Goal: Feedback & Contribution: Submit feedback/report problem

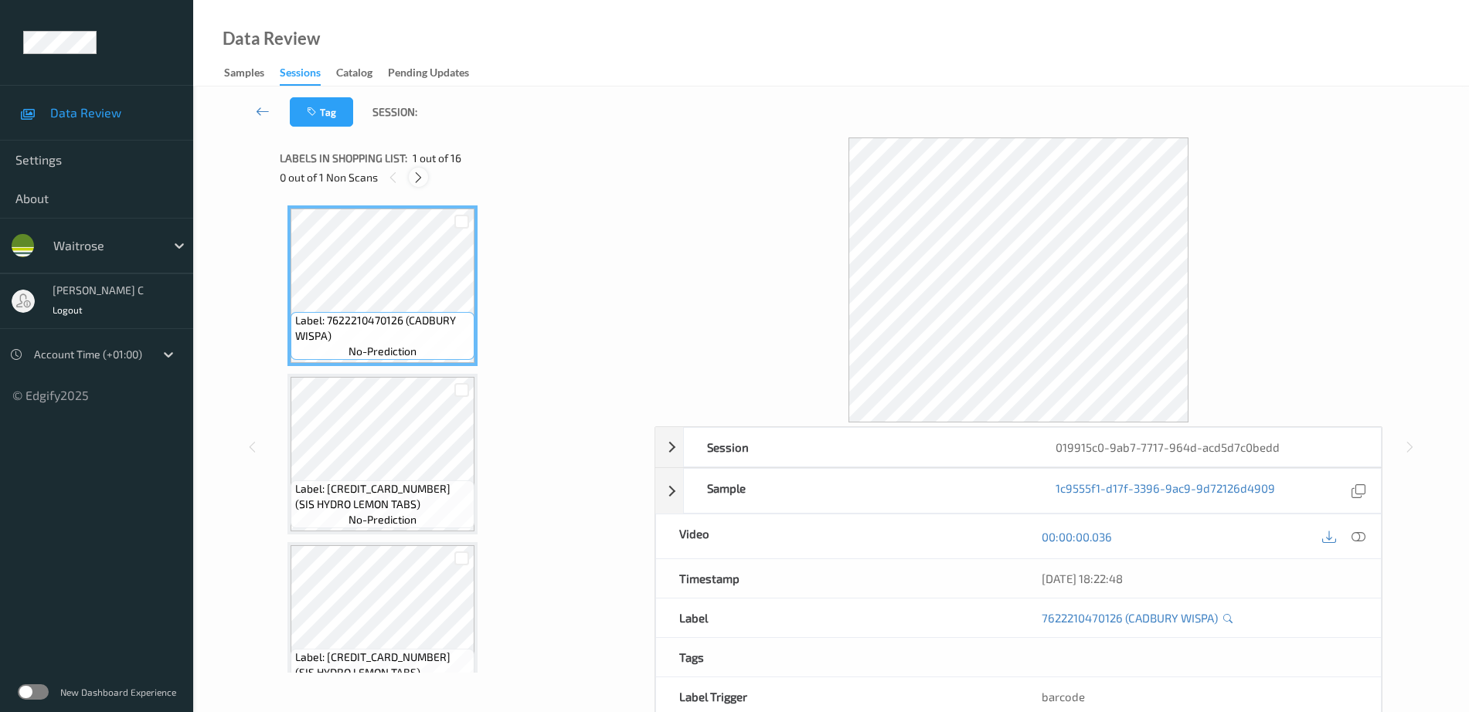
click at [425, 179] on div at bounding box center [418, 177] width 19 height 19
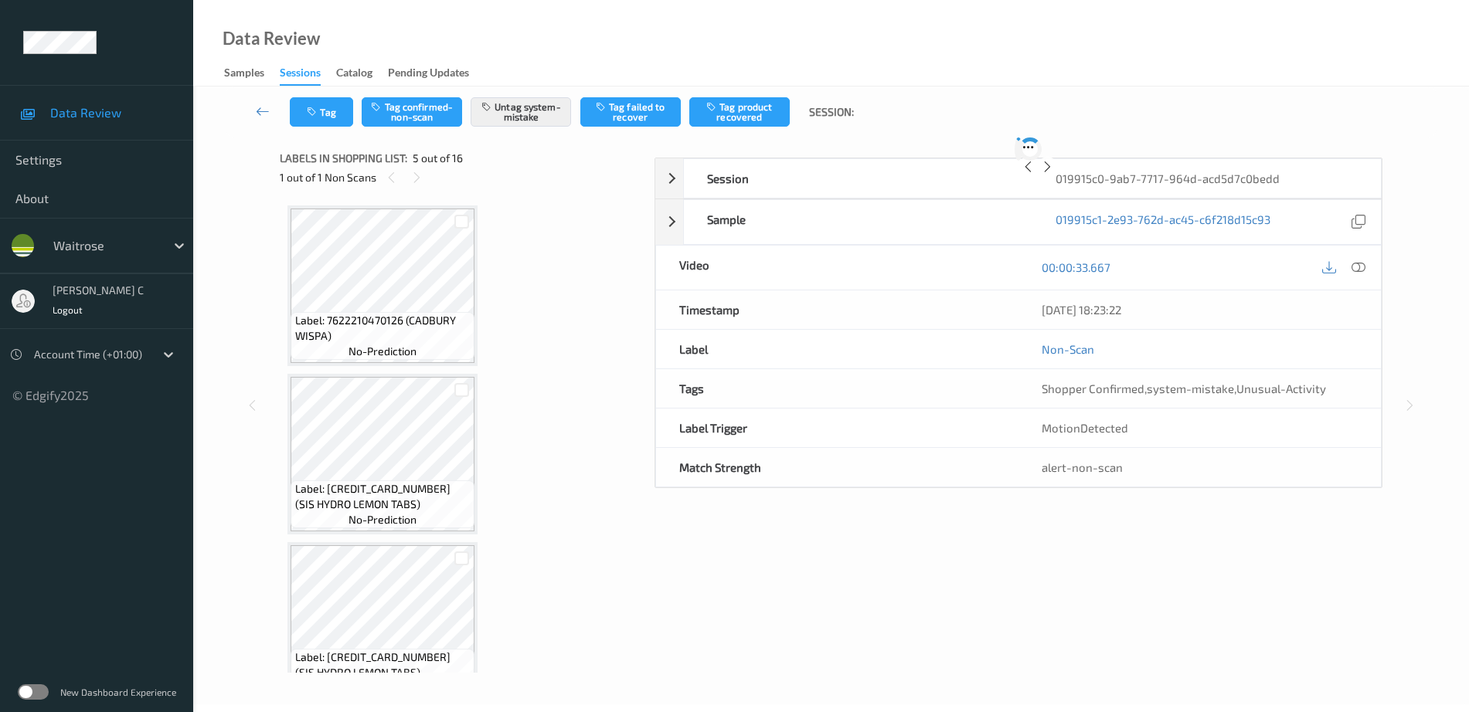
scroll to position [513, 0]
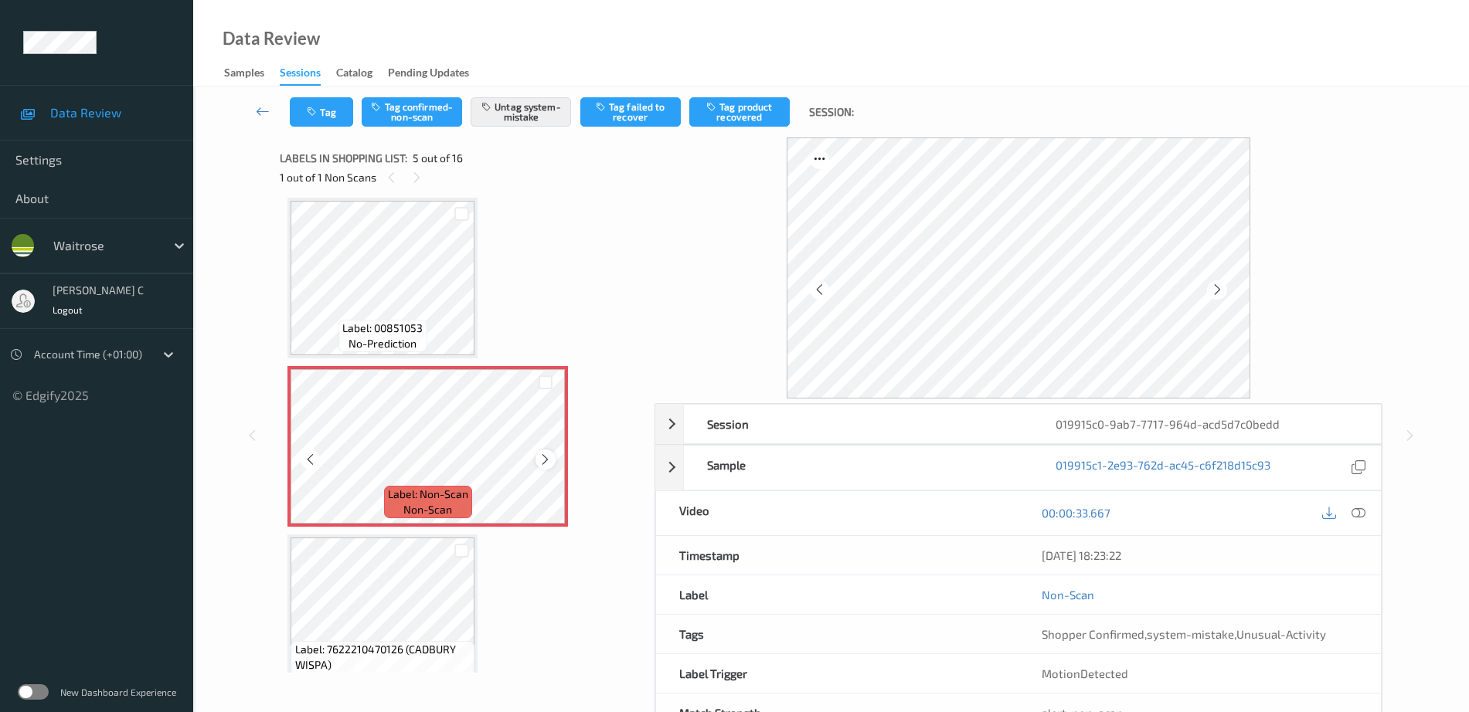
click at [544, 461] on icon at bounding box center [545, 460] width 13 height 14
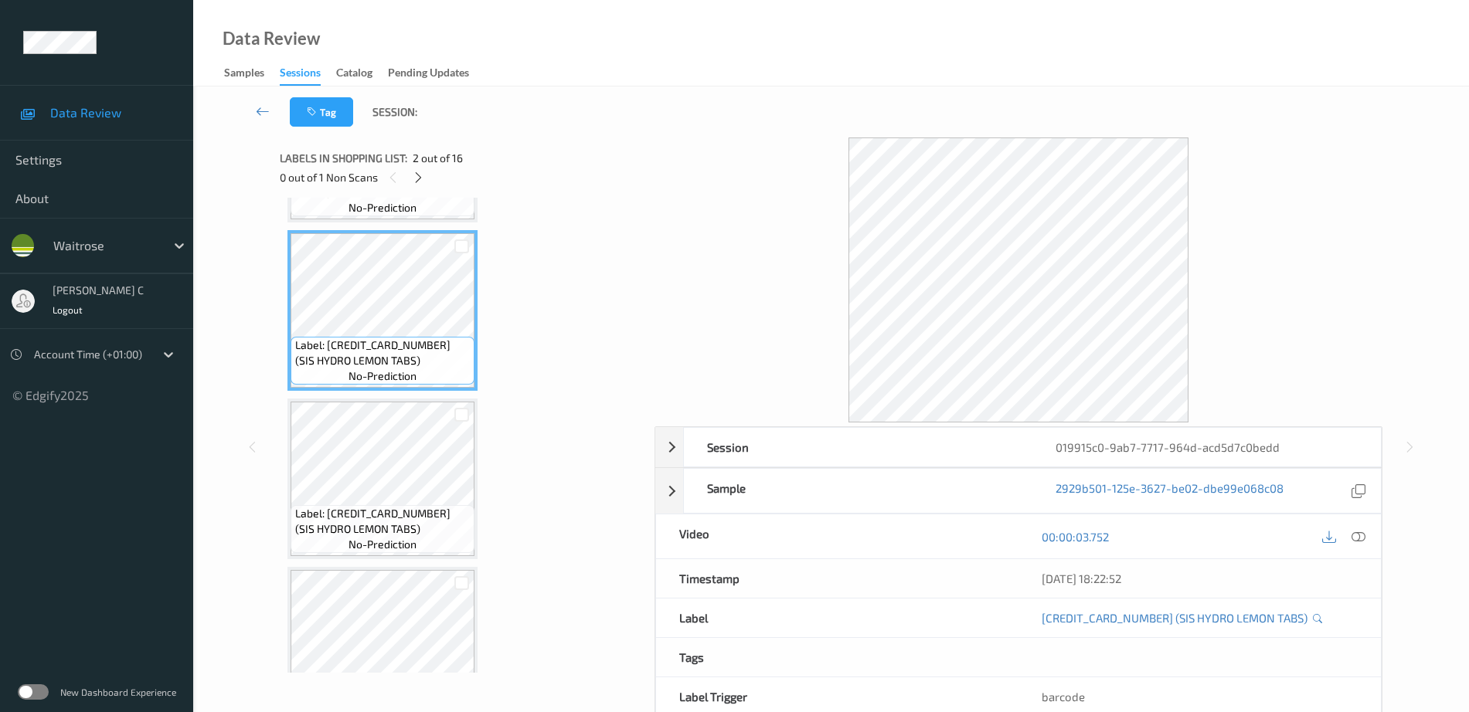
scroll to position [30, 0]
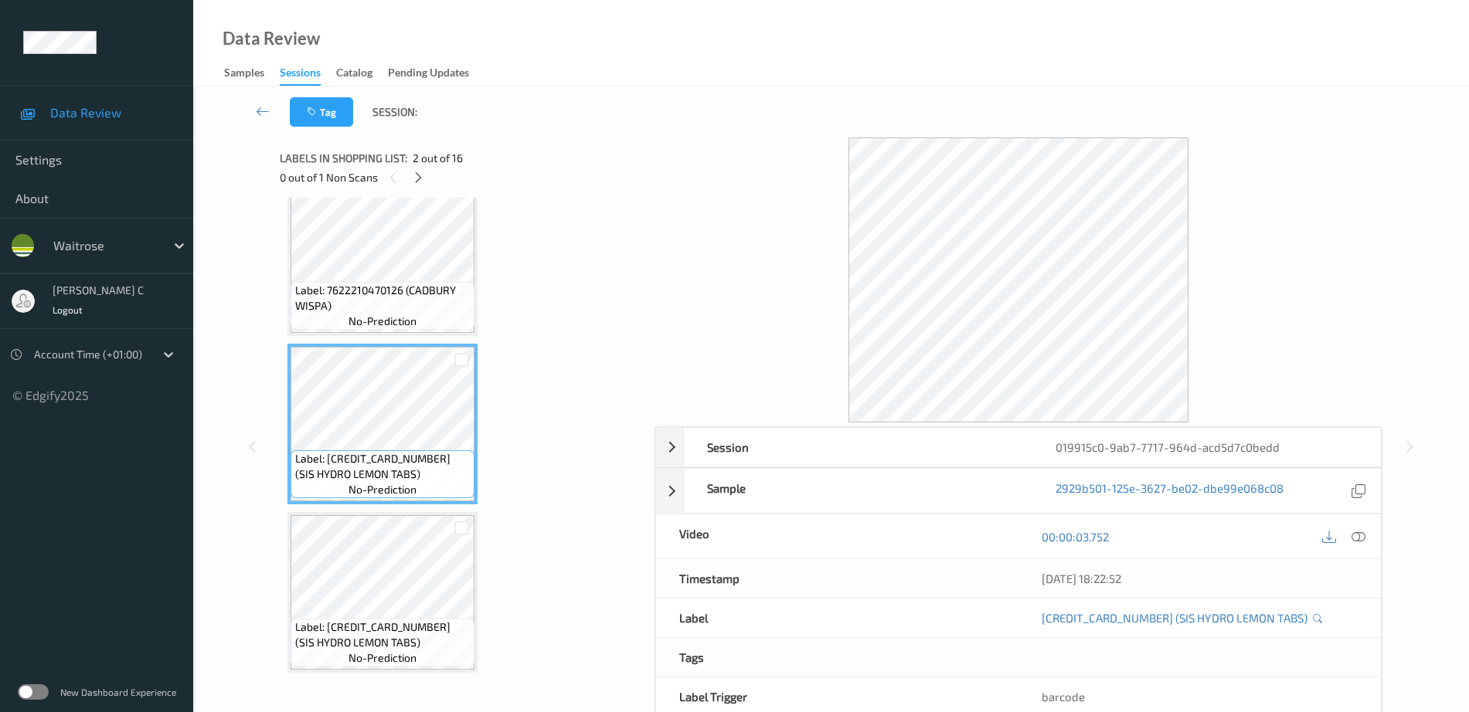
click at [352, 297] on span "Label: 7622210470126 (CADBURY WISPA)" at bounding box center [383, 298] width 176 height 31
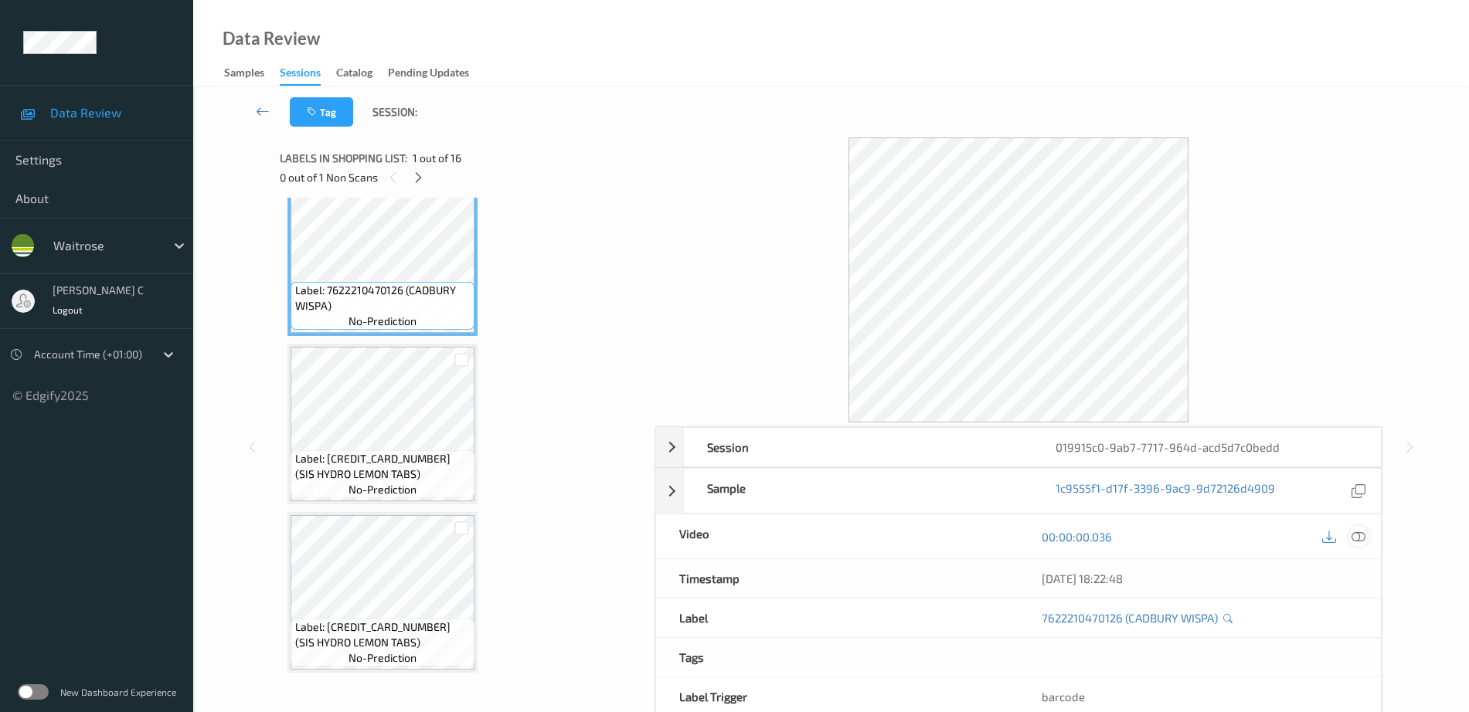
click at [1365, 541] on icon at bounding box center [1358, 537] width 14 height 14
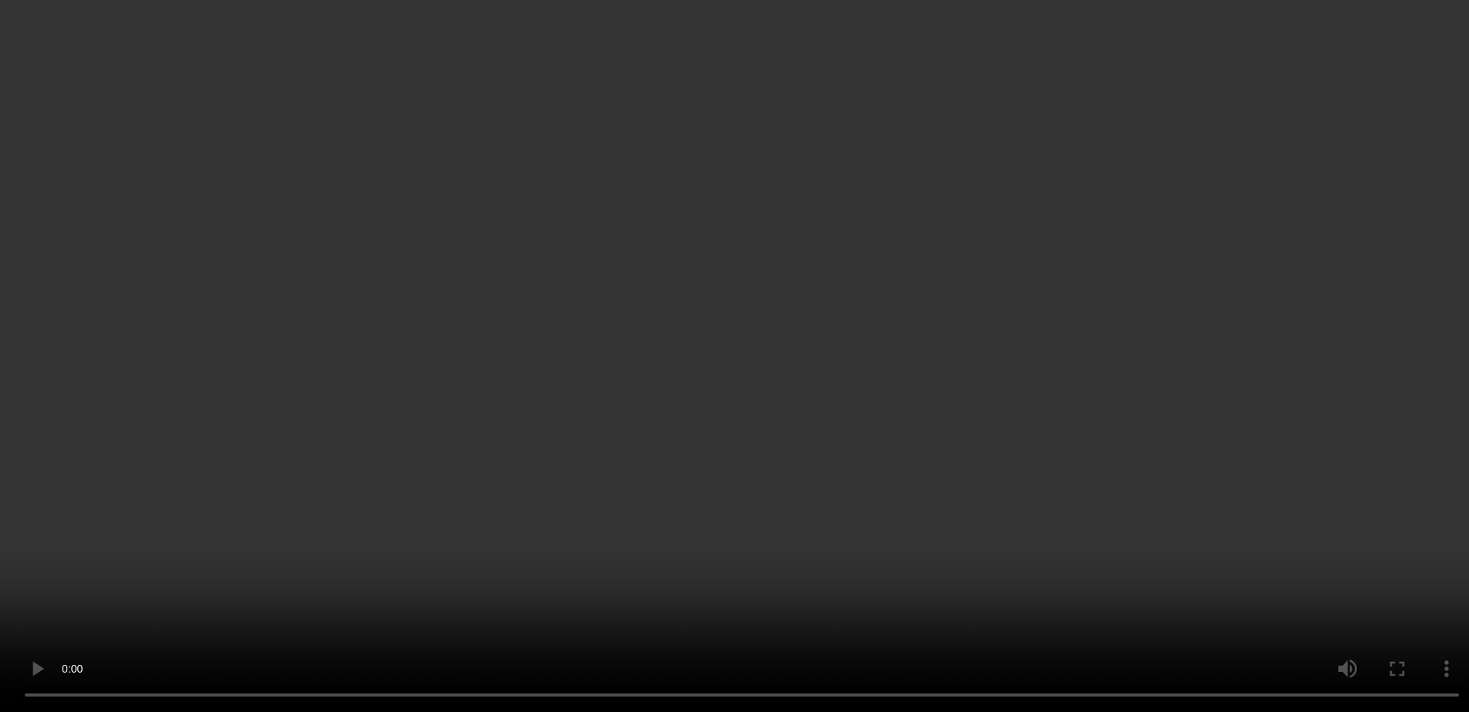
scroll to position [320, 0]
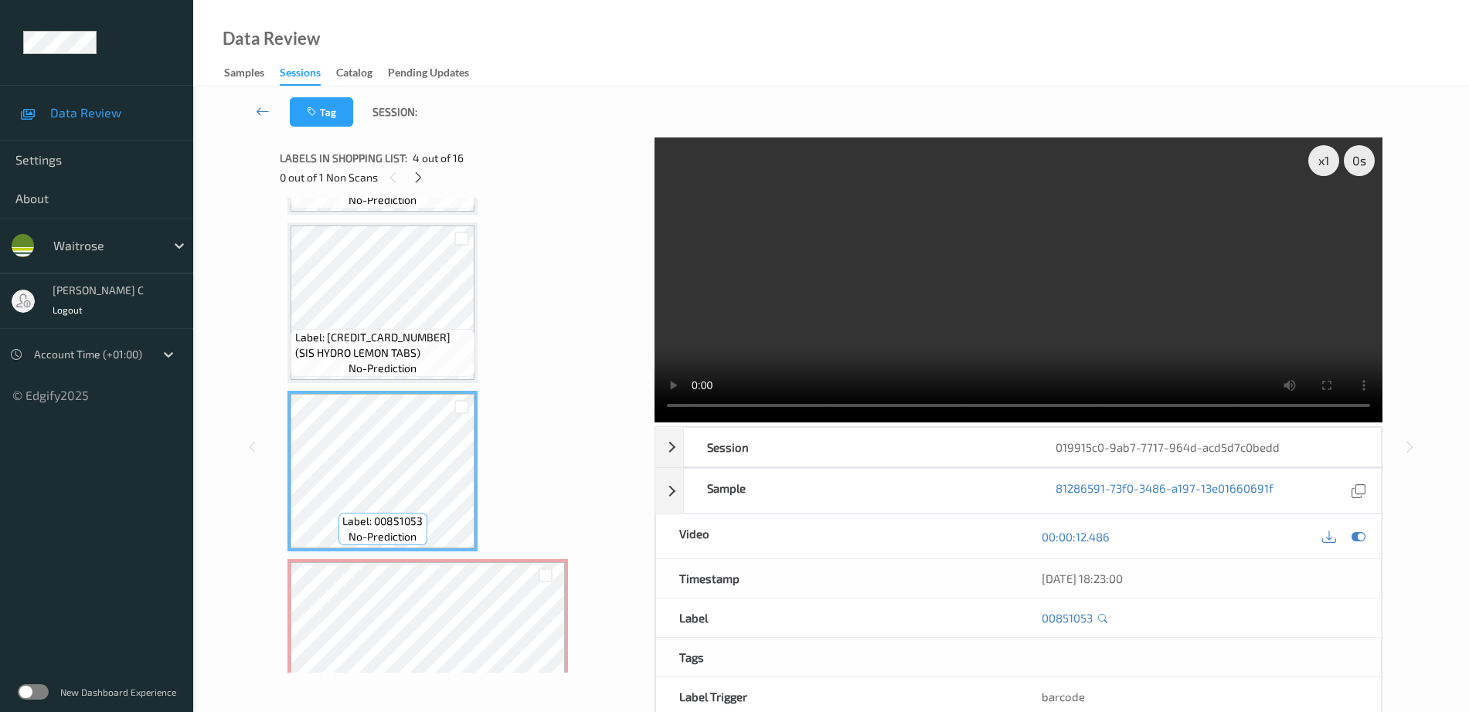
click at [382, 333] on span "Label: 5025324005208 (SIS HYDRO LEMON TABS)" at bounding box center [383, 345] width 176 height 31
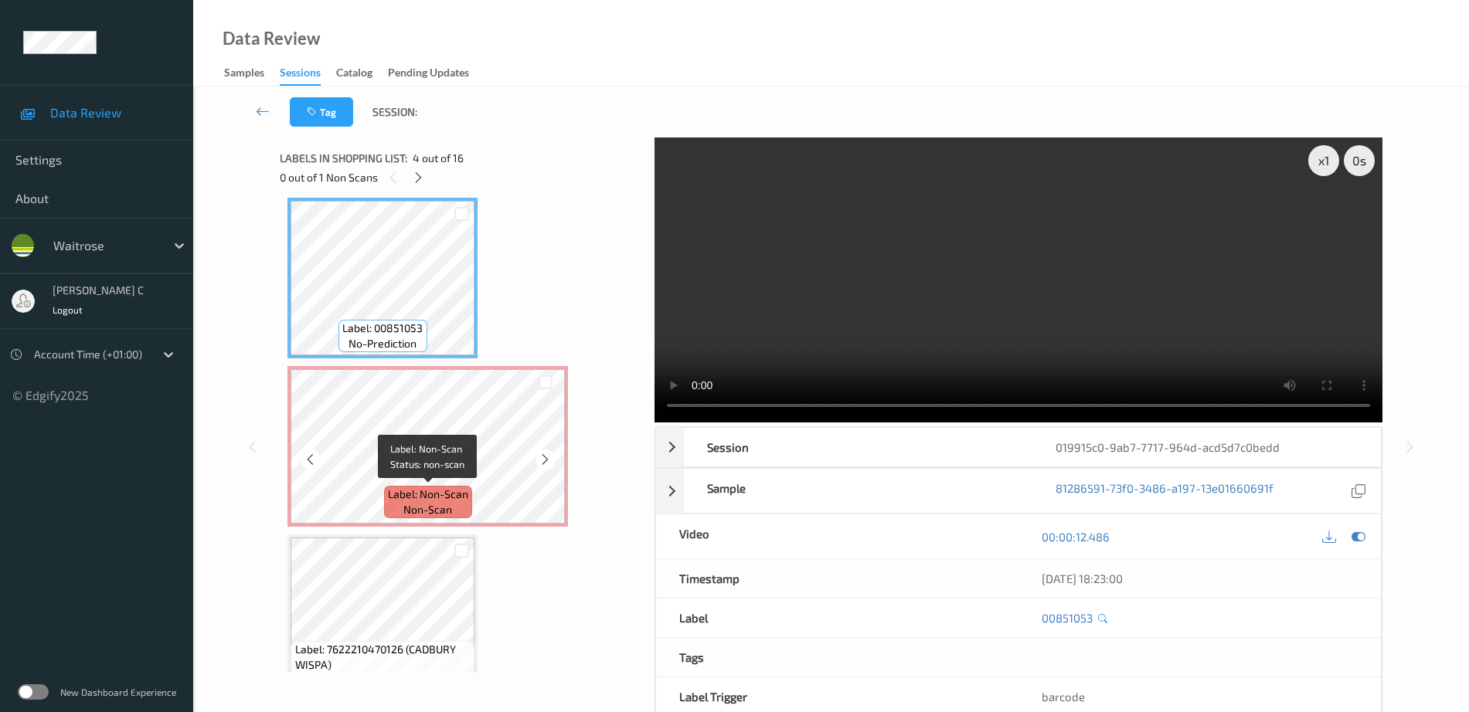
click at [392, 515] on div "Label: Non-Scan non-scan" at bounding box center [428, 502] width 88 height 32
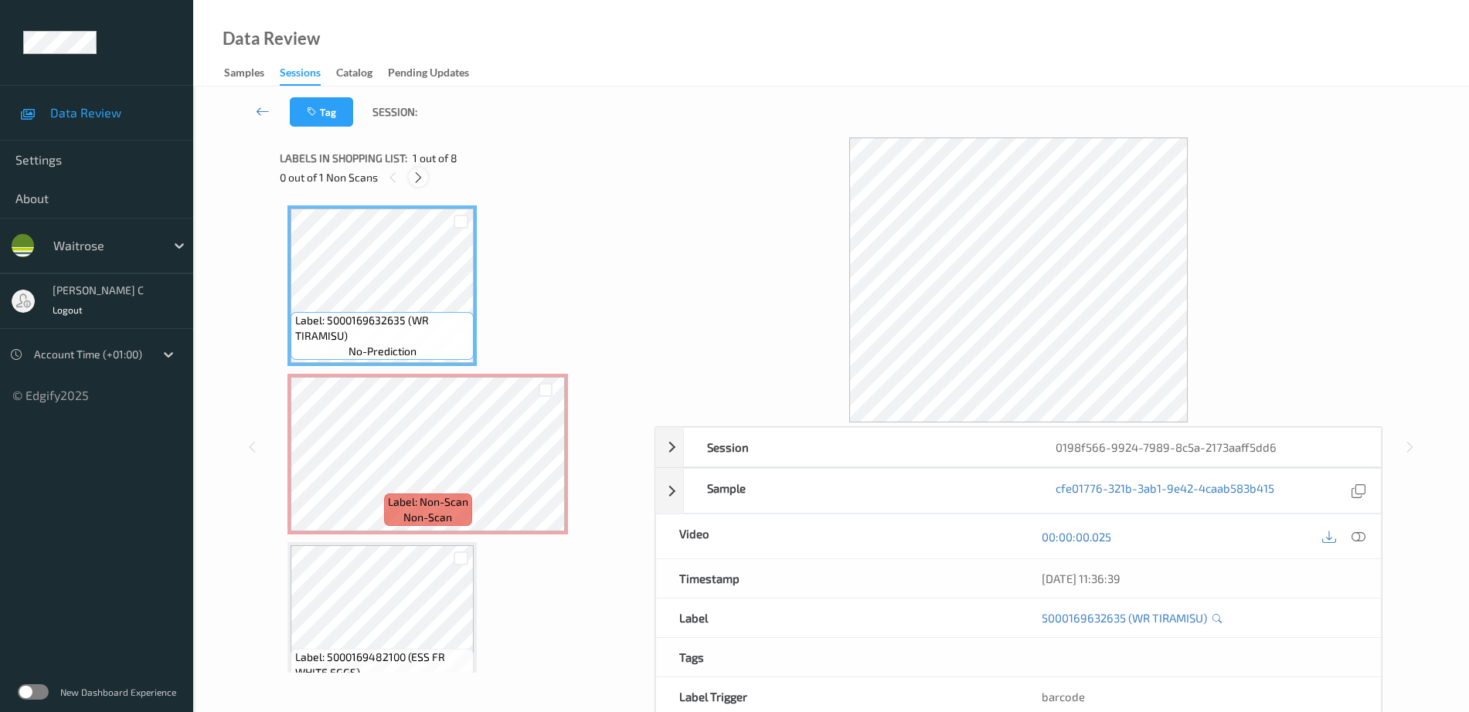
click at [423, 175] on icon at bounding box center [418, 178] width 13 height 14
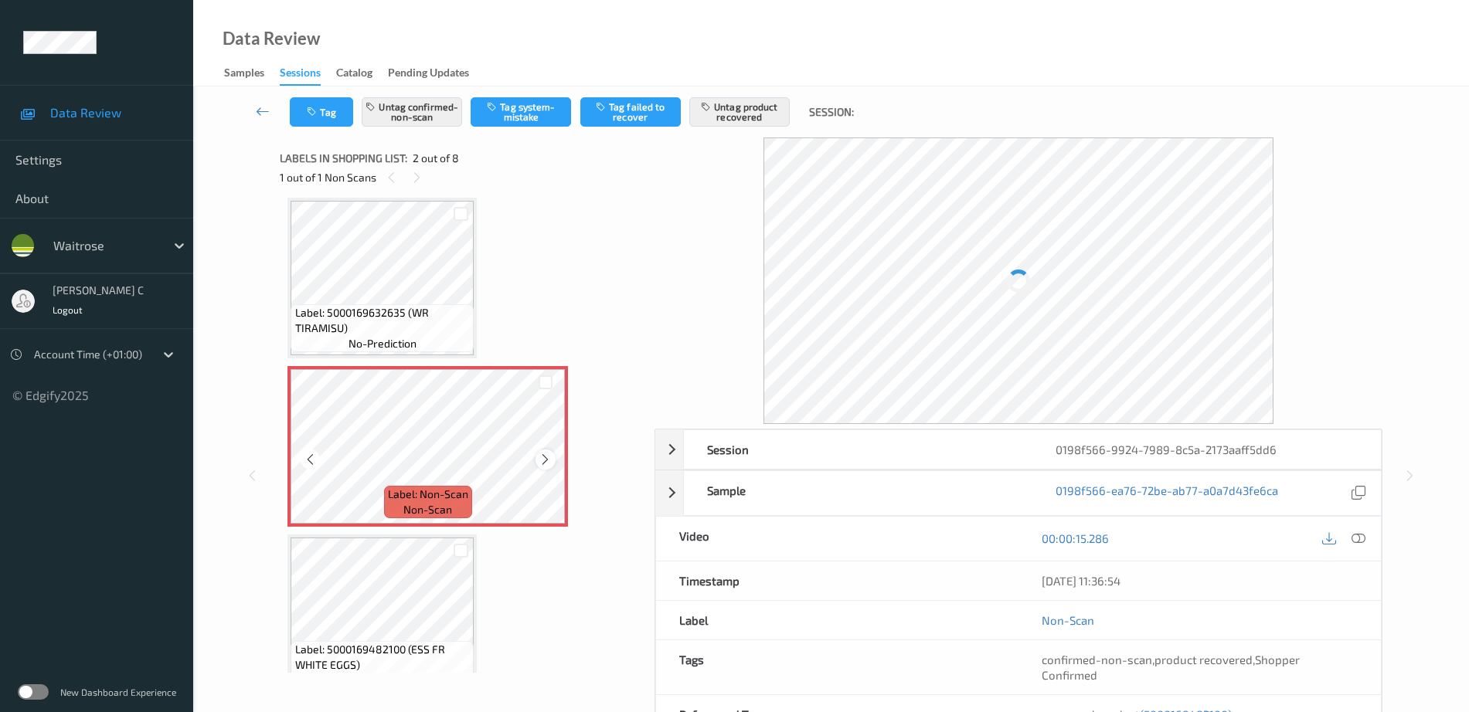
click at [548, 450] on div at bounding box center [544, 459] width 19 height 19
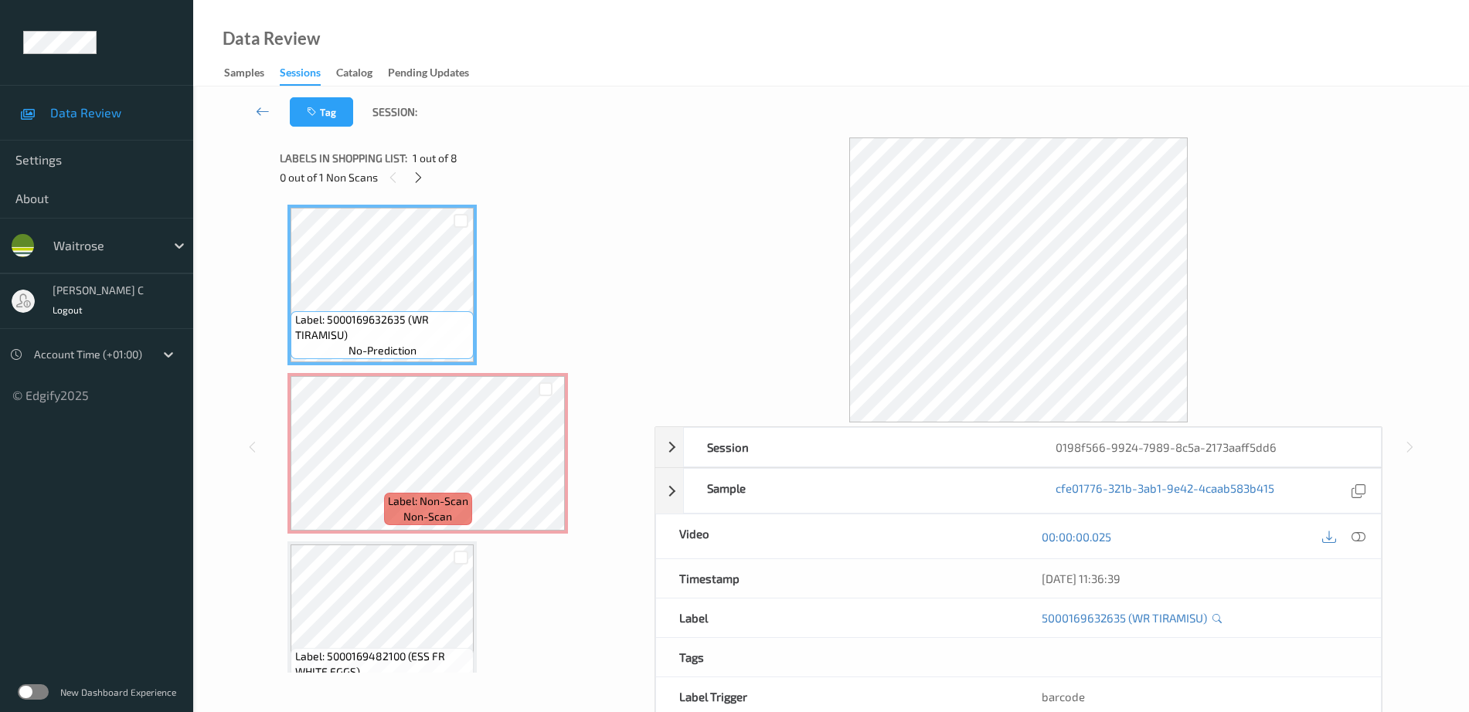
scroll to position [0, 0]
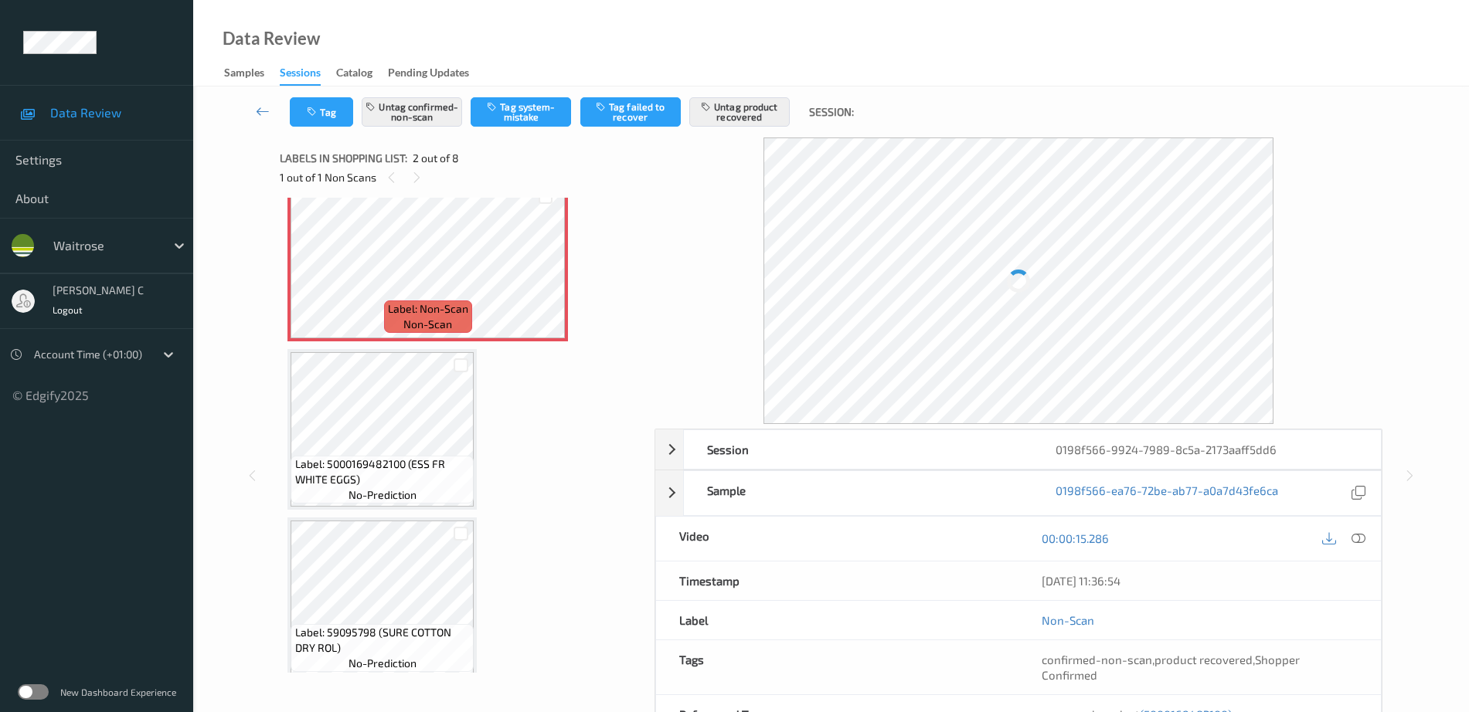
click at [352, 488] on span "no-prediction" at bounding box center [382, 495] width 68 height 15
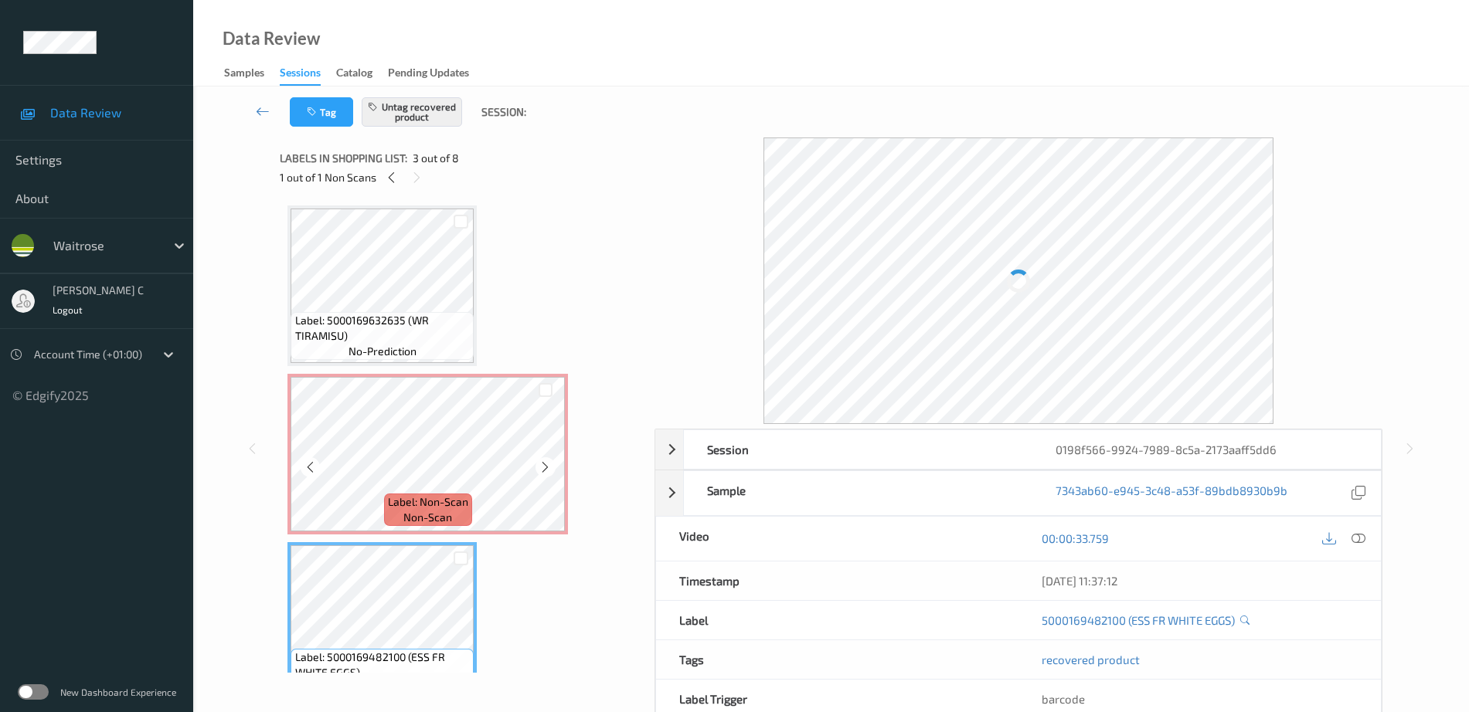
click at [400, 327] on span "Label: 5000169632635 (WR TIRAMISU)" at bounding box center [382, 328] width 175 height 31
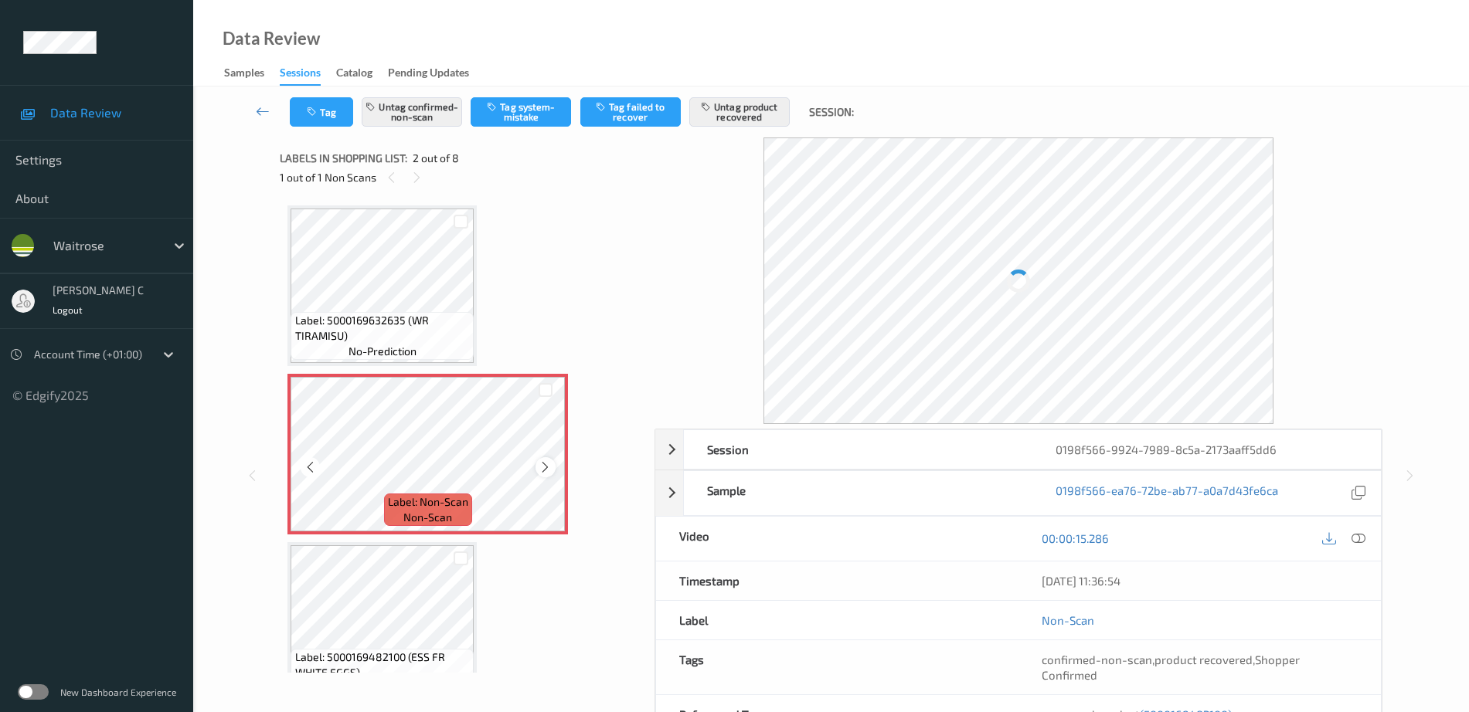
click at [552, 471] on div at bounding box center [544, 466] width 19 height 19
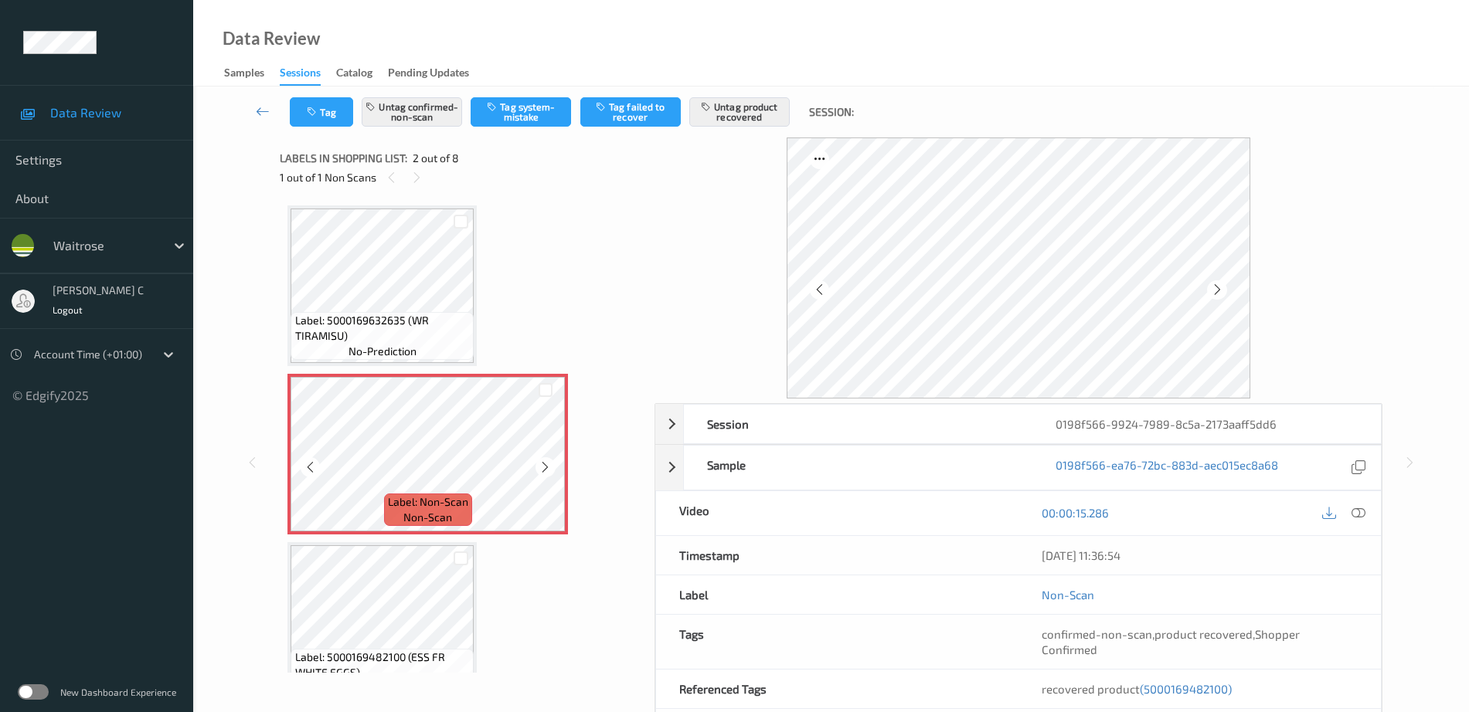
click at [552, 471] on div at bounding box center [544, 466] width 19 height 19
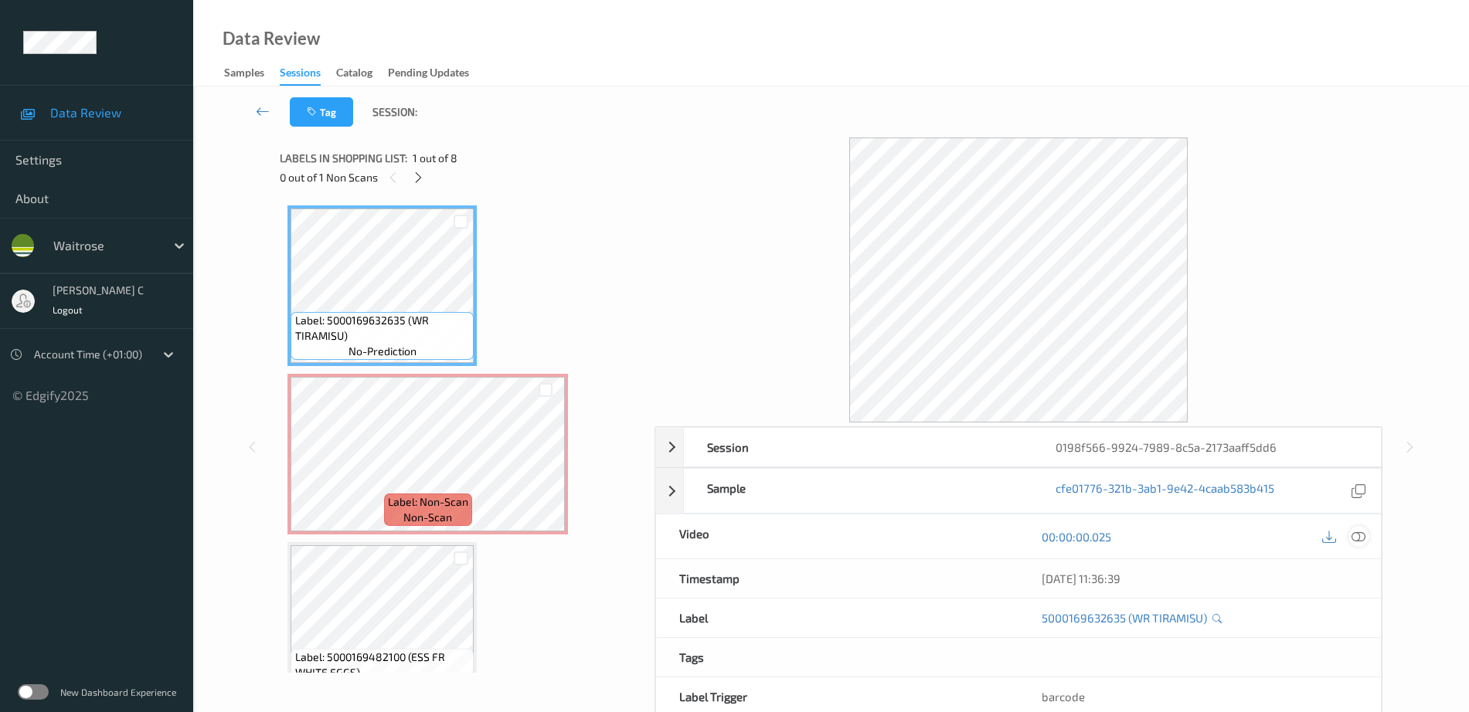
click at [1362, 537] on icon at bounding box center [1358, 537] width 14 height 14
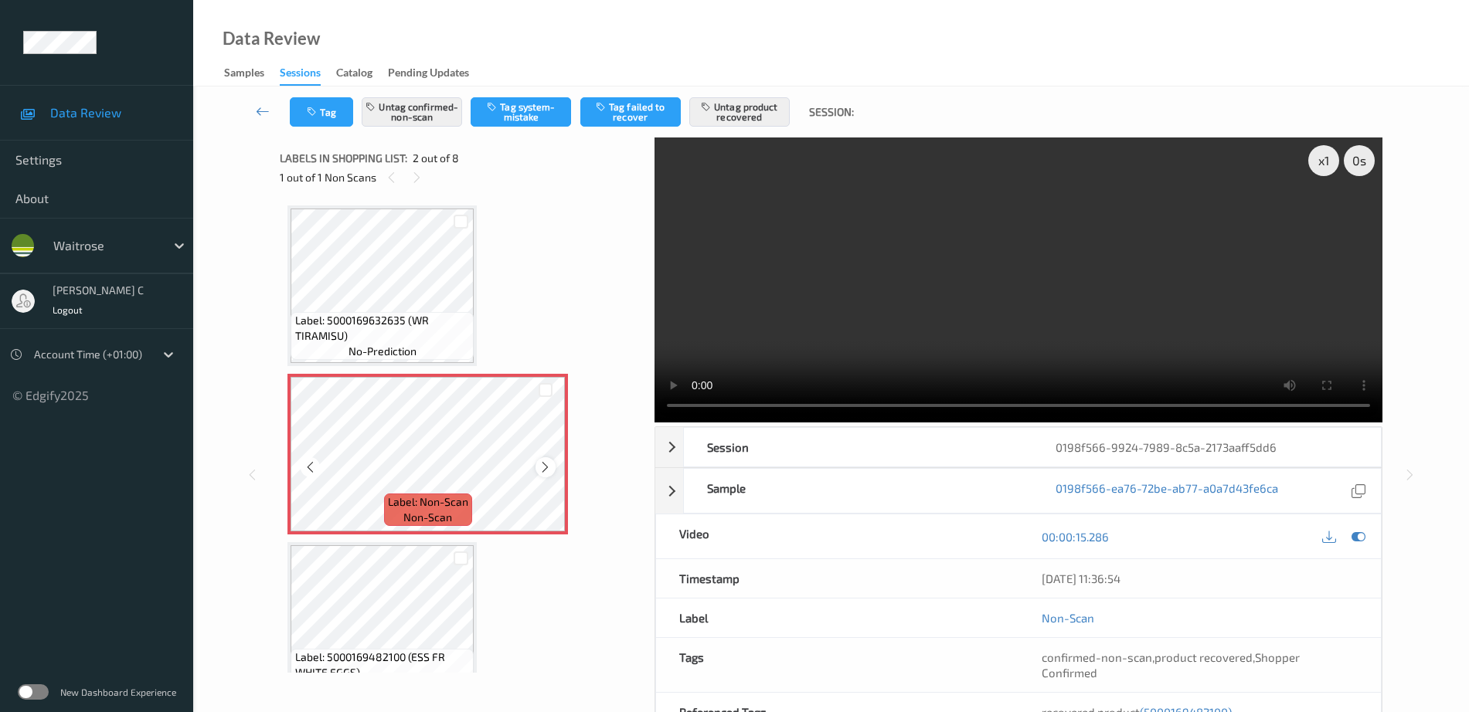
click at [546, 468] on icon at bounding box center [545, 468] width 13 height 14
click at [294, 380] on div "Label: Non-Scan non-scan" at bounding box center [290, 377] width 6 height 6
click at [546, 468] on div "Label: Non-Scan non-scan" at bounding box center [427, 454] width 280 height 161
click at [428, 104] on button "Untag confirmed-non-scan" at bounding box center [412, 111] width 100 height 29
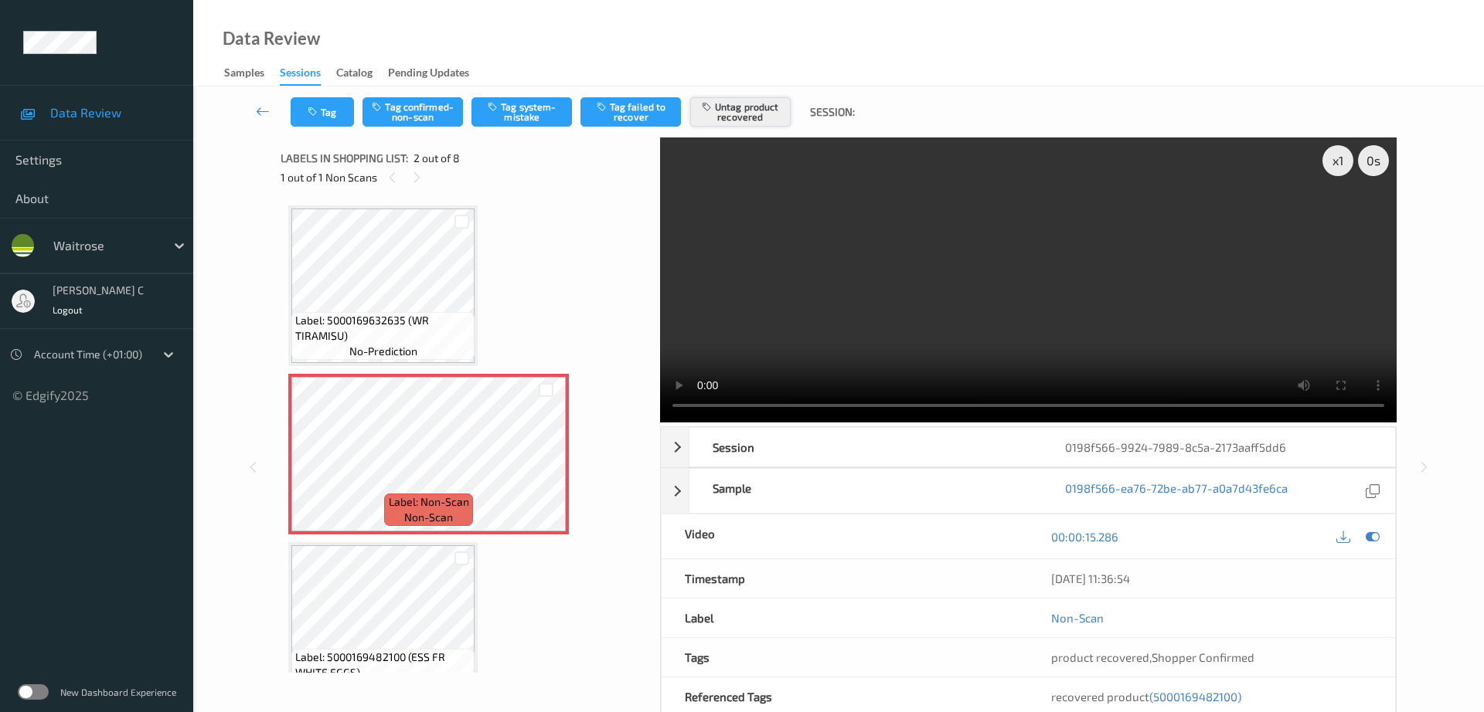
click at [752, 101] on button "Untag product recovered" at bounding box center [740, 111] width 100 height 29
click at [534, 107] on button "Tag system-mistake" at bounding box center [521, 111] width 100 height 29
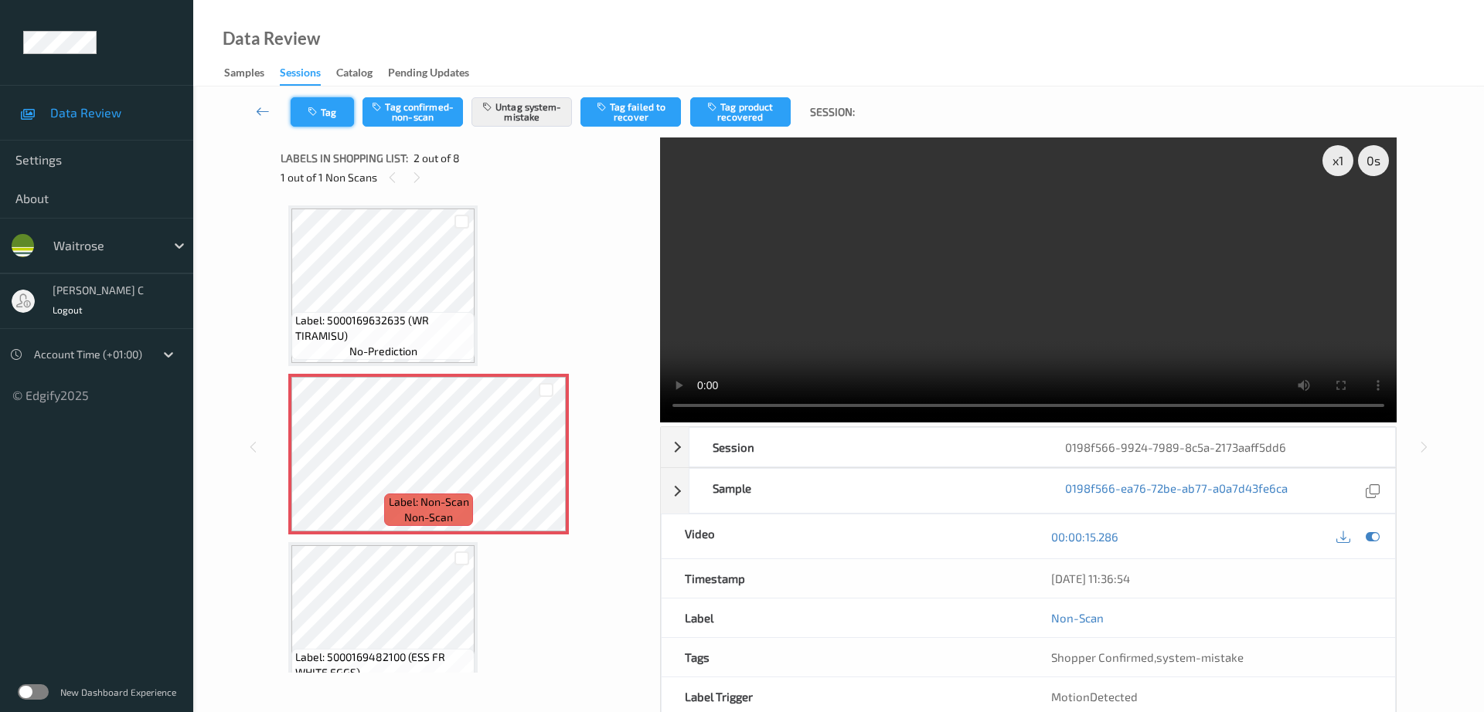
click at [323, 106] on button "Tag" at bounding box center [322, 111] width 63 height 29
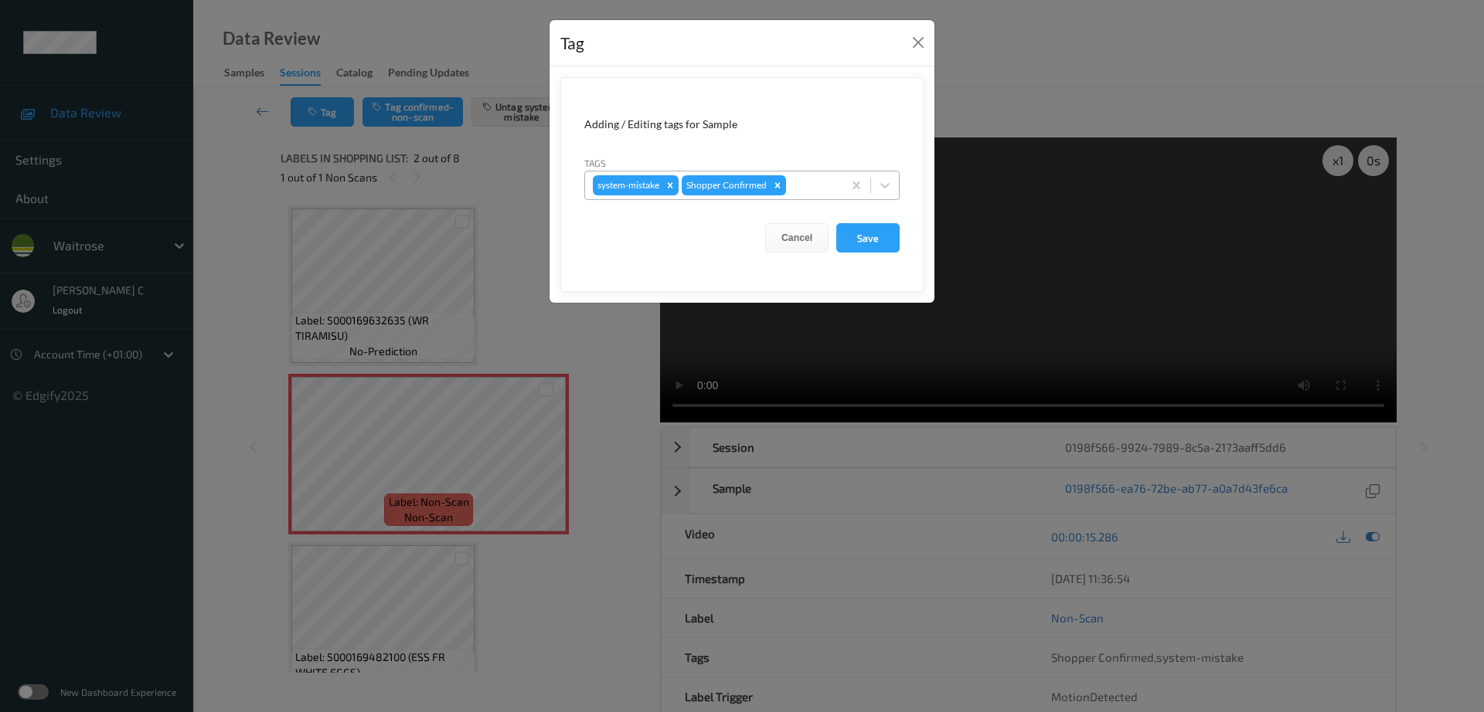
click at [814, 178] on div at bounding box center [812, 185] width 46 height 19
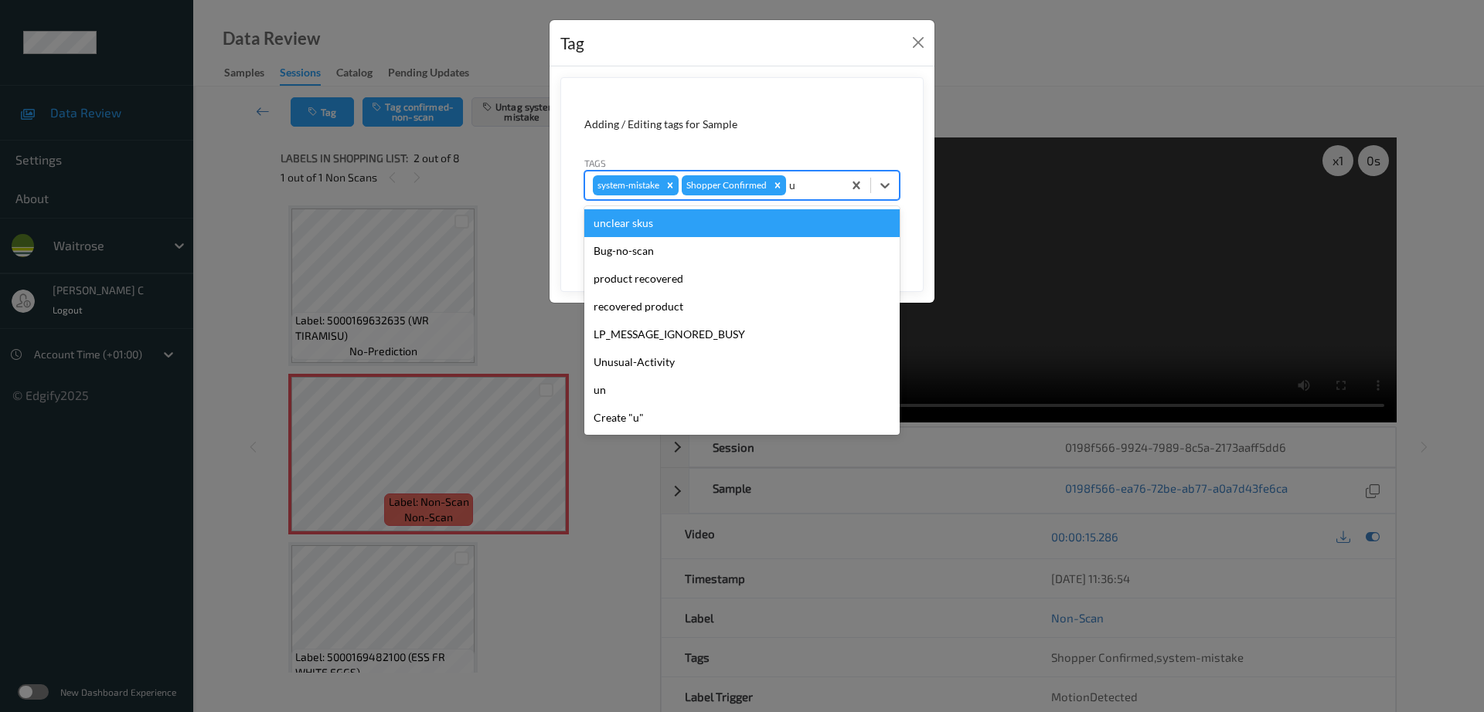
type input "un"
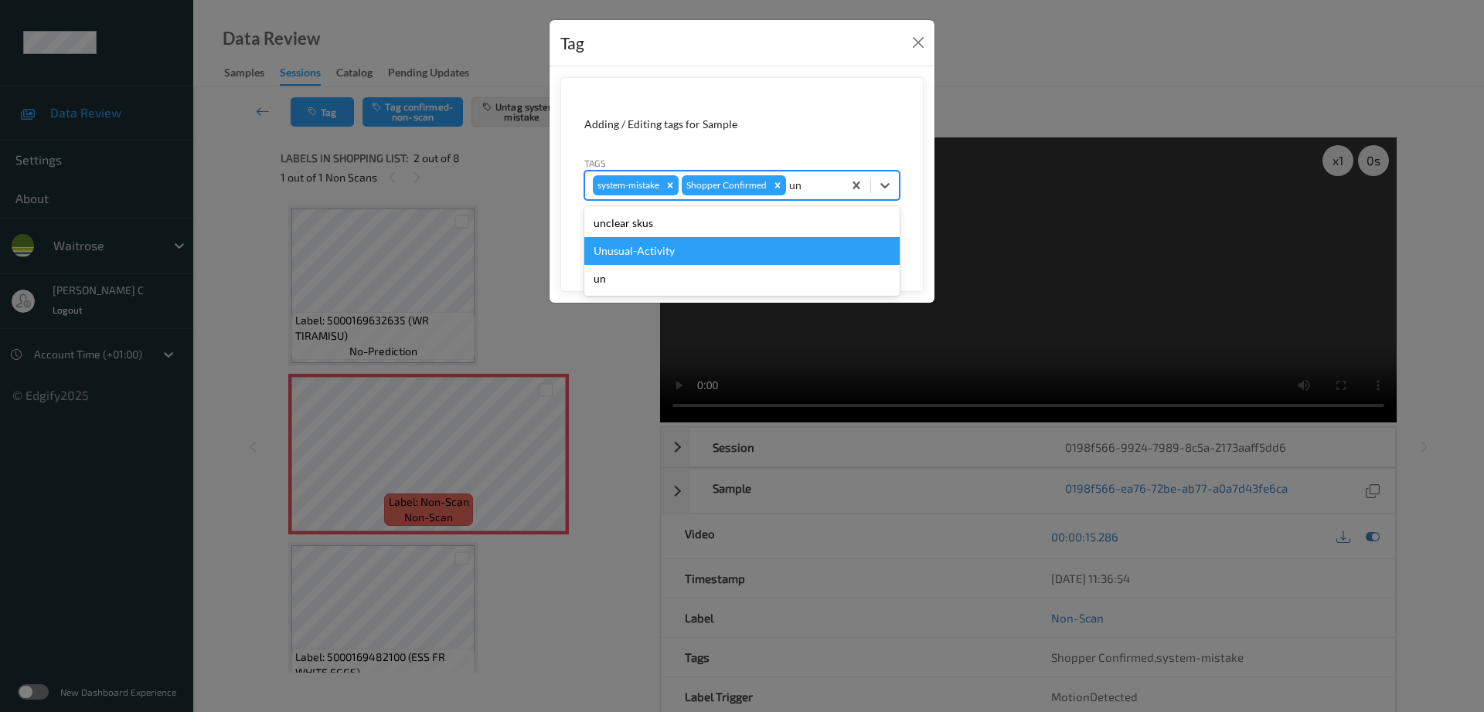
click at [665, 251] on div "Unusual-Activity" at bounding box center [741, 251] width 315 height 28
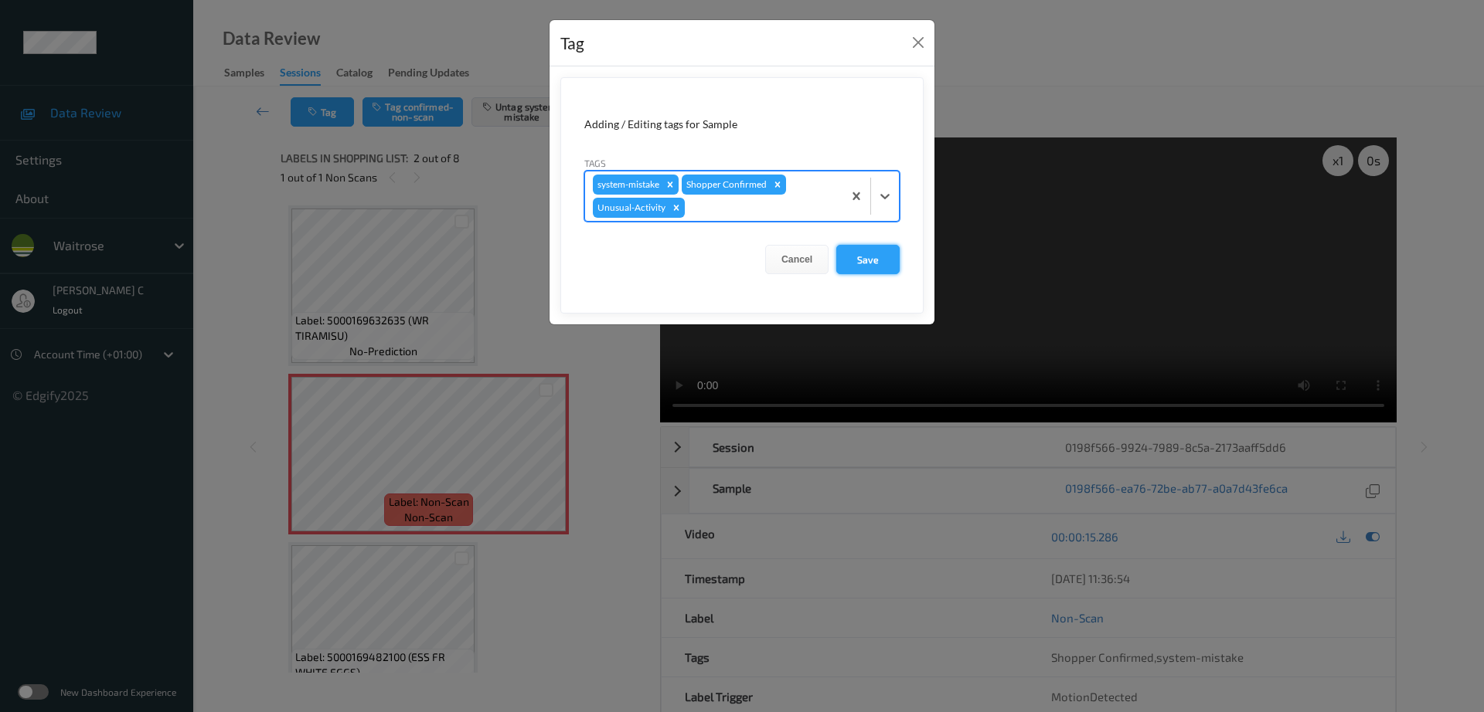
click at [847, 264] on button "Save" at bounding box center [867, 259] width 63 height 29
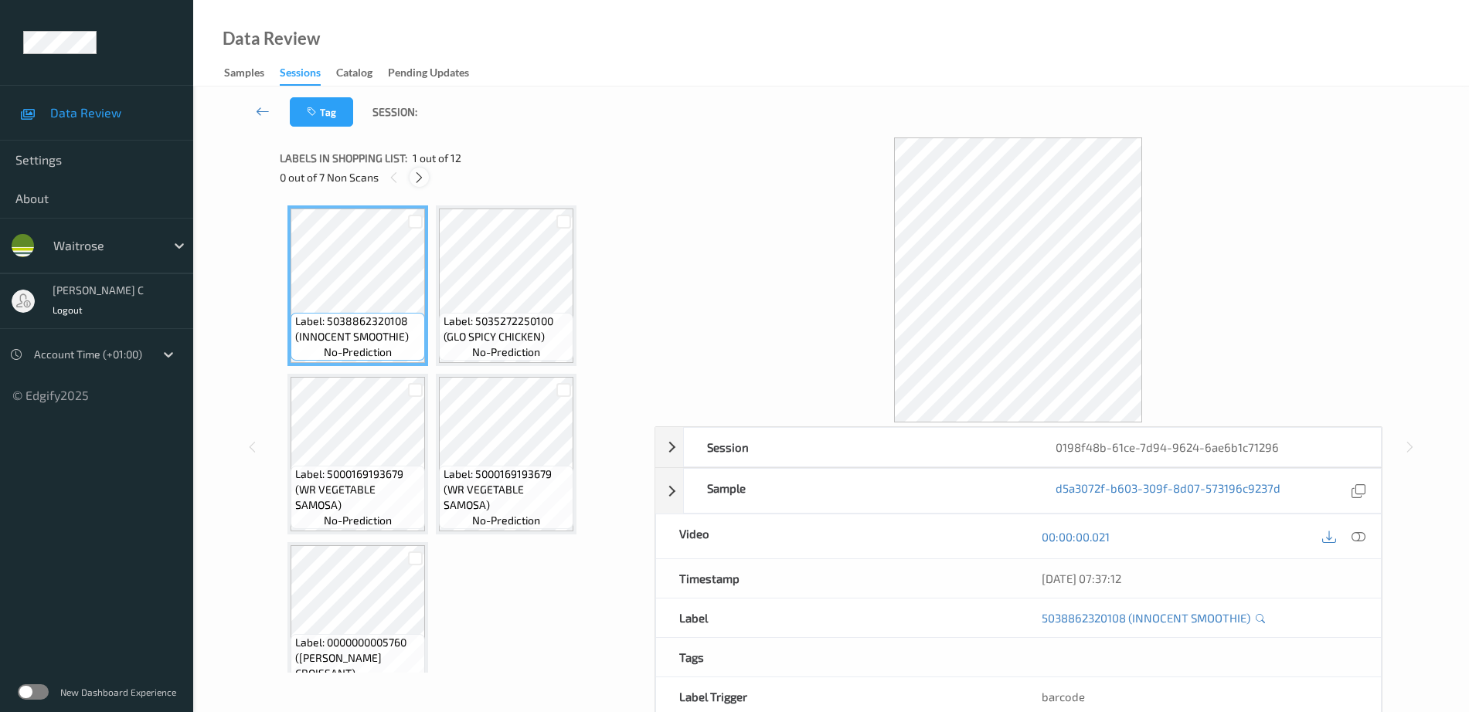
click at [420, 174] on icon at bounding box center [419, 178] width 13 height 14
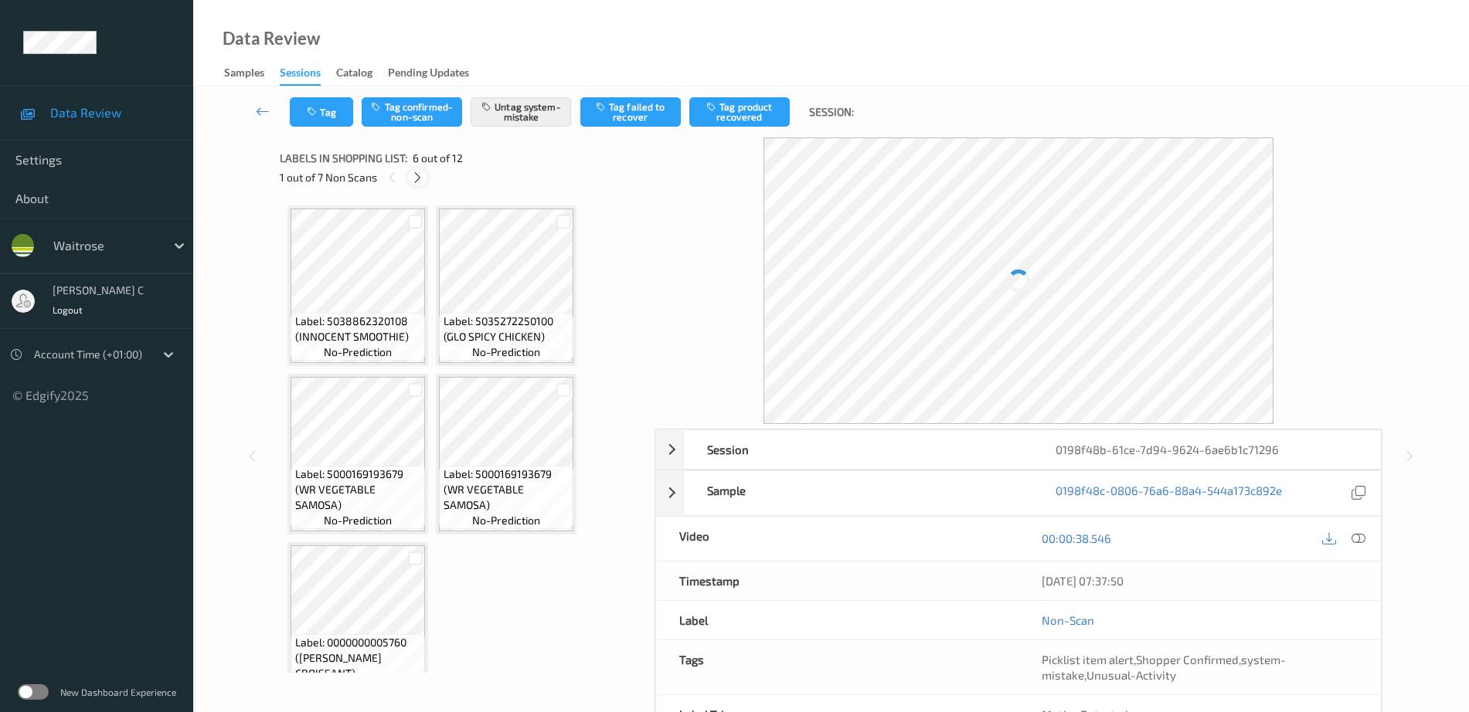
scroll to position [345, 0]
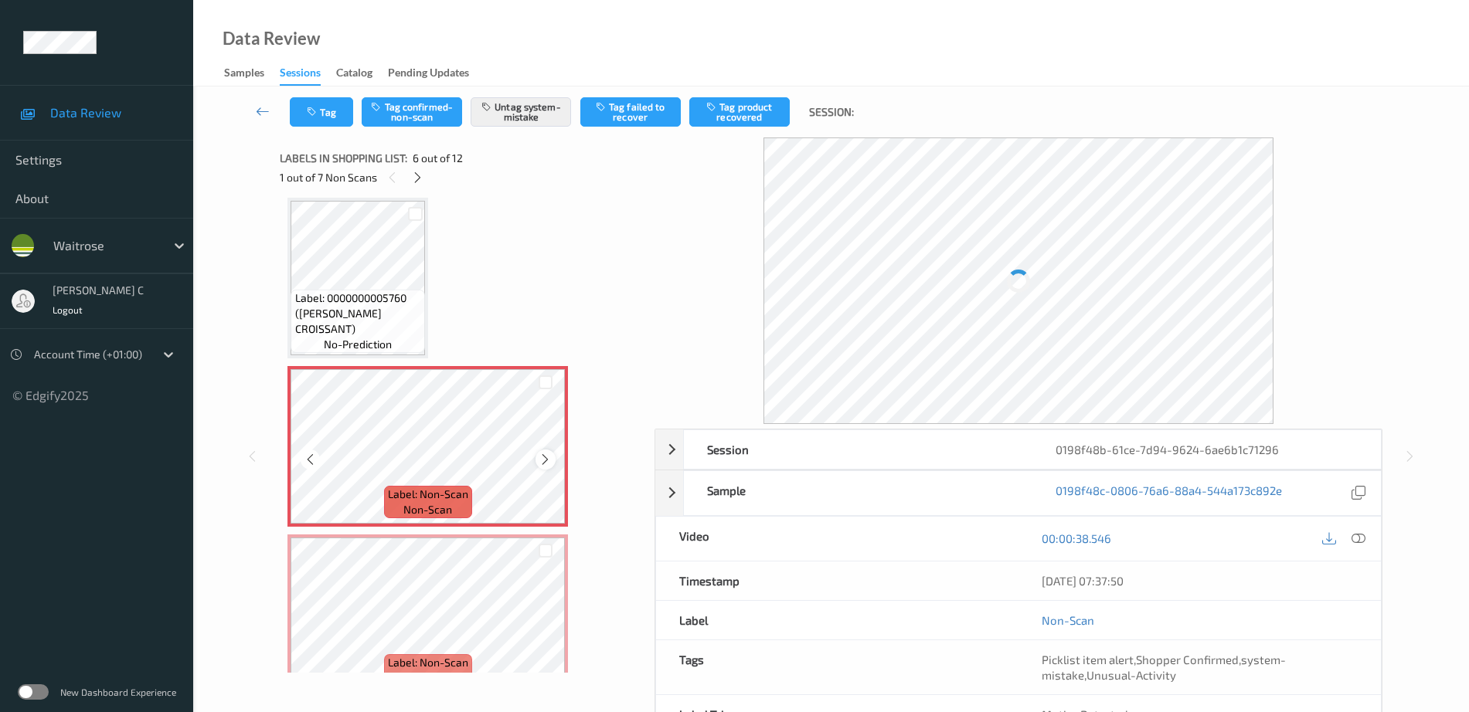
click at [550, 457] on icon at bounding box center [545, 460] width 13 height 14
click at [405, 305] on span "Label: 0000000005760 (WR ALMOND CROISSANT)" at bounding box center [358, 314] width 127 height 46
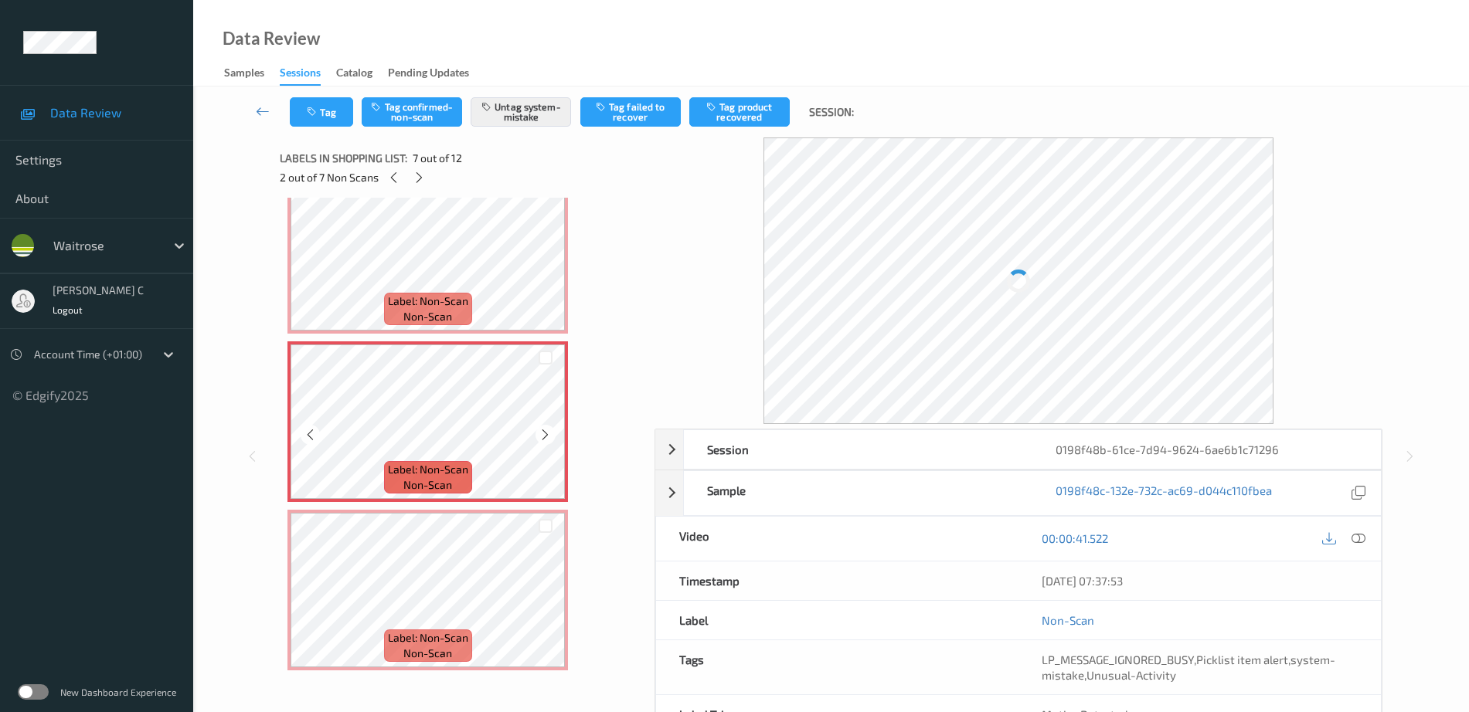
scroll to position [634, 0]
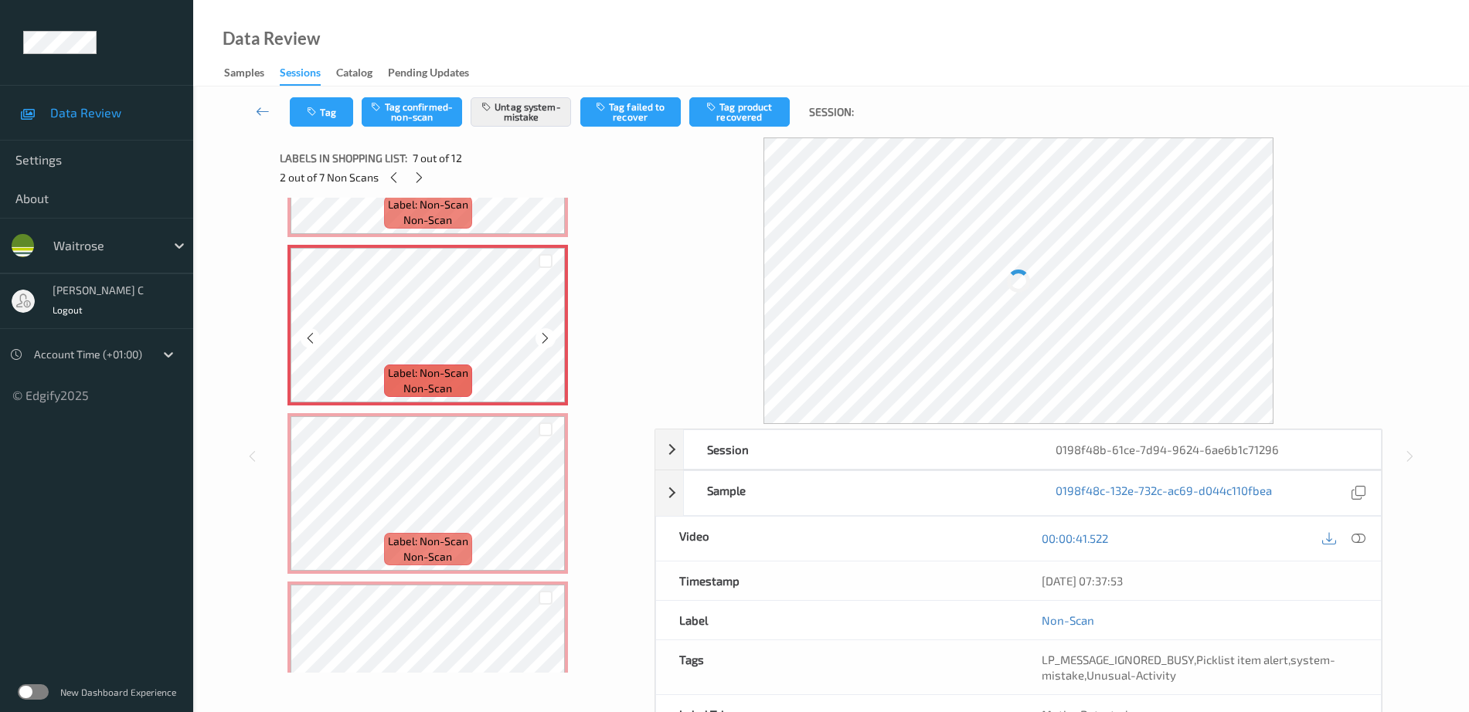
click at [444, 540] on span "Label: Non-Scan" at bounding box center [428, 541] width 80 height 15
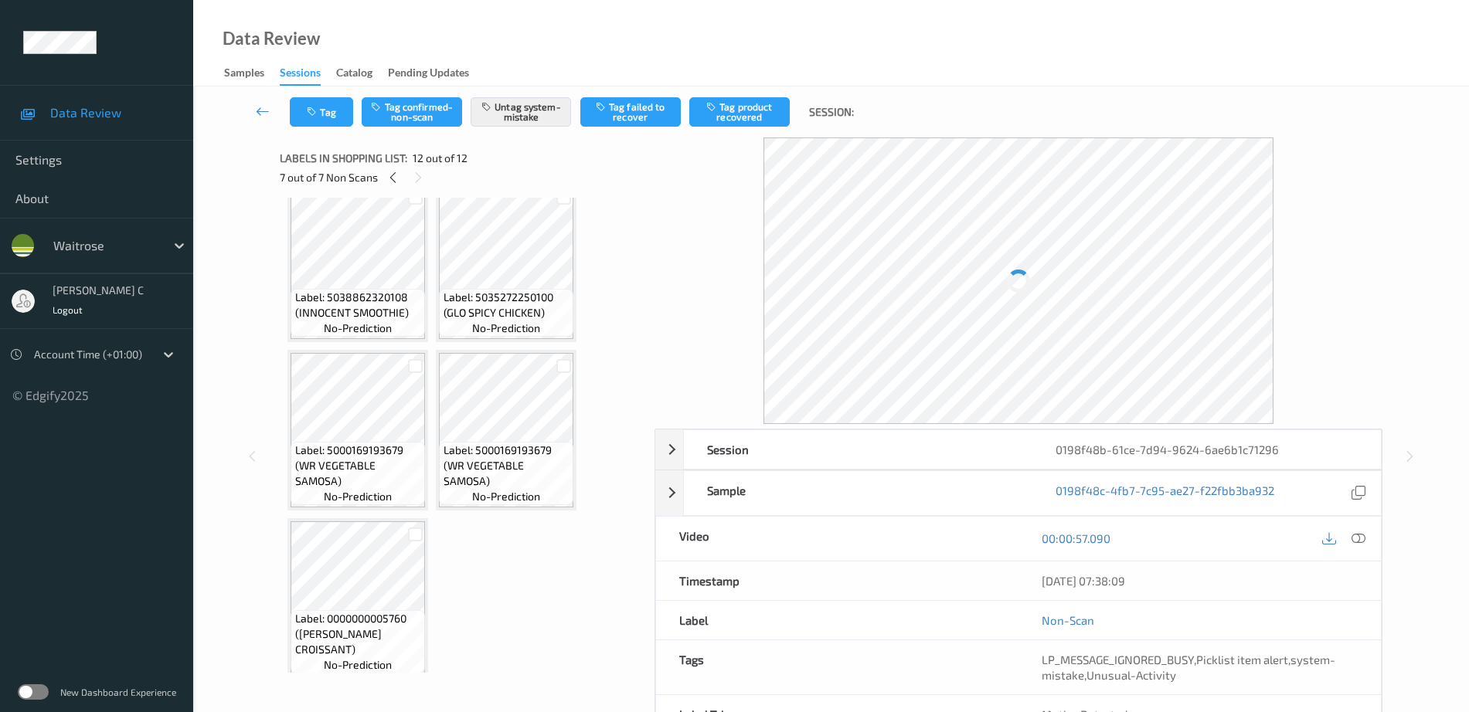
scroll to position [0, 0]
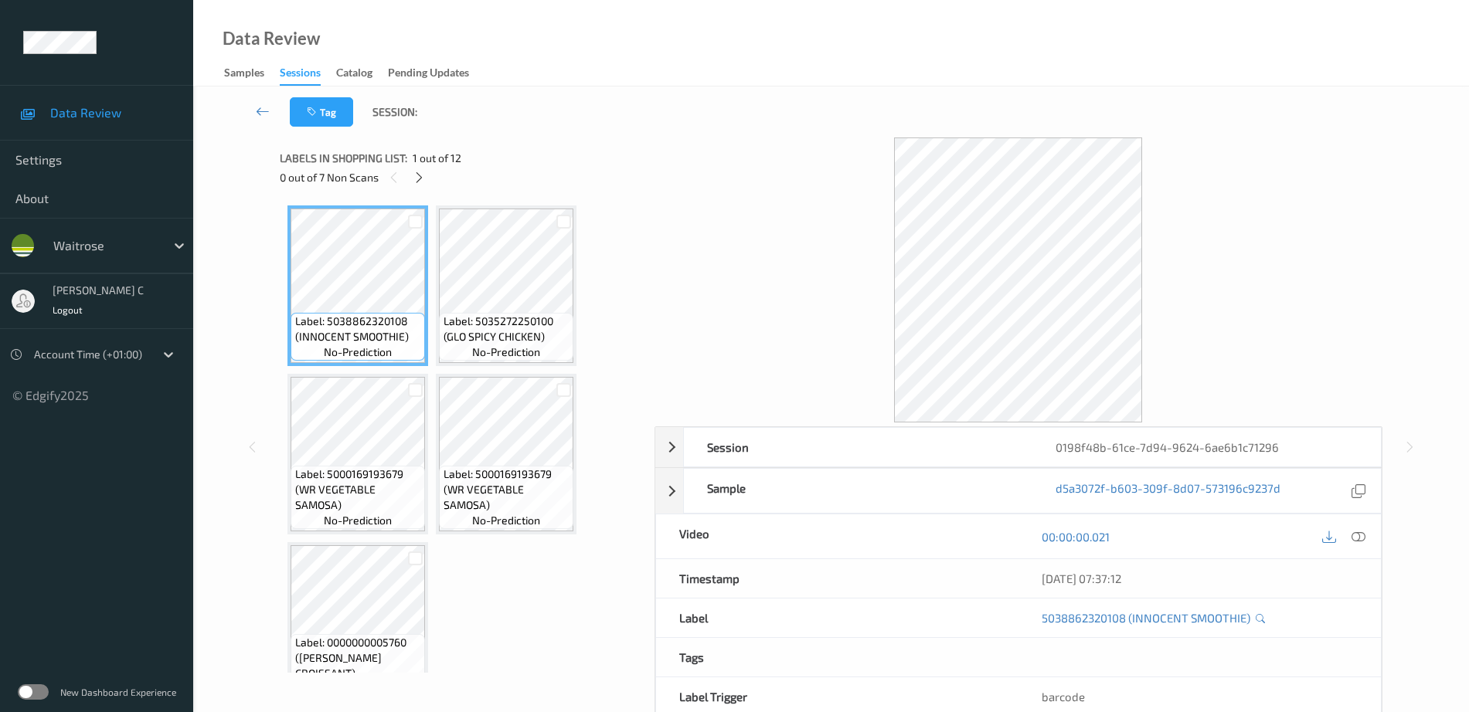
click at [1358, 532] on icon at bounding box center [1358, 537] width 14 height 14
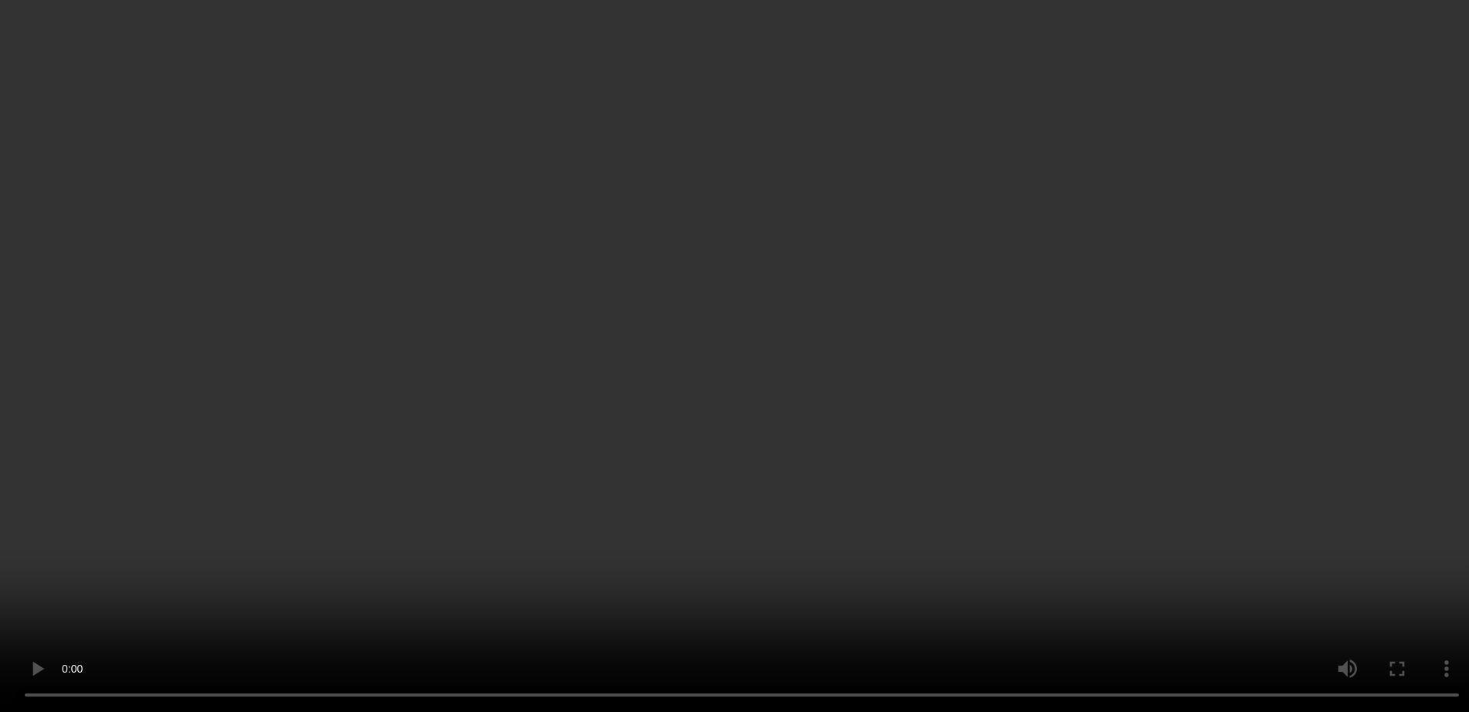
scroll to position [966, 0]
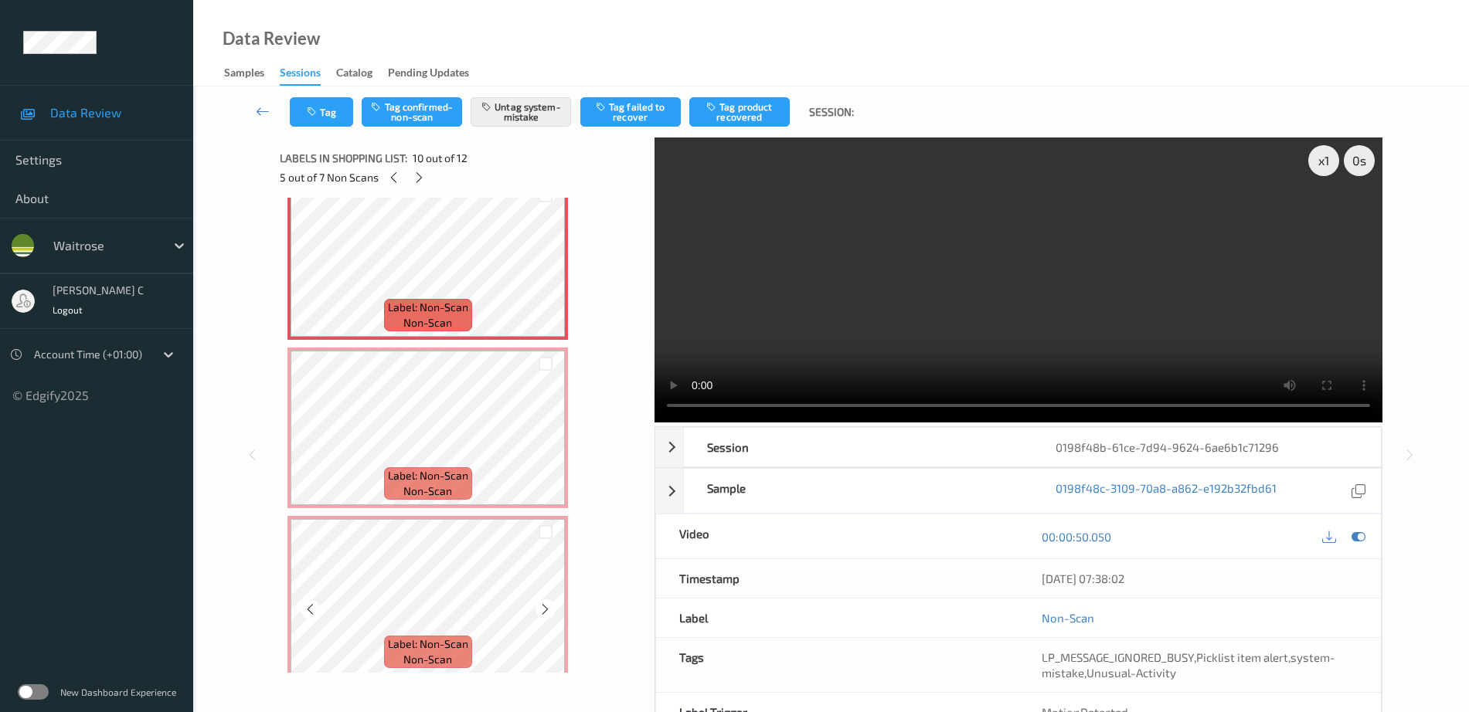
scroll to position [1217, 0]
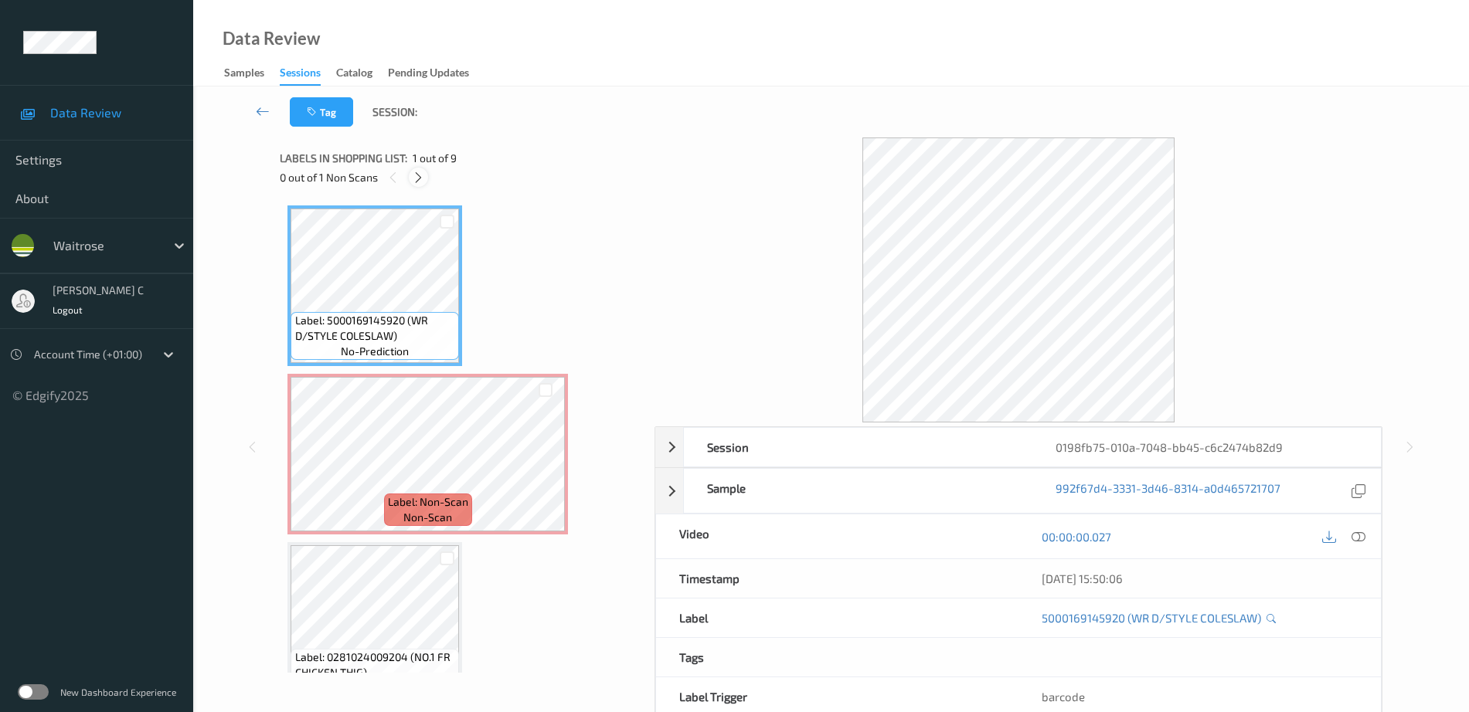
click at [420, 184] on icon at bounding box center [418, 178] width 13 height 14
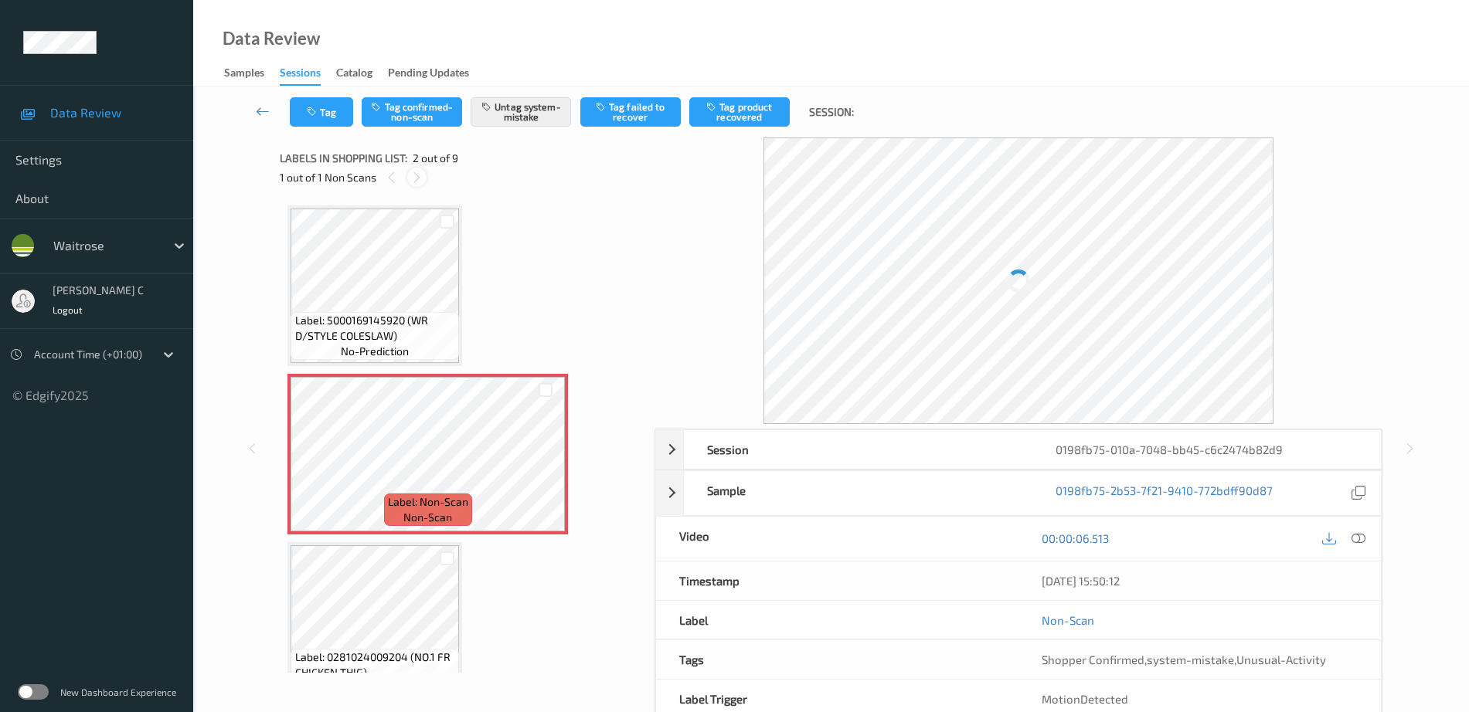
scroll to position [8, 0]
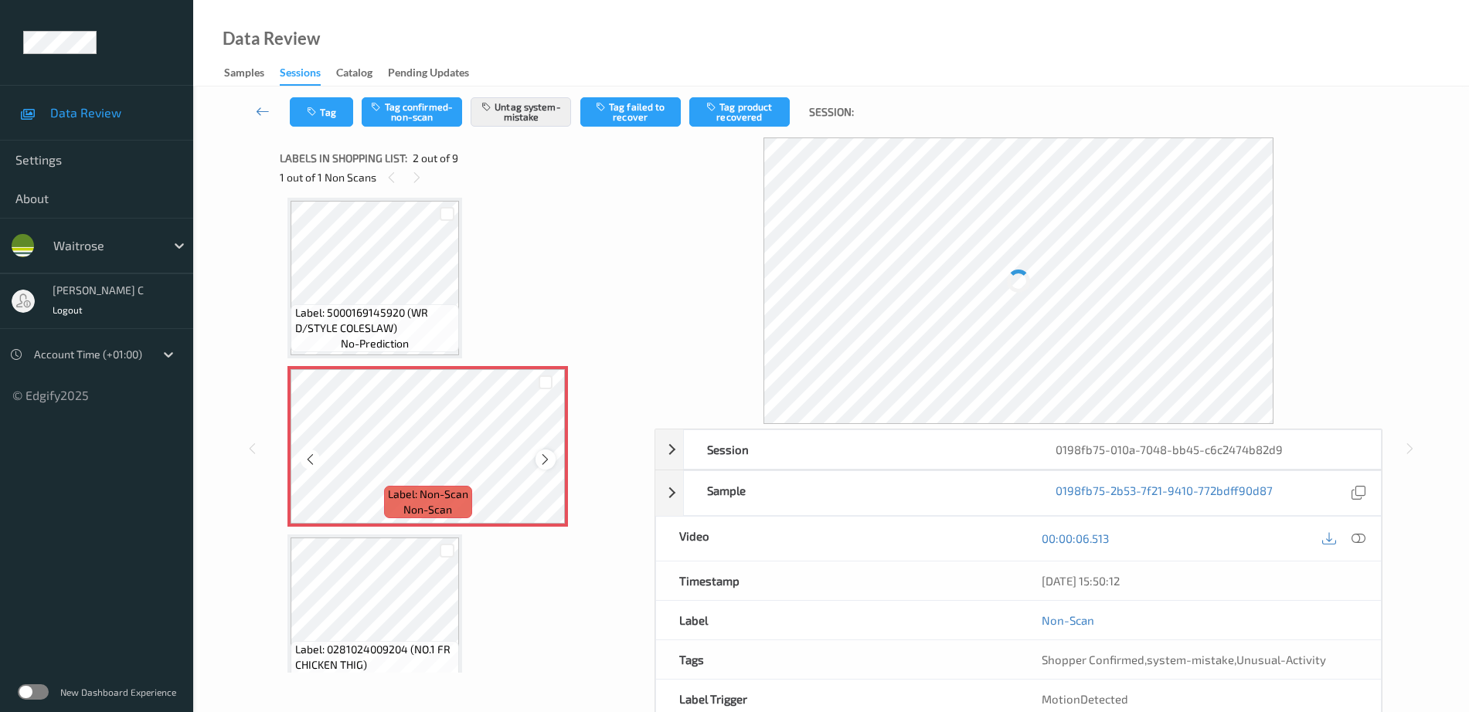
click at [541, 463] on icon at bounding box center [545, 460] width 13 height 14
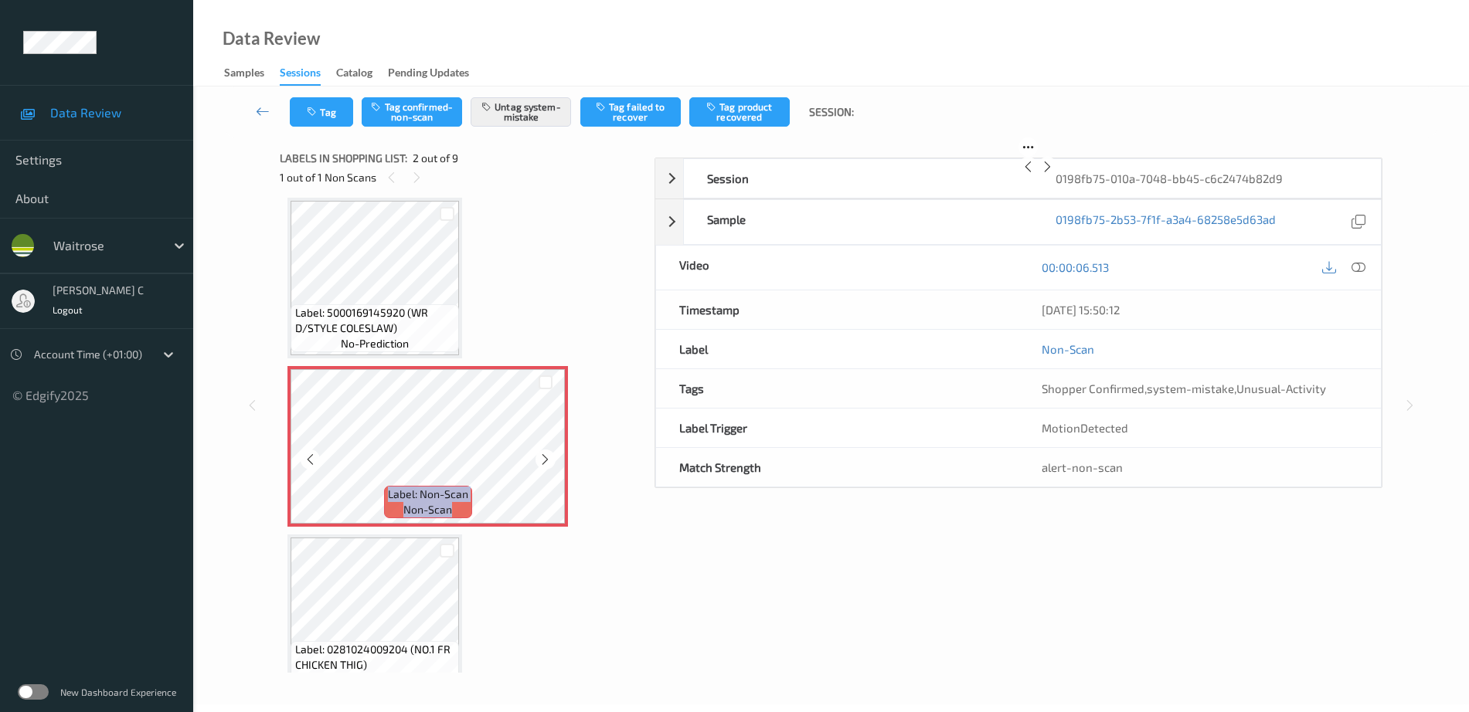
click at [541, 463] on icon at bounding box center [545, 460] width 13 height 14
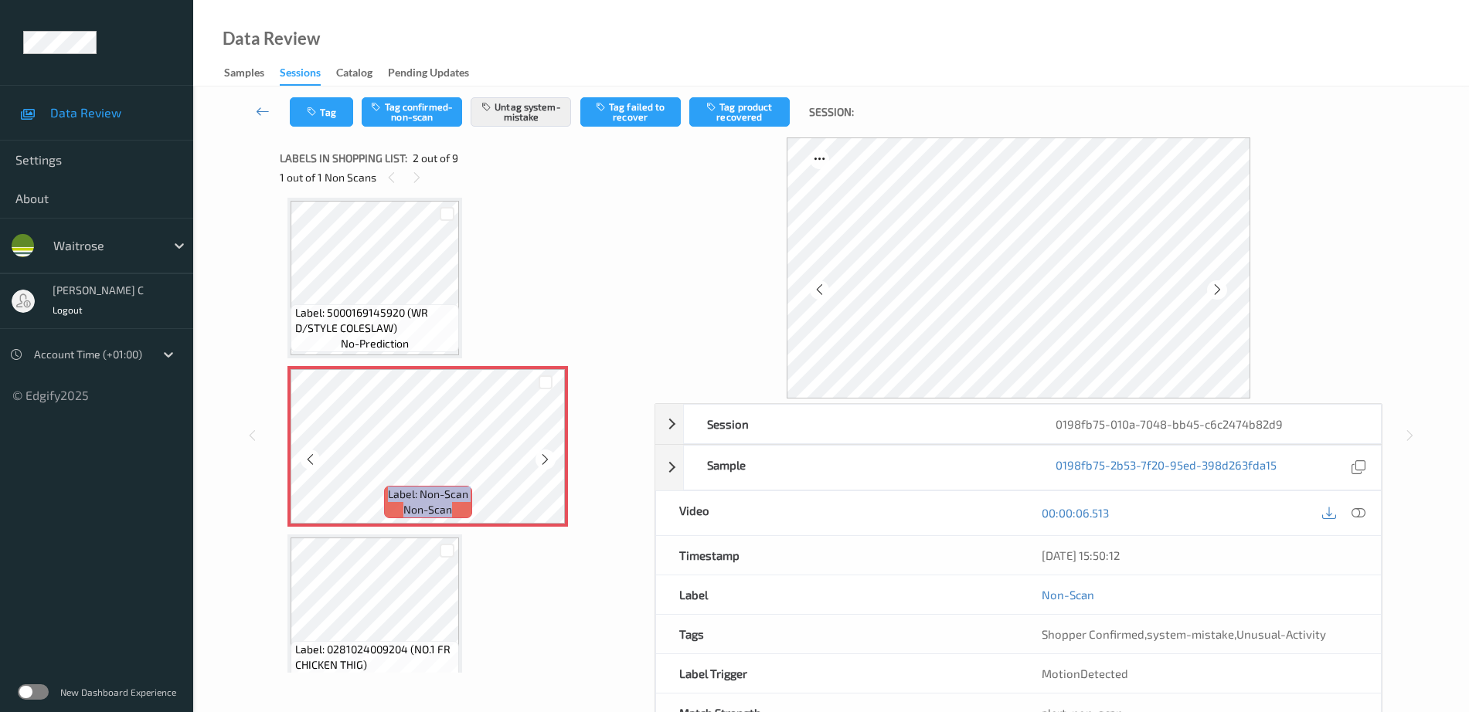
click at [541, 463] on icon at bounding box center [545, 460] width 13 height 14
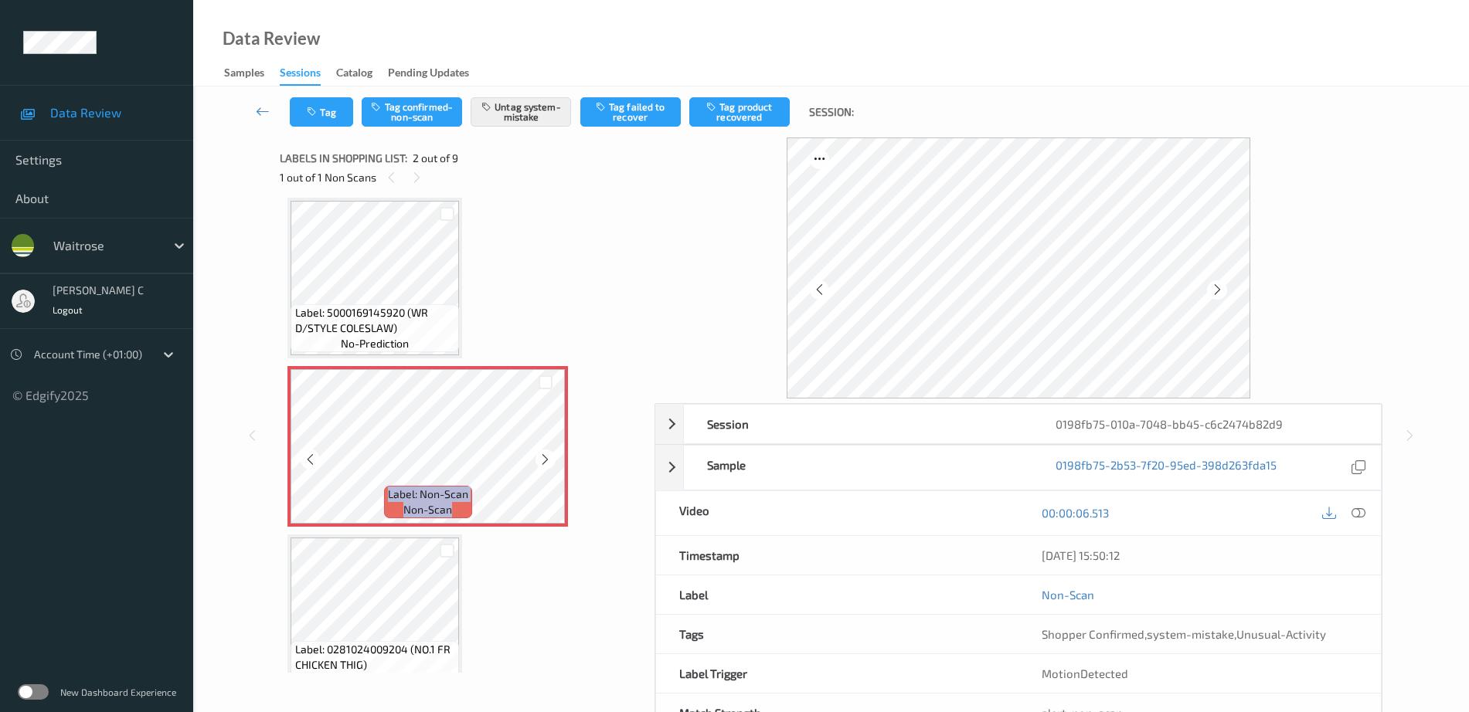
click at [541, 463] on icon at bounding box center [545, 460] width 13 height 14
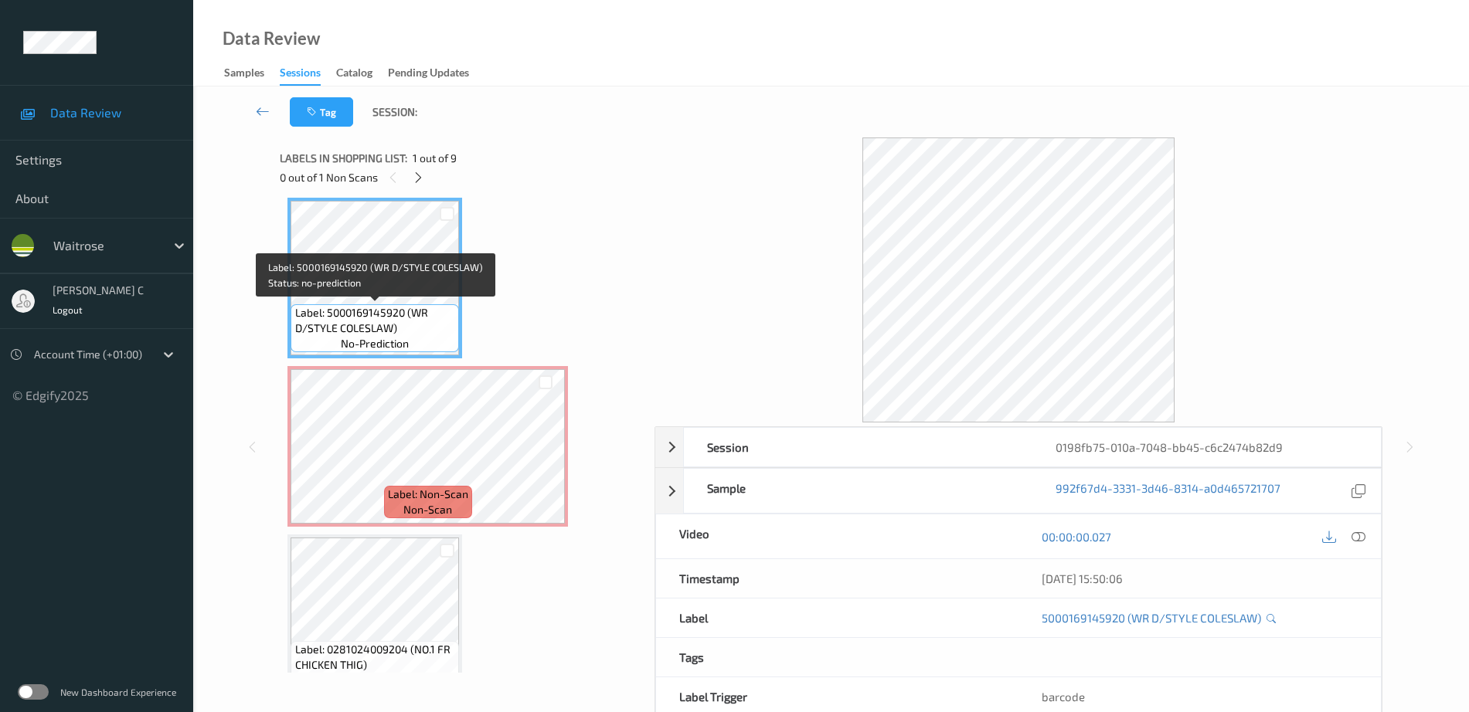
scroll to position [104, 0]
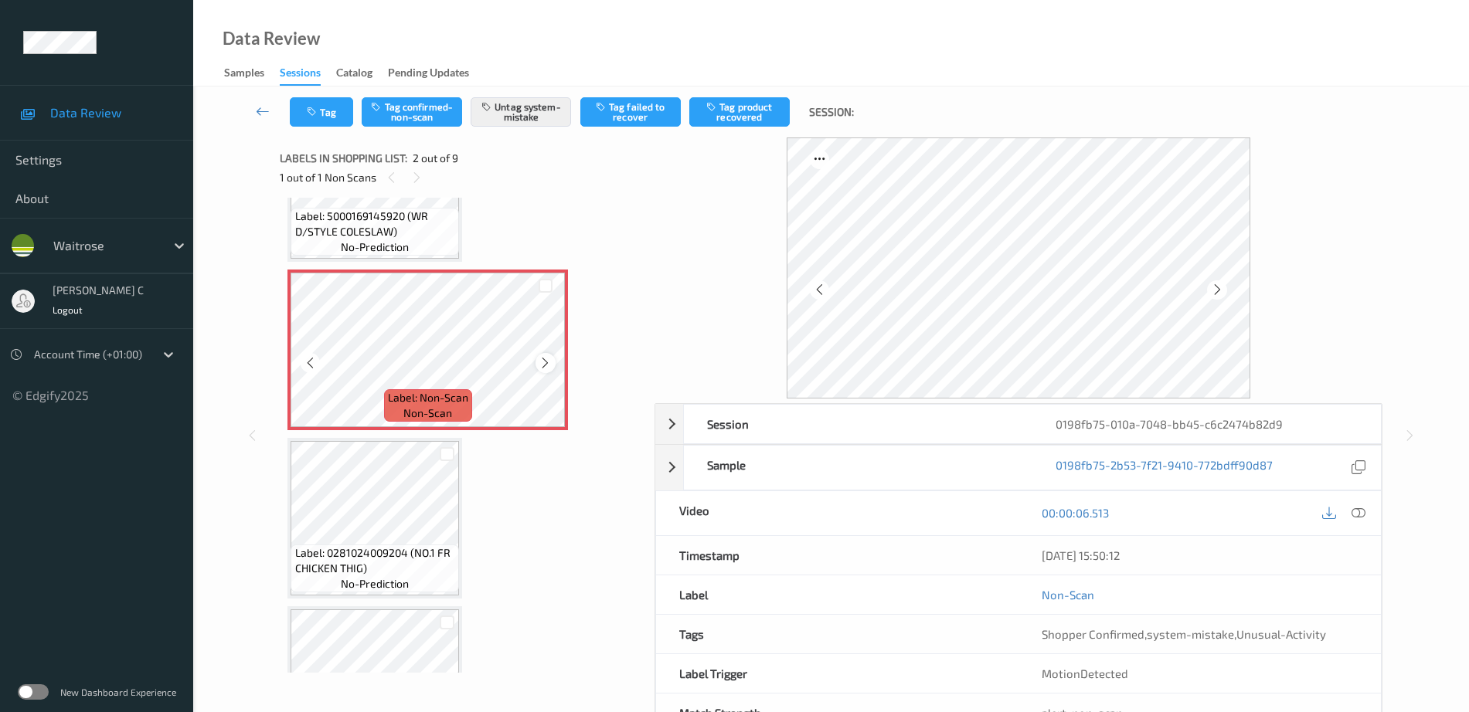
click at [541, 365] on icon at bounding box center [545, 363] width 13 height 14
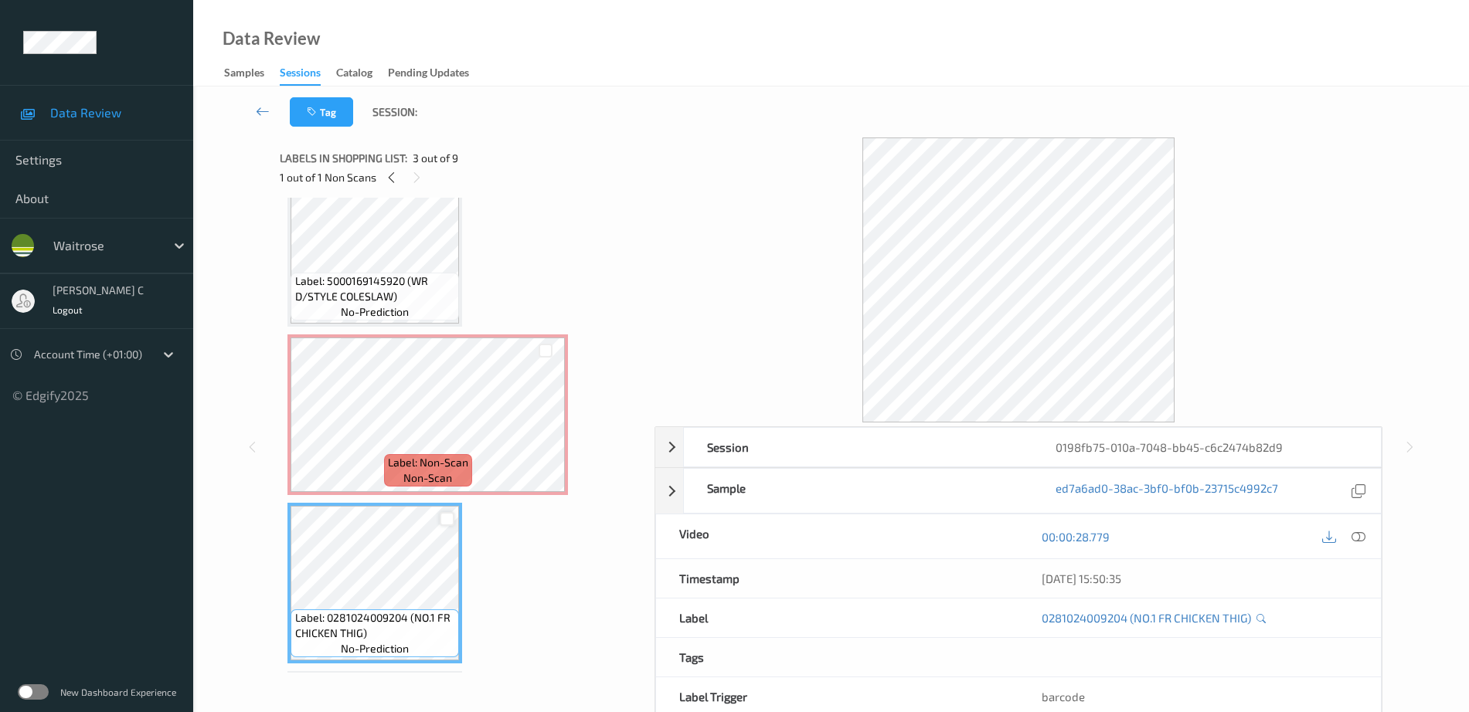
scroll to position [0, 0]
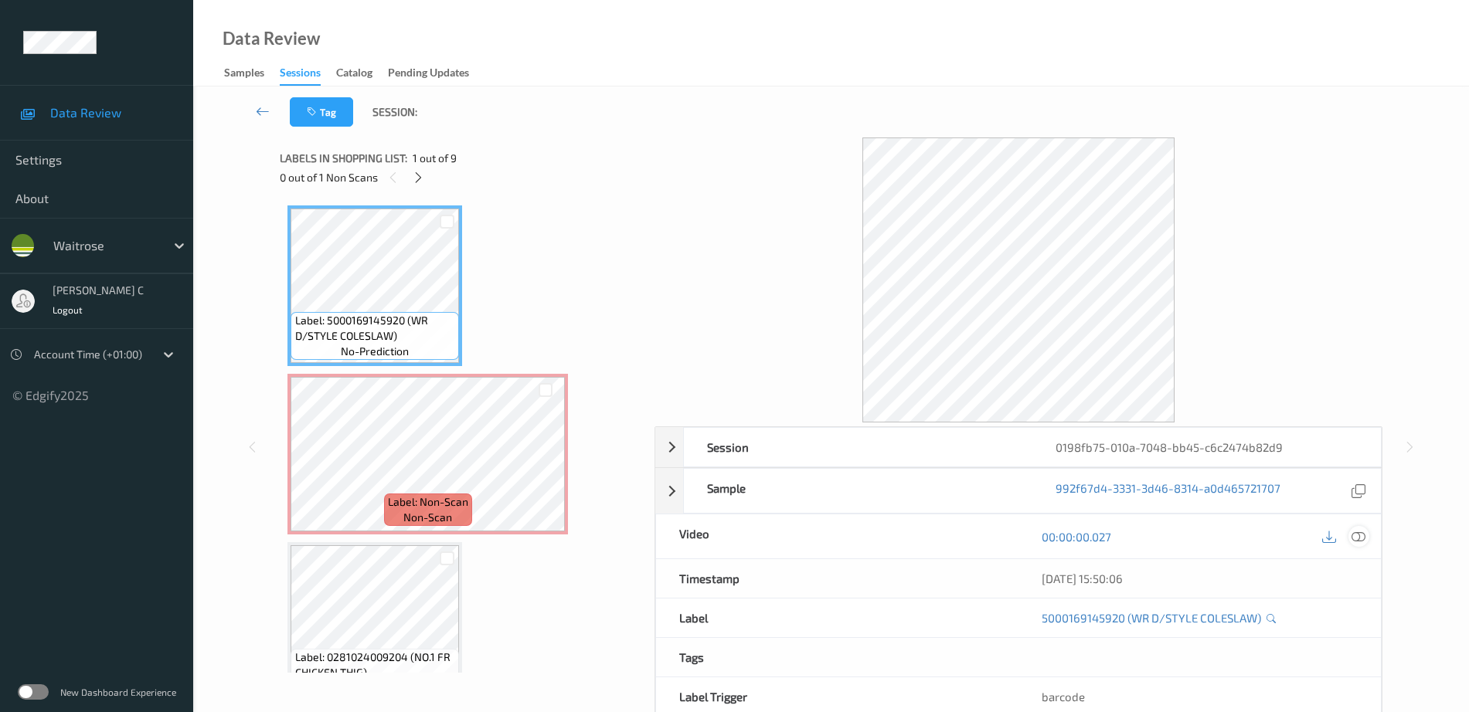
click at [1361, 539] on icon at bounding box center [1358, 537] width 14 height 14
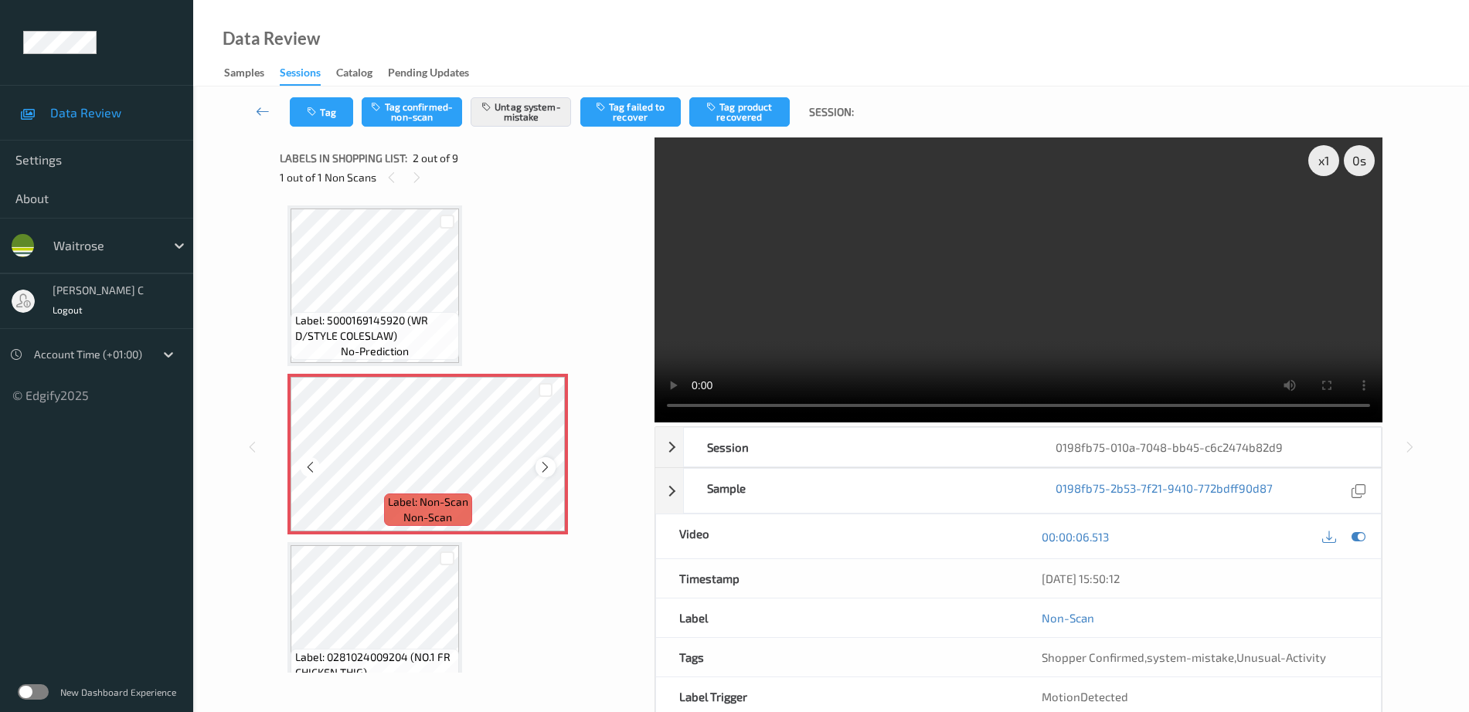
click at [539, 473] on icon at bounding box center [545, 468] width 13 height 14
click at [515, 120] on button "Untag system-mistake" at bounding box center [521, 111] width 100 height 29
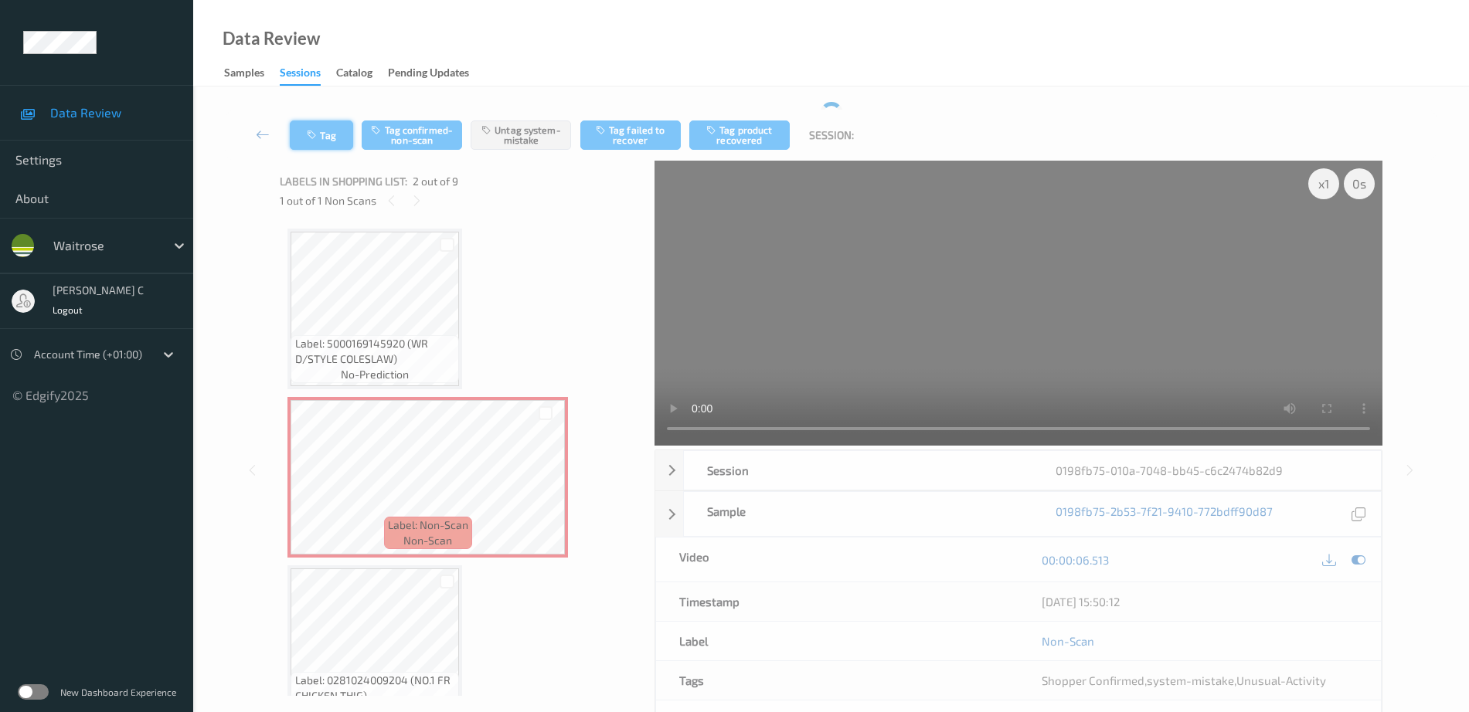
click at [329, 132] on button "Tag" at bounding box center [321, 135] width 63 height 29
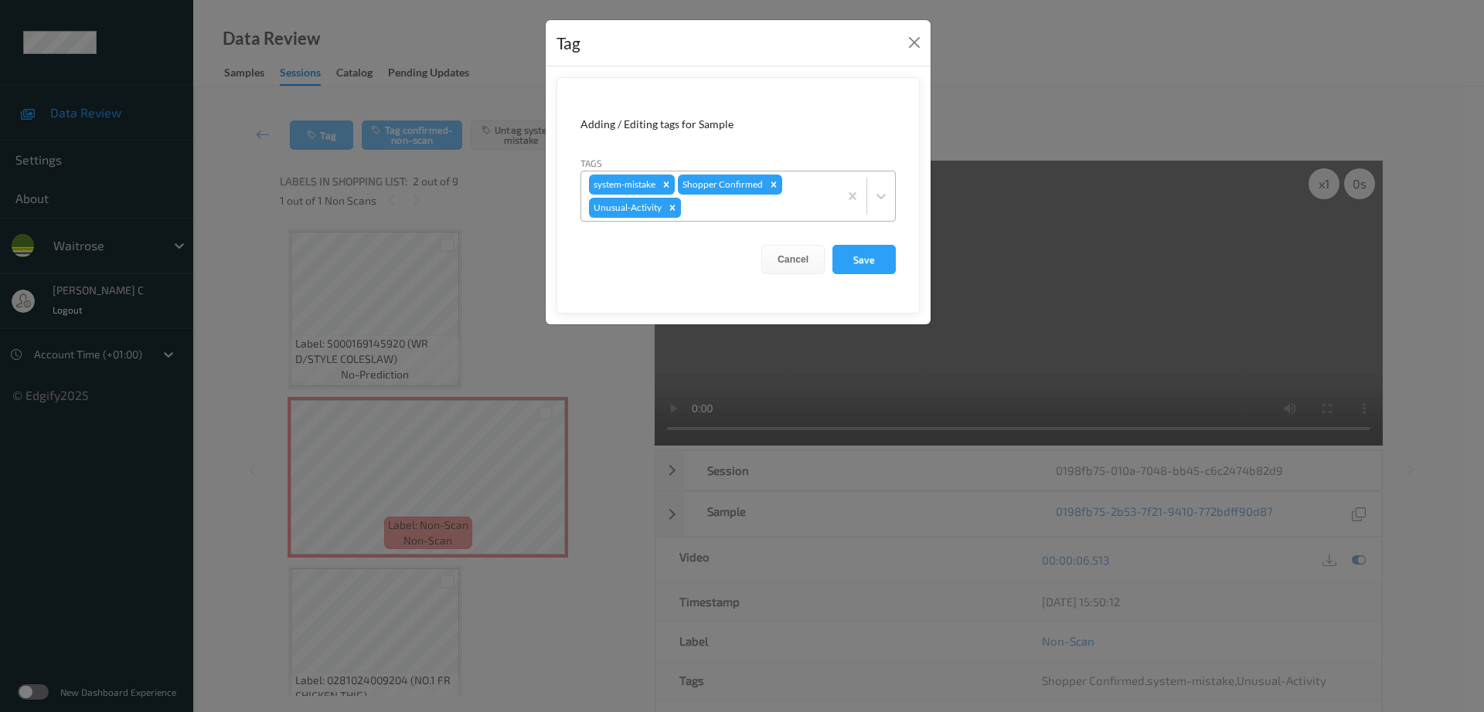
click at [676, 207] on icon "Remove Unusual-Activity" at bounding box center [672, 207] width 11 height 11
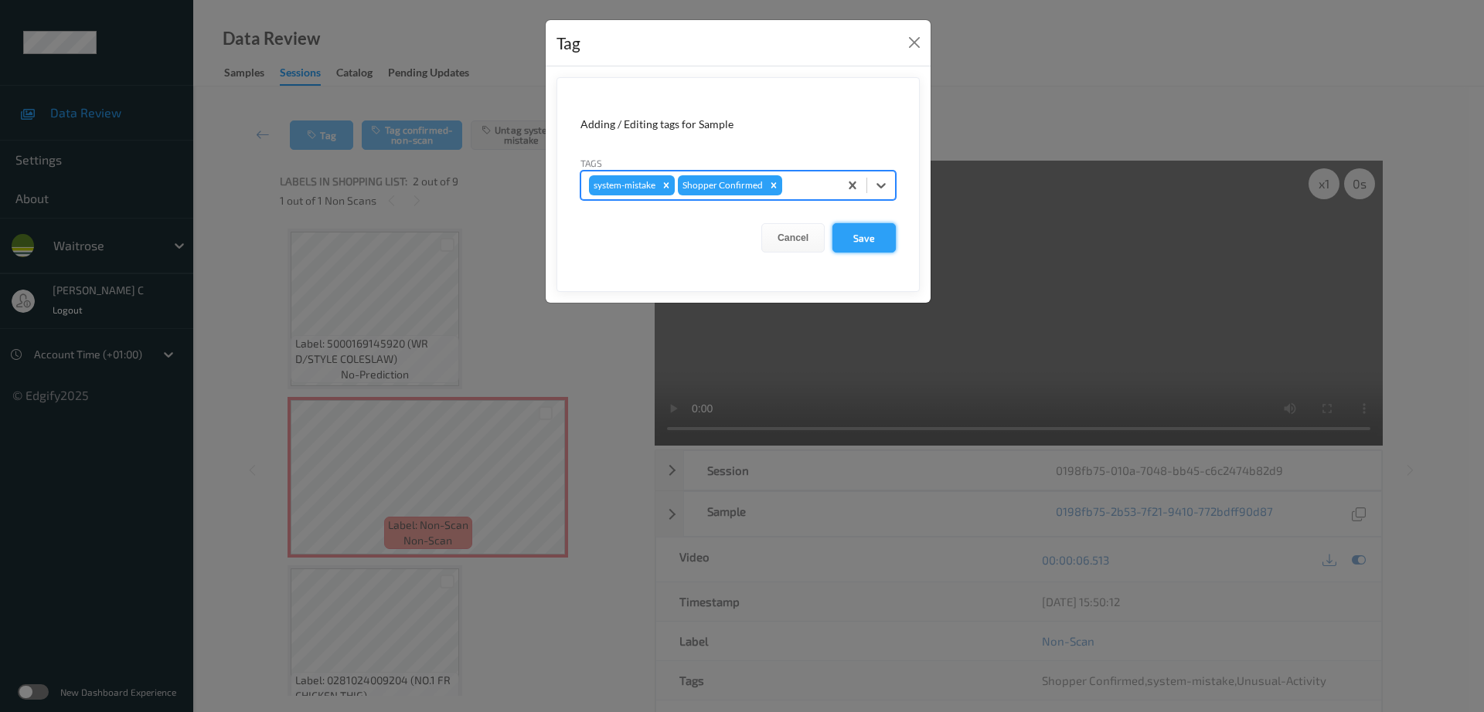
click at [882, 251] on button "Save" at bounding box center [863, 237] width 63 height 29
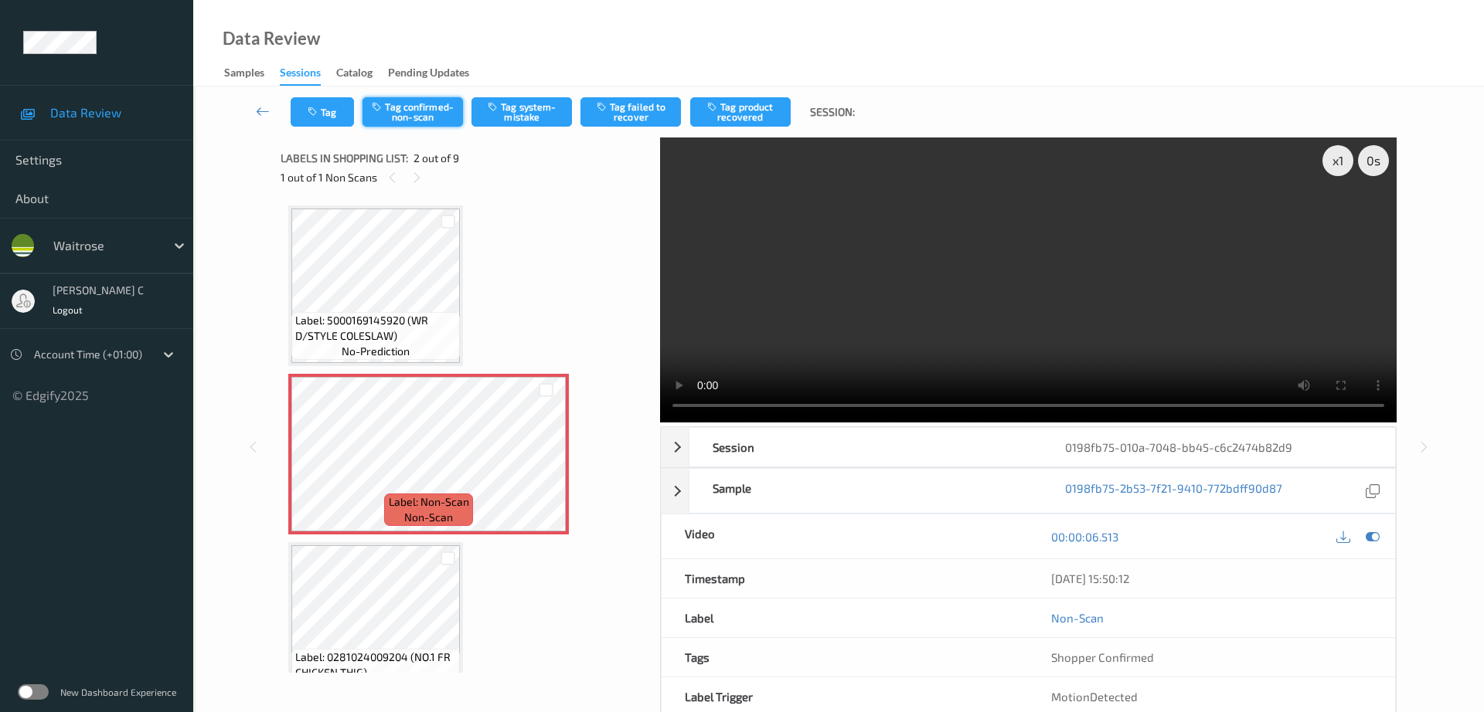
click at [424, 107] on button "Tag confirmed-non-scan" at bounding box center [412, 111] width 100 height 29
click at [742, 110] on button "Tag product recovered" at bounding box center [740, 111] width 100 height 29
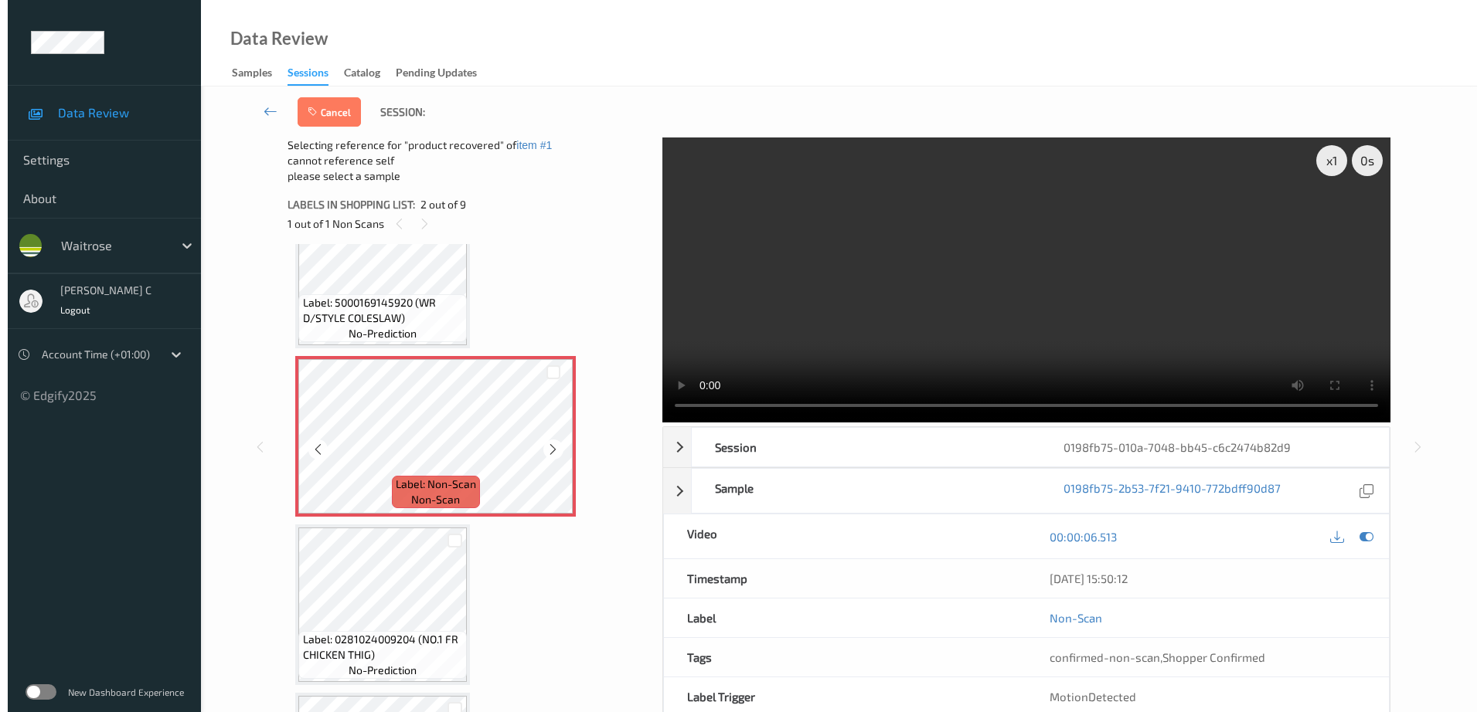
scroll to position [97, 0]
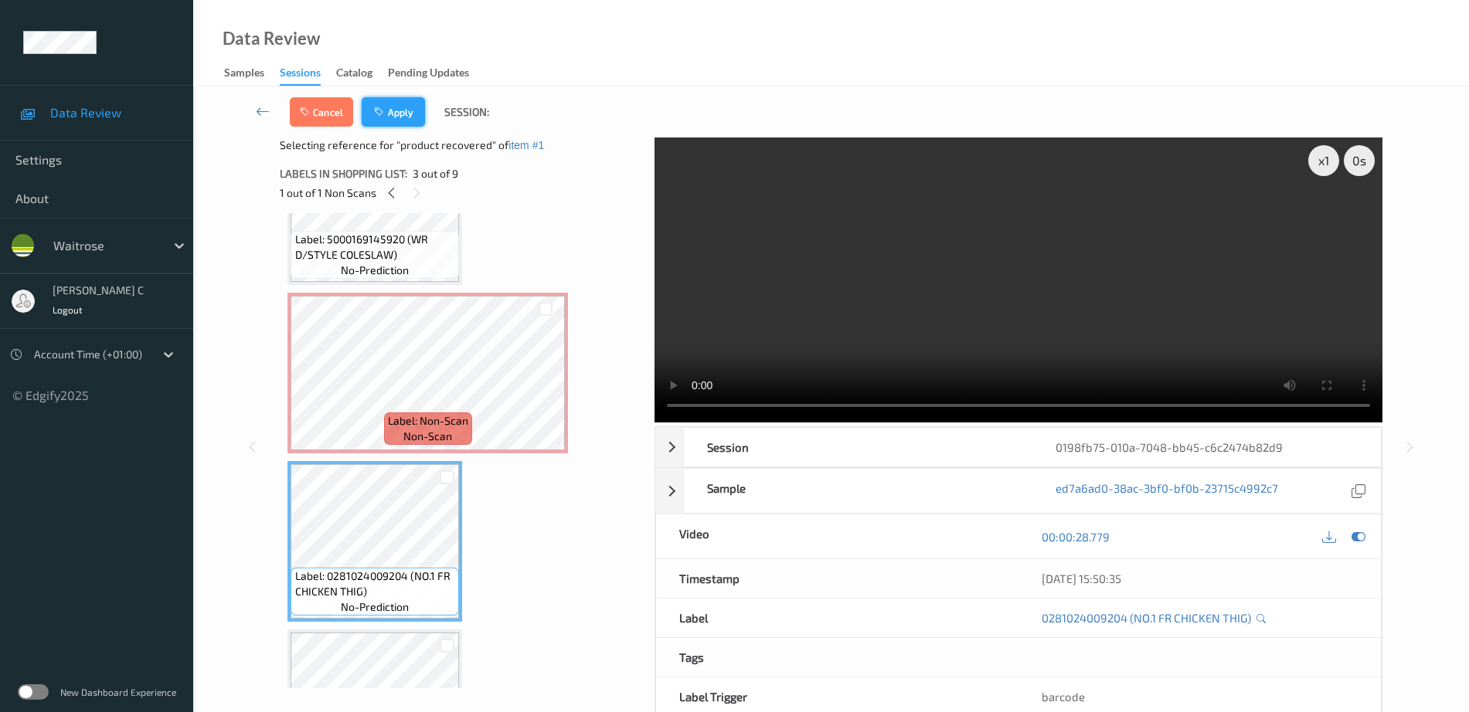
click at [411, 104] on button "Apply" at bounding box center [393, 111] width 63 height 29
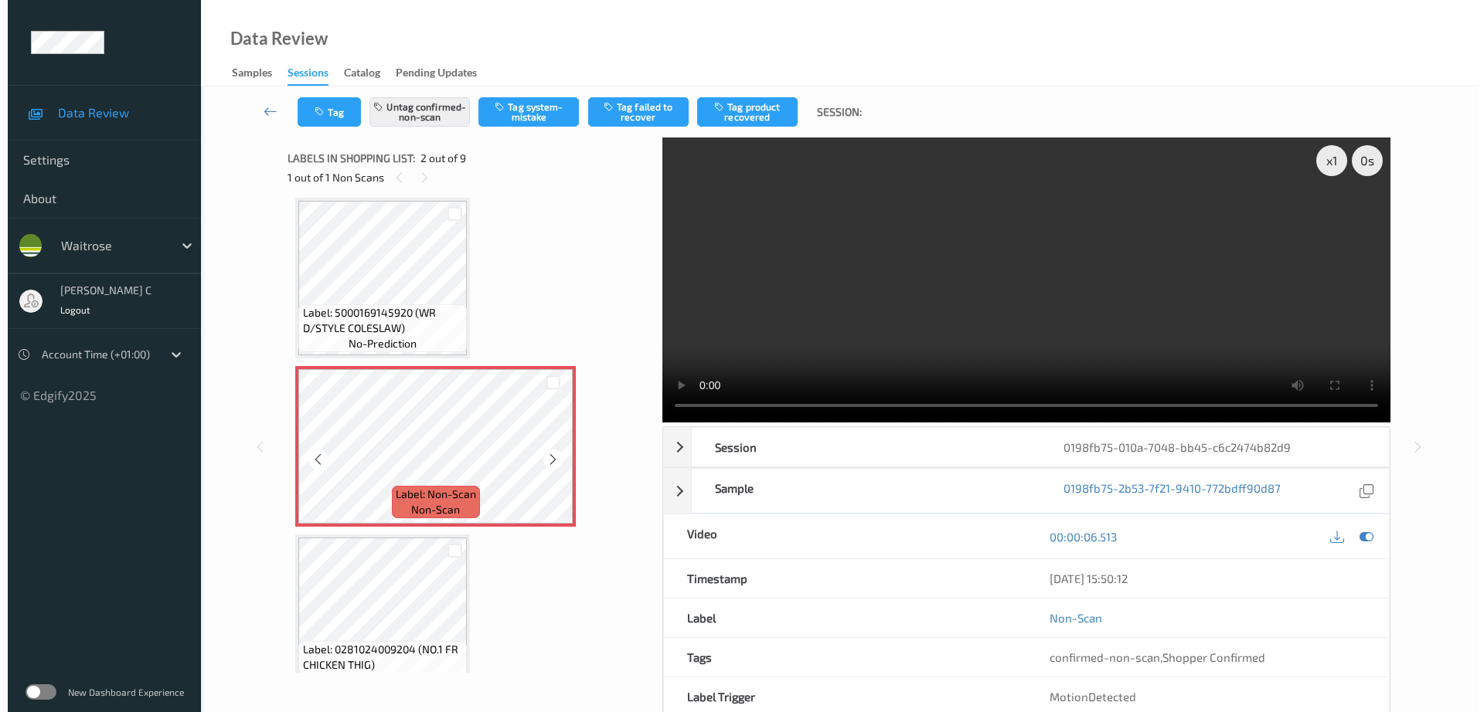
scroll to position [104, 0]
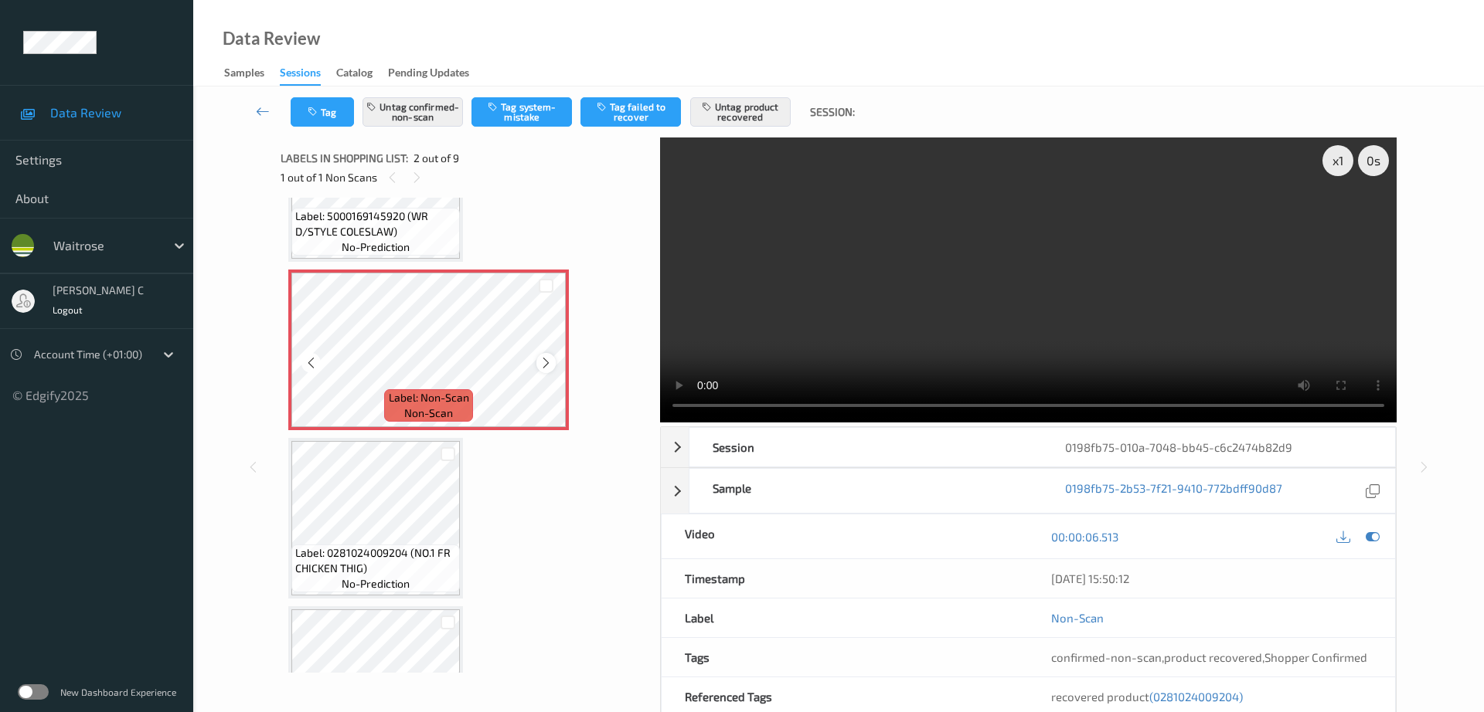
click at [546, 366] on icon at bounding box center [545, 363] width 13 height 14
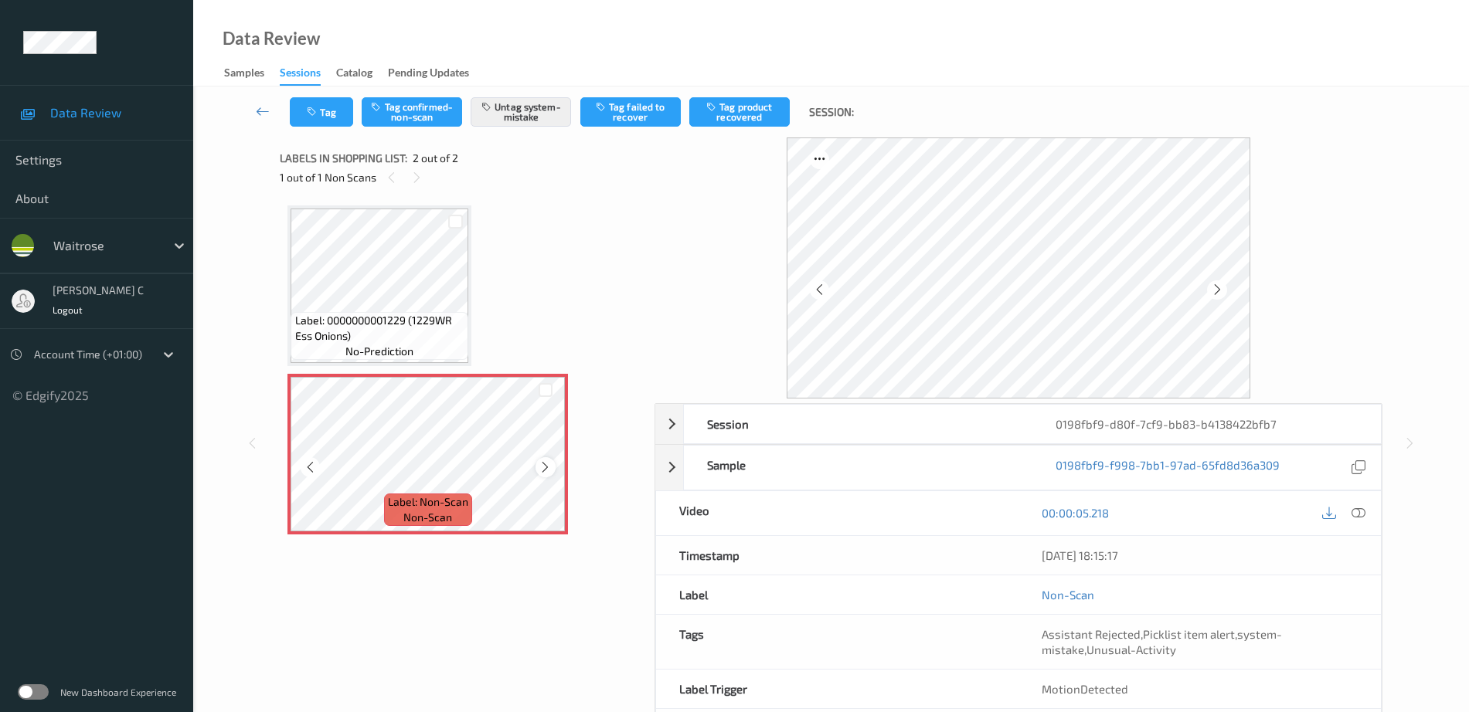
click at [549, 469] on icon at bounding box center [545, 468] width 13 height 14
click at [406, 324] on span "Label: 0000000001229 (1229WR Ess Onions)" at bounding box center [380, 328] width 170 height 31
click at [543, 468] on icon at bounding box center [545, 468] width 13 height 14
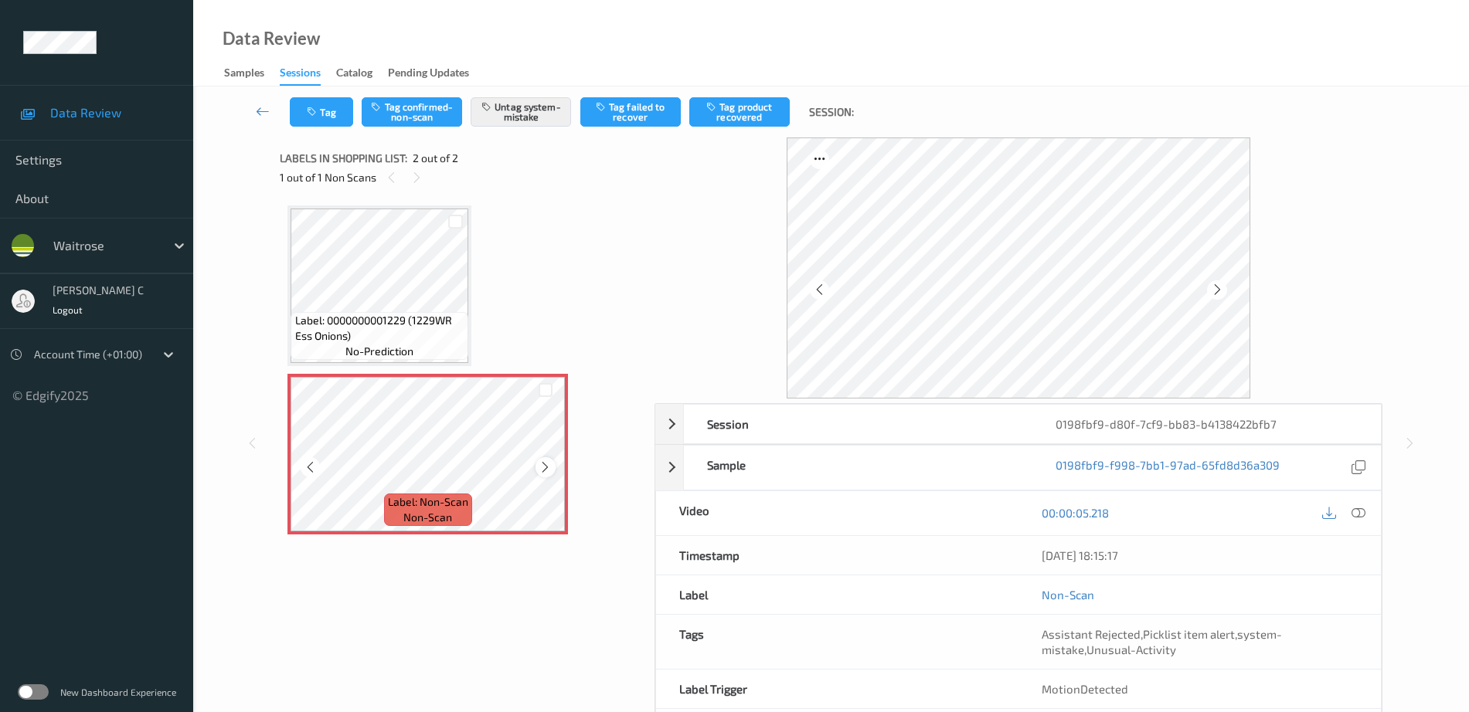
click at [545, 468] on icon at bounding box center [545, 468] width 13 height 14
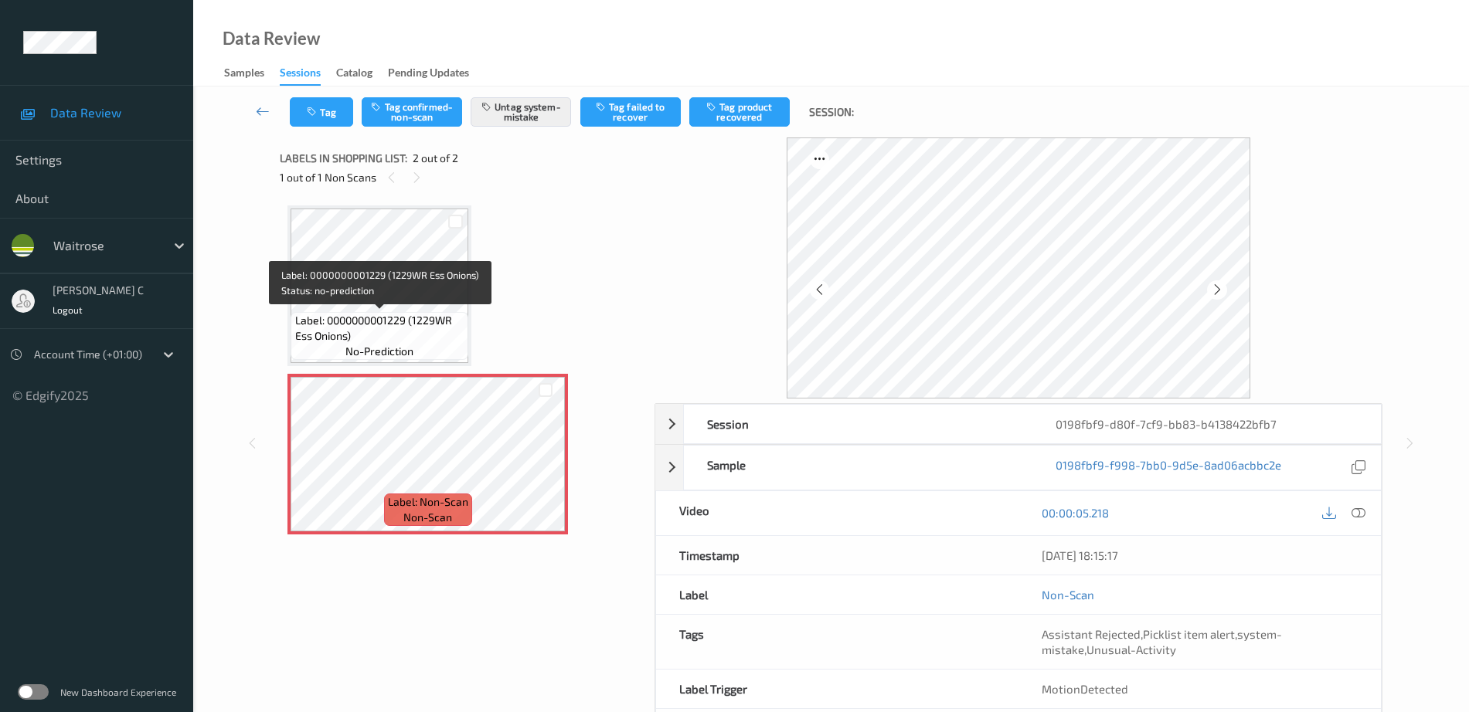
click at [389, 330] on span "Label: 0000000001229 (1229WR Ess Onions)" at bounding box center [380, 328] width 170 height 31
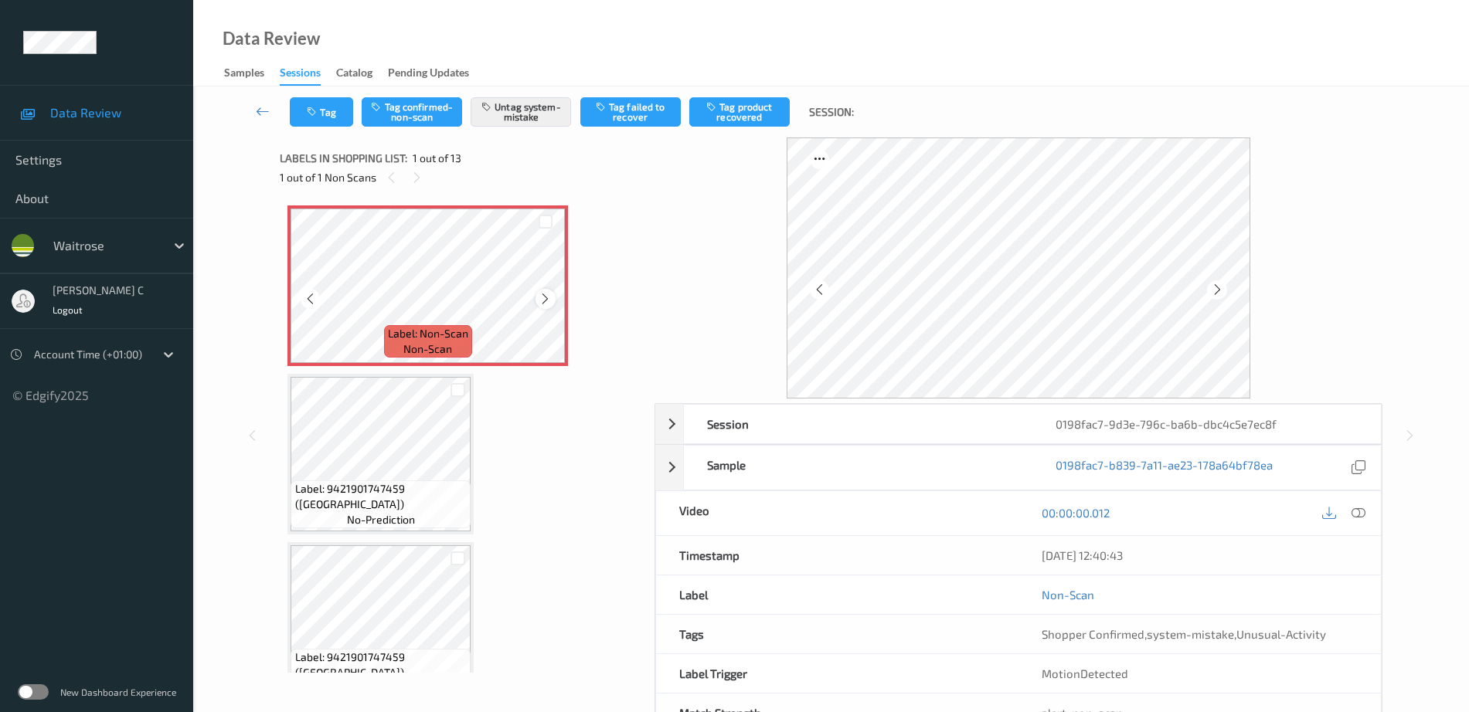
click at [544, 304] on icon at bounding box center [545, 299] width 13 height 14
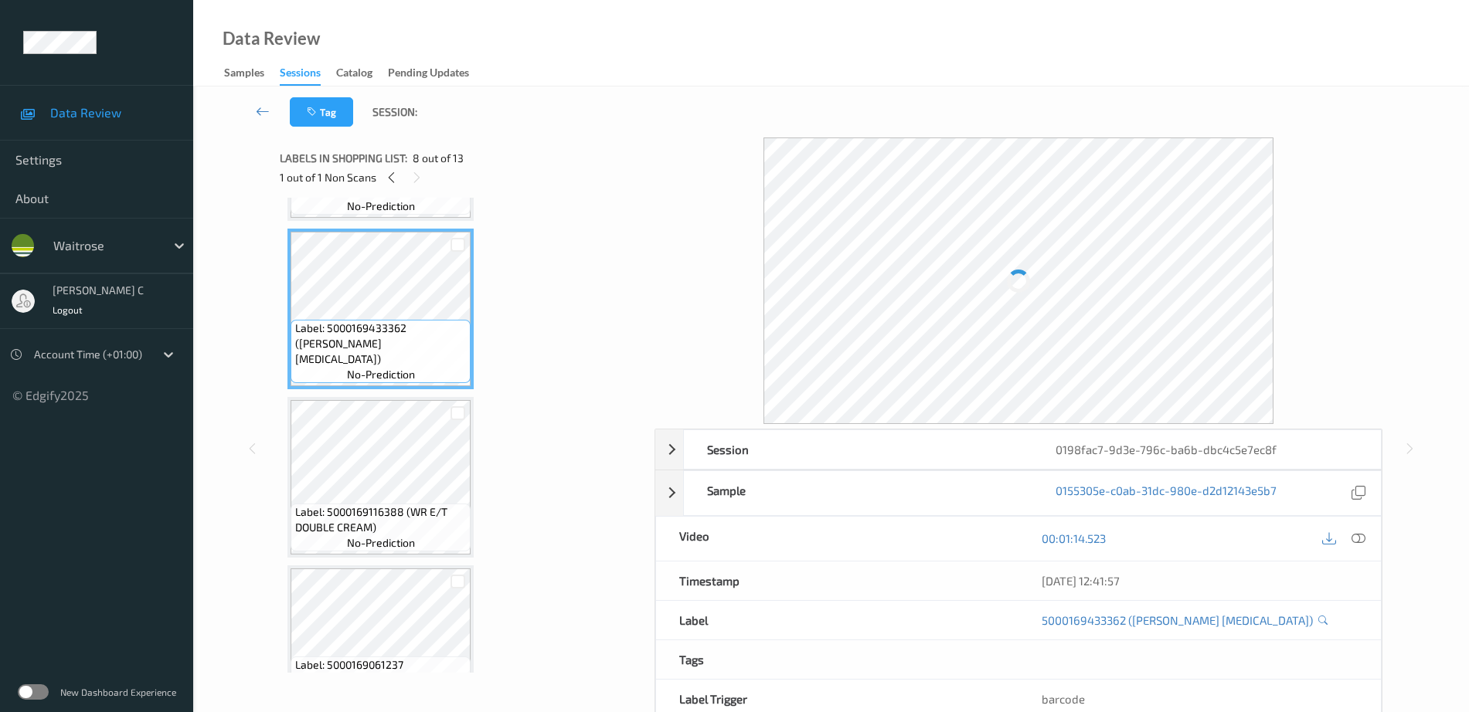
scroll to position [1159, 0]
click at [387, 544] on span "no-prediction" at bounding box center [381, 539] width 68 height 15
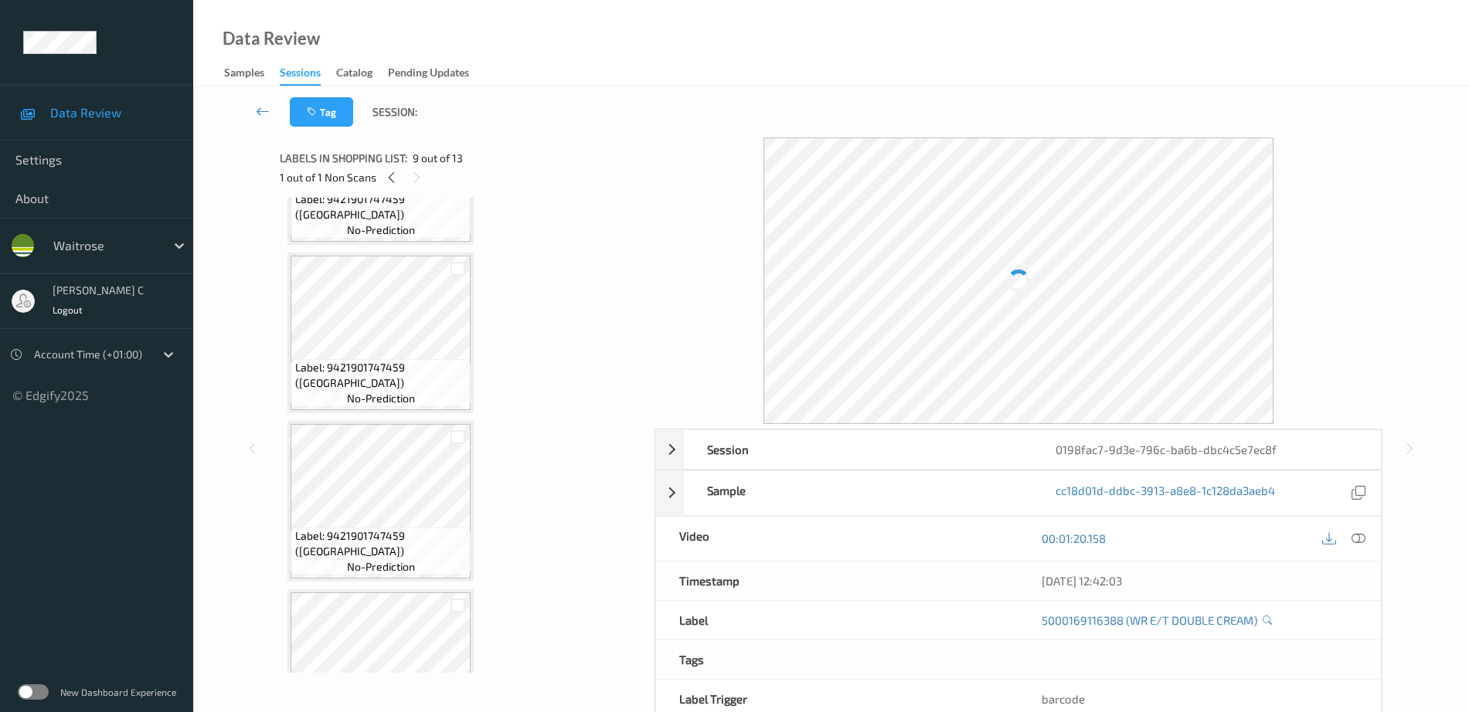
scroll to position [0, 0]
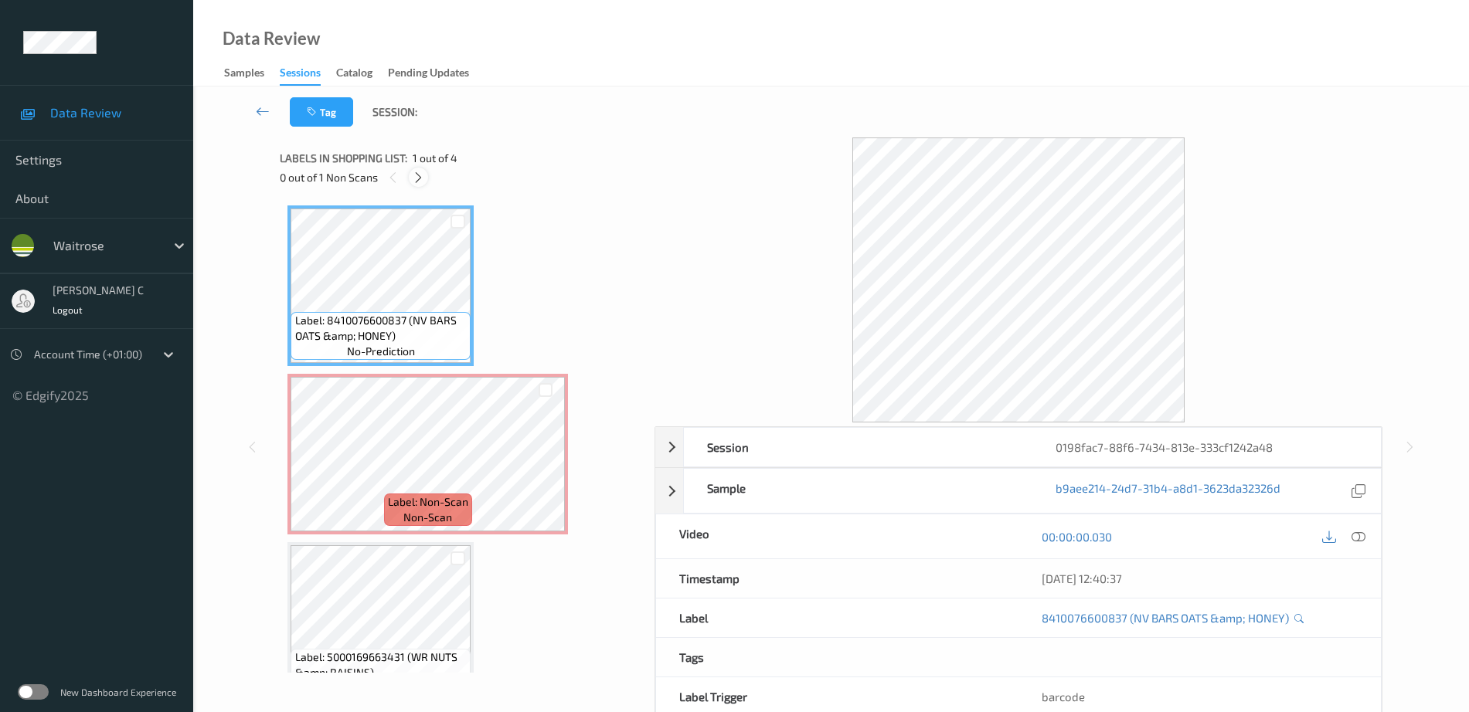
click at [422, 175] on icon at bounding box center [418, 178] width 13 height 14
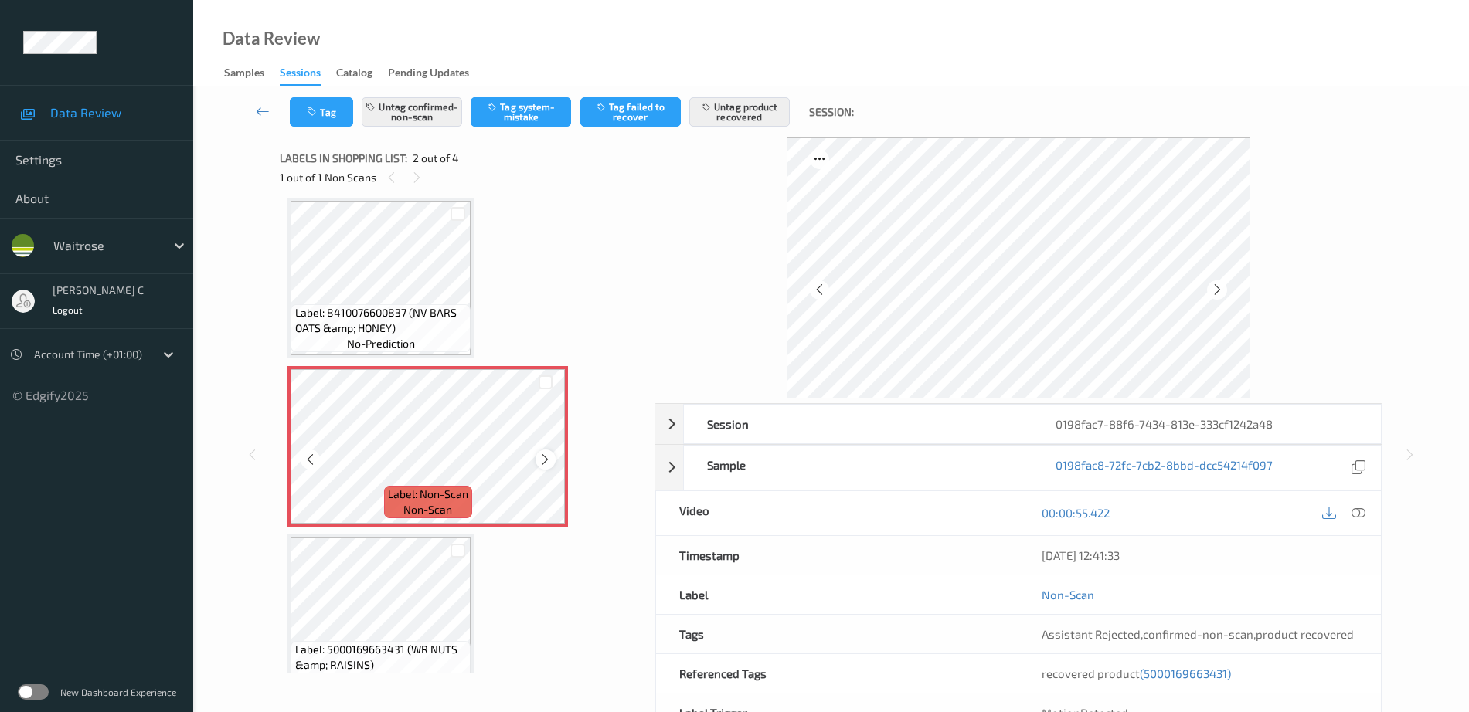
click at [545, 457] on icon at bounding box center [545, 460] width 13 height 14
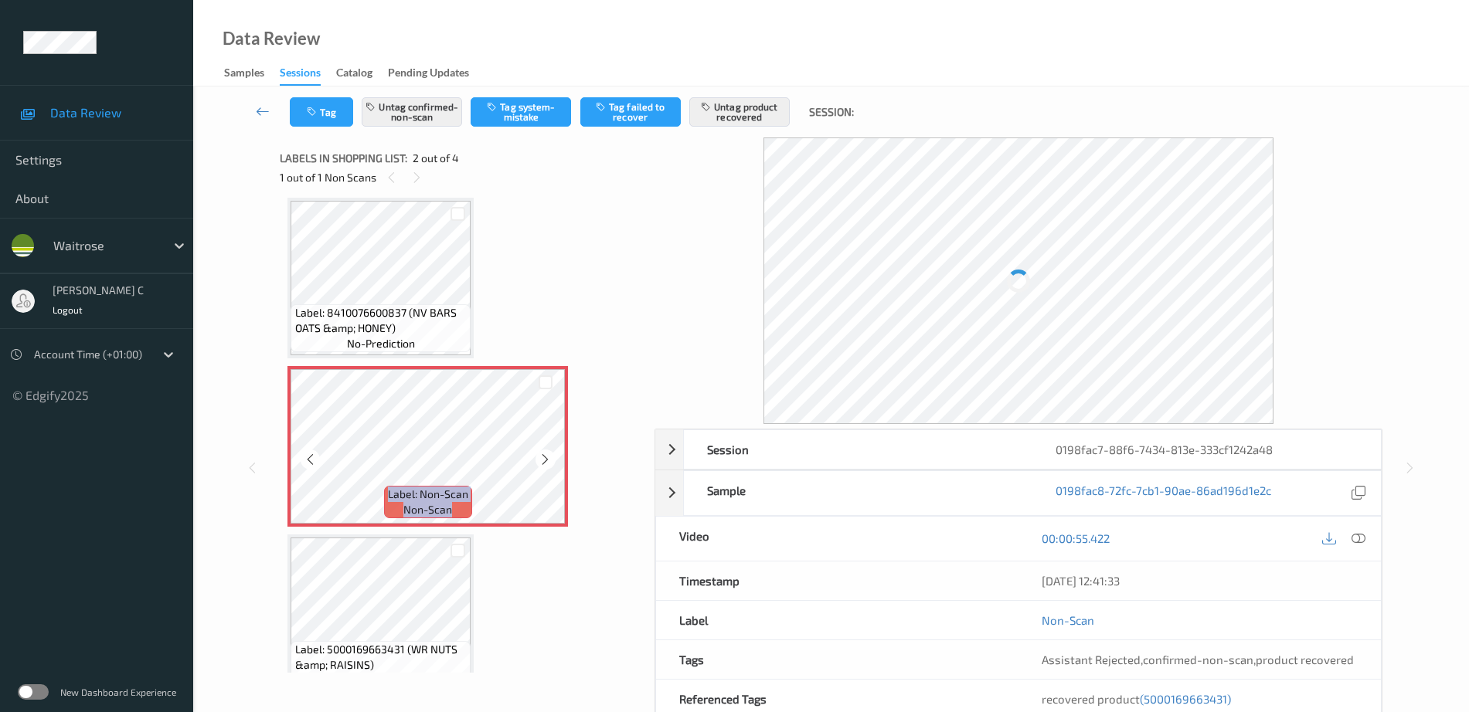
click at [545, 457] on icon at bounding box center [545, 460] width 13 height 14
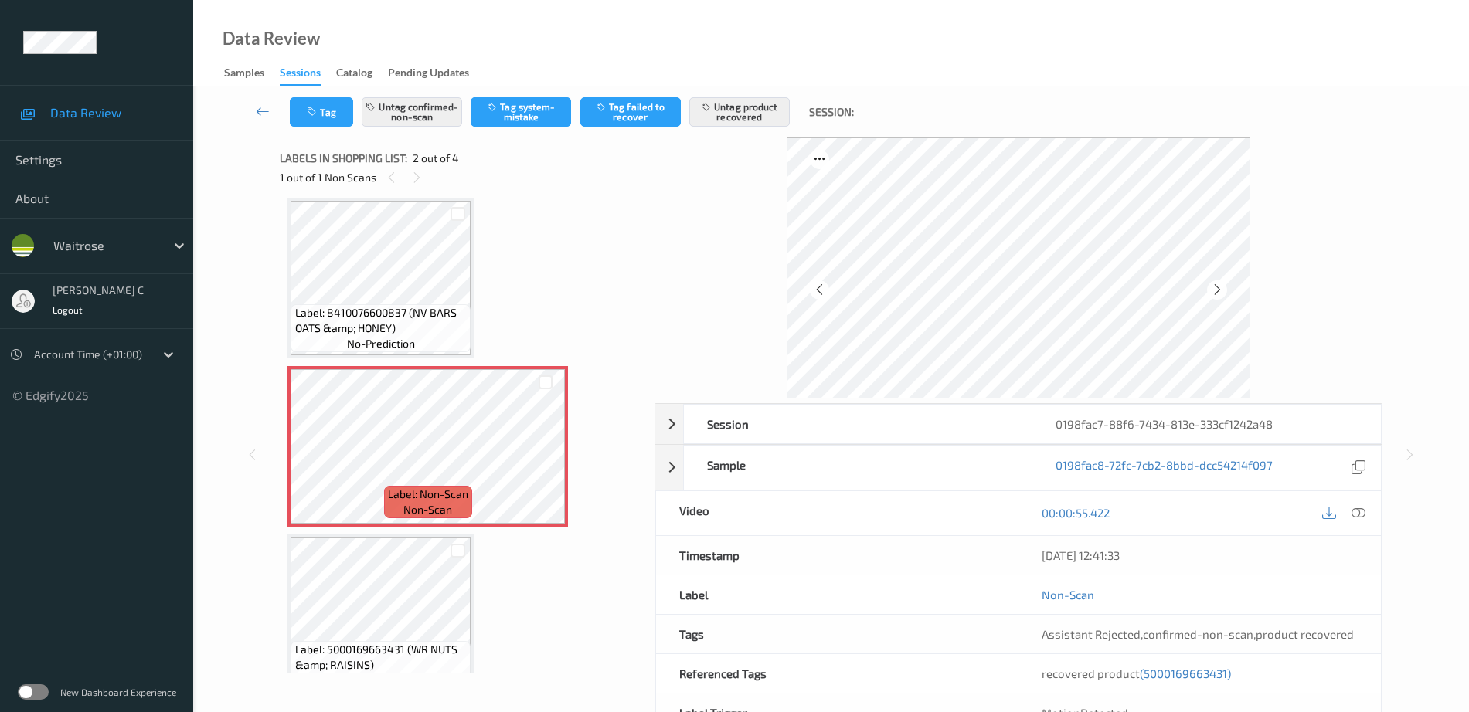
click at [381, 331] on span "Label: 8410076600837 (NV BARS OATS &amp; HONEY)" at bounding box center [381, 320] width 172 height 31
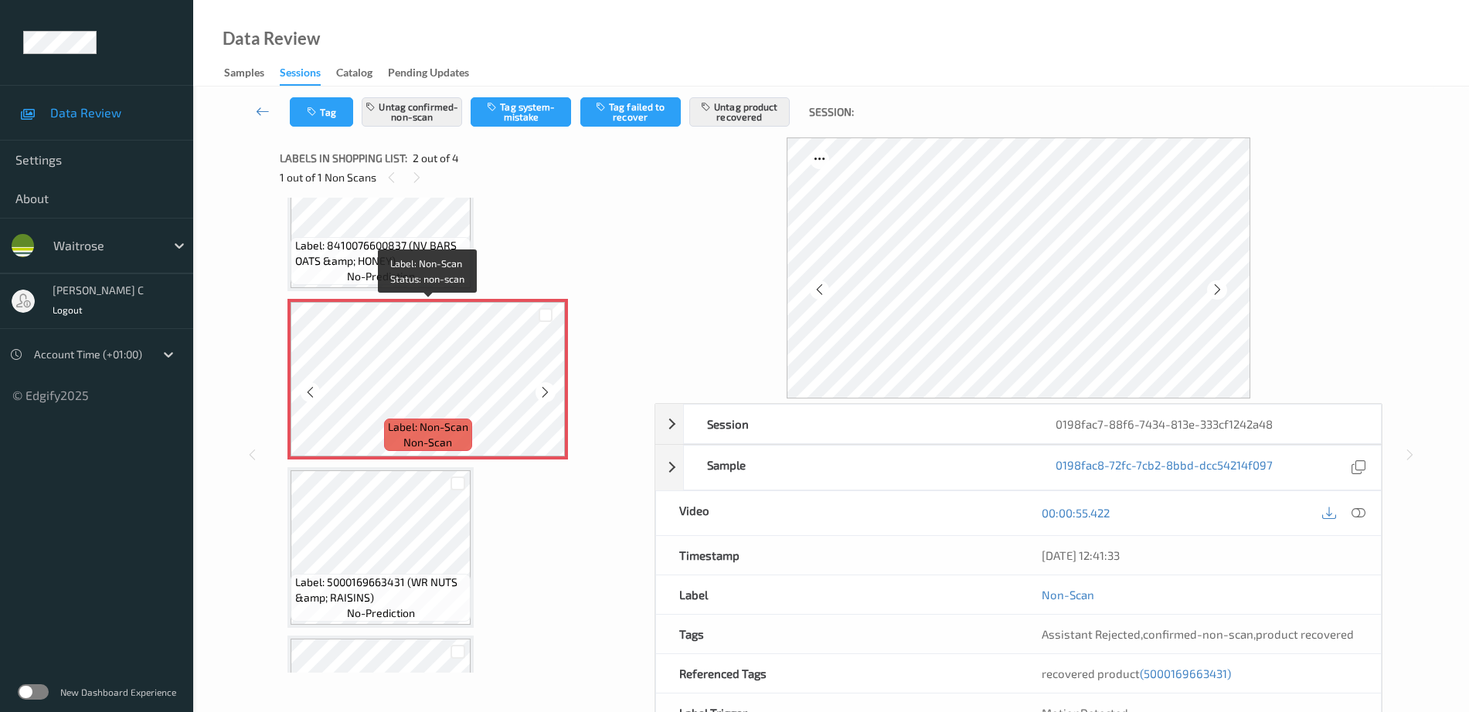
scroll to position [0, 0]
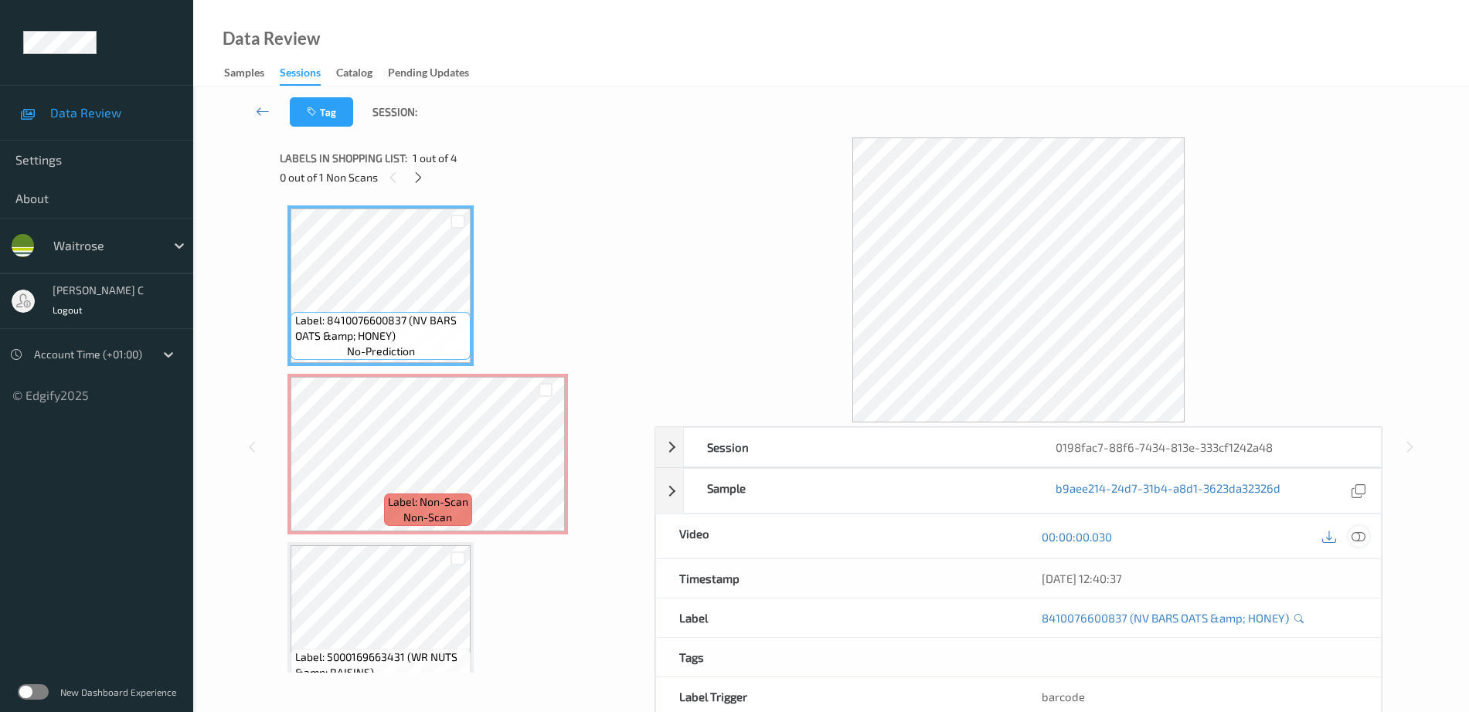
click at [1356, 538] on icon at bounding box center [1358, 537] width 14 height 14
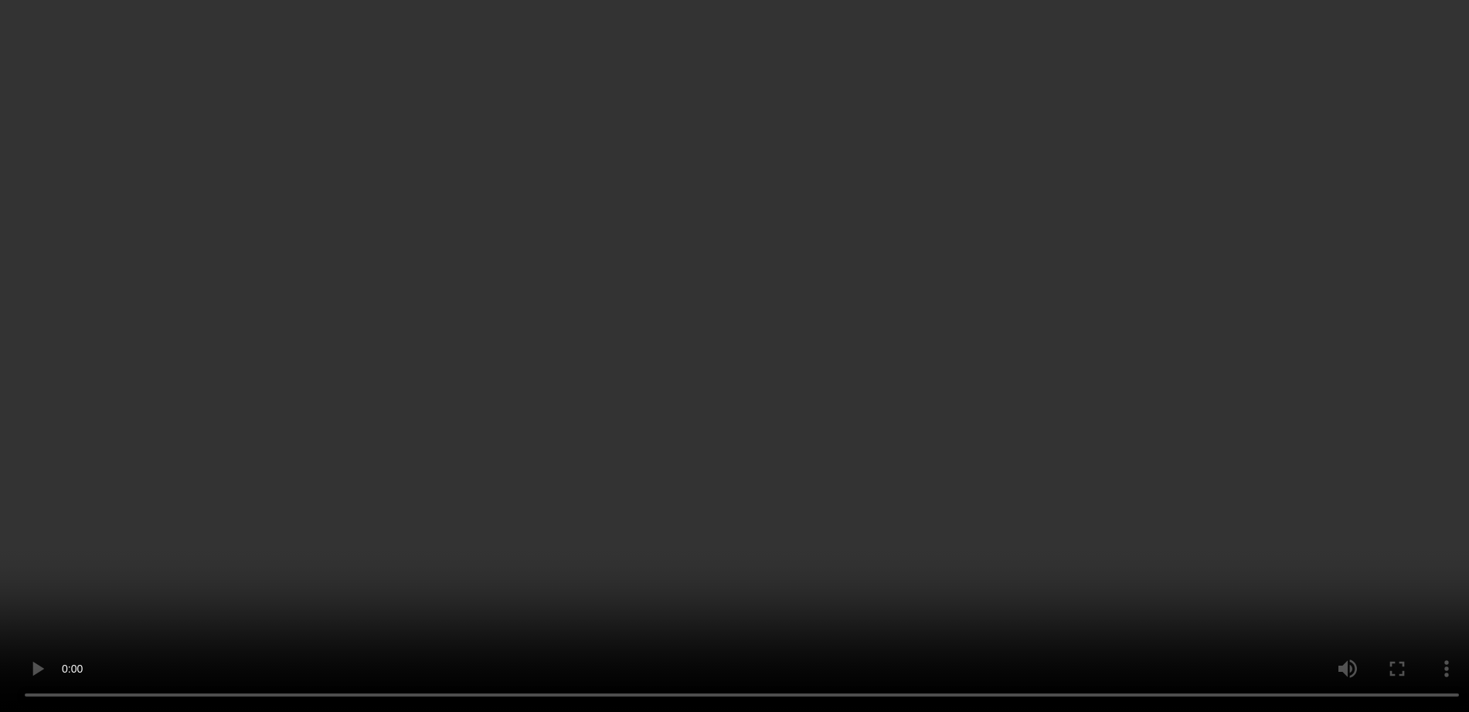
scroll to position [97, 0]
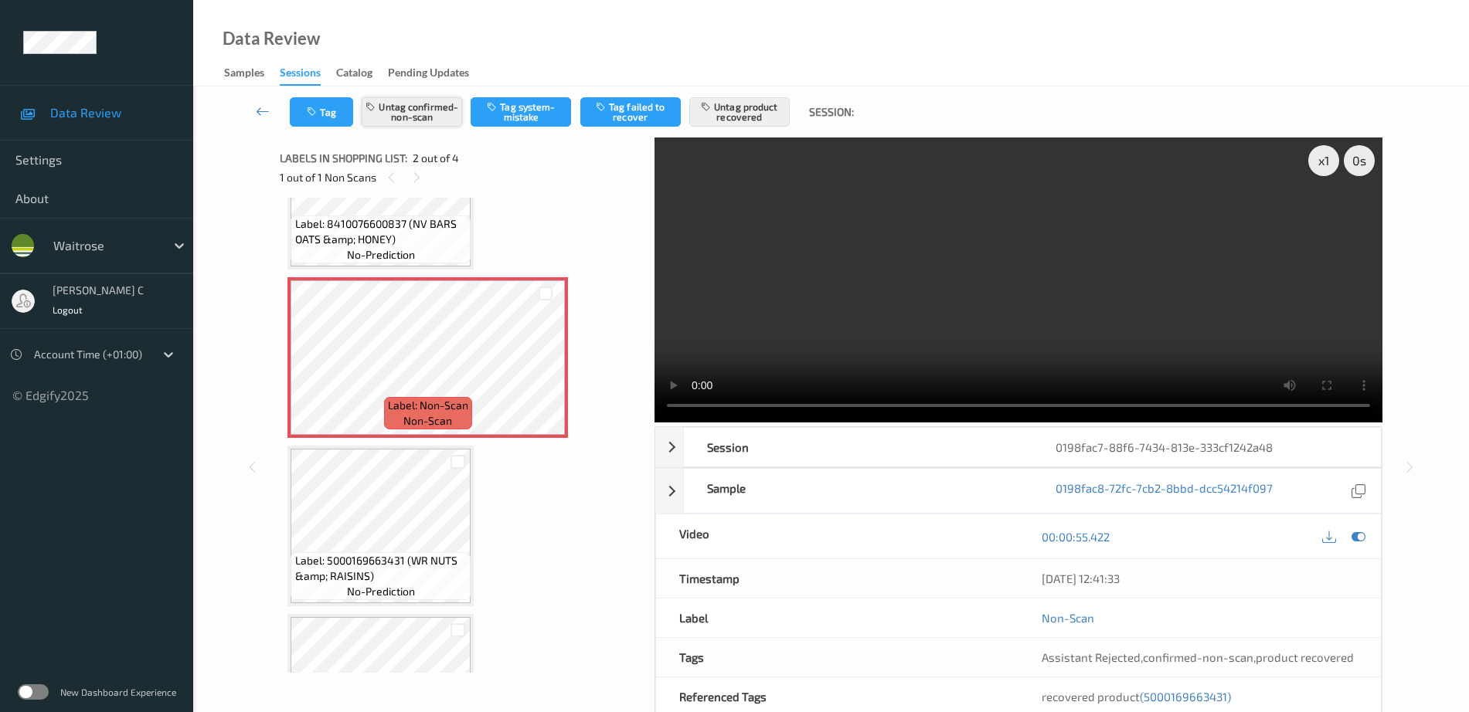
click at [387, 121] on button "Untag confirmed-non-scan" at bounding box center [412, 111] width 100 height 29
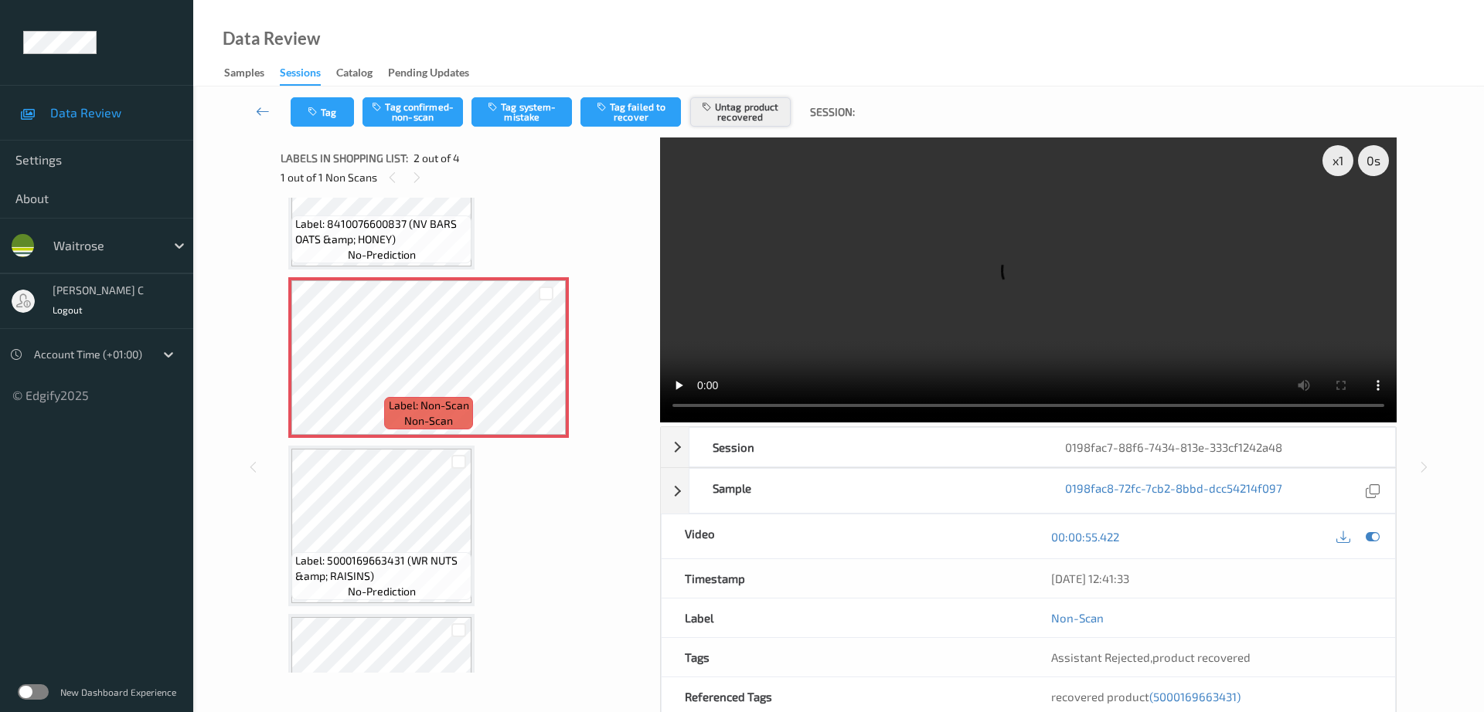
click at [722, 110] on button "Untag product recovered" at bounding box center [740, 111] width 100 height 29
click at [533, 106] on button "Tag system-mistake" at bounding box center [521, 111] width 100 height 29
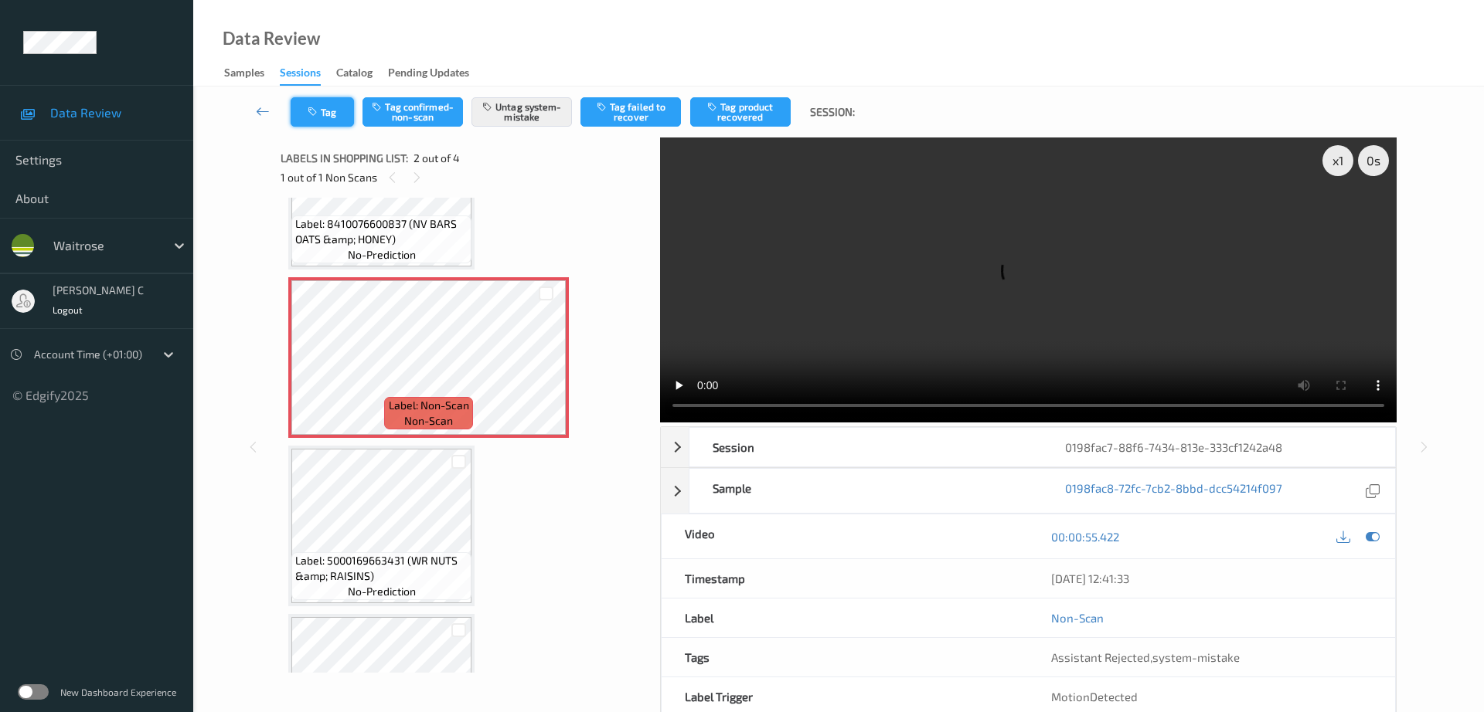
click at [316, 103] on button "Tag" at bounding box center [322, 111] width 63 height 29
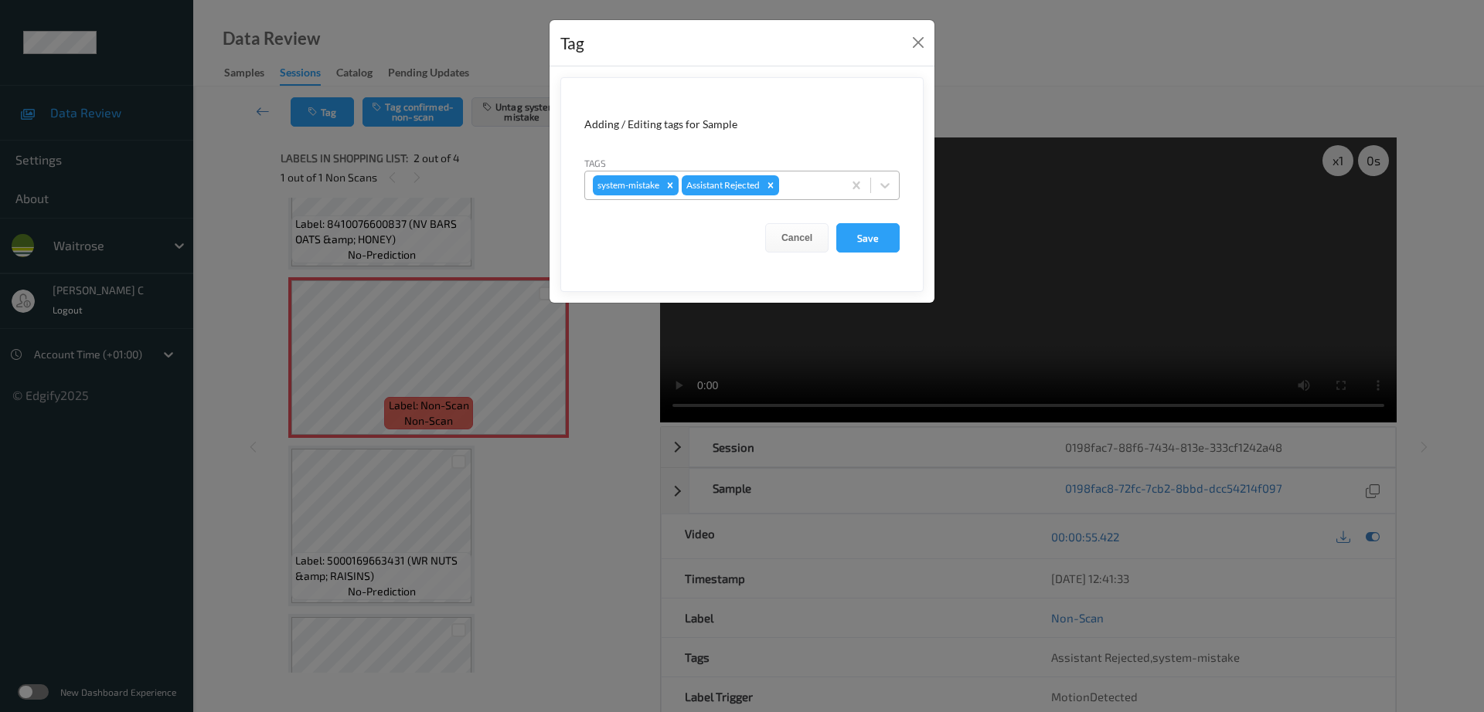
click at [817, 182] on div at bounding box center [808, 185] width 53 height 19
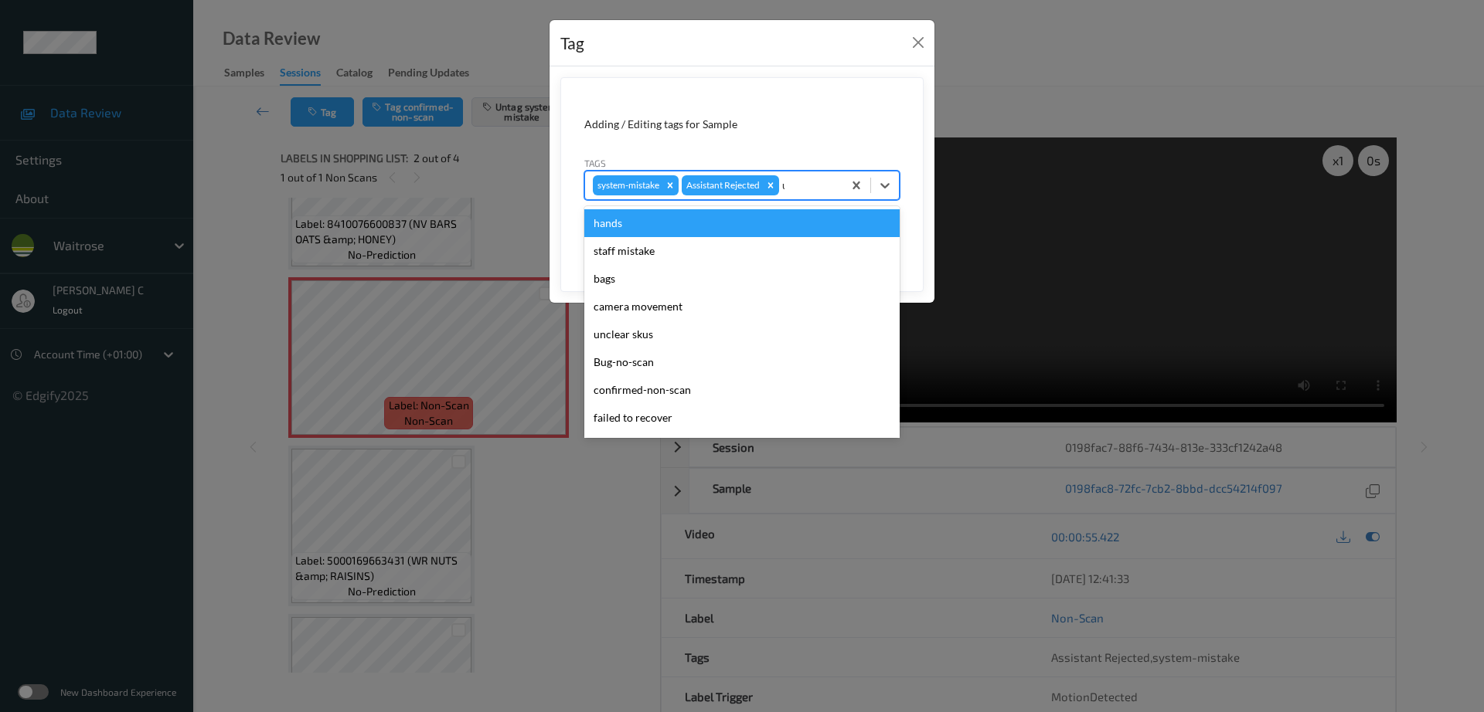
type input "un"
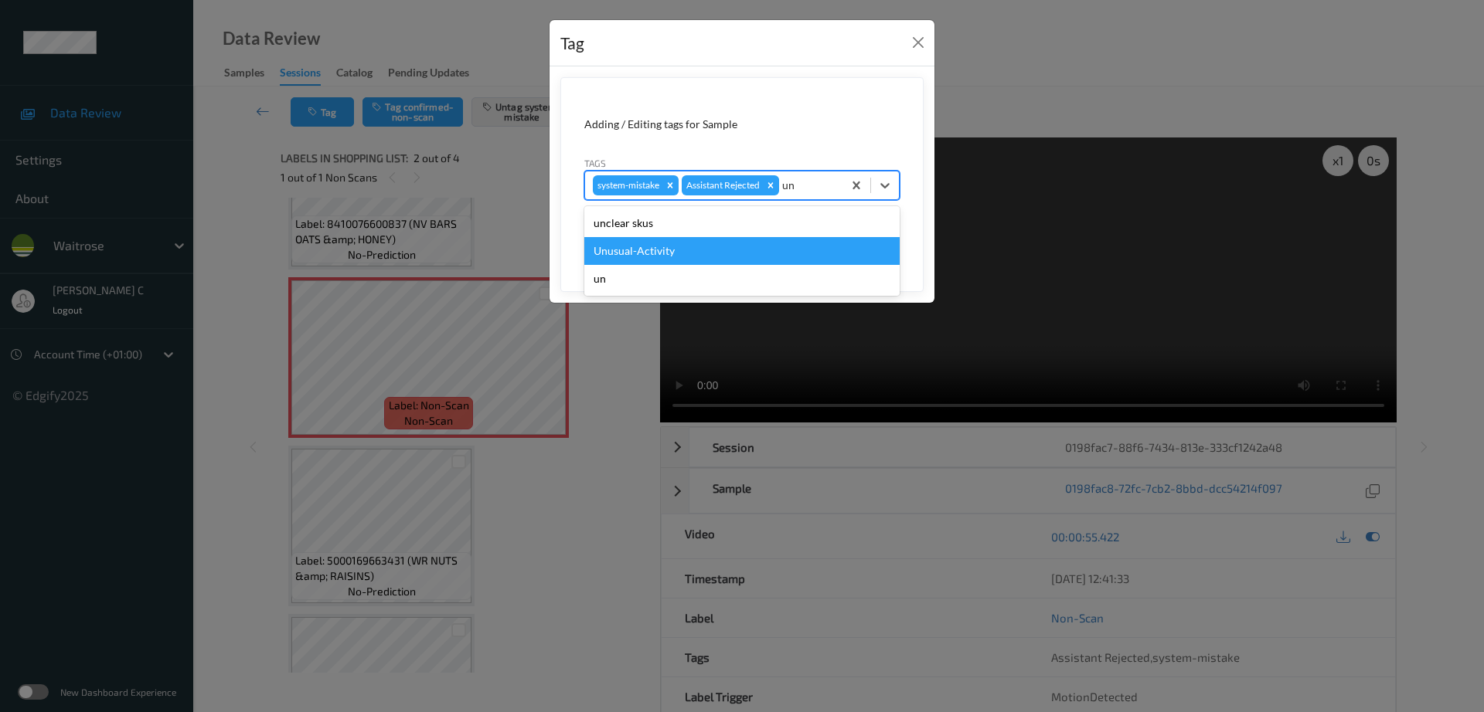
click at [668, 238] on div "Unusual-Activity" at bounding box center [741, 251] width 315 height 28
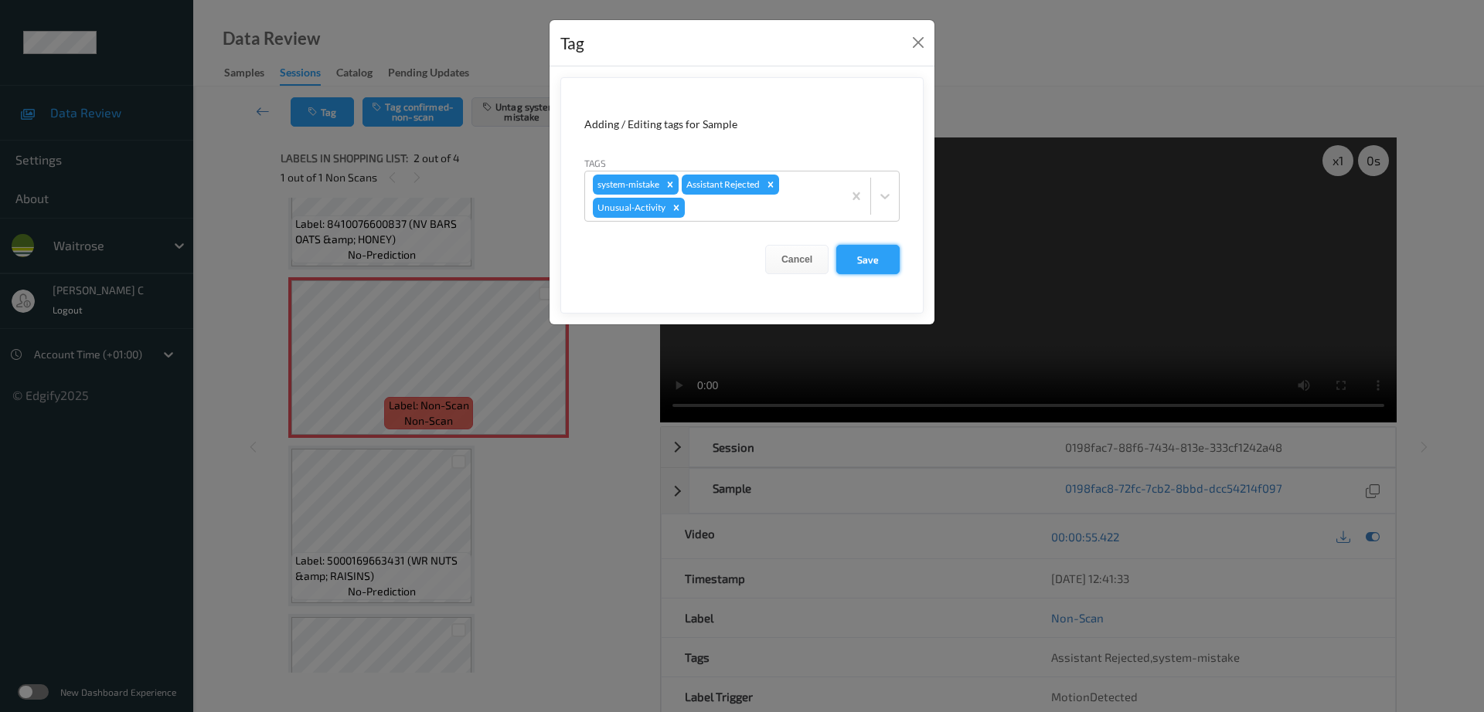
click at [869, 266] on button "Save" at bounding box center [867, 259] width 63 height 29
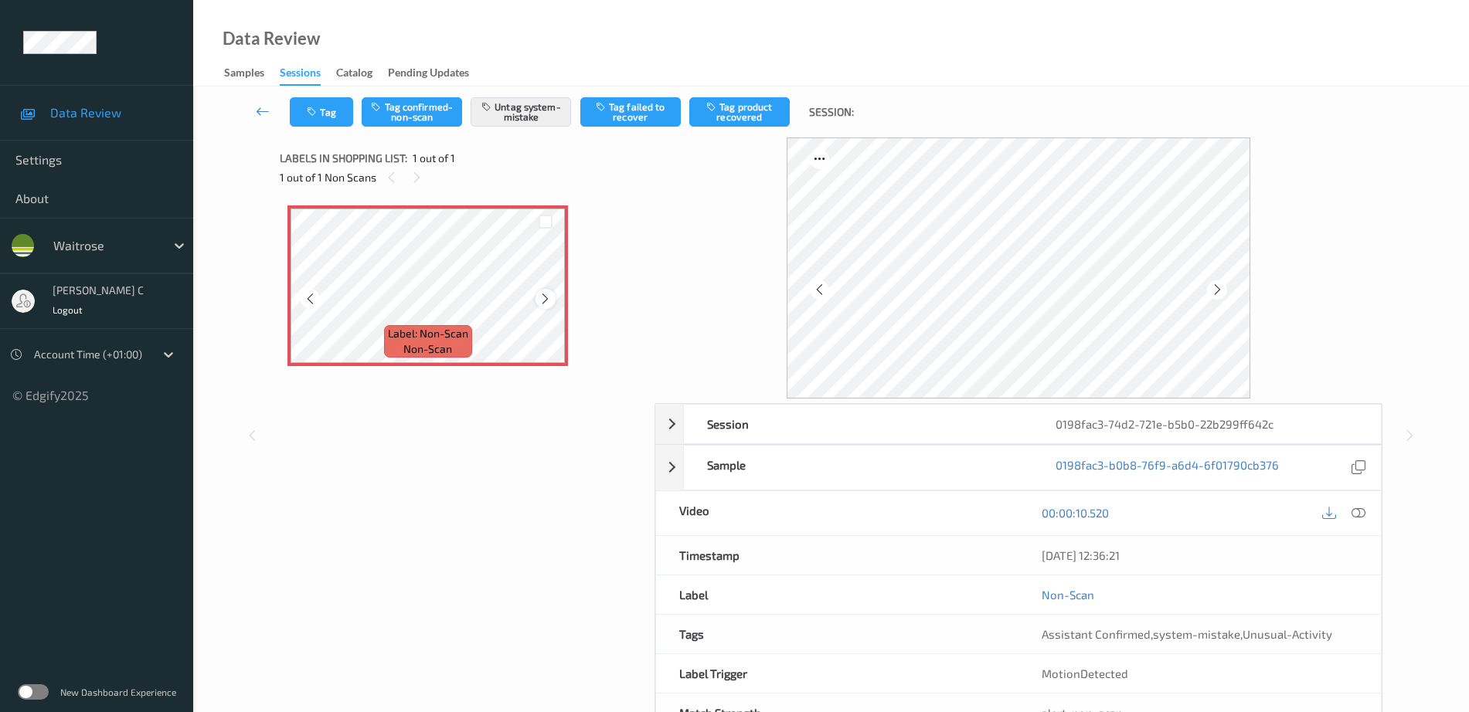
click at [550, 297] on icon at bounding box center [545, 299] width 13 height 14
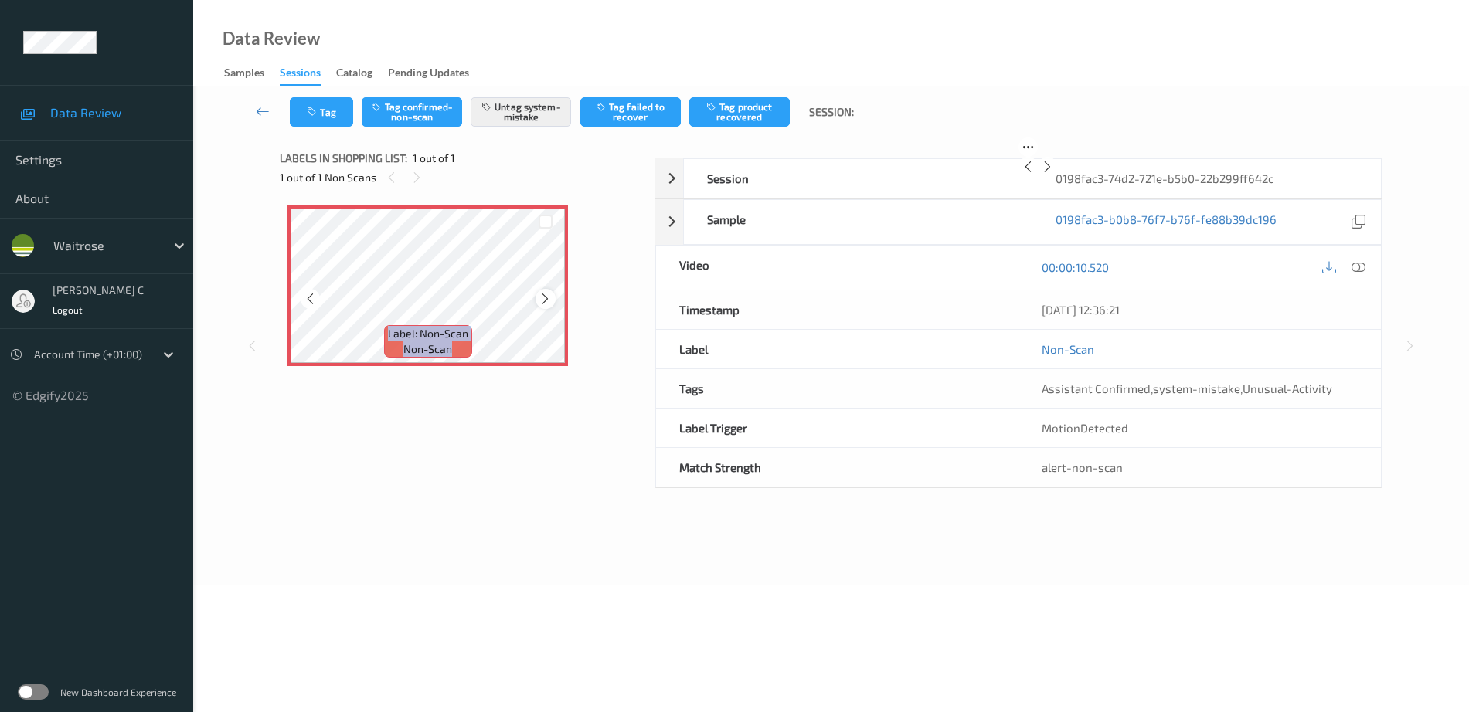
click at [549, 297] on icon at bounding box center [545, 299] width 13 height 14
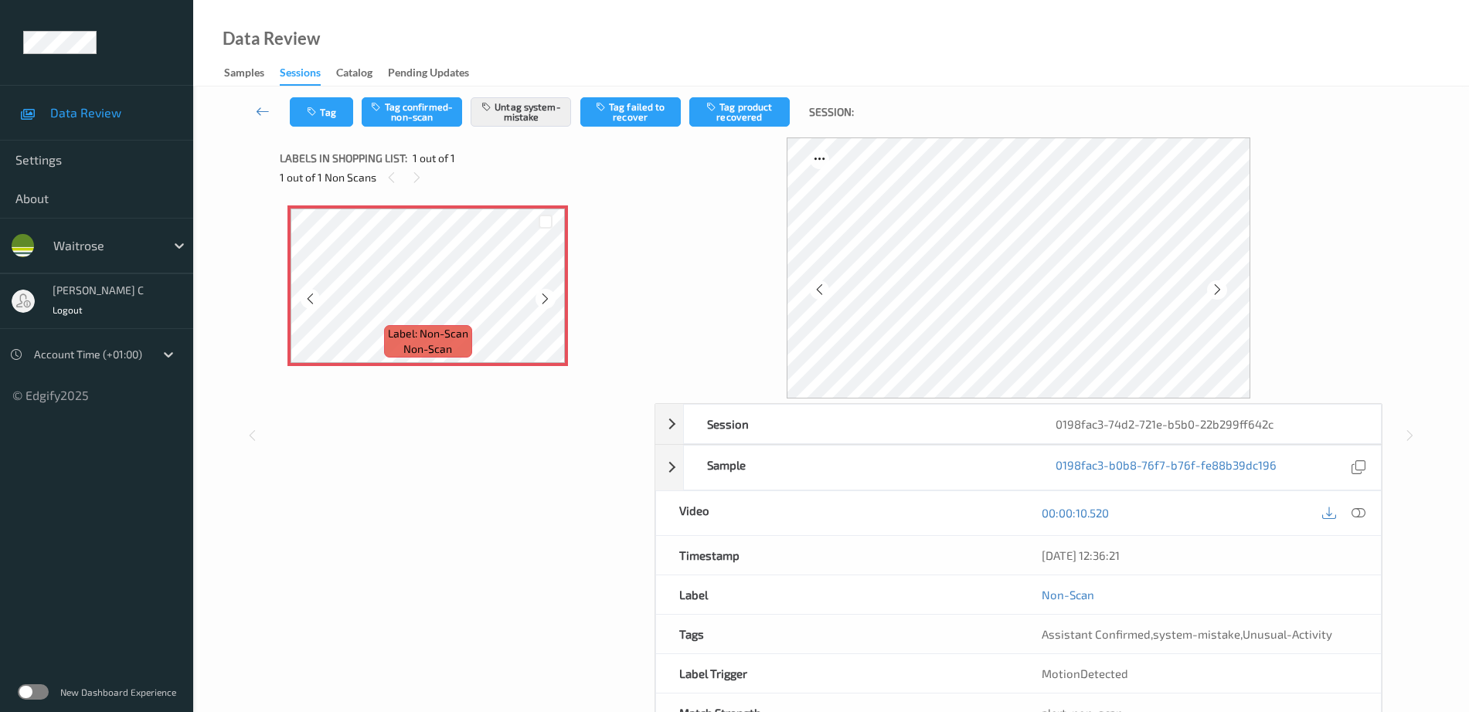
click at [549, 297] on icon at bounding box center [545, 299] width 13 height 14
click at [1363, 518] on icon at bounding box center [1358, 513] width 14 height 14
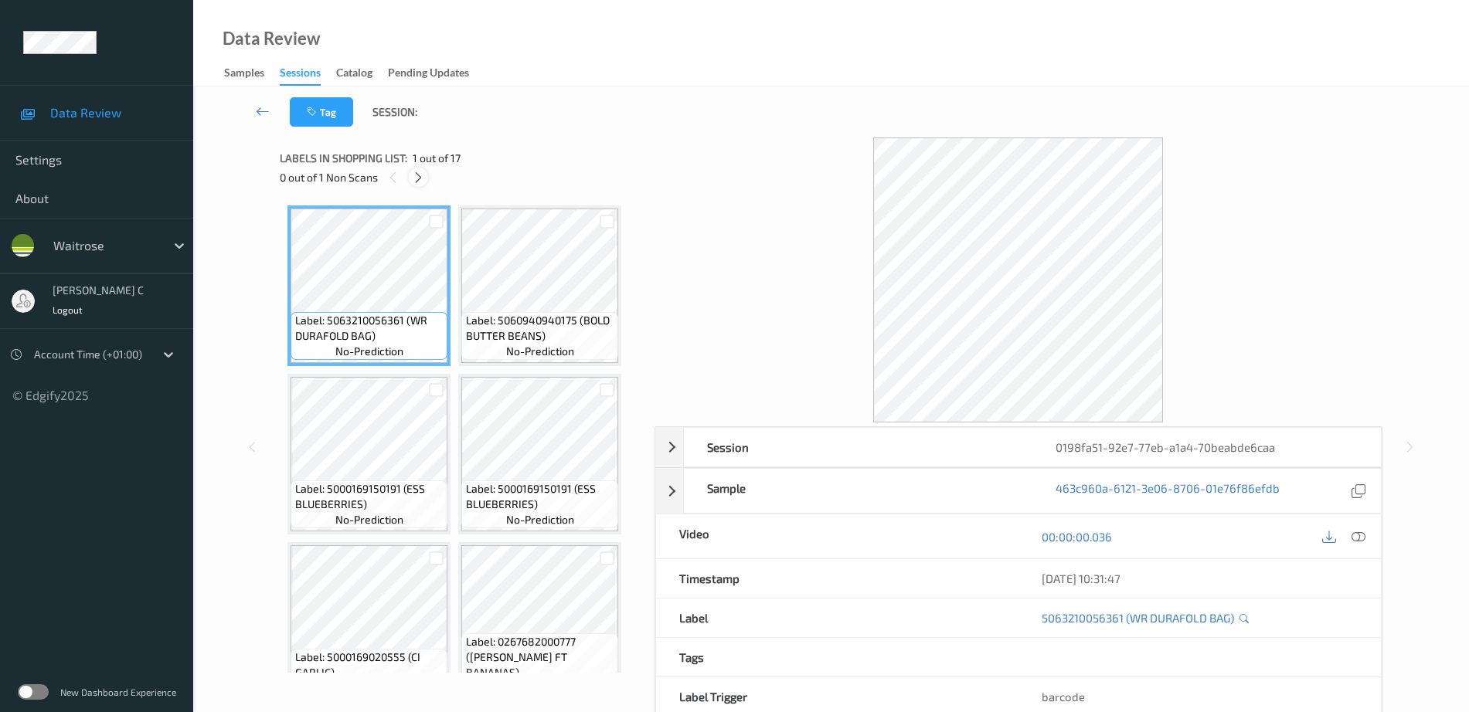
click at [413, 172] on icon at bounding box center [418, 178] width 13 height 14
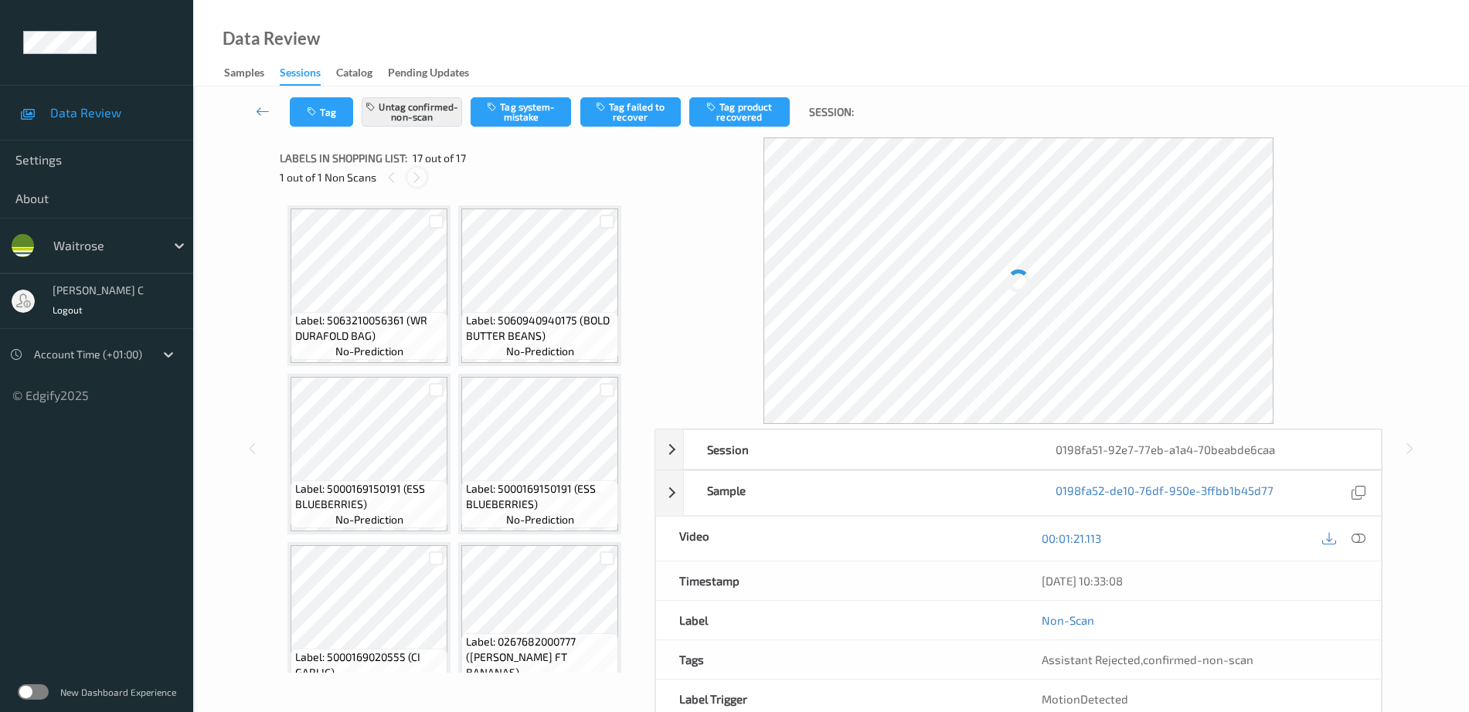
scroll to position [1049, 0]
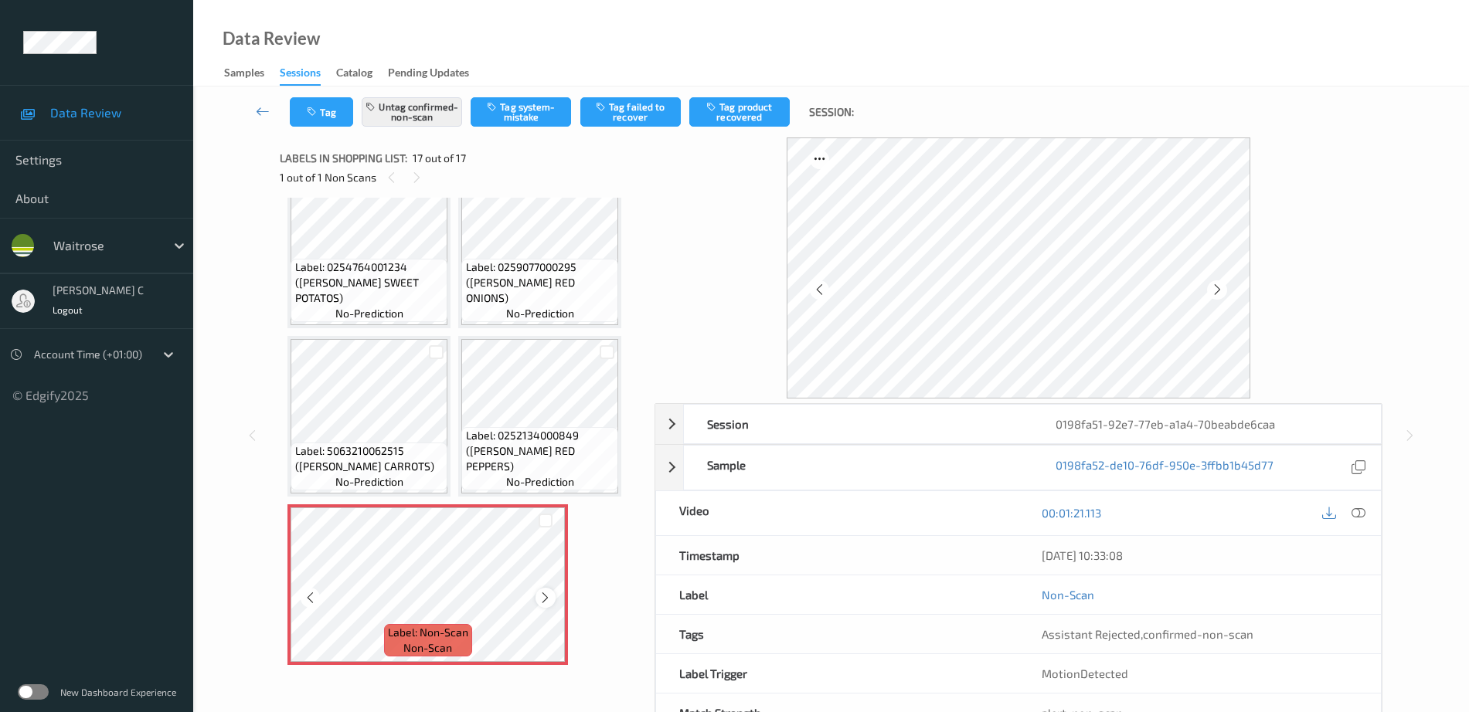
click at [548, 601] on icon at bounding box center [545, 598] width 13 height 14
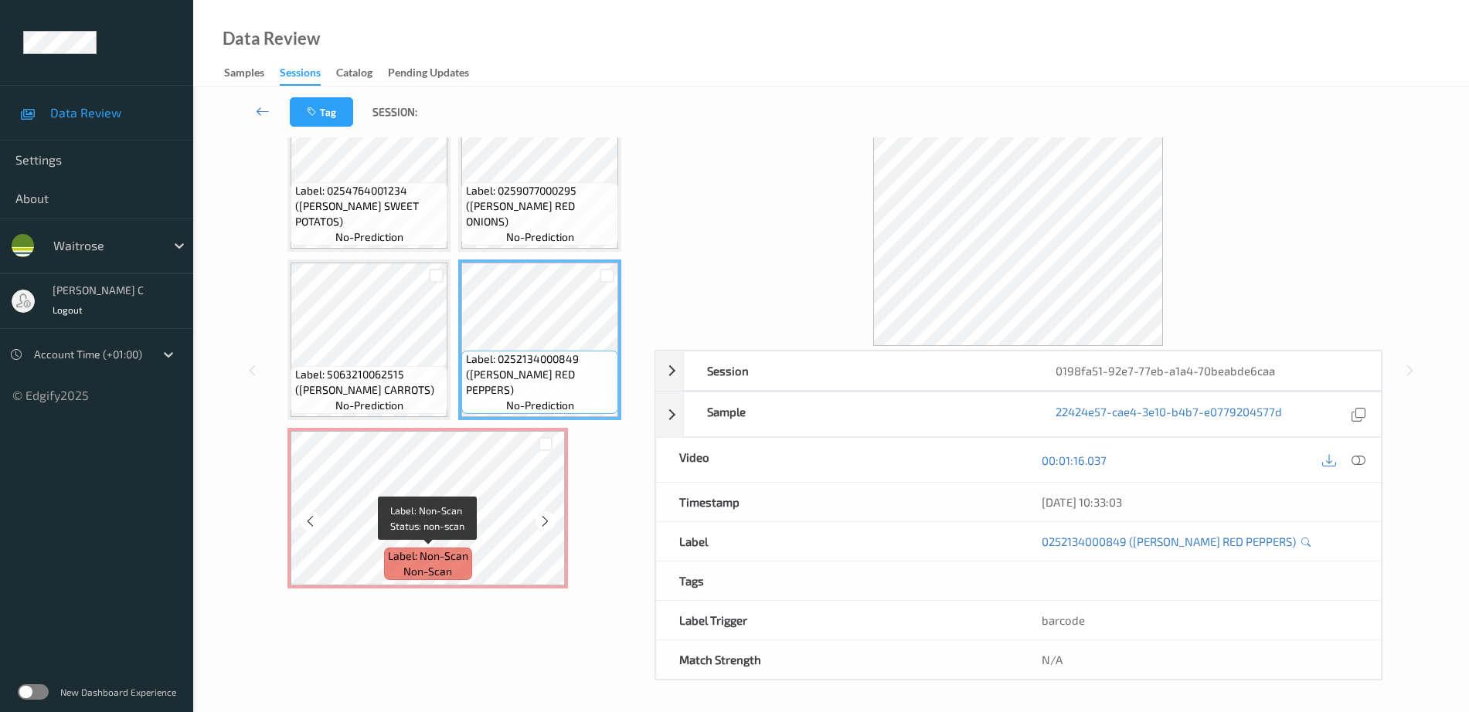
click at [401, 552] on span "Label: Non-Scan" at bounding box center [428, 556] width 80 height 15
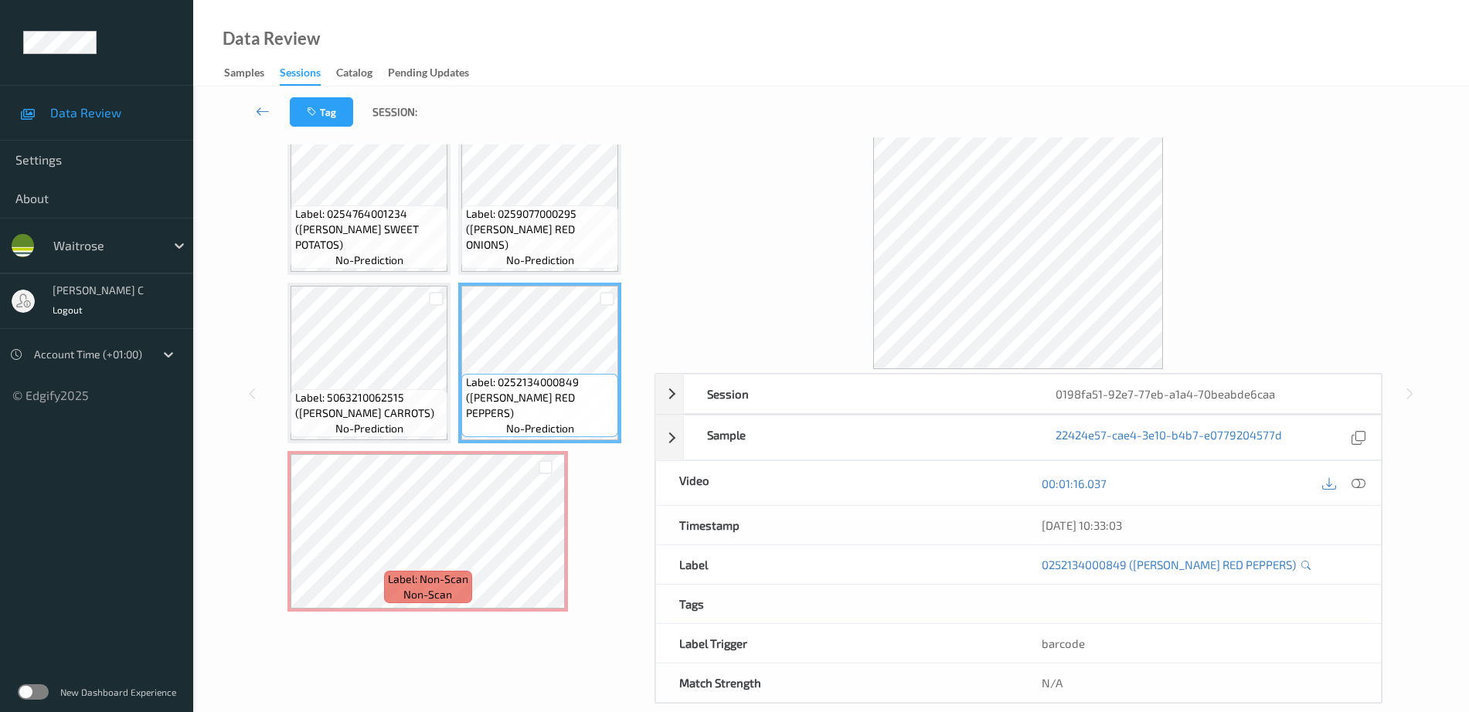
scroll to position [76, 0]
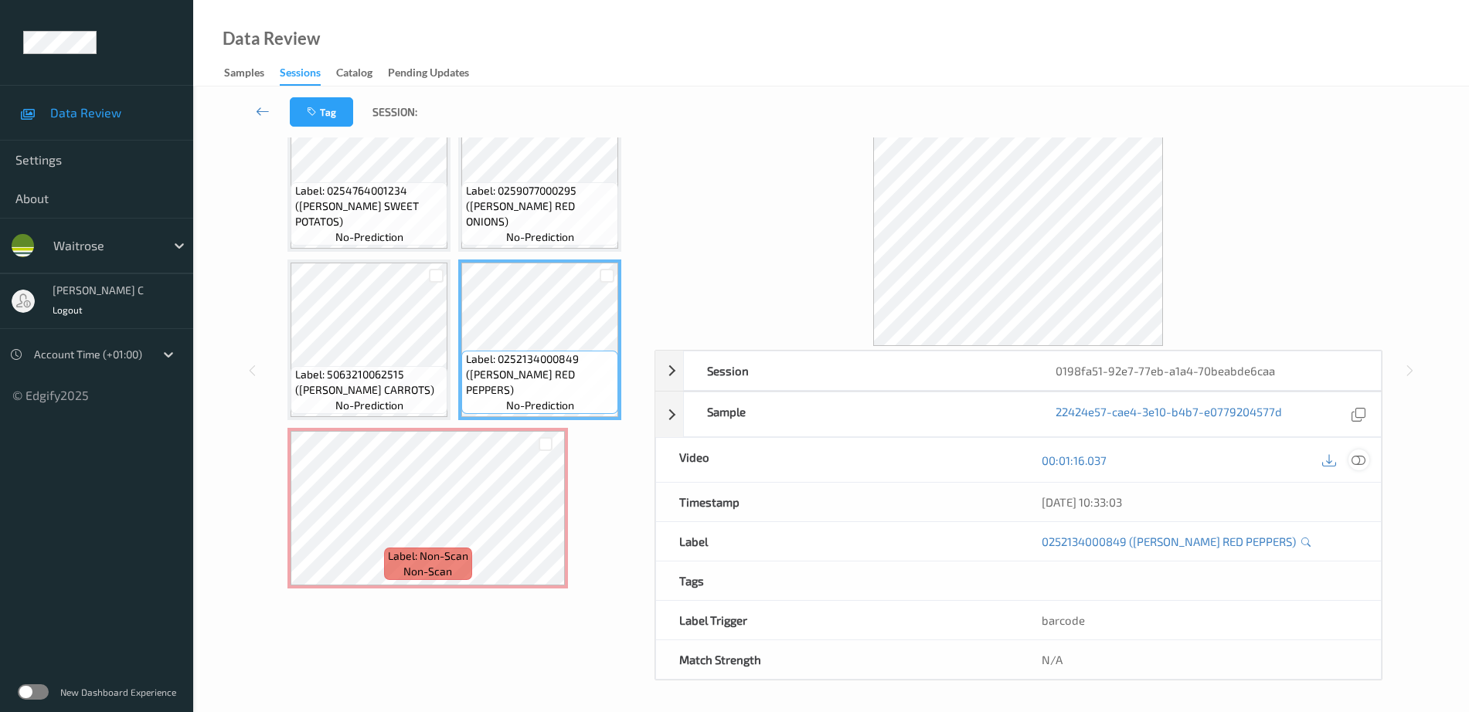
click at [1361, 461] on icon at bounding box center [1358, 461] width 14 height 14
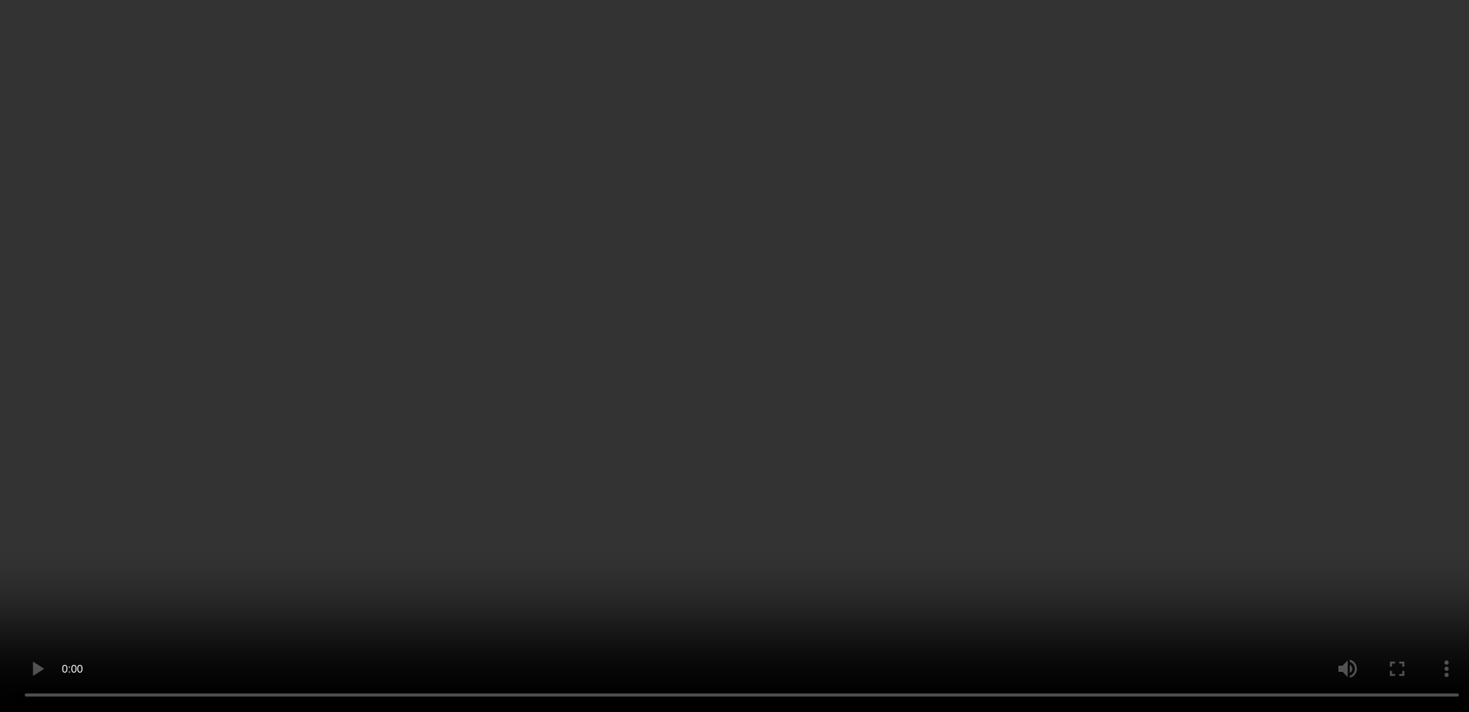
scroll to position [1049, 0]
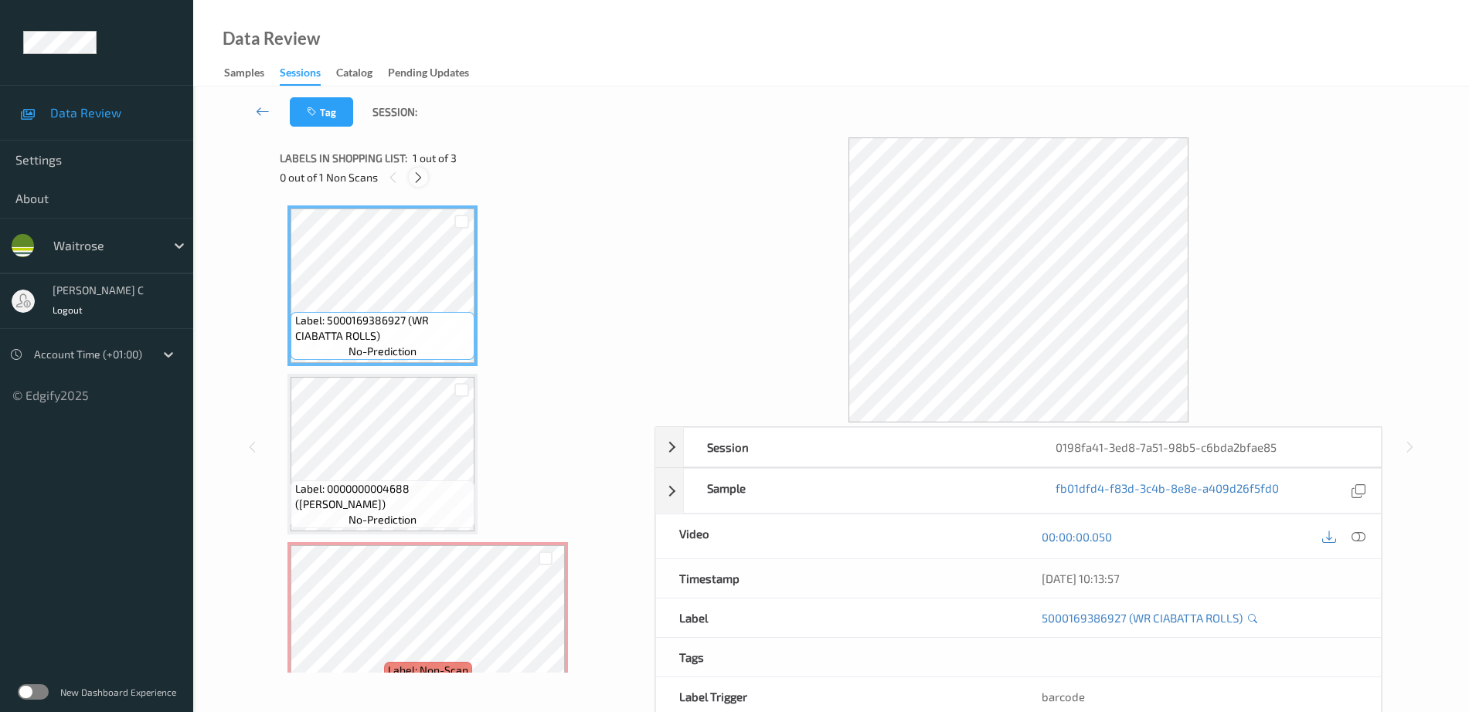
click at [420, 183] on icon at bounding box center [418, 178] width 13 height 14
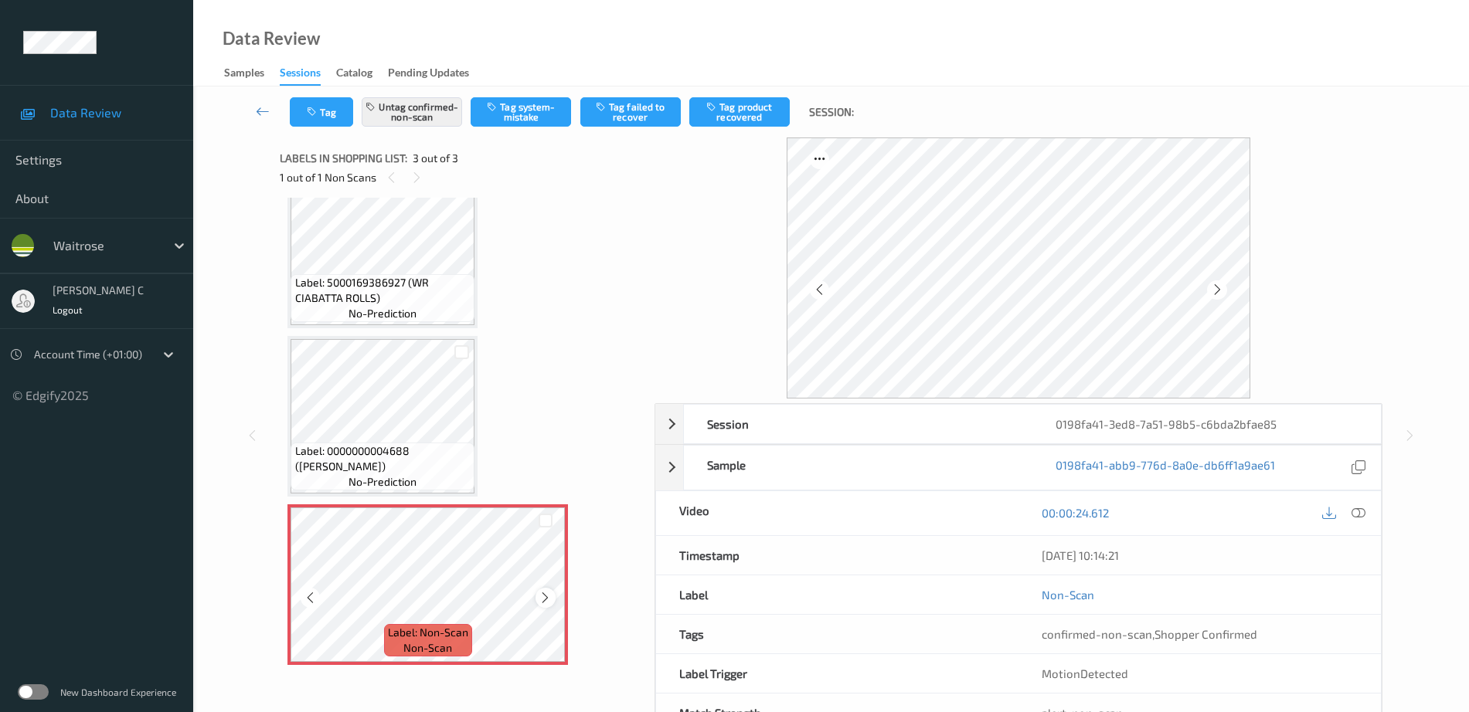
click at [548, 593] on icon at bounding box center [545, 598] width 13 height 14
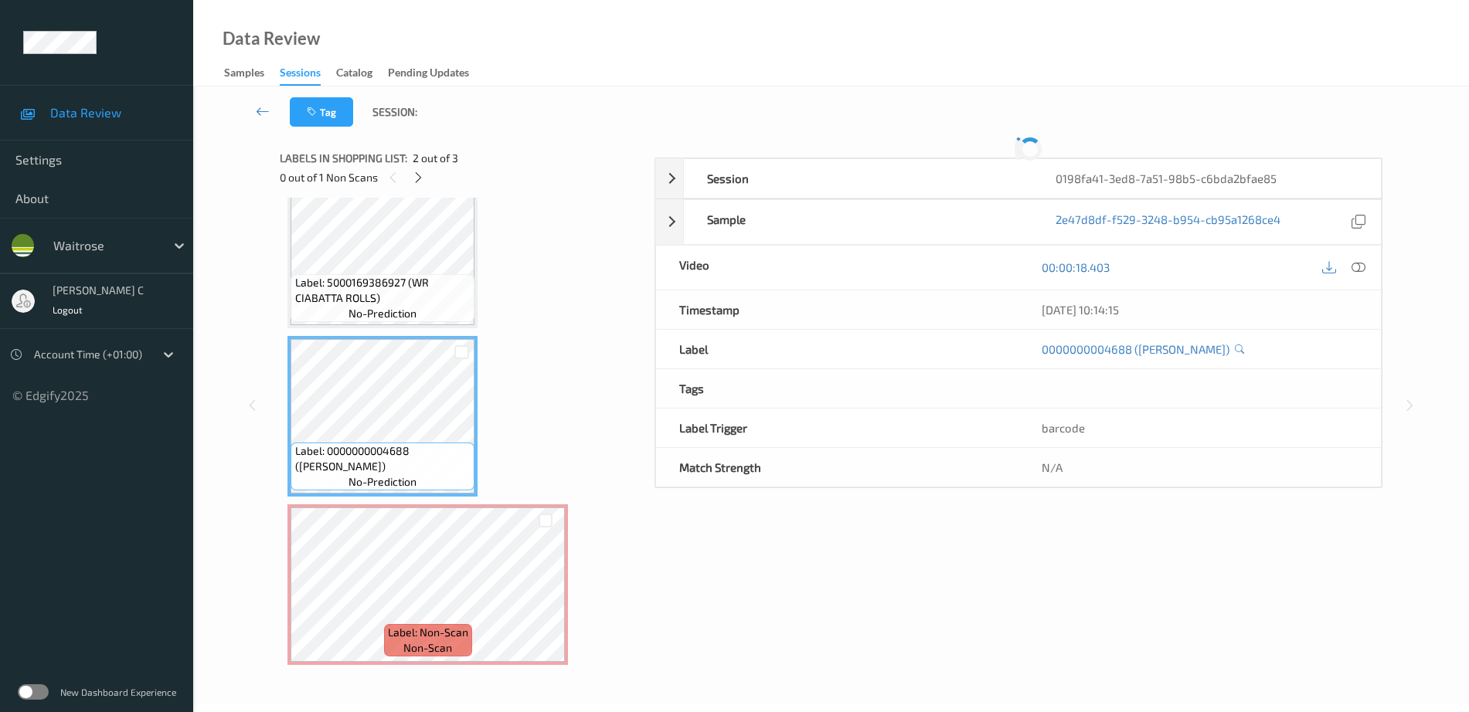
scroll to position [76, 0]
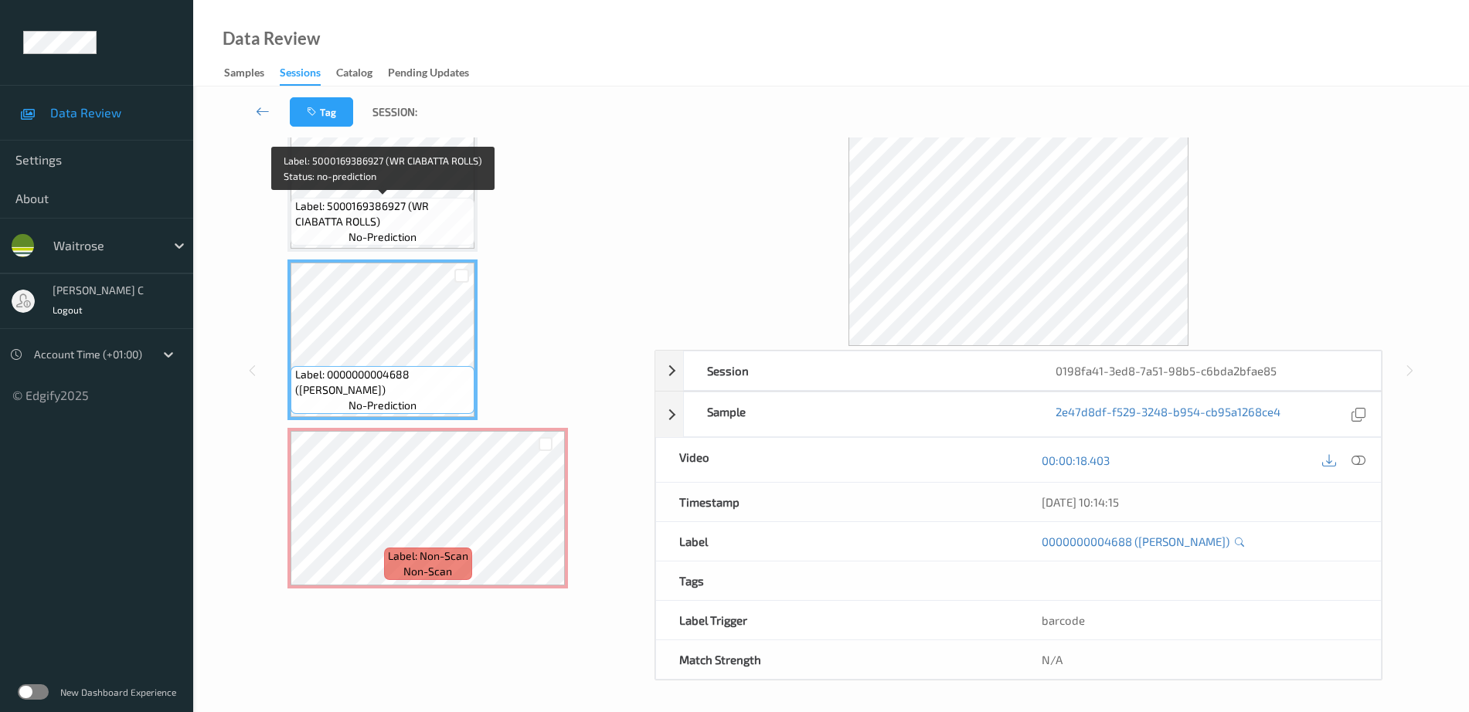
click at [366, 201] on span "Label: 5000169386927 (WR CIABATTA ROLLS)" at bounding box center [383, 214] width 176 height 31
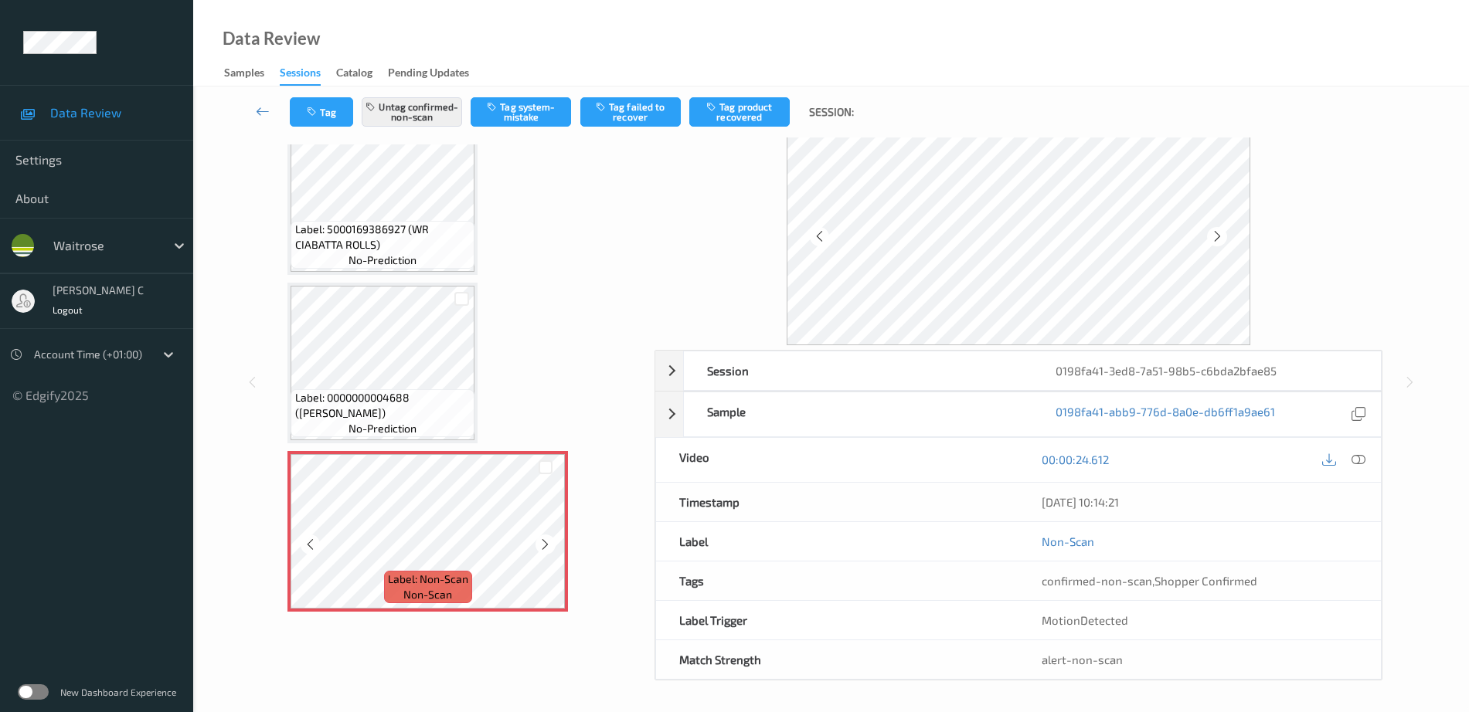
scroll to position [53, 0]
click at [545, 542] on icon at bounding box center [545, 545] width 13 height 14
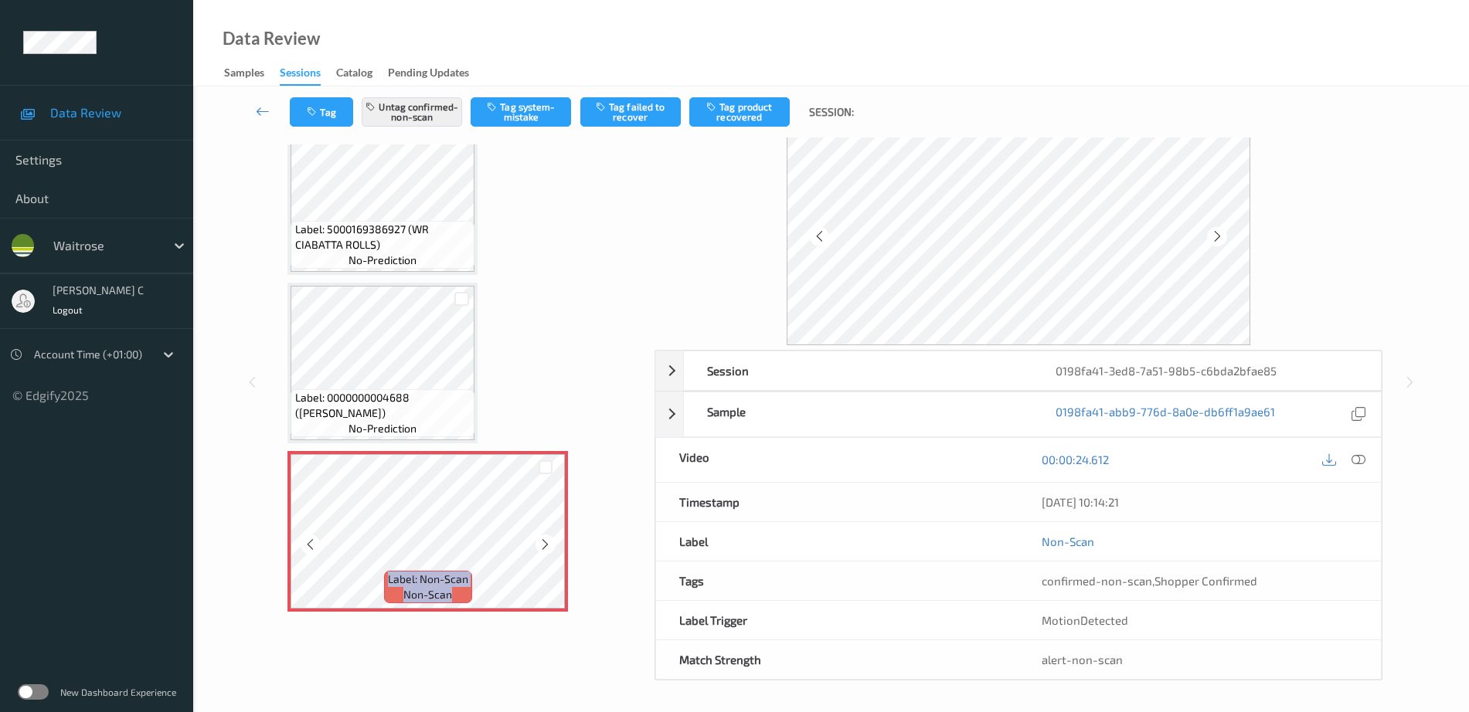
click at [545, 542] on icon at bounding box center [545, 545] width 13 height 14
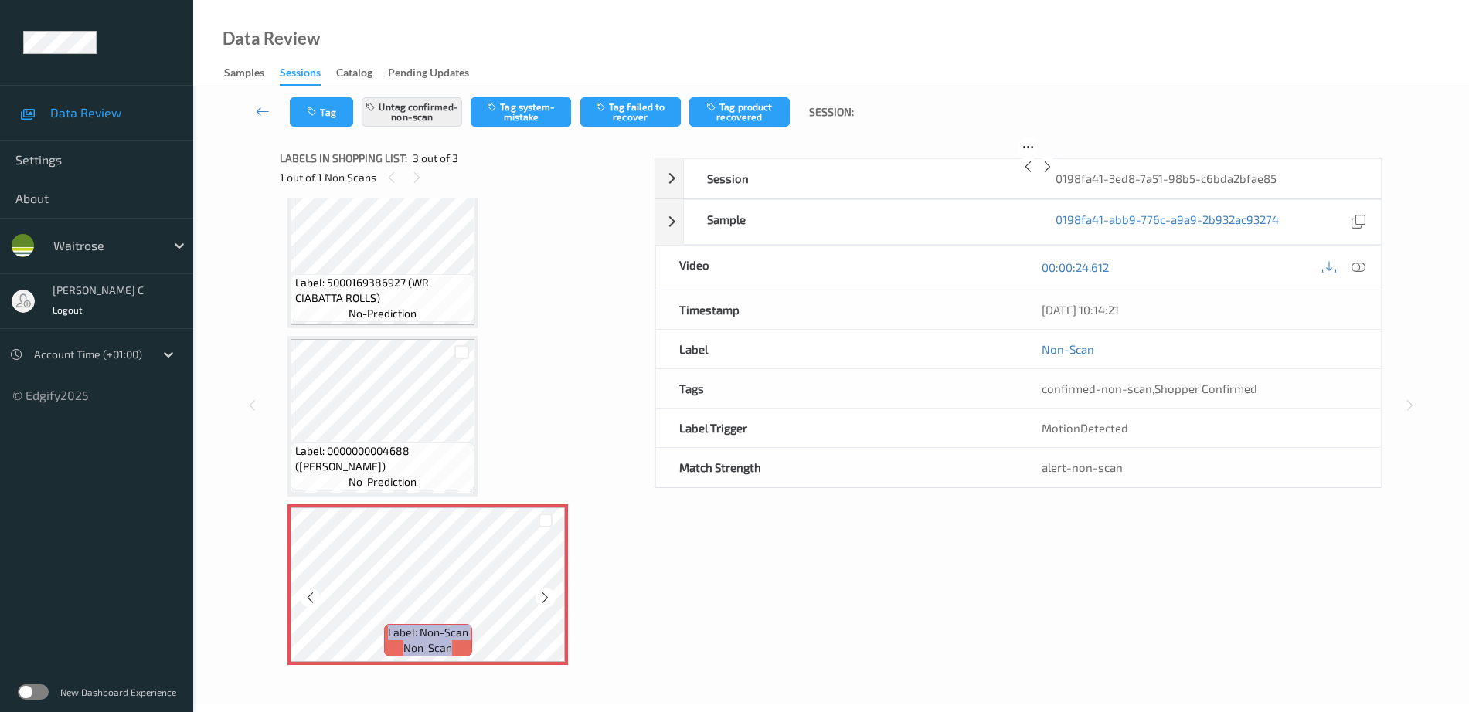
click at [545, 591] on icon at bounding box center [545, 598] width 13 height 14
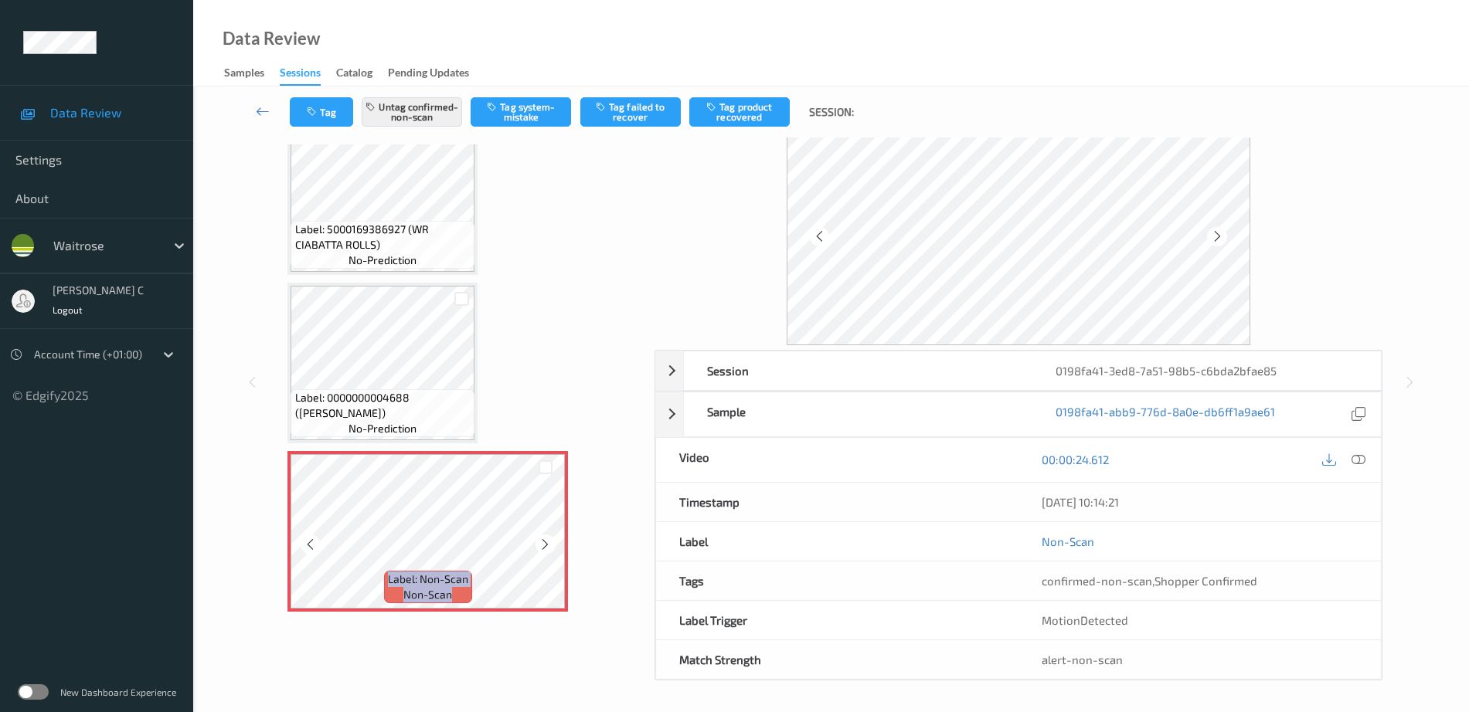
click at [545, 542] on icon at bounding box center [545, 545] width 13 height 14
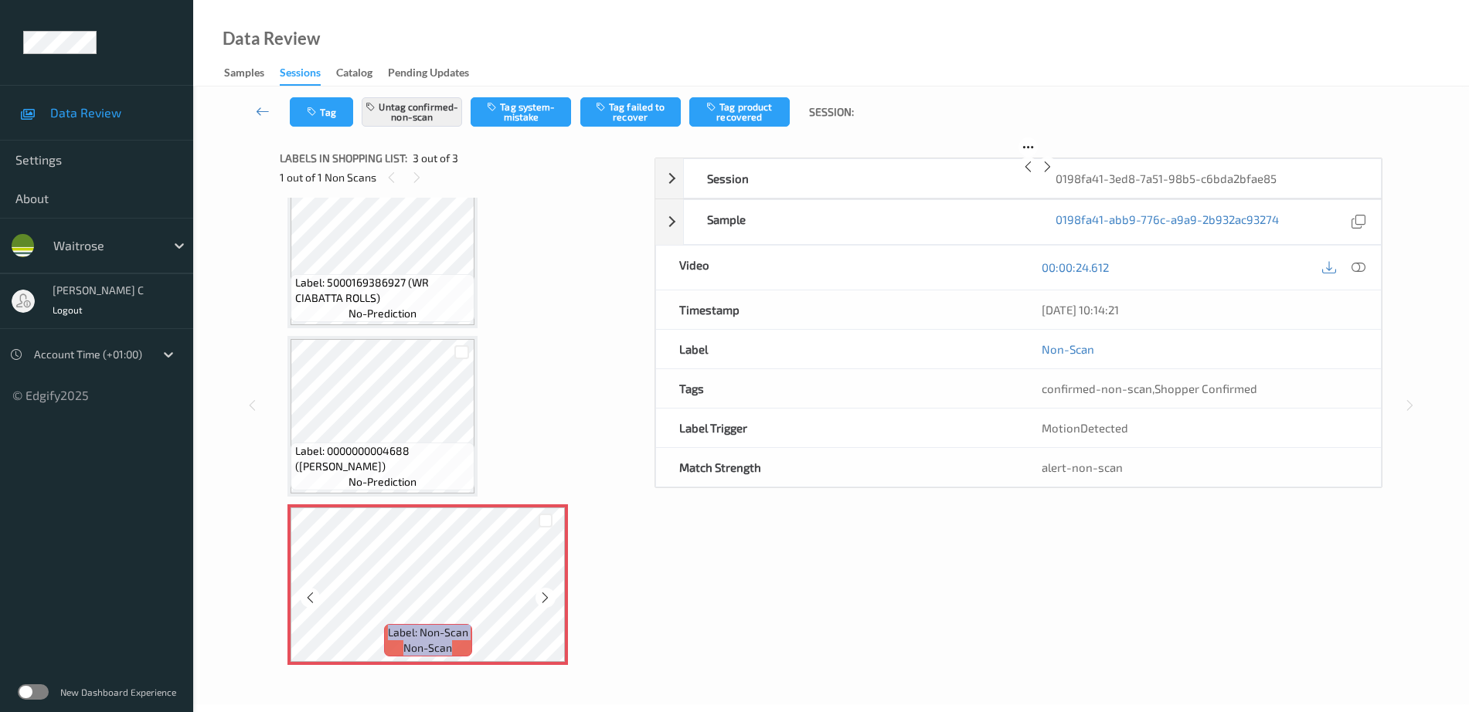
click at [545, 591] on icon at bounding box center [545, 598] width 13 height 14
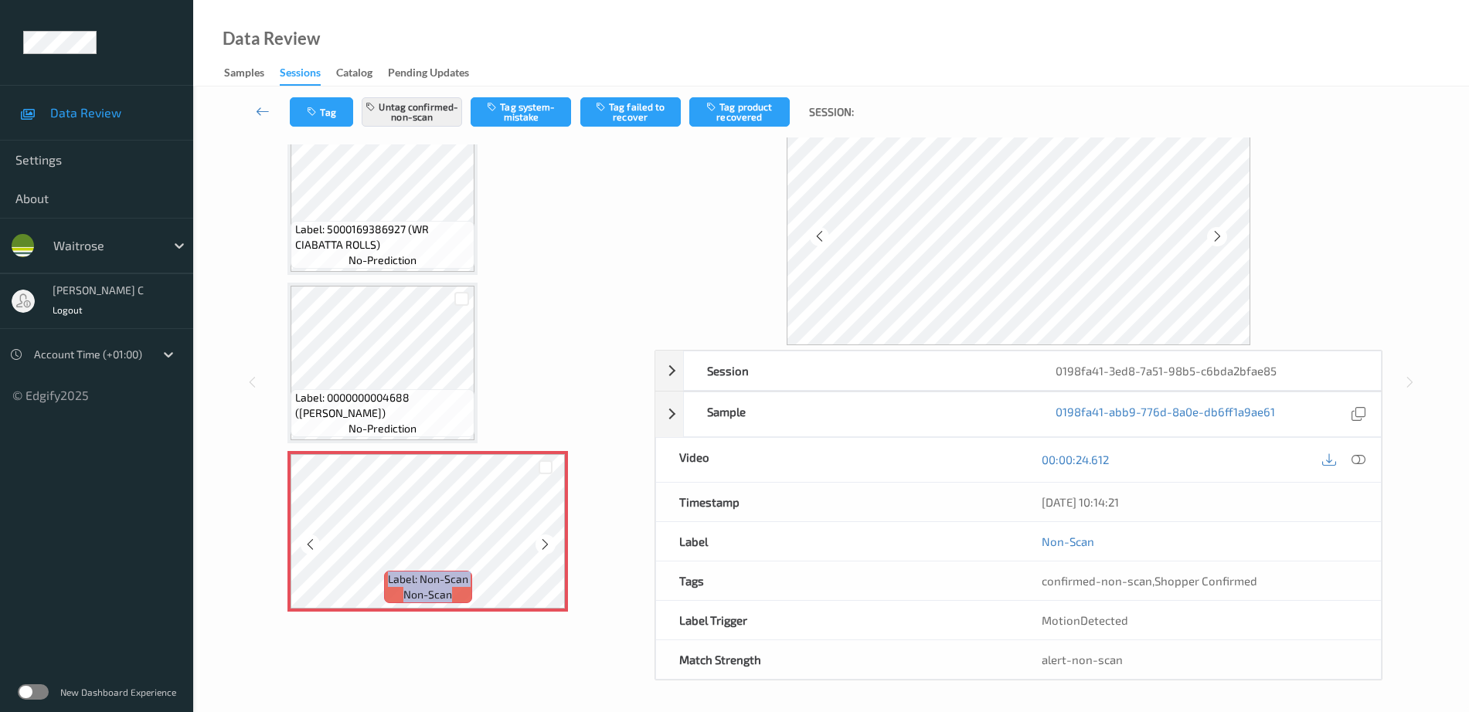
click at [545, 542] on icon at bounding box center [545, 545] width 13 height 14
click at [410, 108] on button "Untag confirmed-non-scan" at bounding box center [412, 111] width 100 height 29
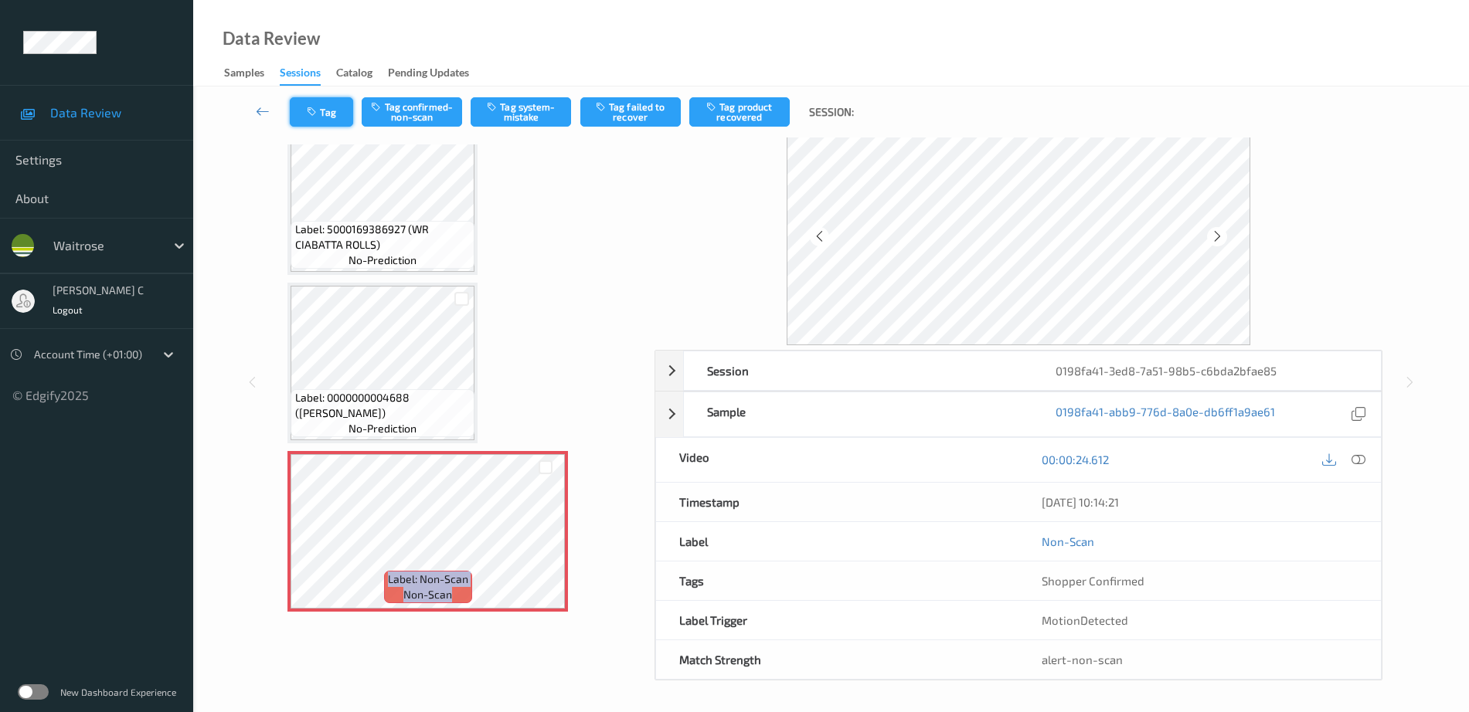
click at [325, 113] on button "Tag" at bounding box center [321, 111] width 63 height 29
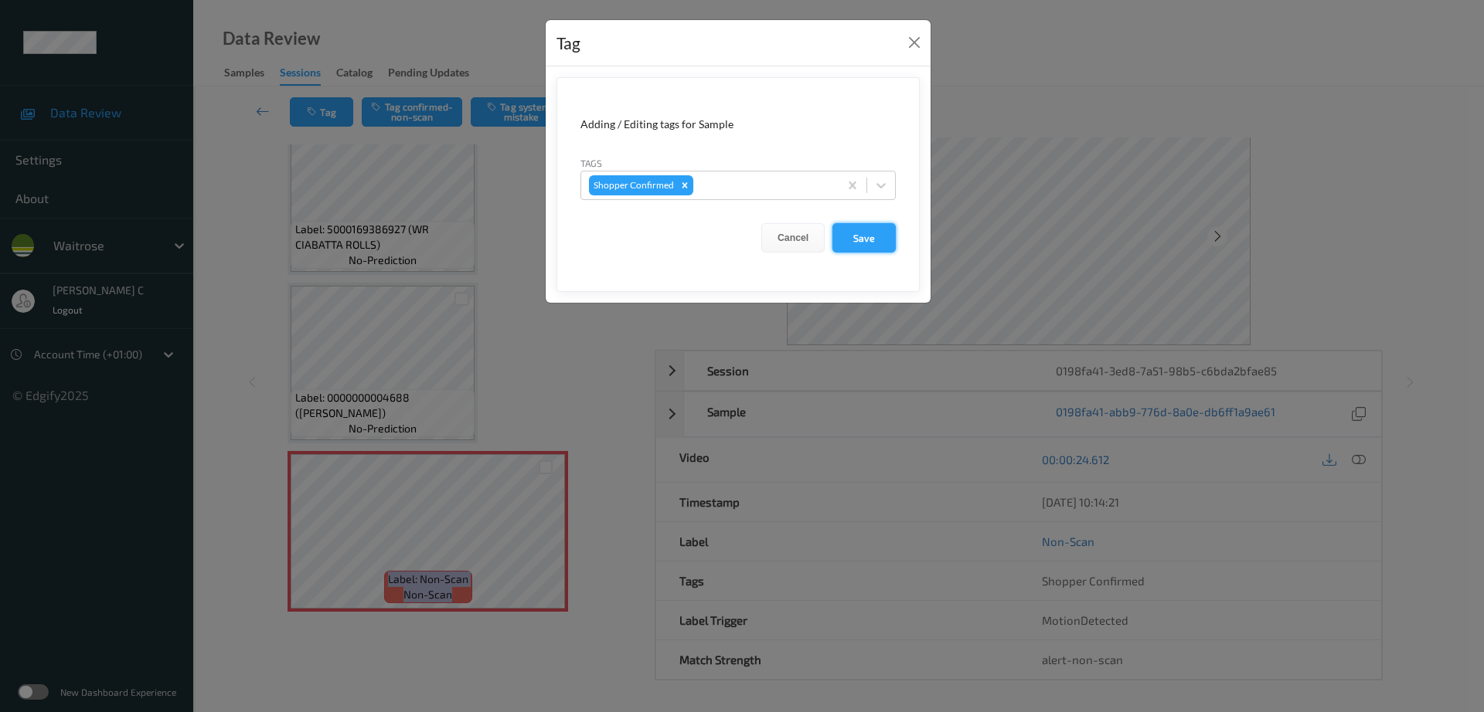
click at [853, 242] on button "Save" at bounding box center [863, 237] width 63 height 29
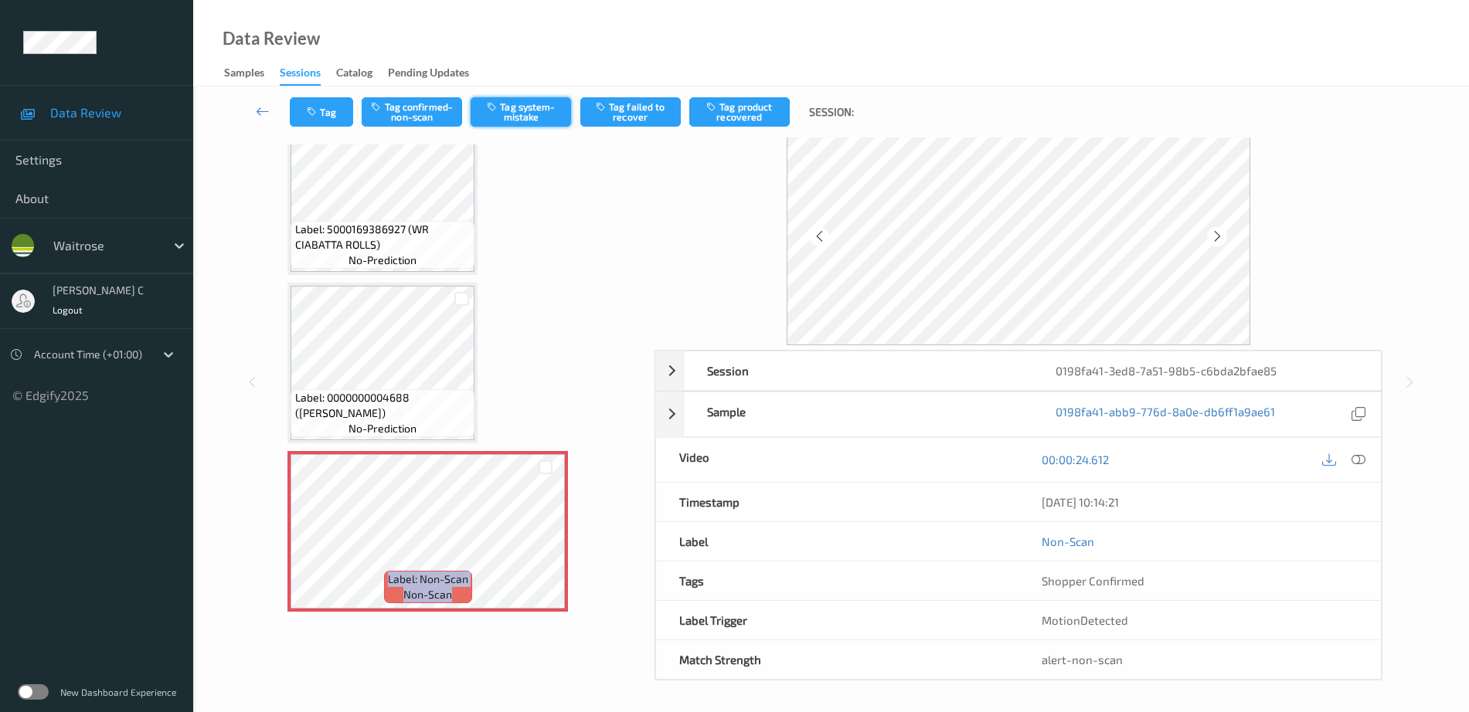
click at [514, 104] on button "Tag system-mistake" at bounding box center [521, 111] width 100 height 29
click at [325, 101] on button "Tag" at bounding box center [321, 111] width 63 height 29
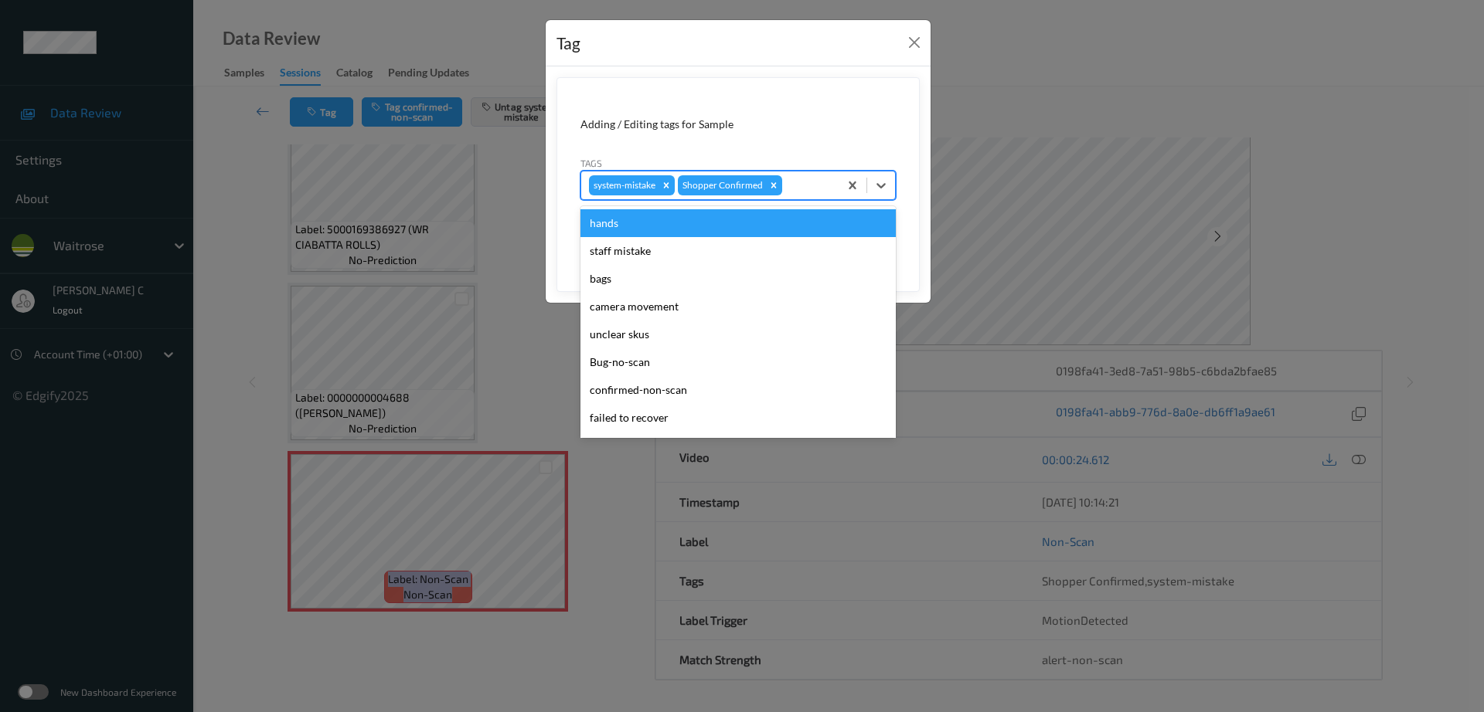
click at [813, 182] on div at bounding box center [808, 185] width 46 height 19
type input "un"
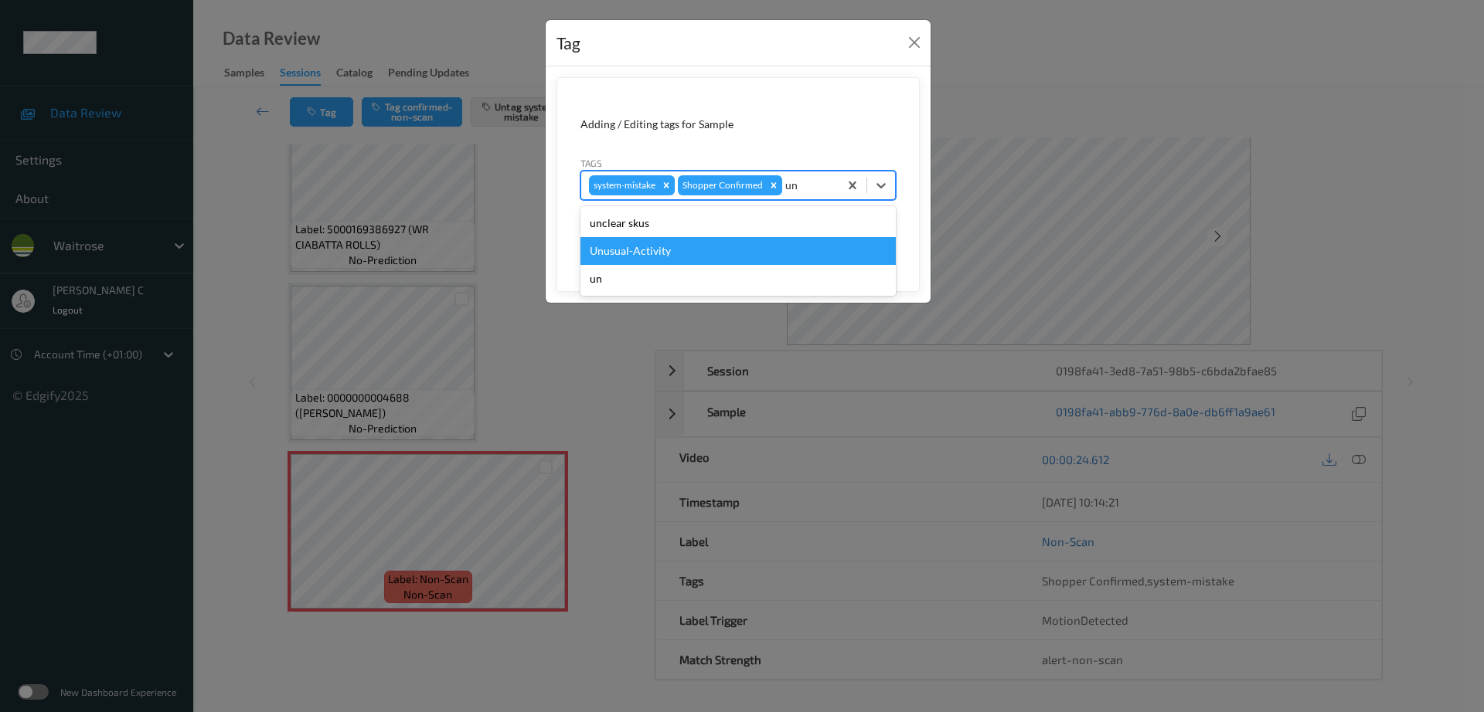
click at [629, 252] on div "Unusual-Activity" at bounding box center [737, 251] width 315 height 28
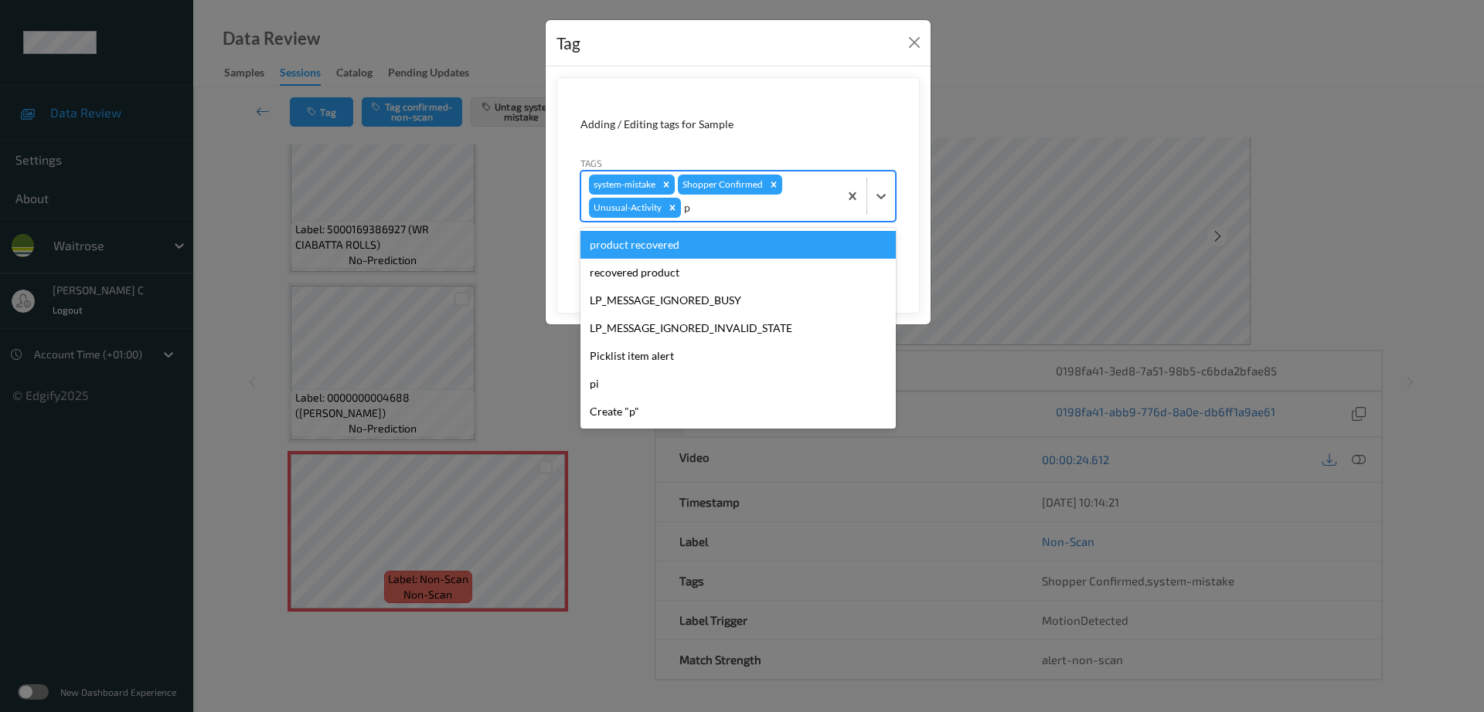
type input "pi"
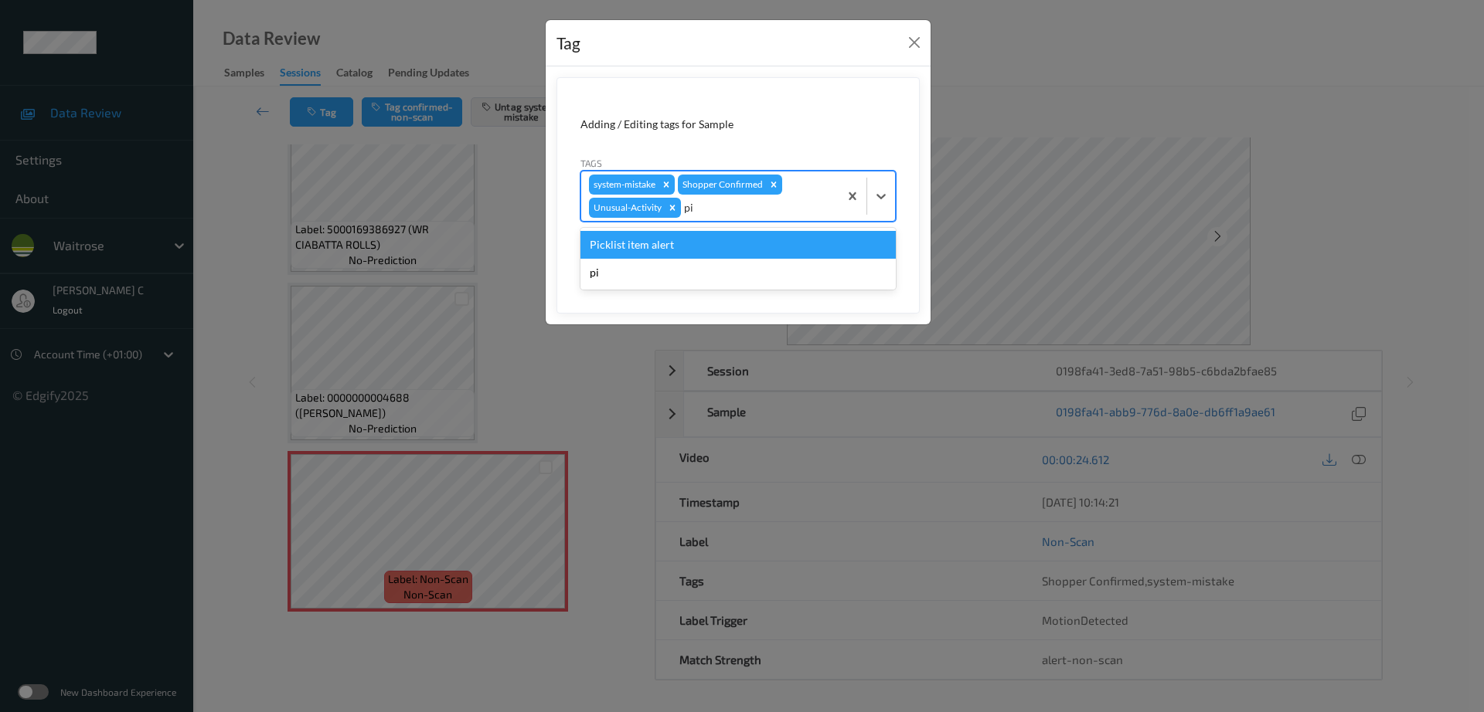
click at [730, 243] on div "Picklist item alert" at bounding box center [737, 245] width 315 height 28
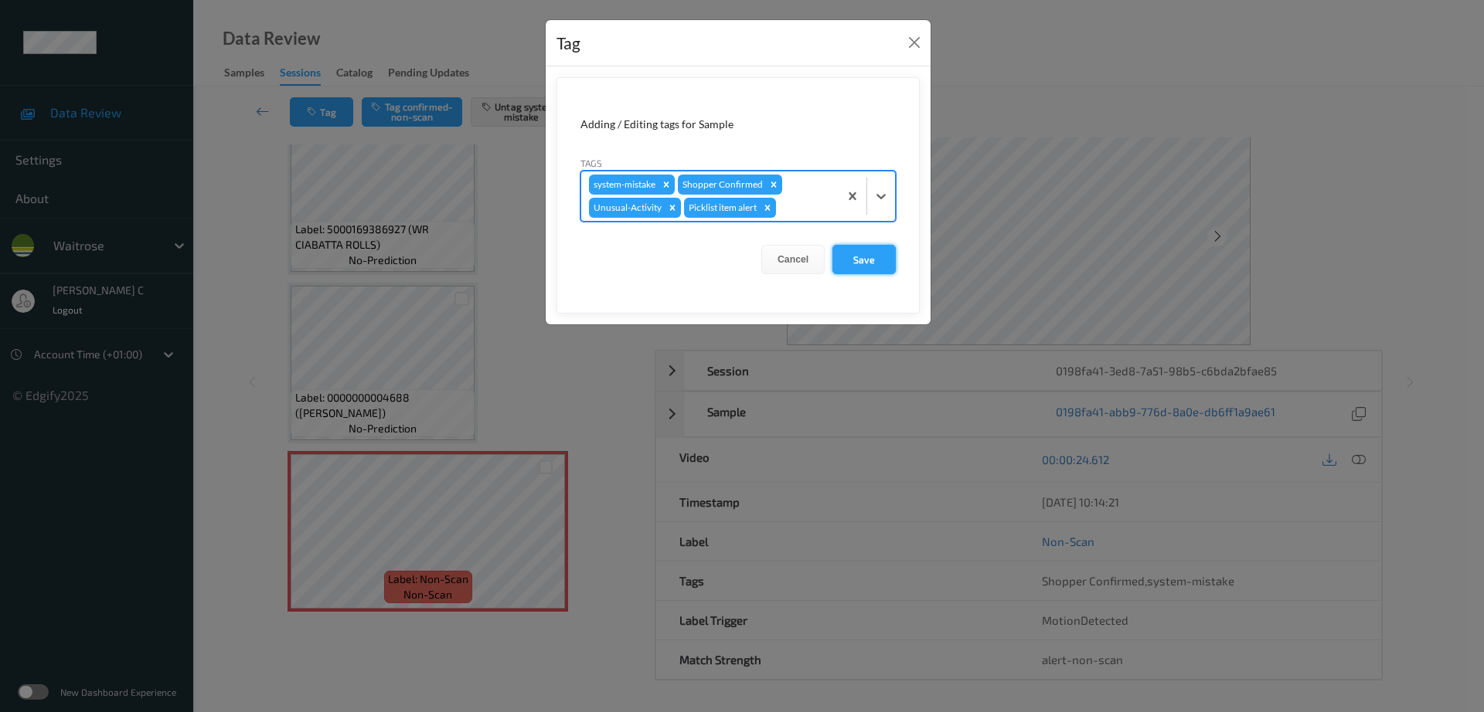
click at [848, 257] on button "Save" at bounding box center [863, 259] width 63 height 29
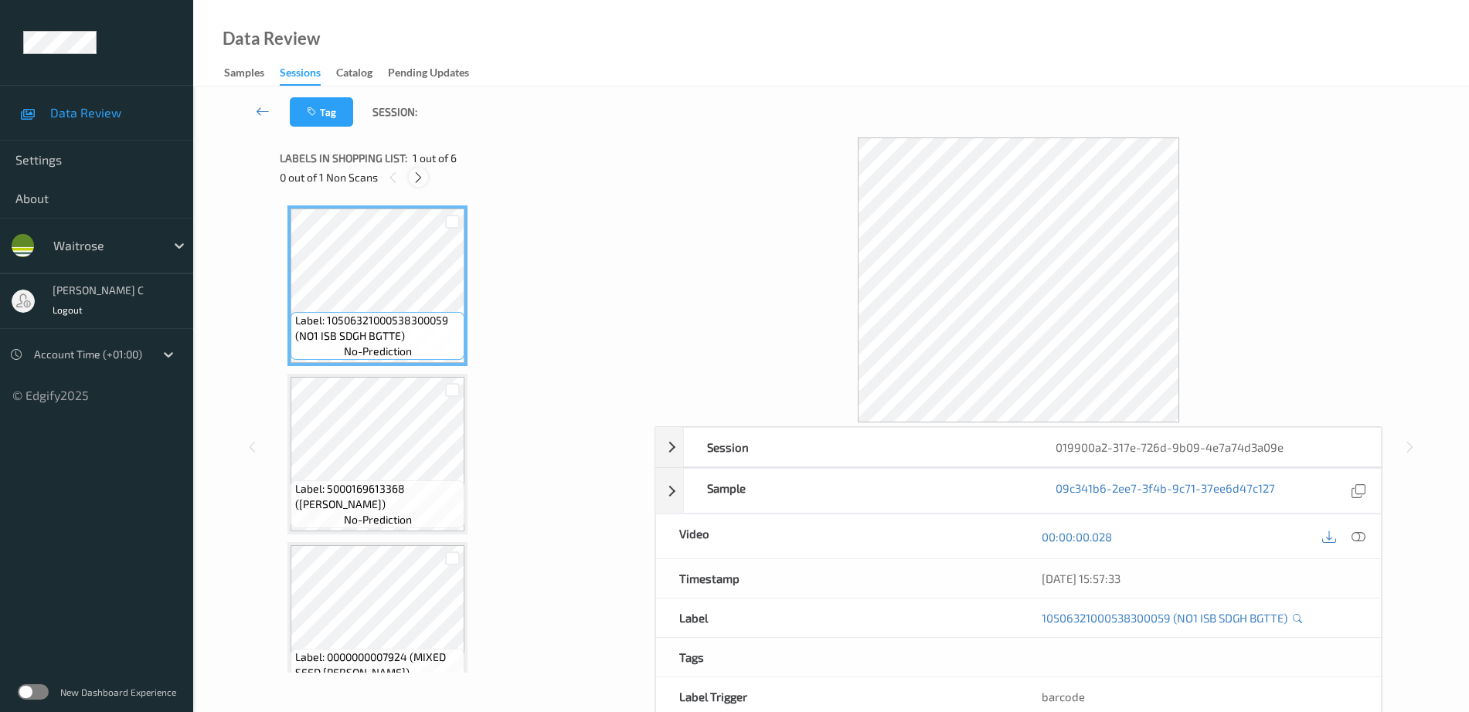
click at [418, 178] on icon at bounding box center [418, 178] width 13 height 14
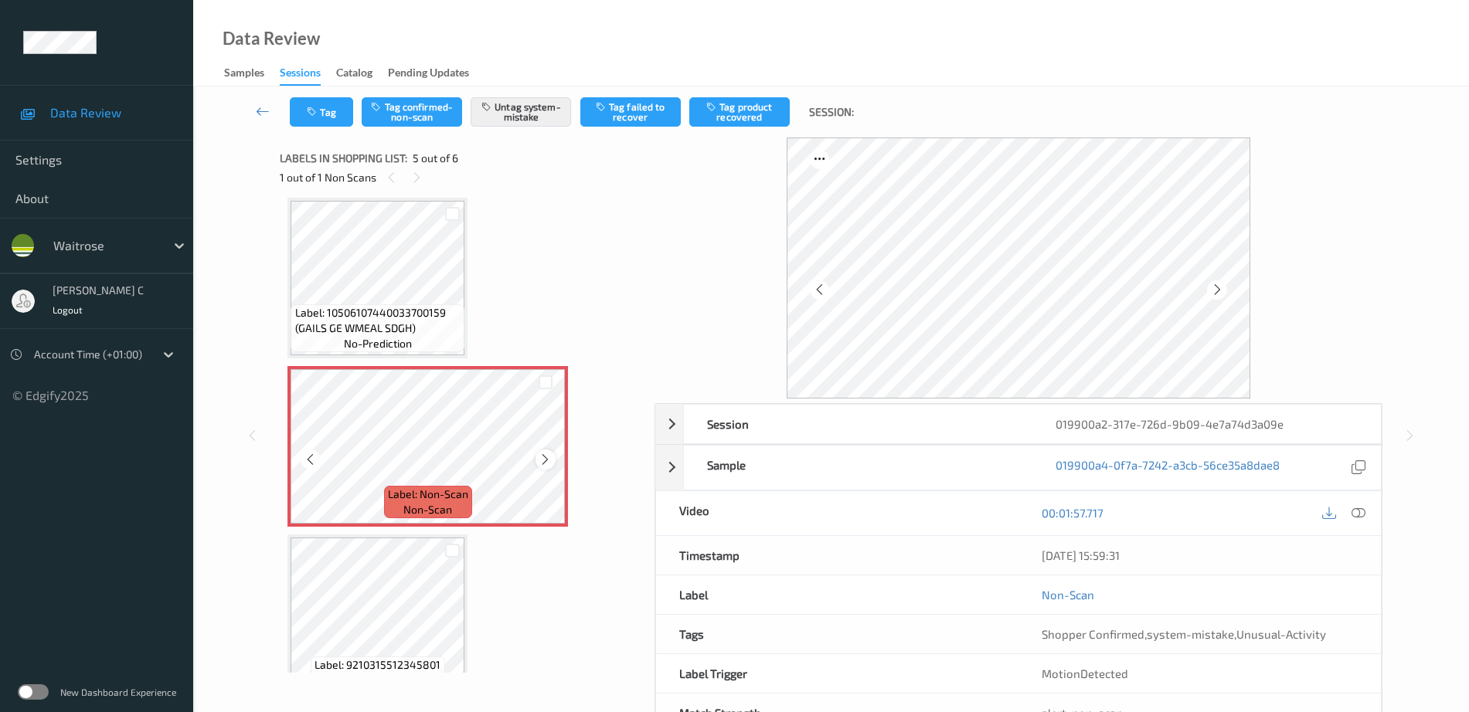
click at [541, 457] on icon at bounding box center [545, 460] width 13 height 14
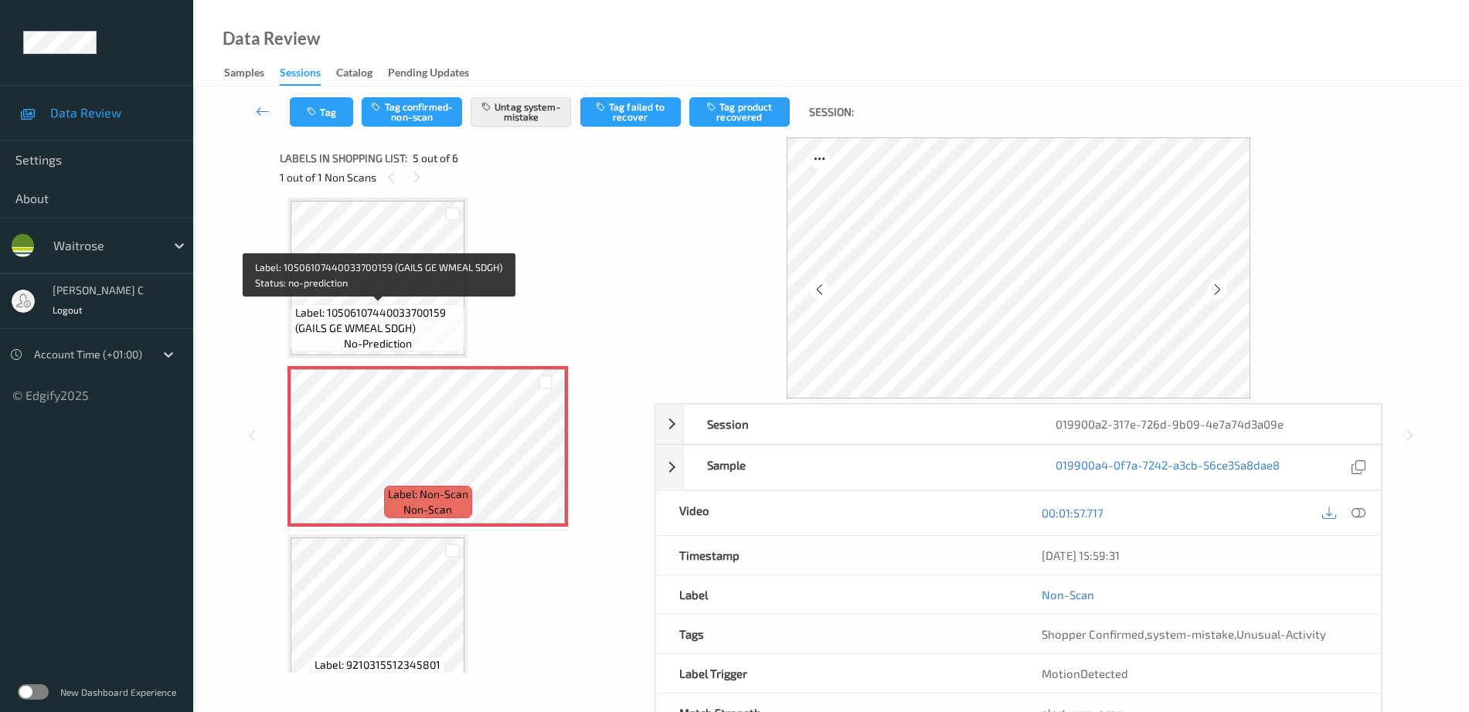
click at [371, 310] on span "Label: 10506107440033700159 (GAILS GE WMEAL SDGH)" at bounding box center [378, 320] width 166 height 31
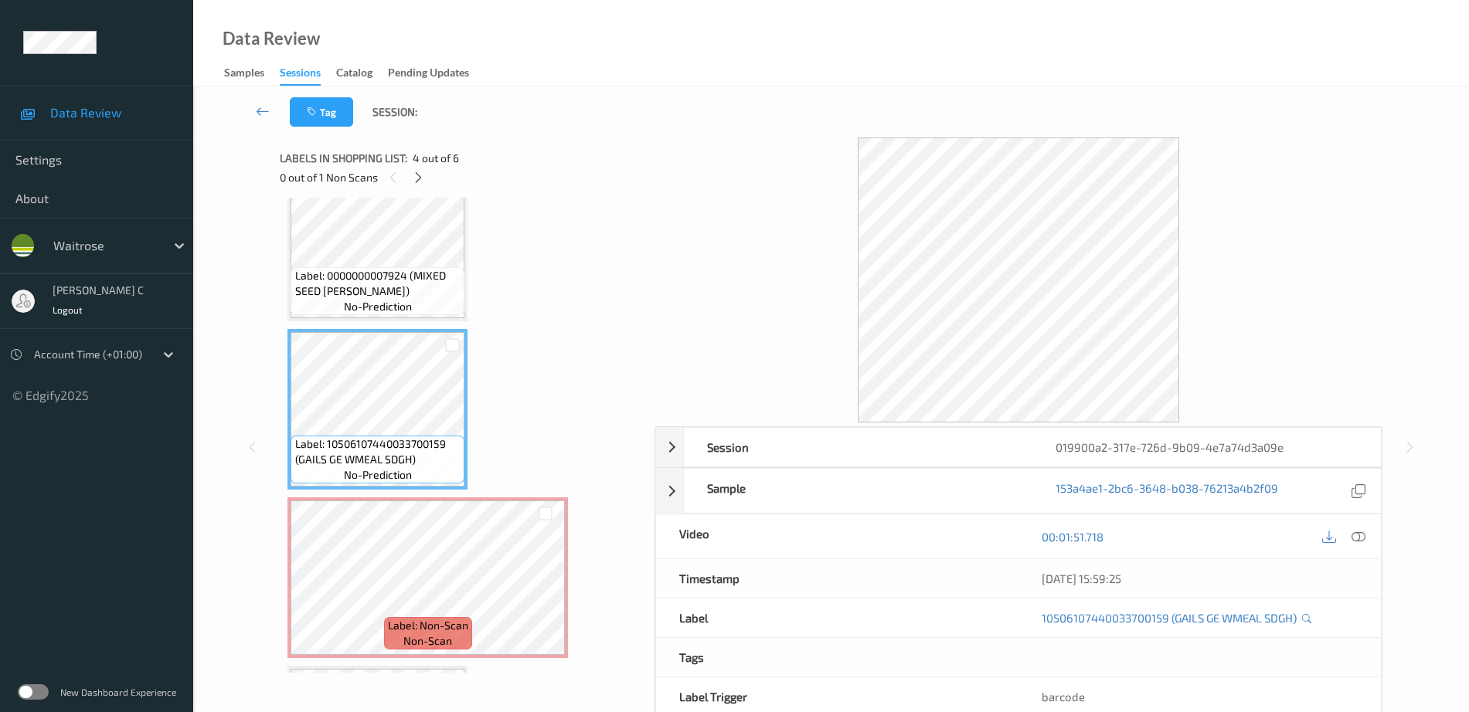
scroll to position [350, 0]
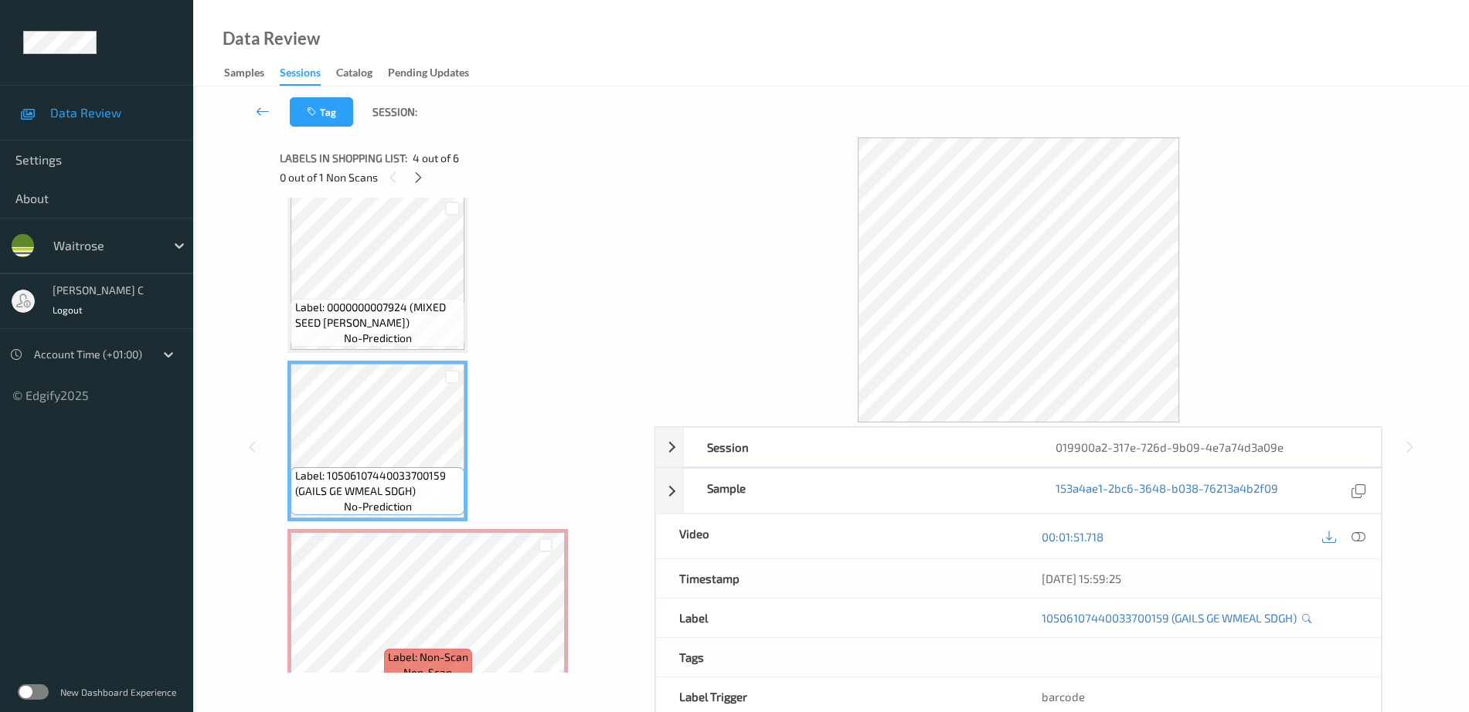
click at [334, 308] on span "Label: 0000000007924 (MIXED SEED [PERSON_NAME])" at bounding box center [378, 315] width 166 height 31
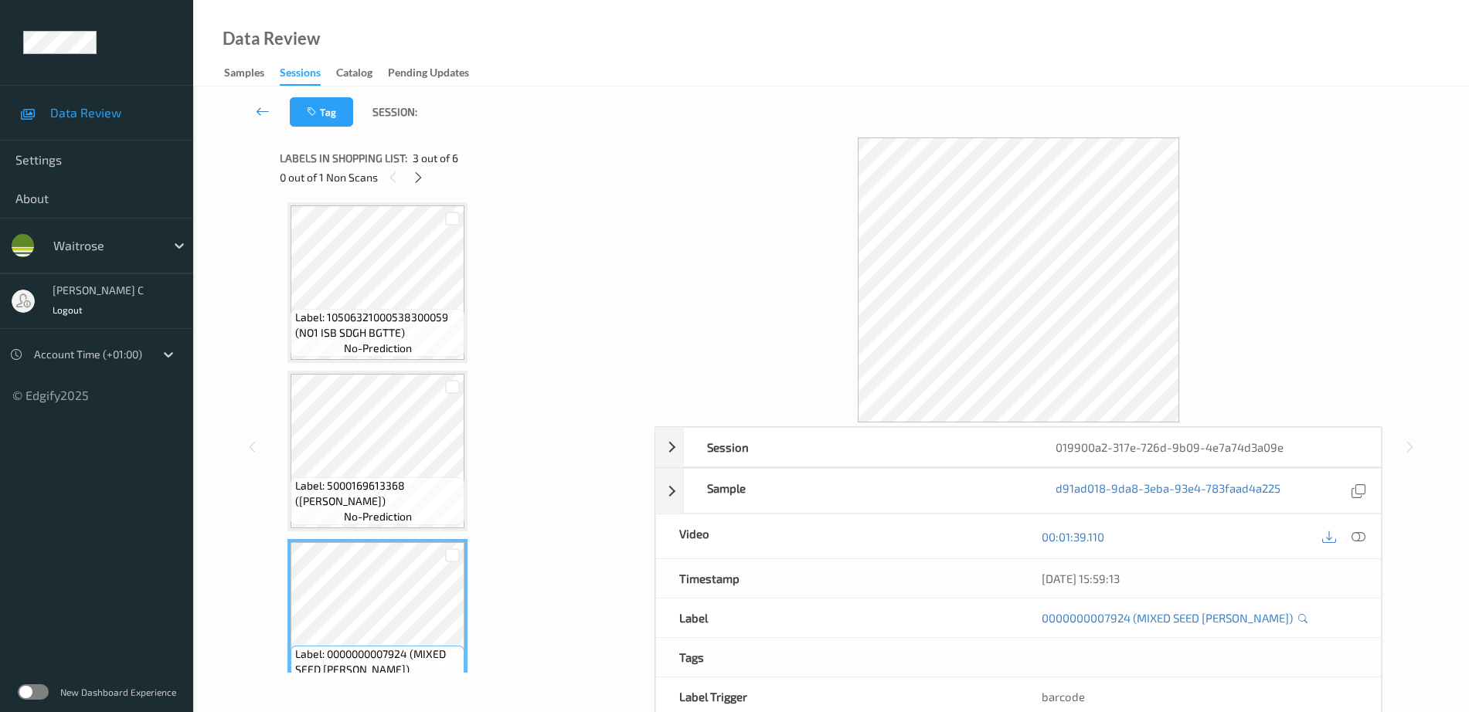
scroll to position [0, 0]
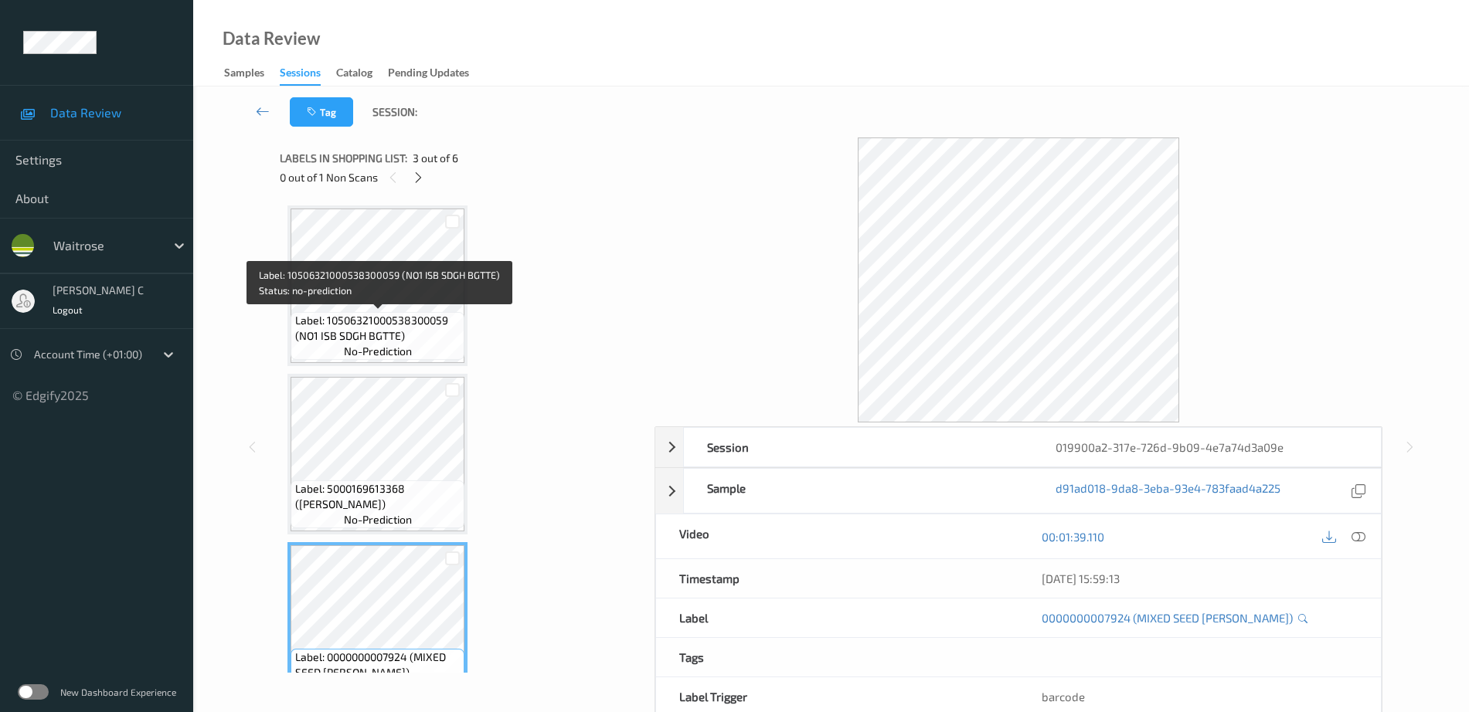
click at [393, 335] on span "Label: 10506321000538300059 (NO1 ISB SDGH BGTTE)" at bounding box center [378, 328] width 166 height 31
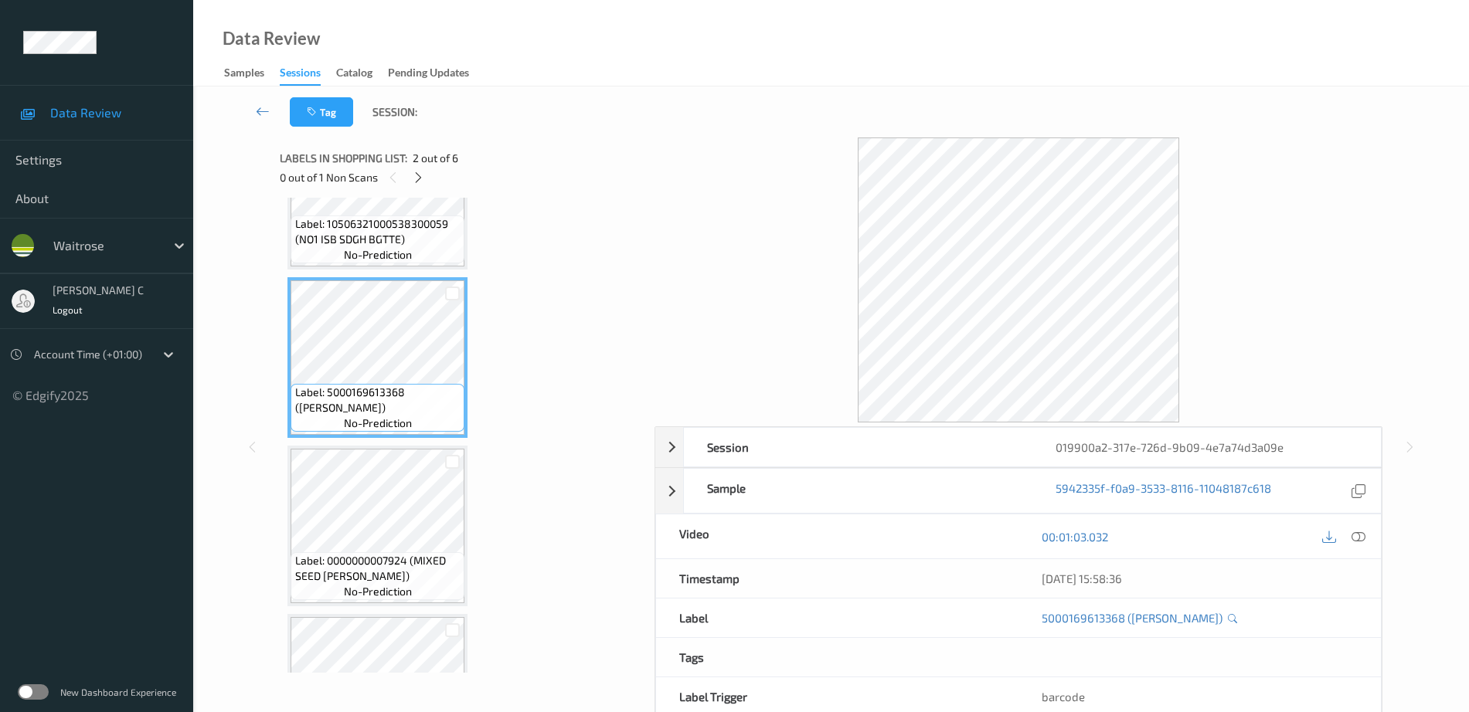
scroll to position [193, 0]
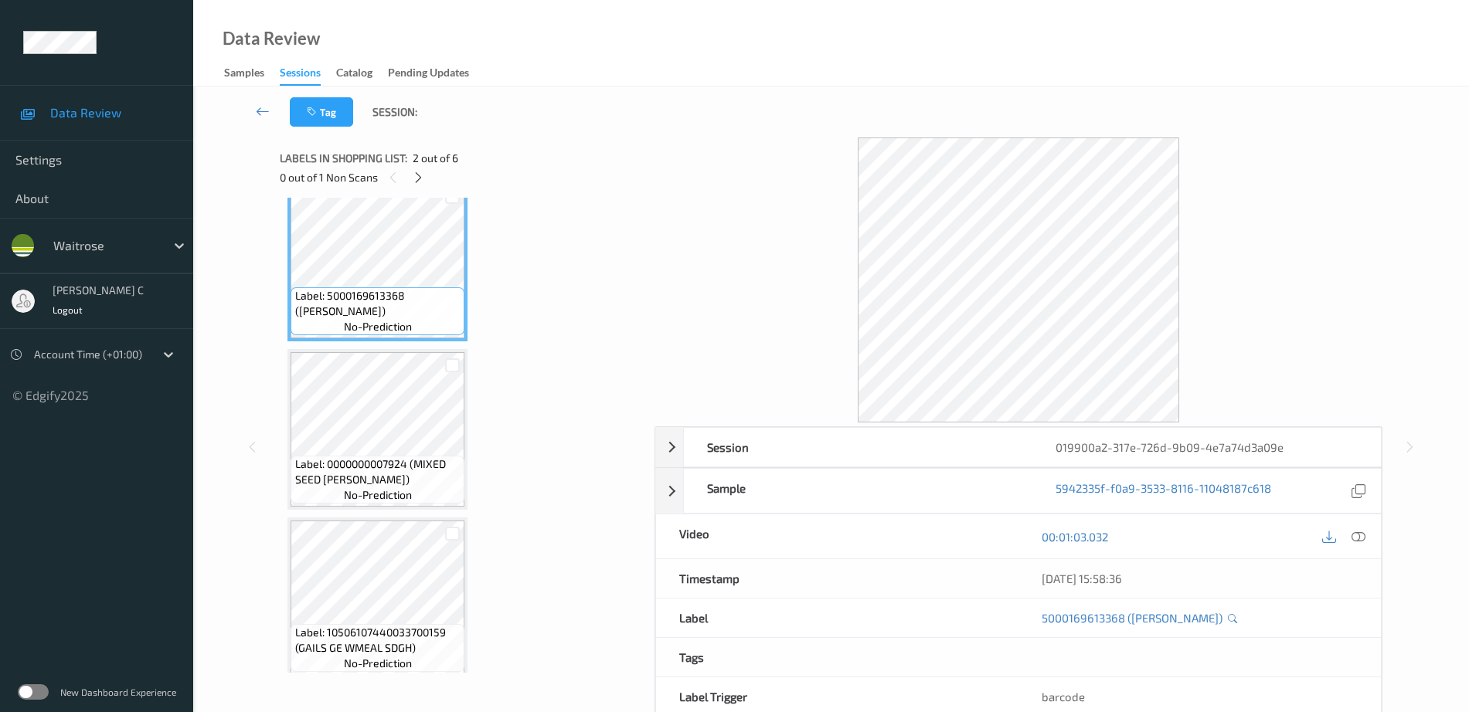
click at [402, 467] on span "Label: 0000000007924 (MIXED SEED [PERSON_NAME])" at bounding box center [378, 472] width 166 height 31
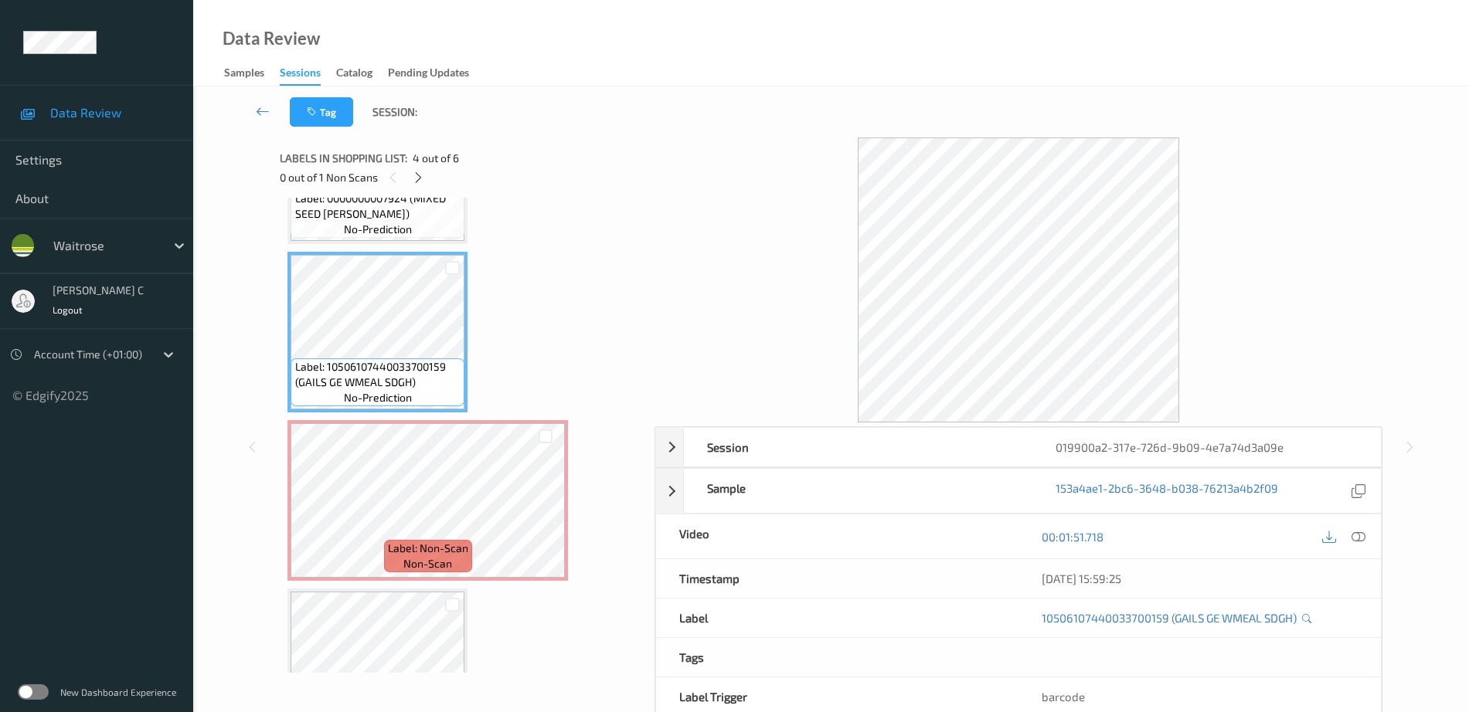
scroll to position [483, 0]
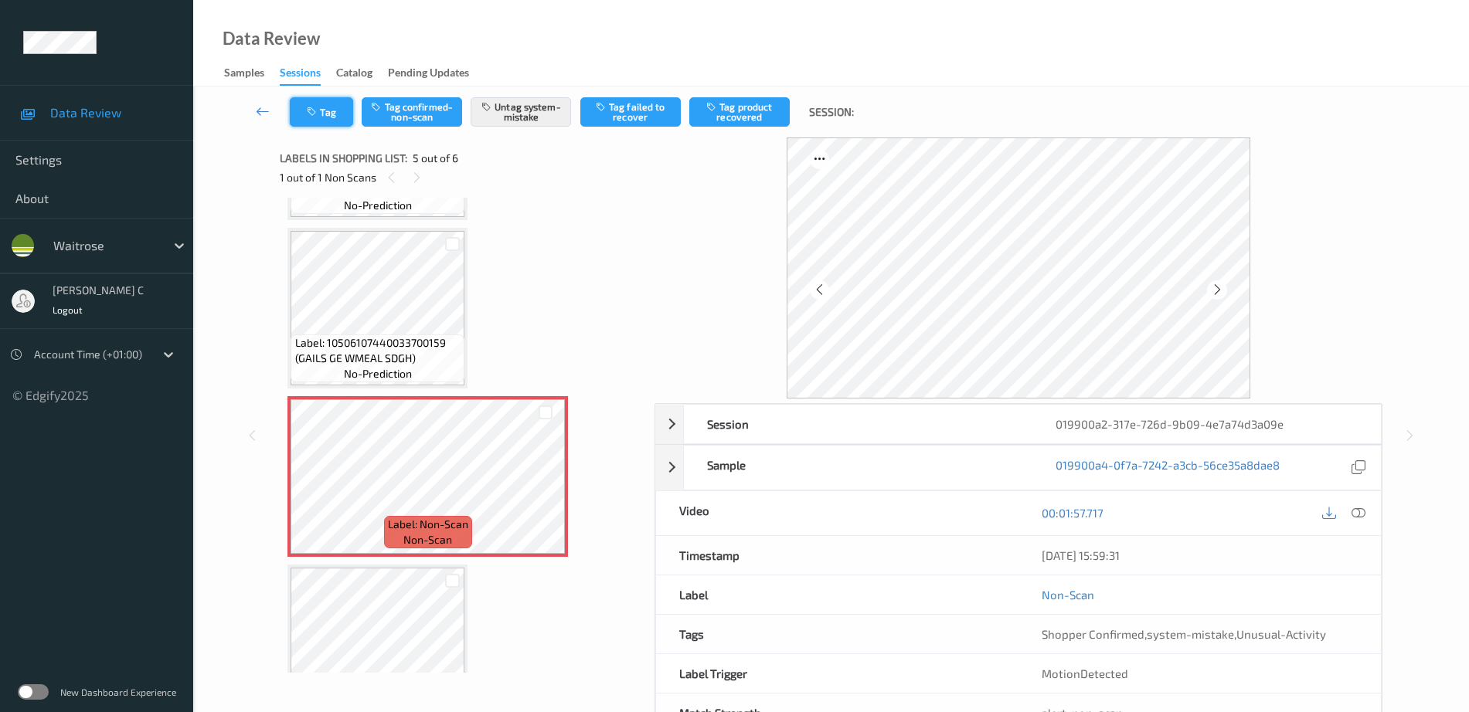
click at [338, 109] on button "Tag" at bounding box center [321, 111] width 63 height 29
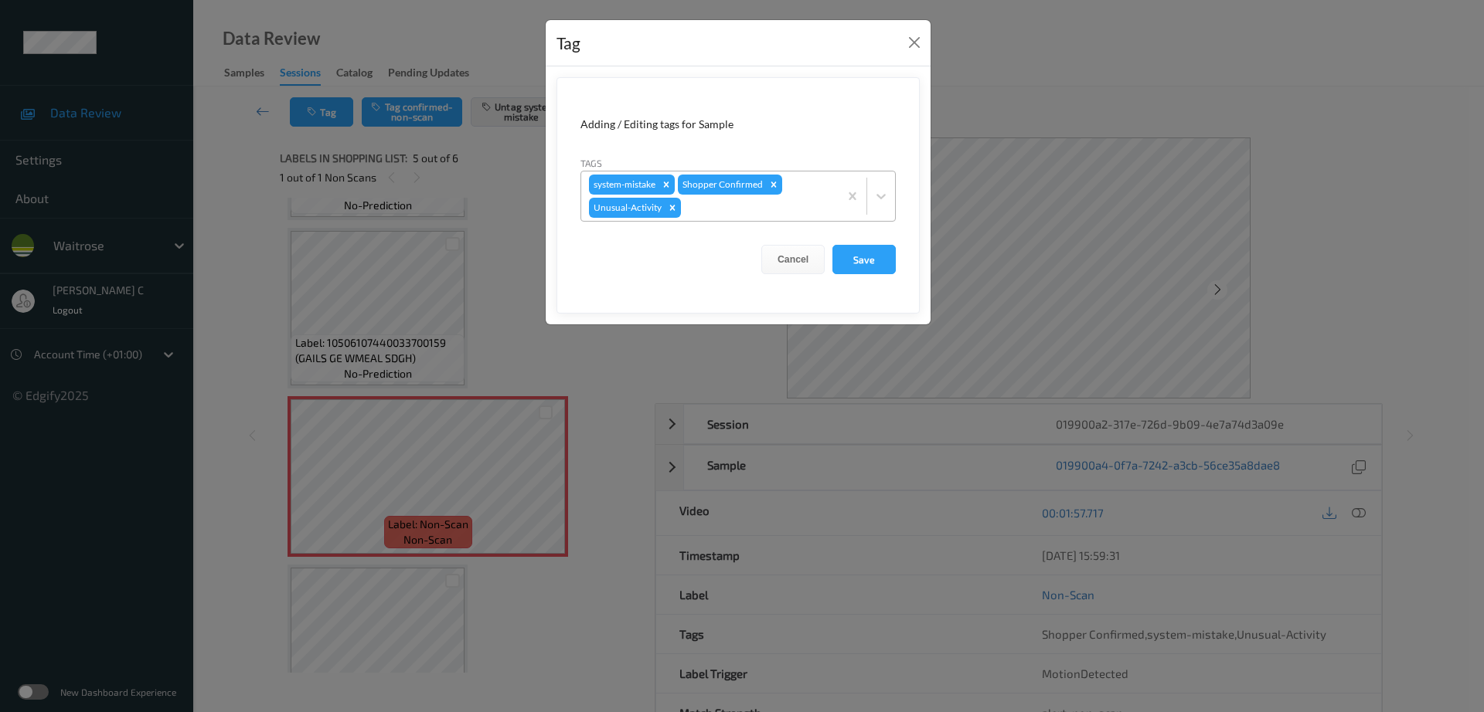
click at [739, 209] on div at bounding box center [757, 208] width 147 height 19
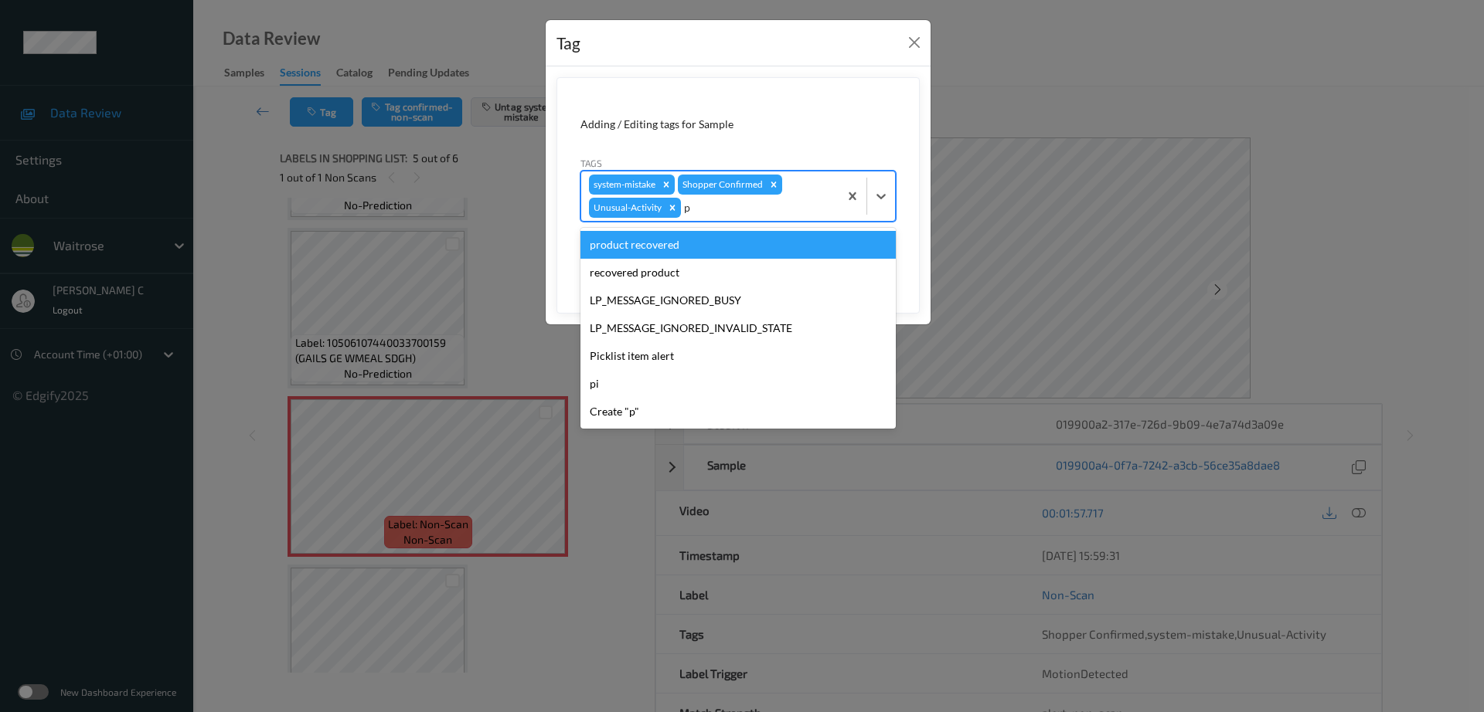
type input "pi"
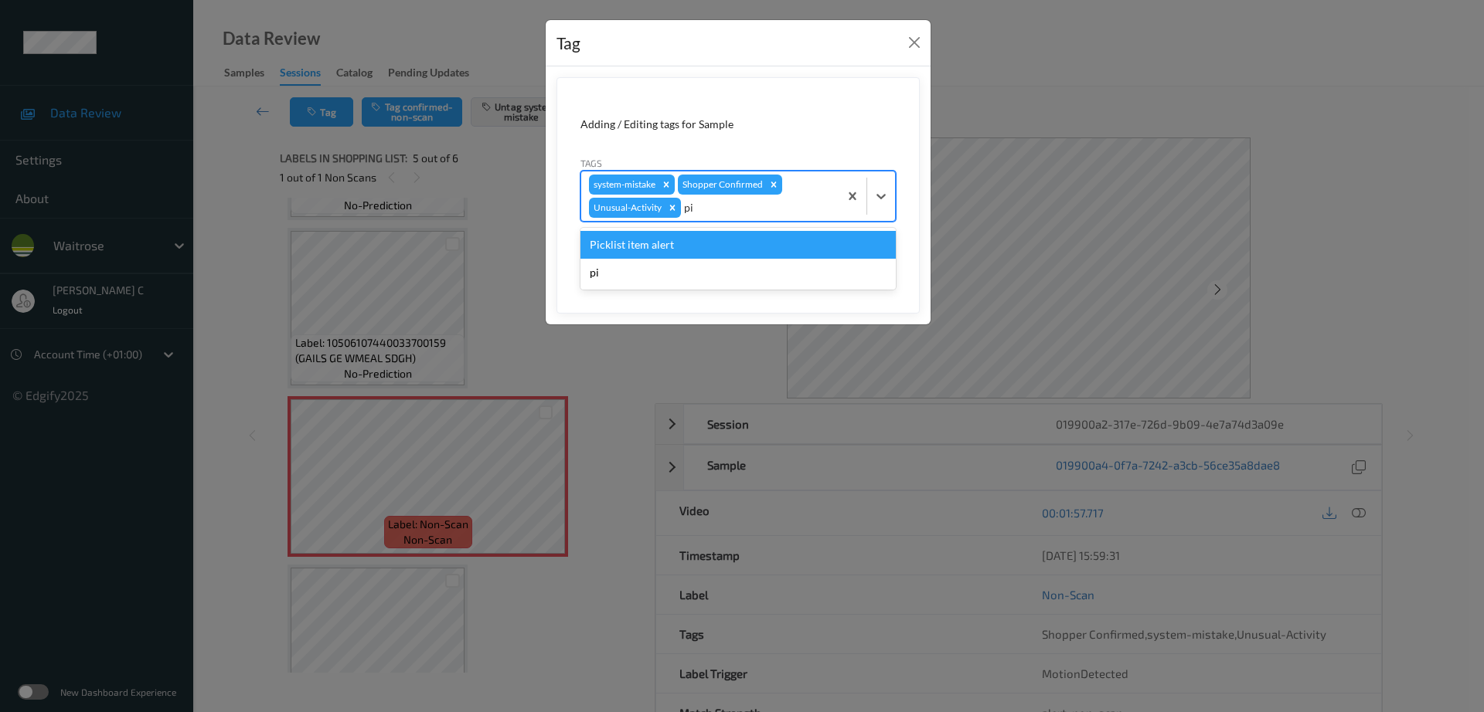
click at [702, 240] on div "Picklist item alert" at bounding box center [737, 245] width 315 height 28
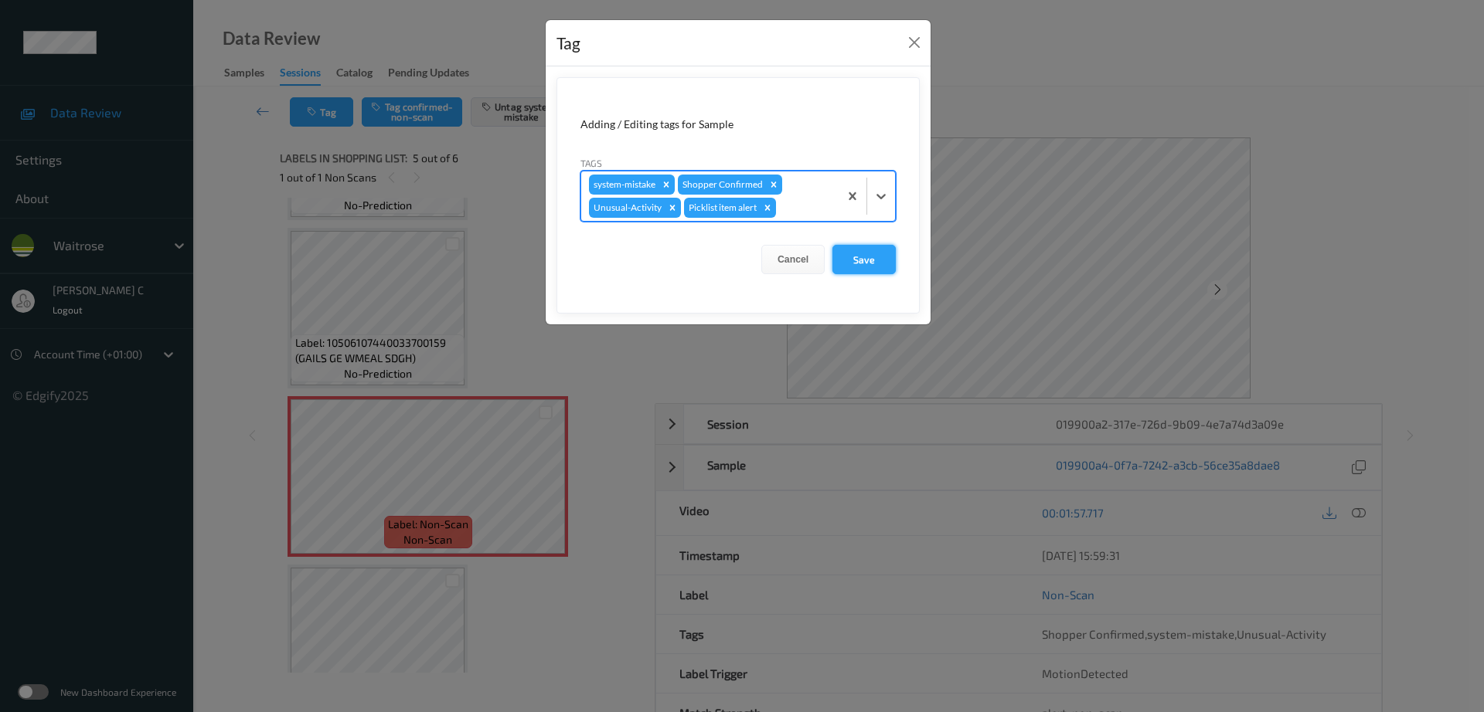
click at [873, 265] on button "Save" at bounding box center [863, 259] width 63 height 29
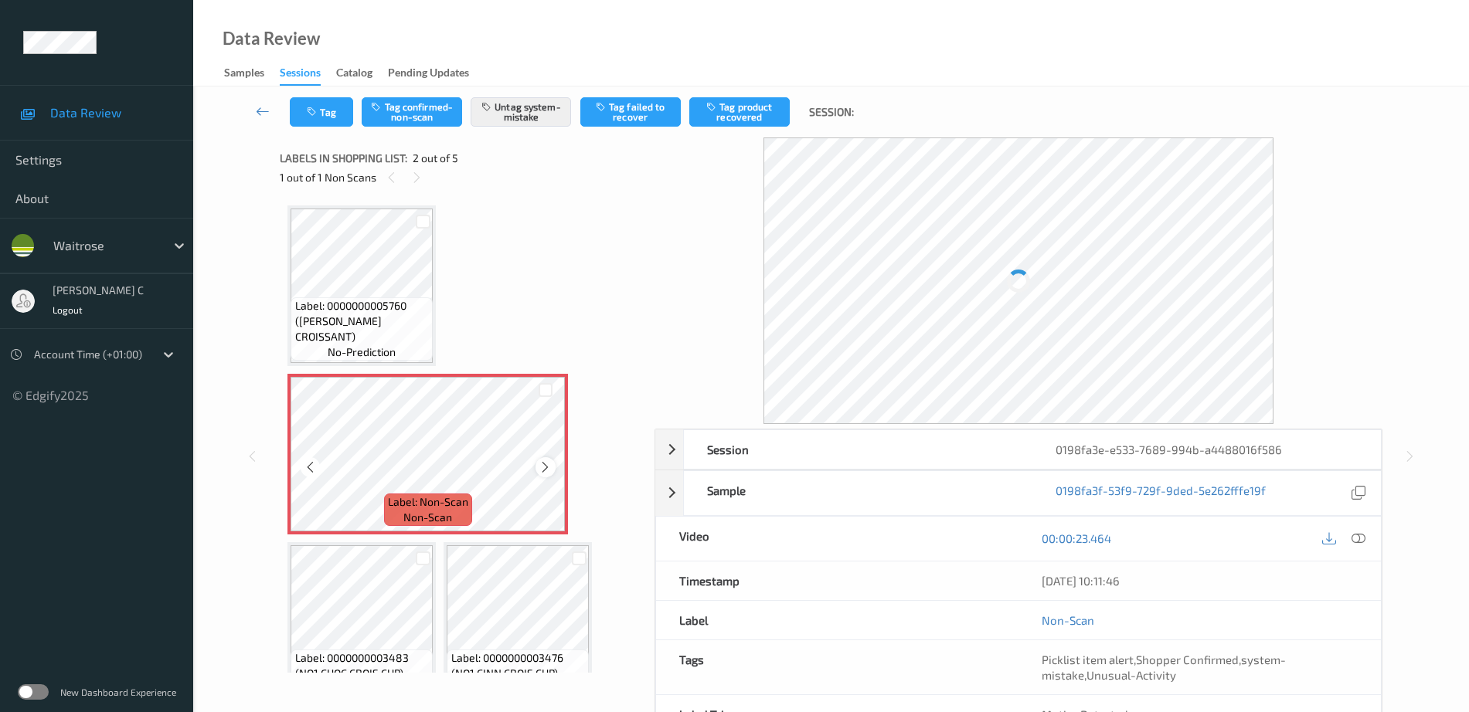
click at [551, 470] on icon at bounding box center [545, 468] width 13 height 14
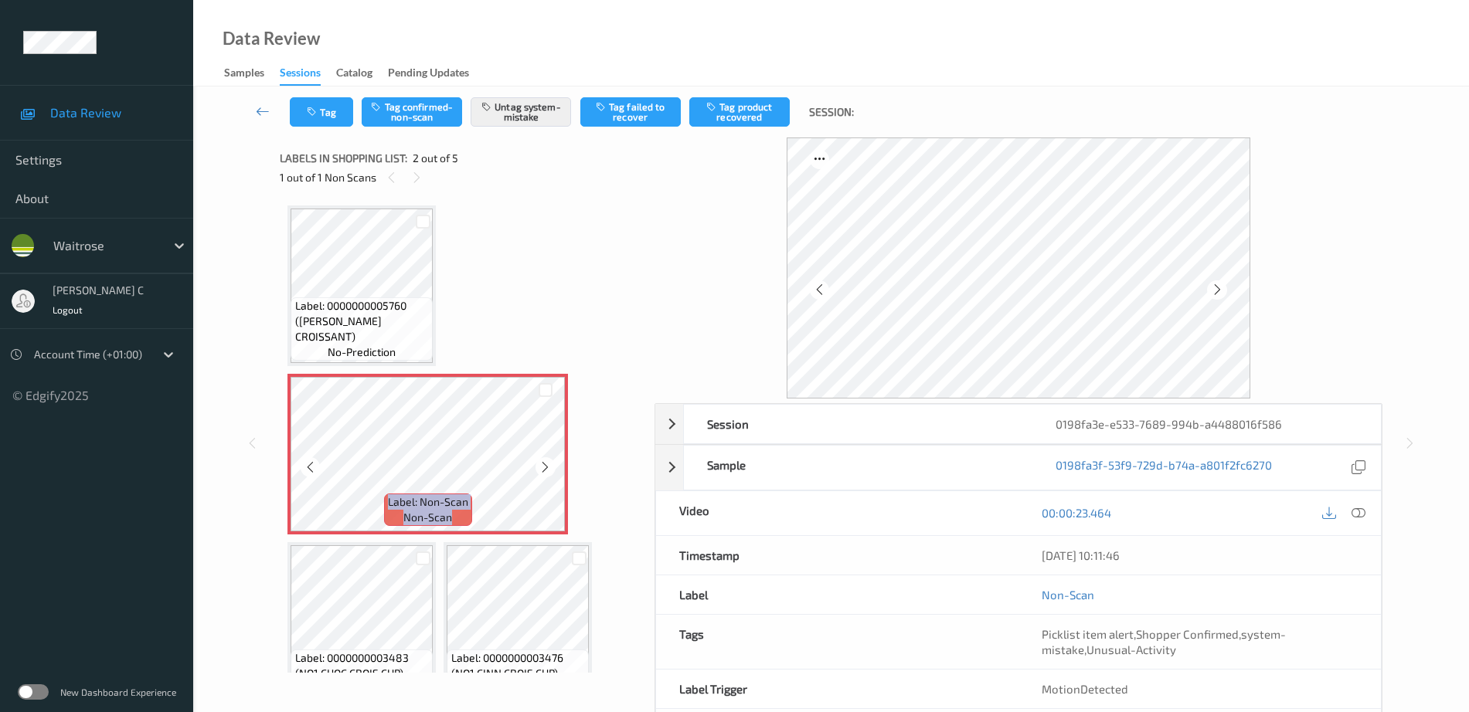
click at [551, 470] on icon at bounding box center [545, 468] width 13 height 14
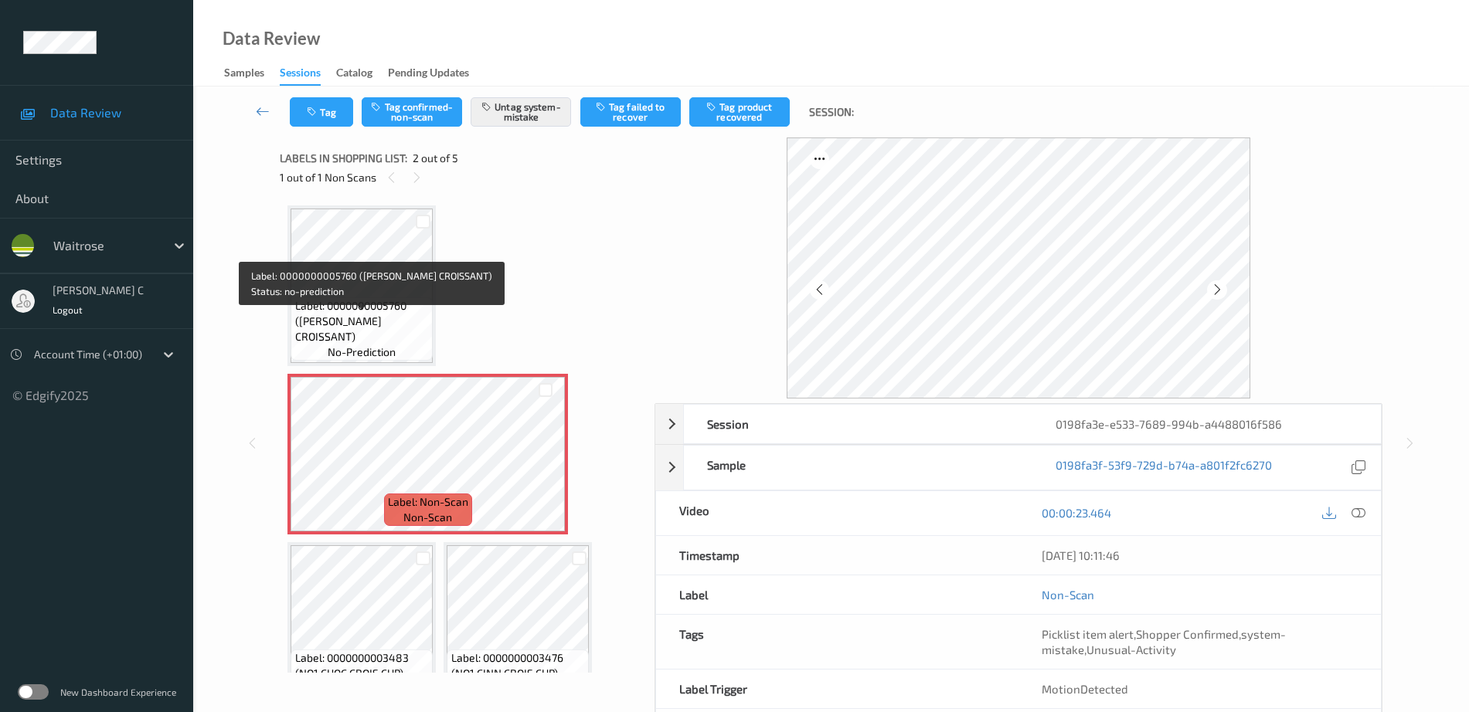
click at [384, 345] on span "no-prediction" at bounding box center [362, 352] width 68 height 15
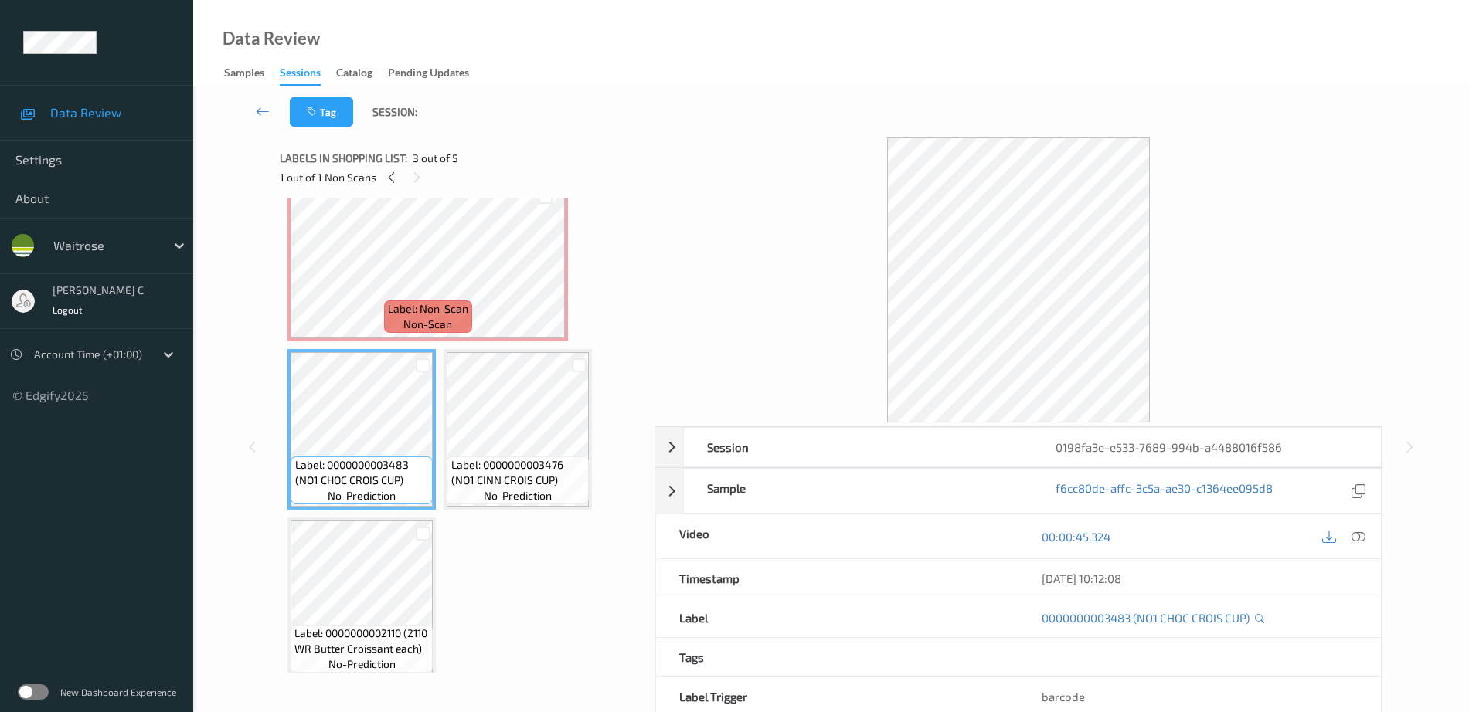
scroll to position [97, 0]
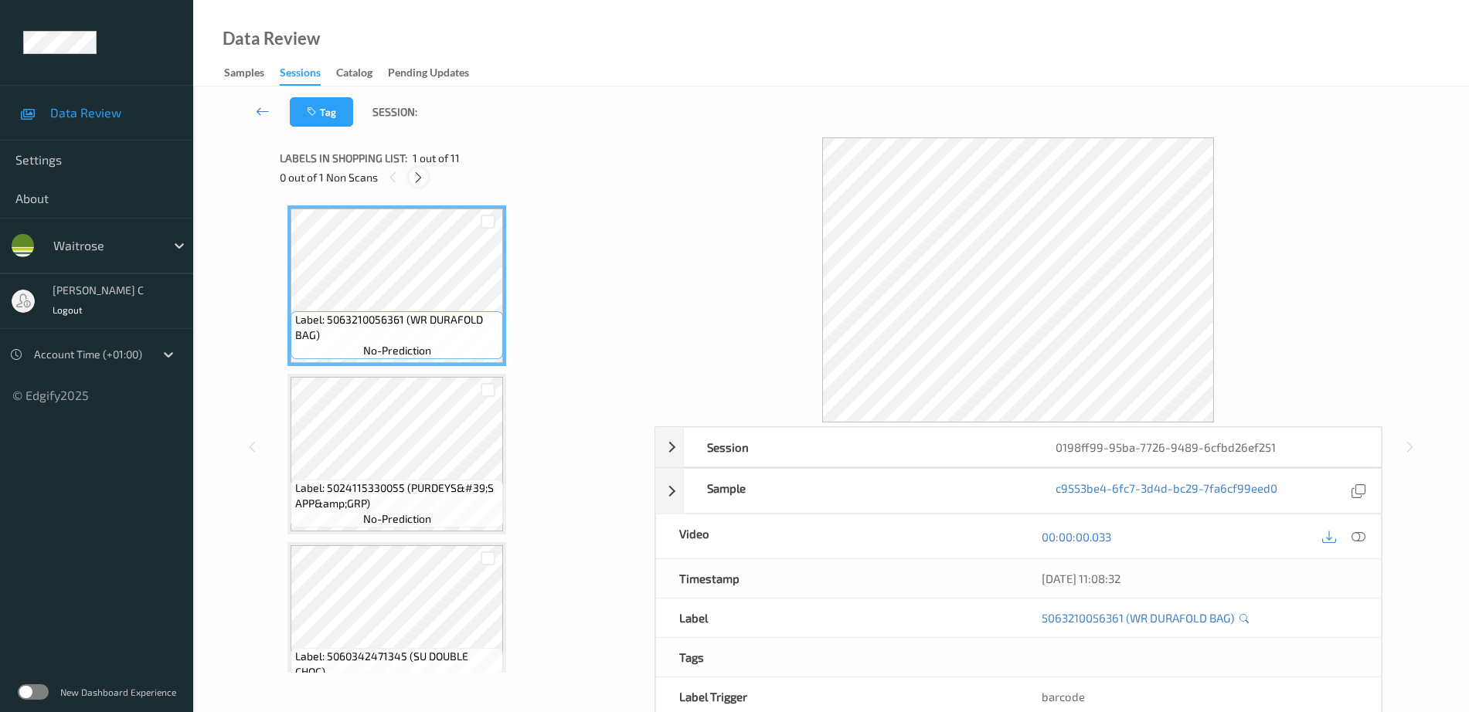
click at [418, 182] on icon at bounding box center [418, 178] width 13 height 14
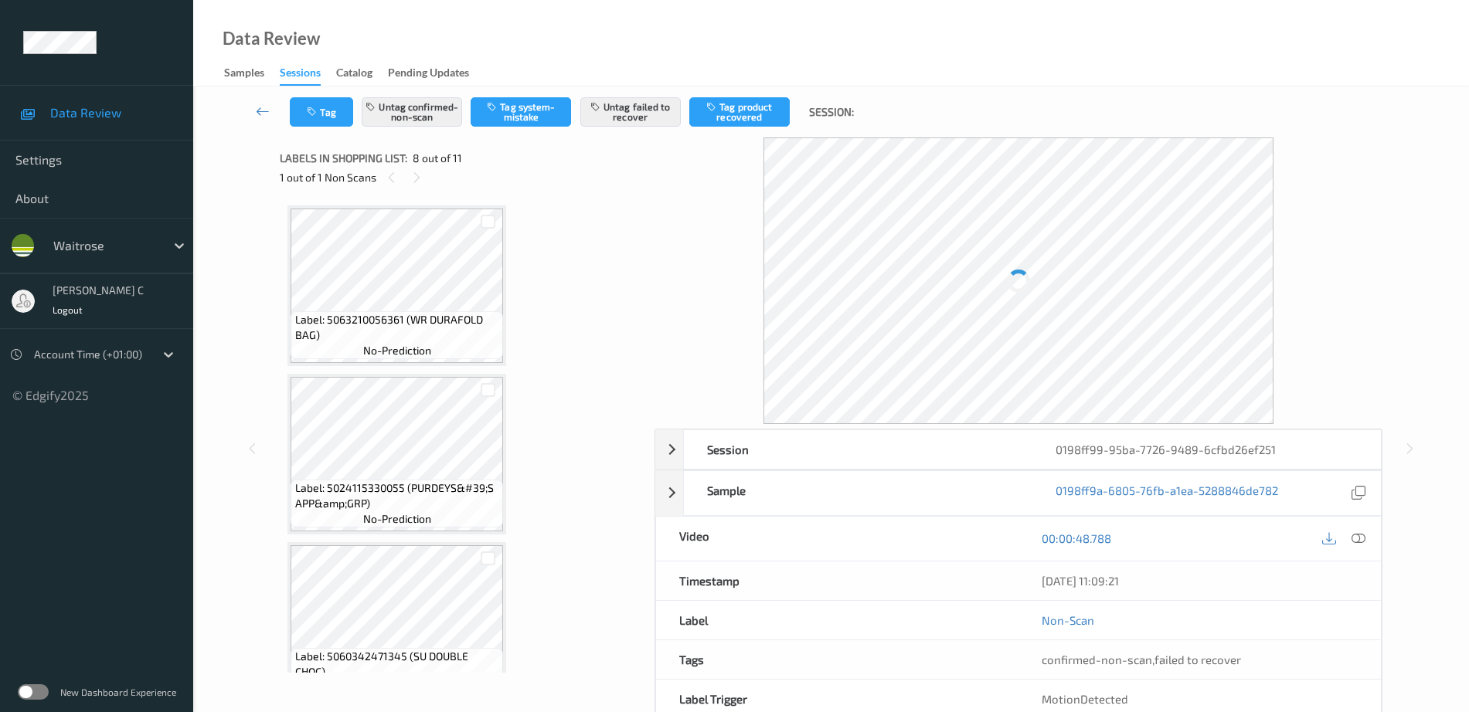
scroll to position [1018, 0]
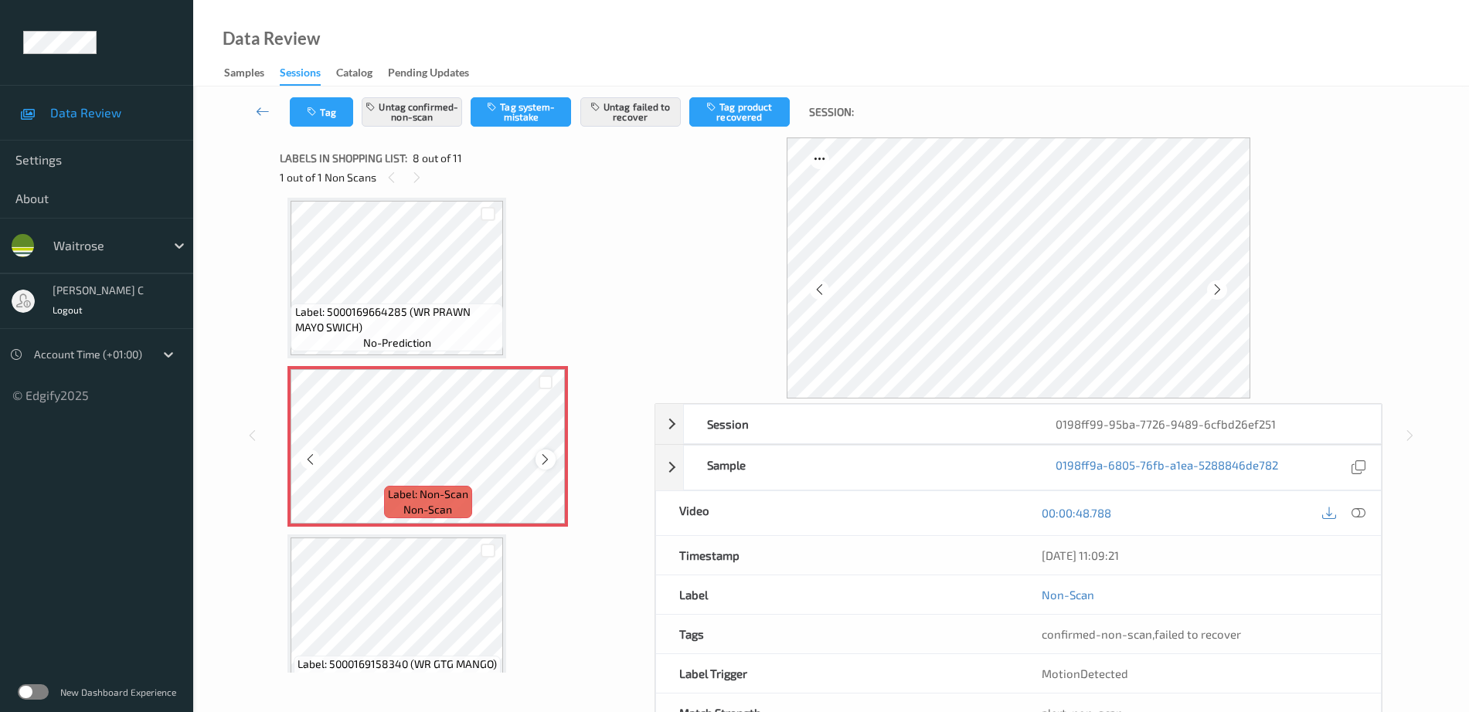
click at [549, 460] on icon at bounding box center [545, 460] width 13 height 14
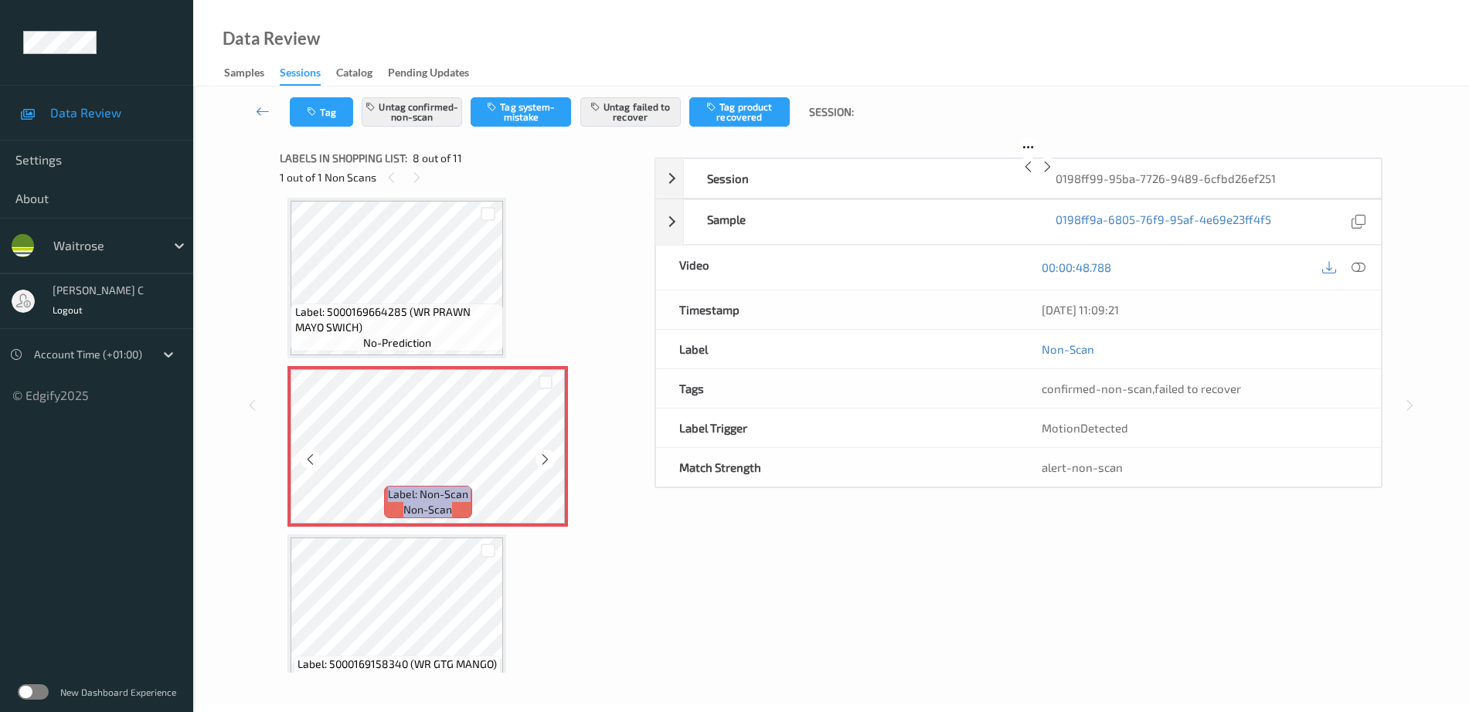
click at [549, 460] on icon at bounding box center [545, 460] width 13 height 14
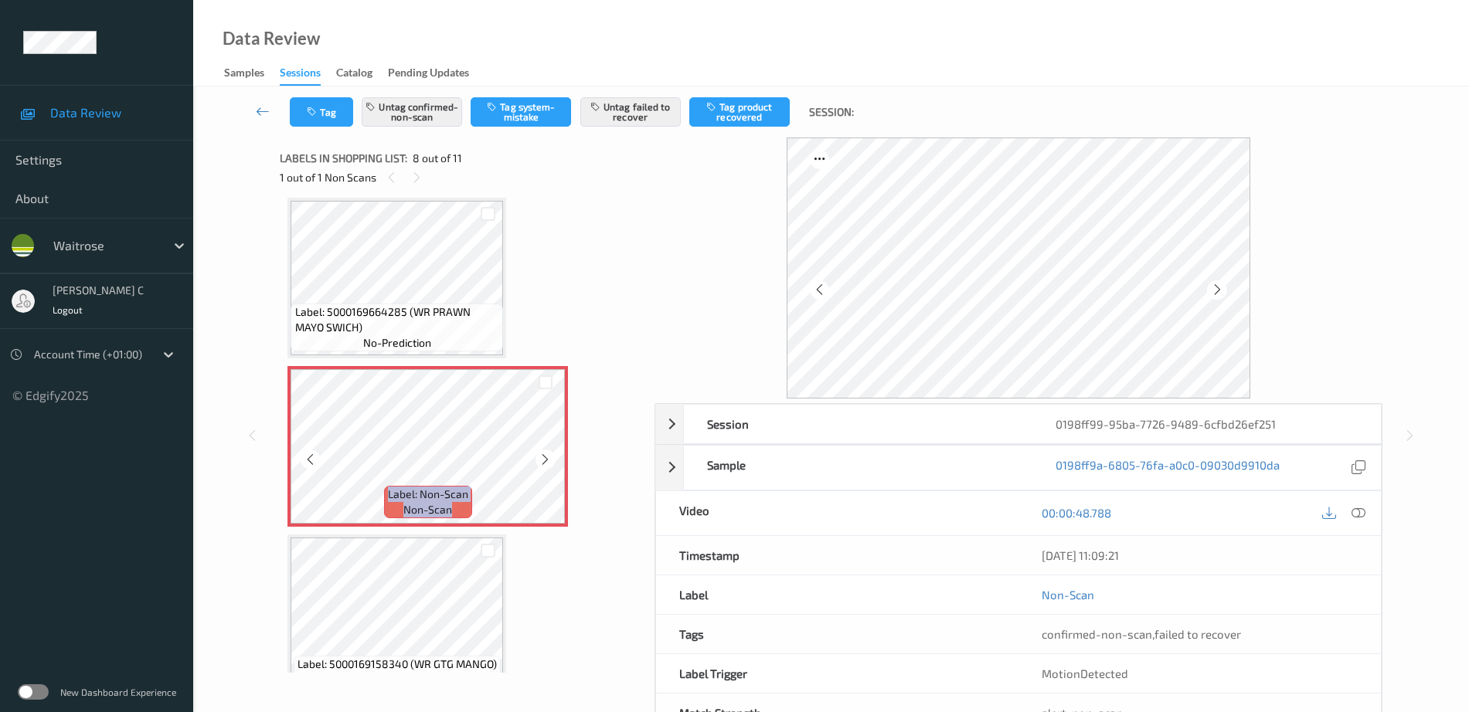
click at [549, 460] on icon at bounding box center [545, 460] width 13 height 14
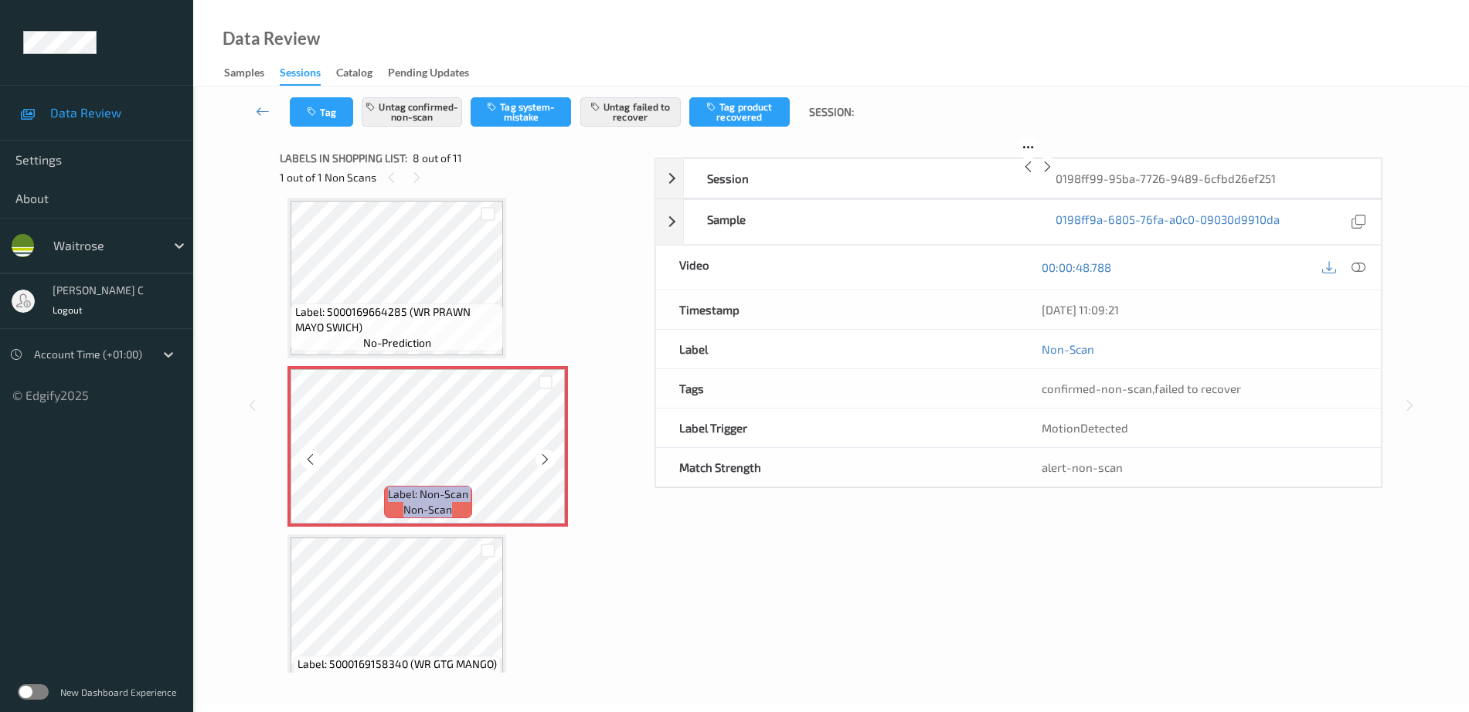
click at [549, 460] on icon at bounding box center [545, 460] width 13 height 14
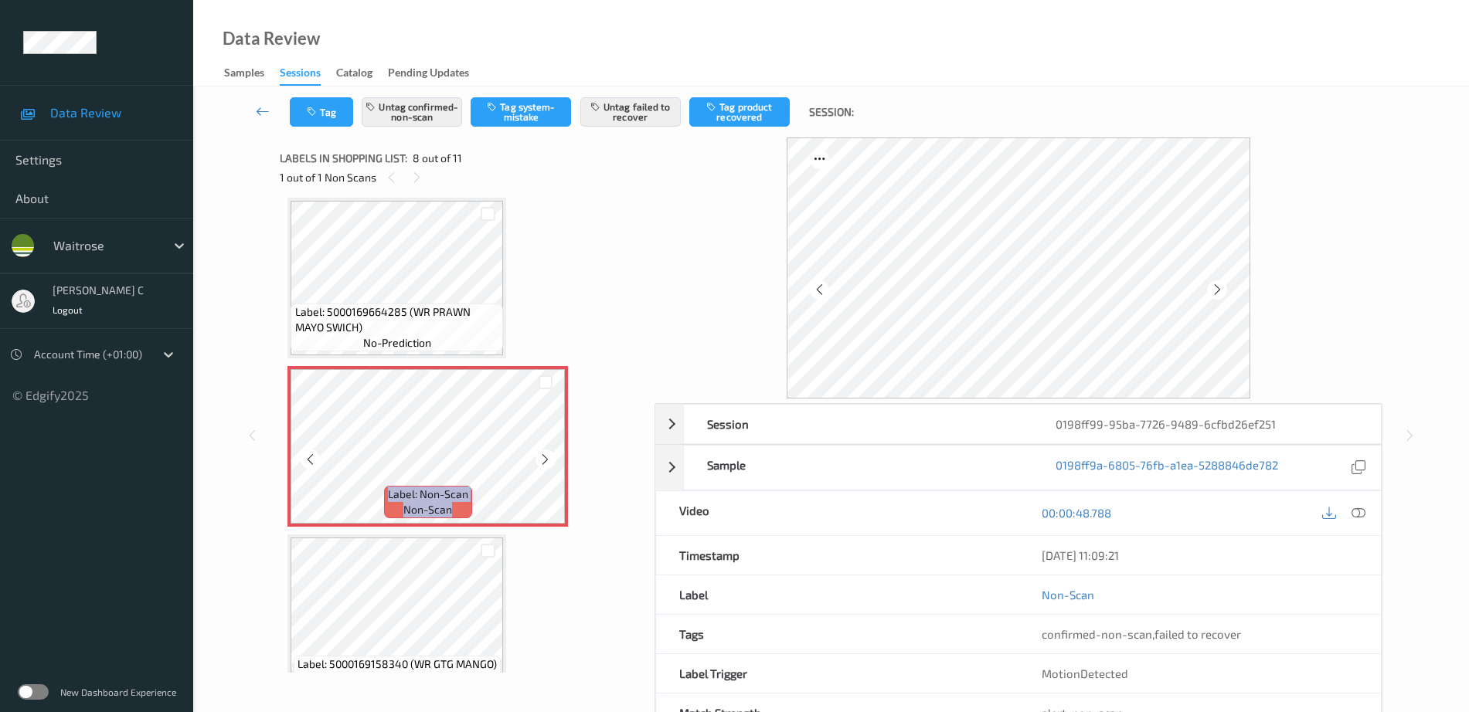
click at [549, 460] on icon at bounding box center [545, 460] width 13 height 14
click at [406, 338] on span "no-prediction" at bounding box center [397, 342] width 68 height 15
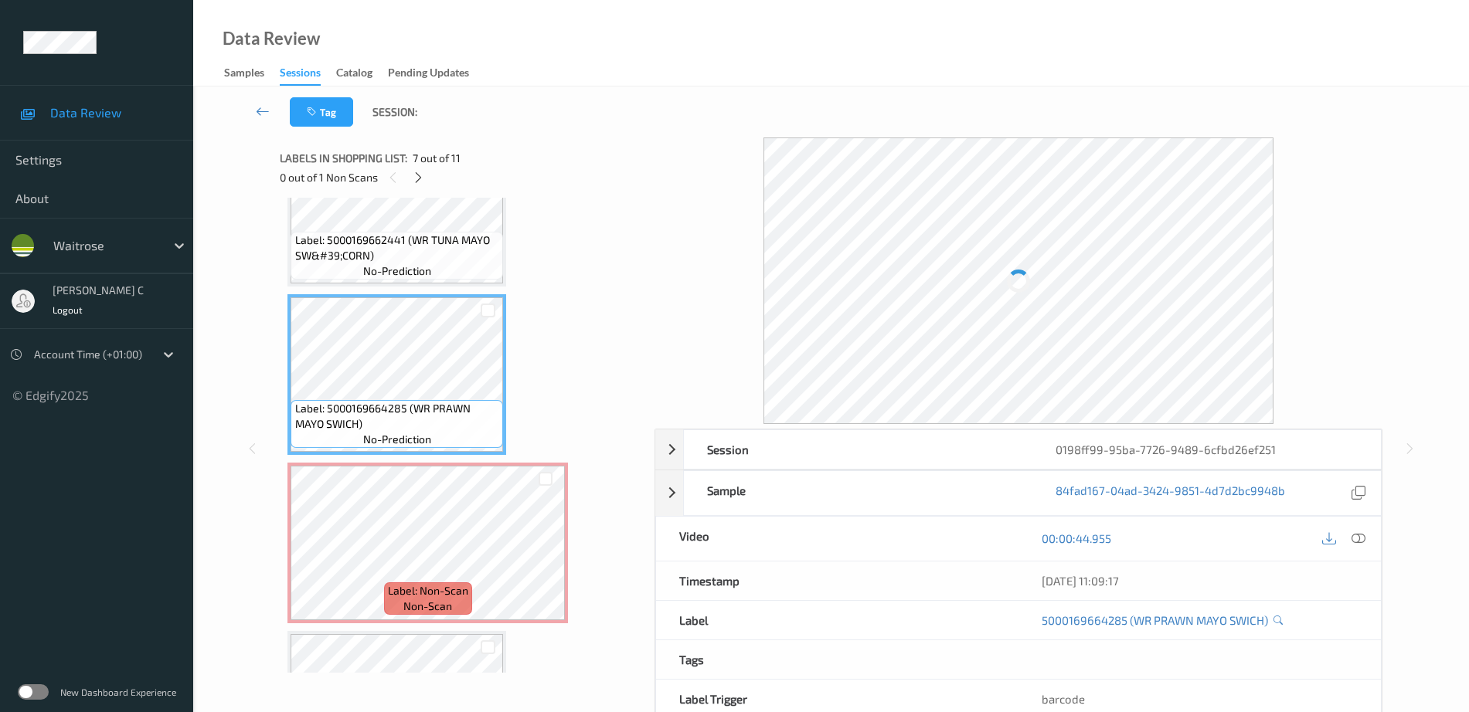
scroll to position [825, 0]
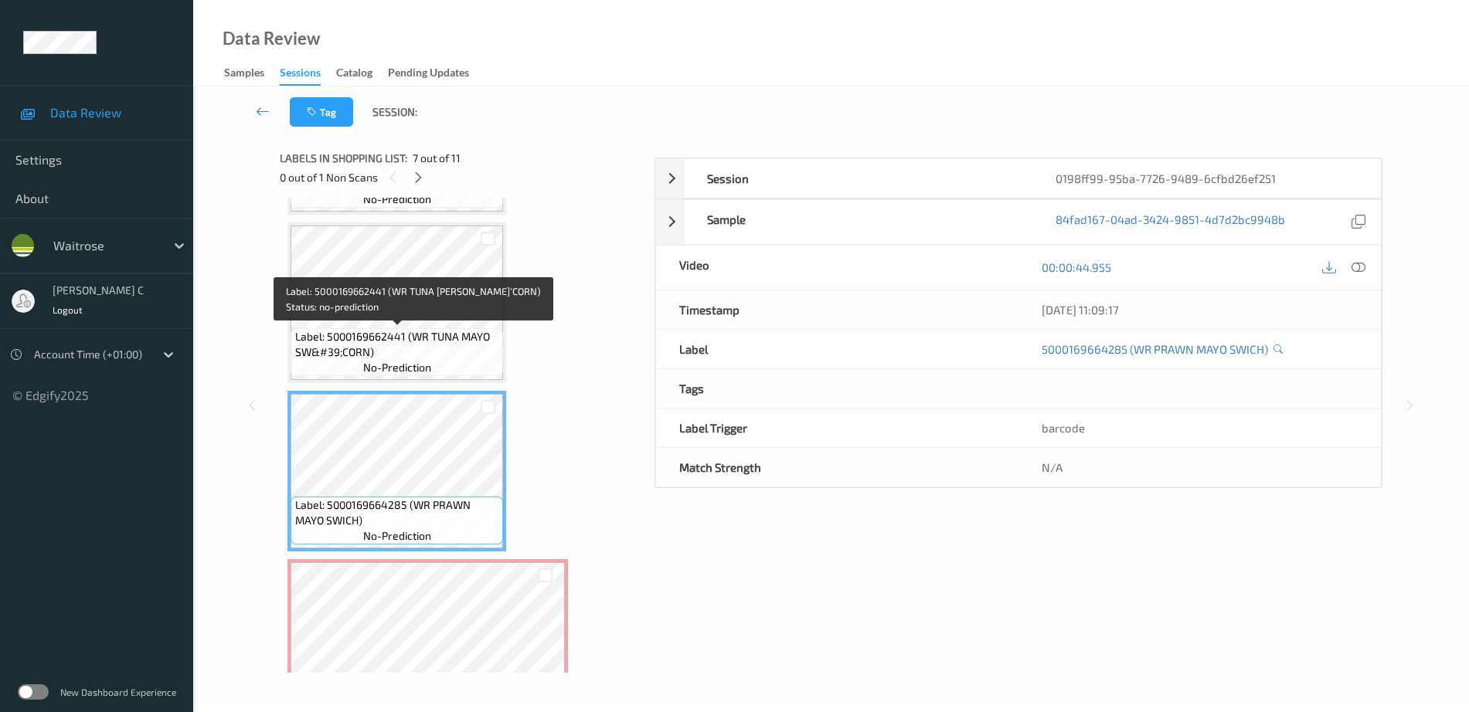
click at [406, 339] on span "Label: 5000169662441 (WR TUNA MAYO SW&#39;CORN)" at bounding box center [397, 344] width 205 height 31
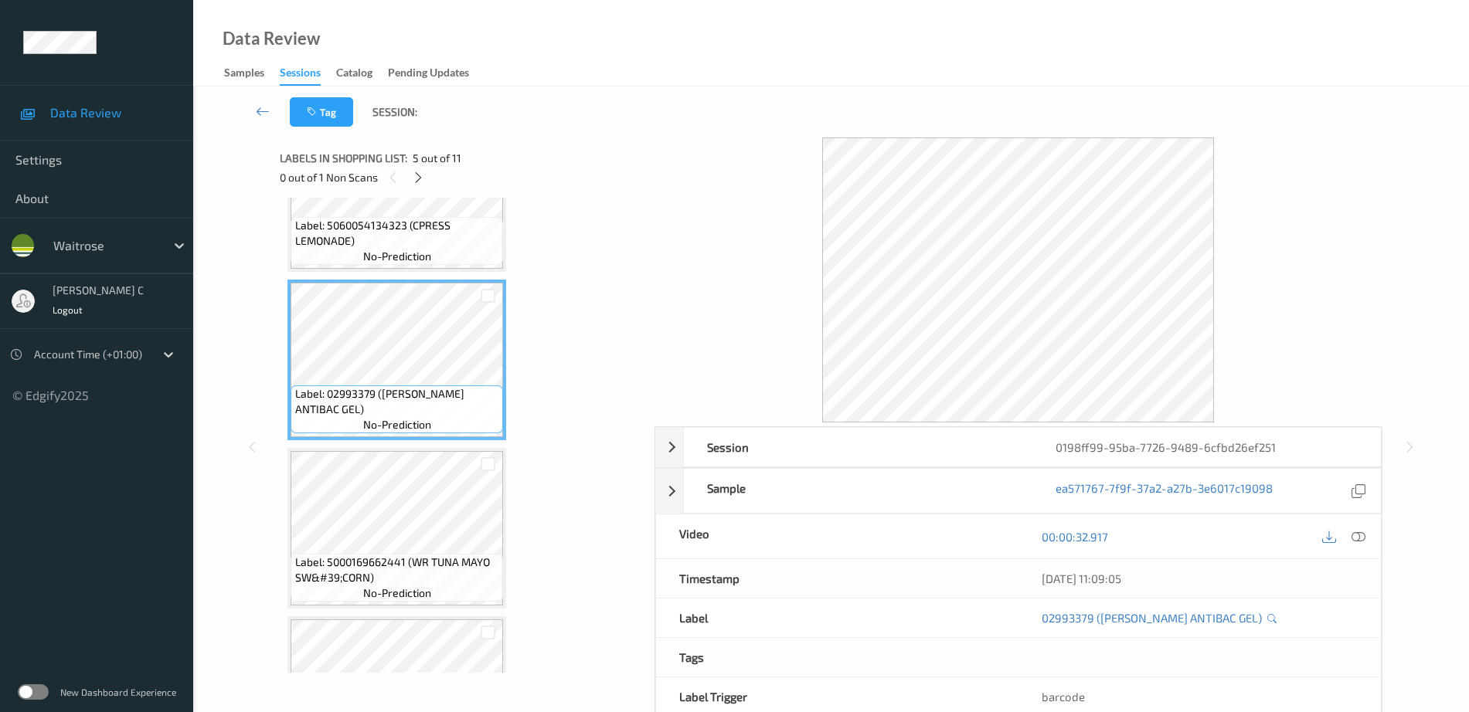
scroll to position [632, 0]
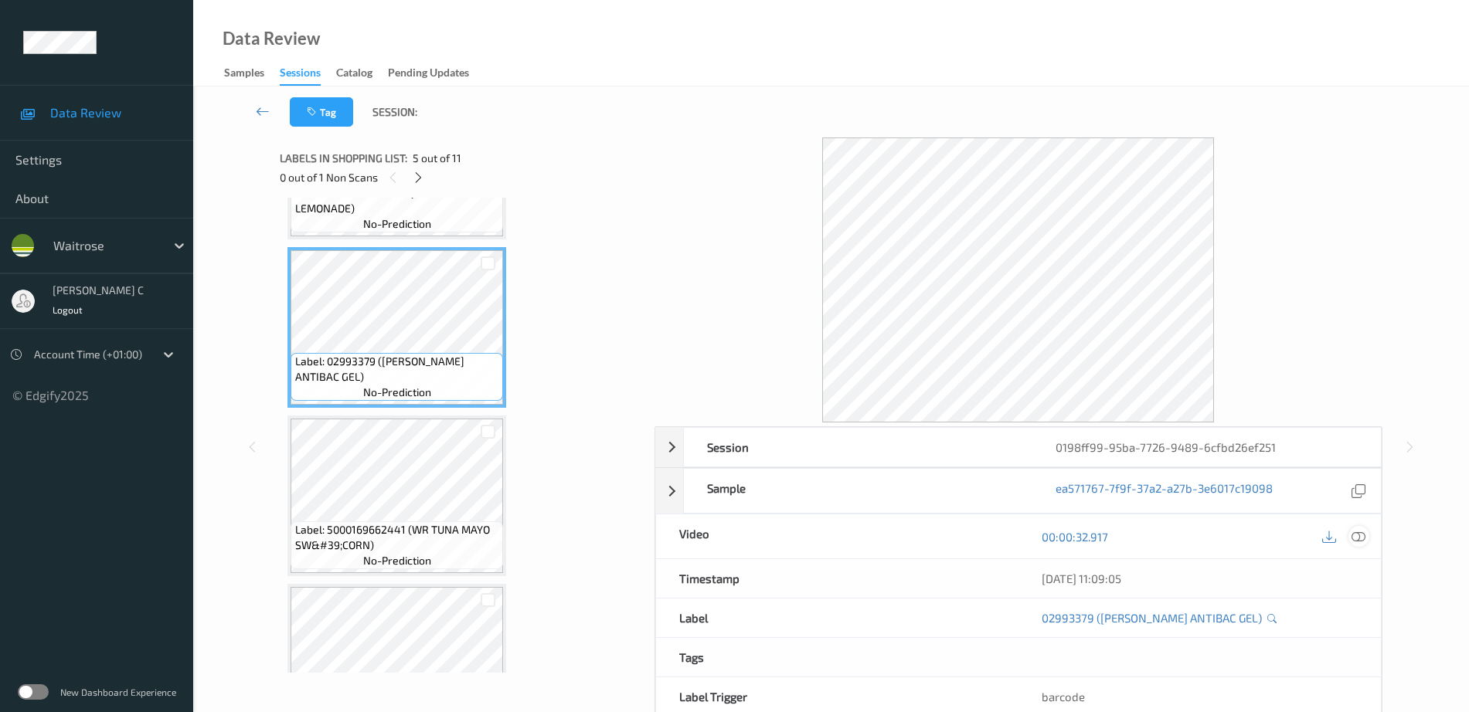
click at [1362, 536] on icon at bounding box center [1358, 537] width 14 height 14
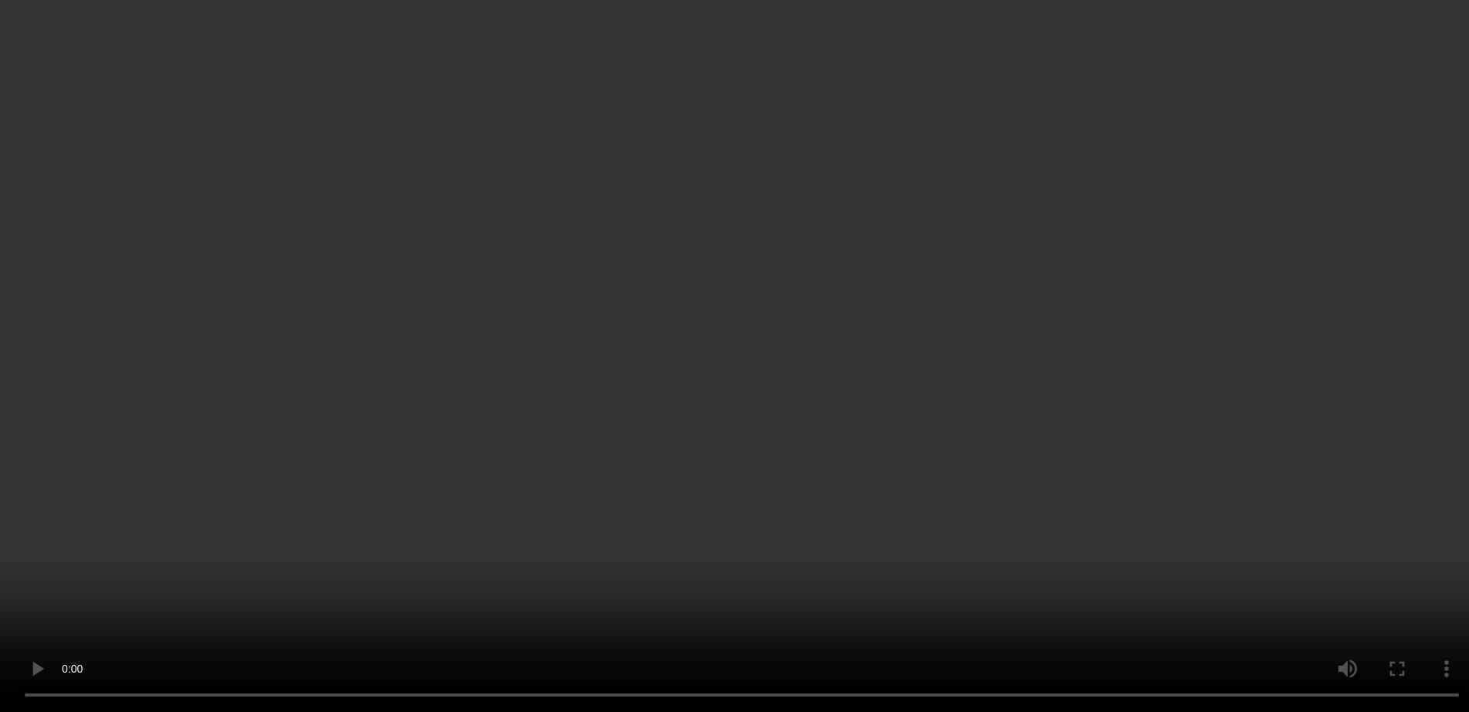
scroll to position [1096, 0]
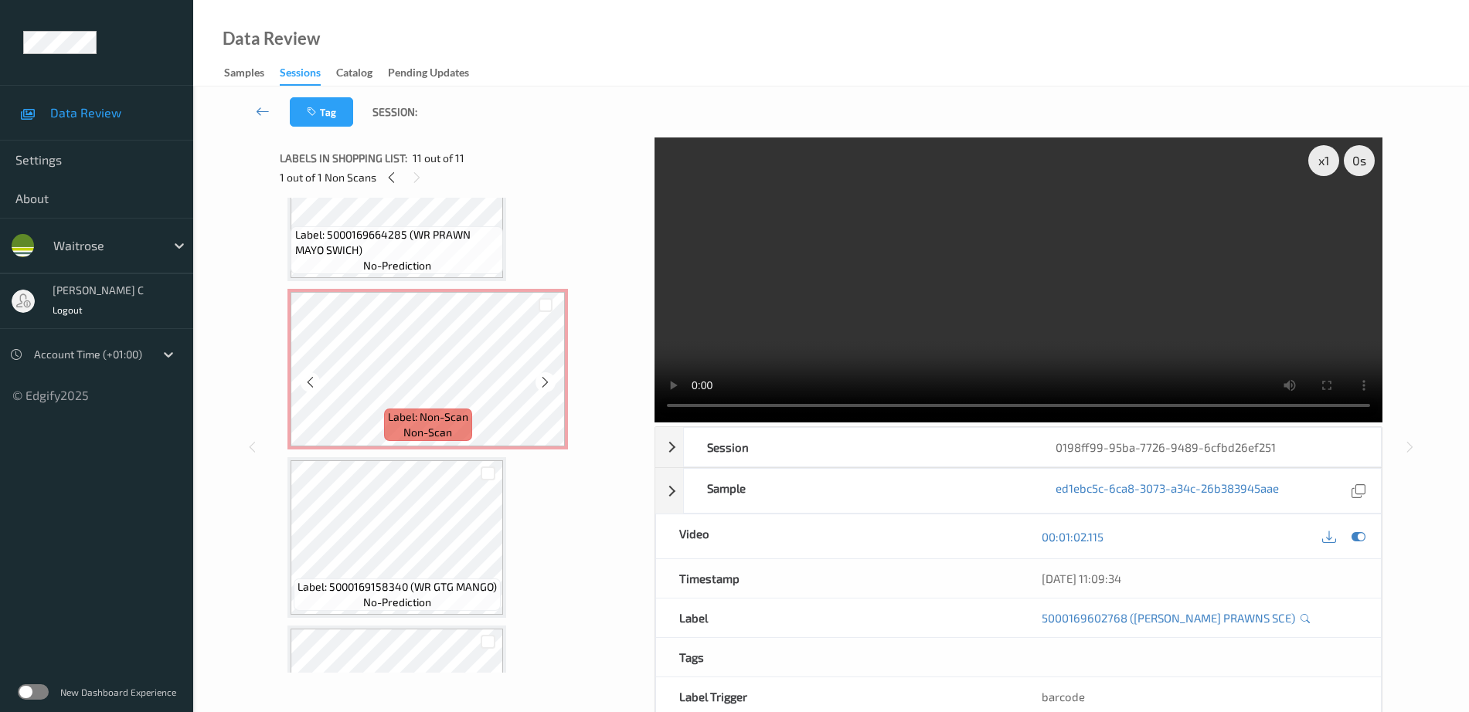
click at [392, 430] on div "Label: Non-Scan non-scan" at bounding box center [428, 425] width 88 height 32
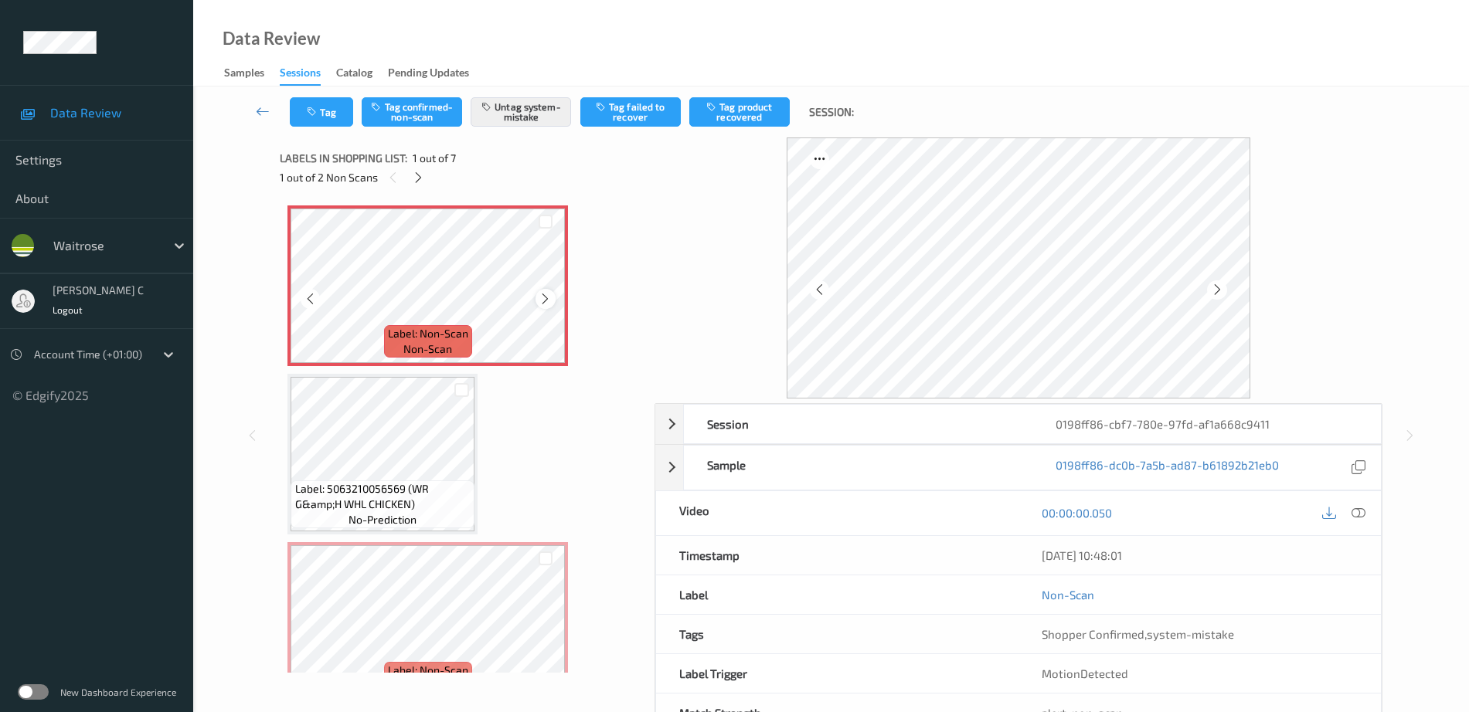
click at [544, 301] on icon at bounding box center [545, 299] width 13 height 14
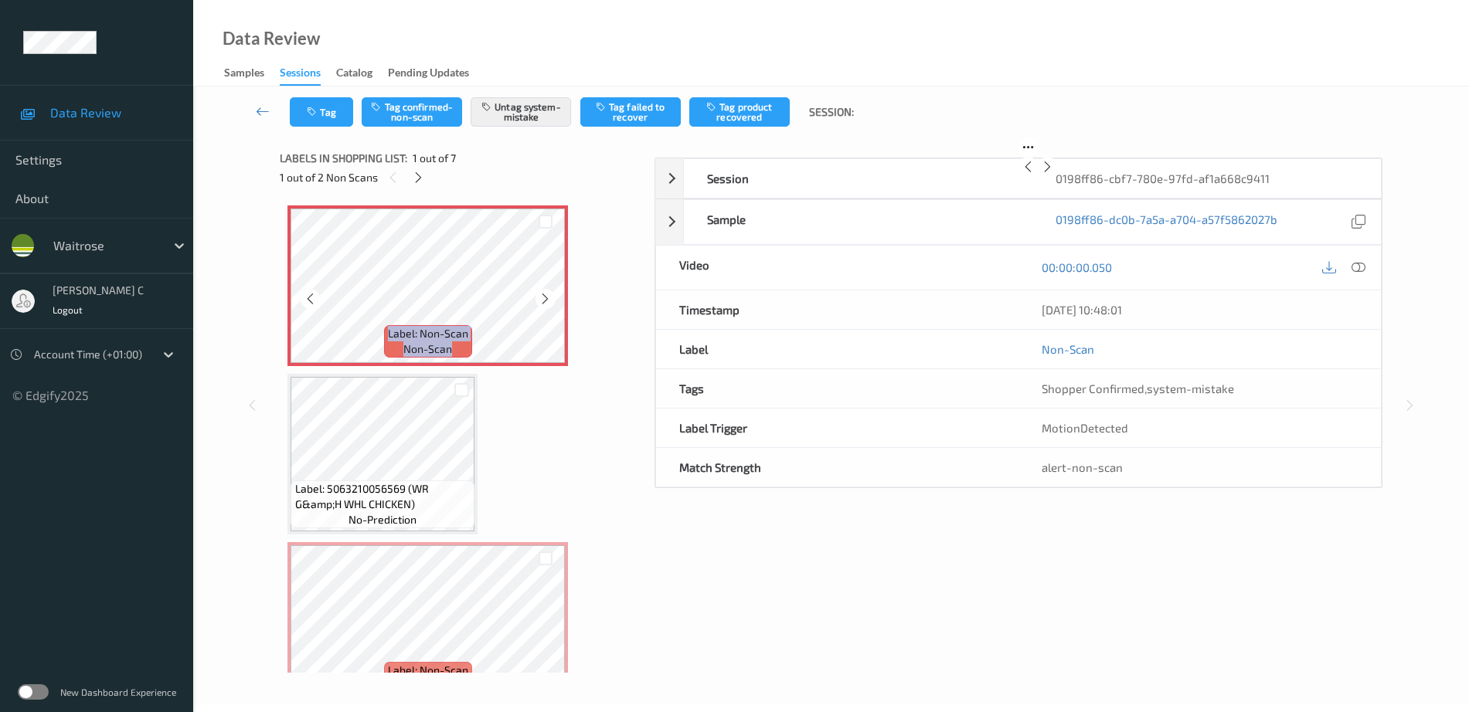
click at [544, 301] on icon at bounding box center [545, 299] width 13 height 14
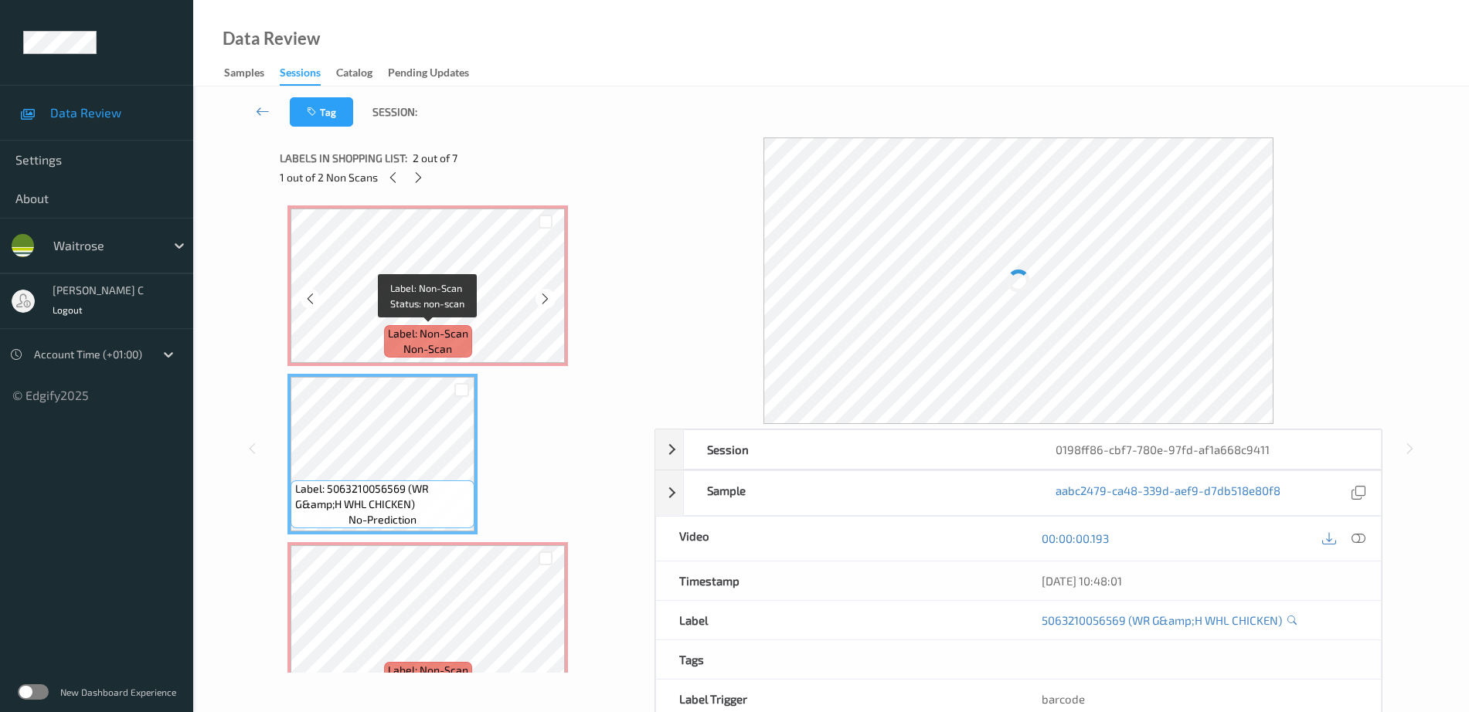
click at [419, 327] on span "Label: Non-Scan" at bounding box center [428, 333] width 80 height 15
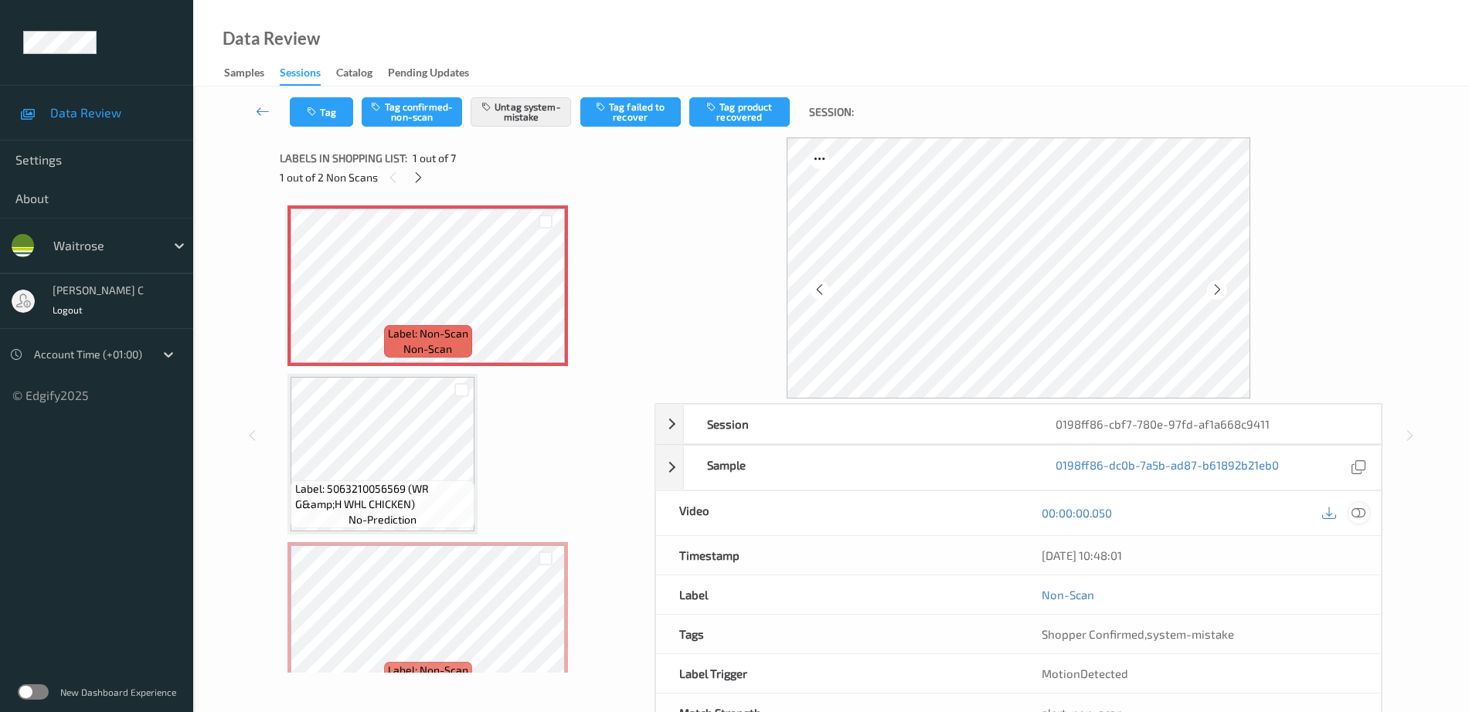
click at [1355, 515] on icon at bounding box center [1358, 513] width 14 height 14
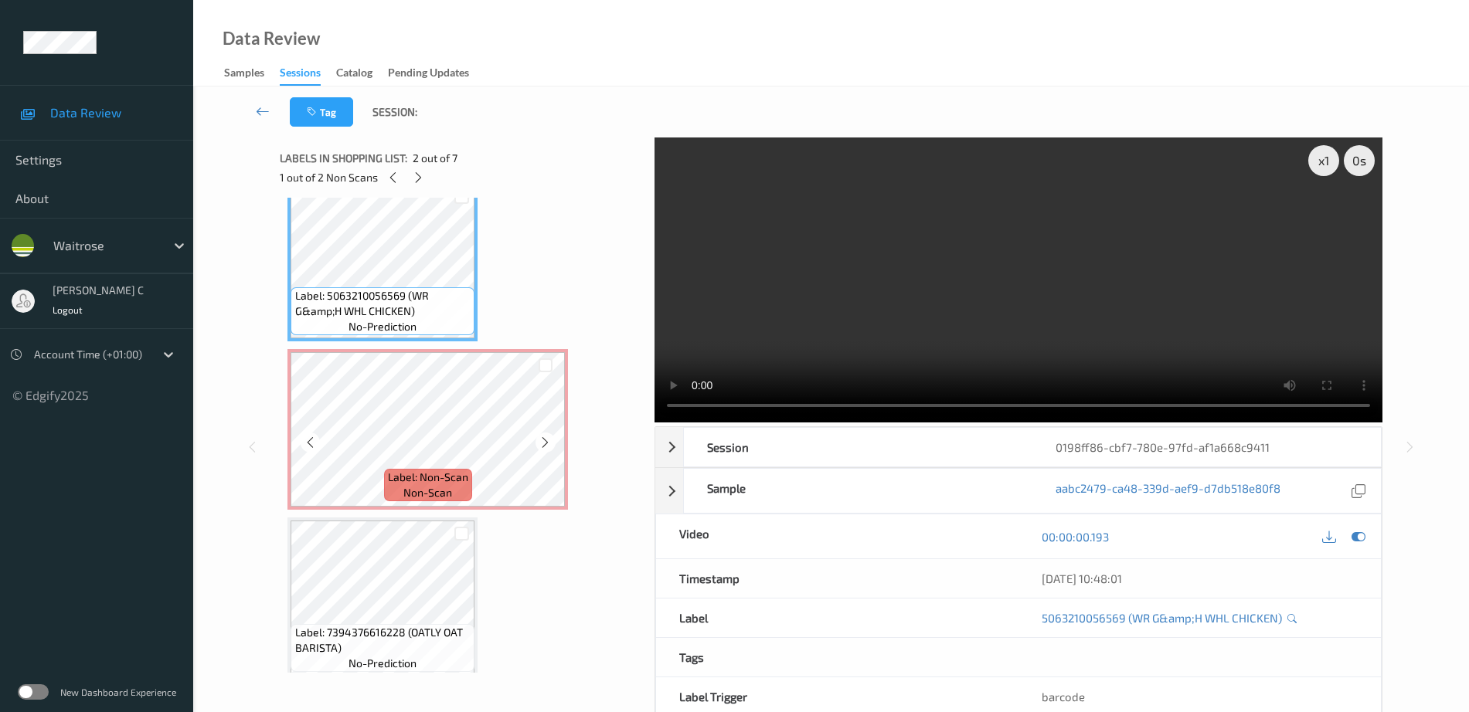
click at [429, 489] on span "non-scan" at bounding box center [427, 492] width 49 height 15
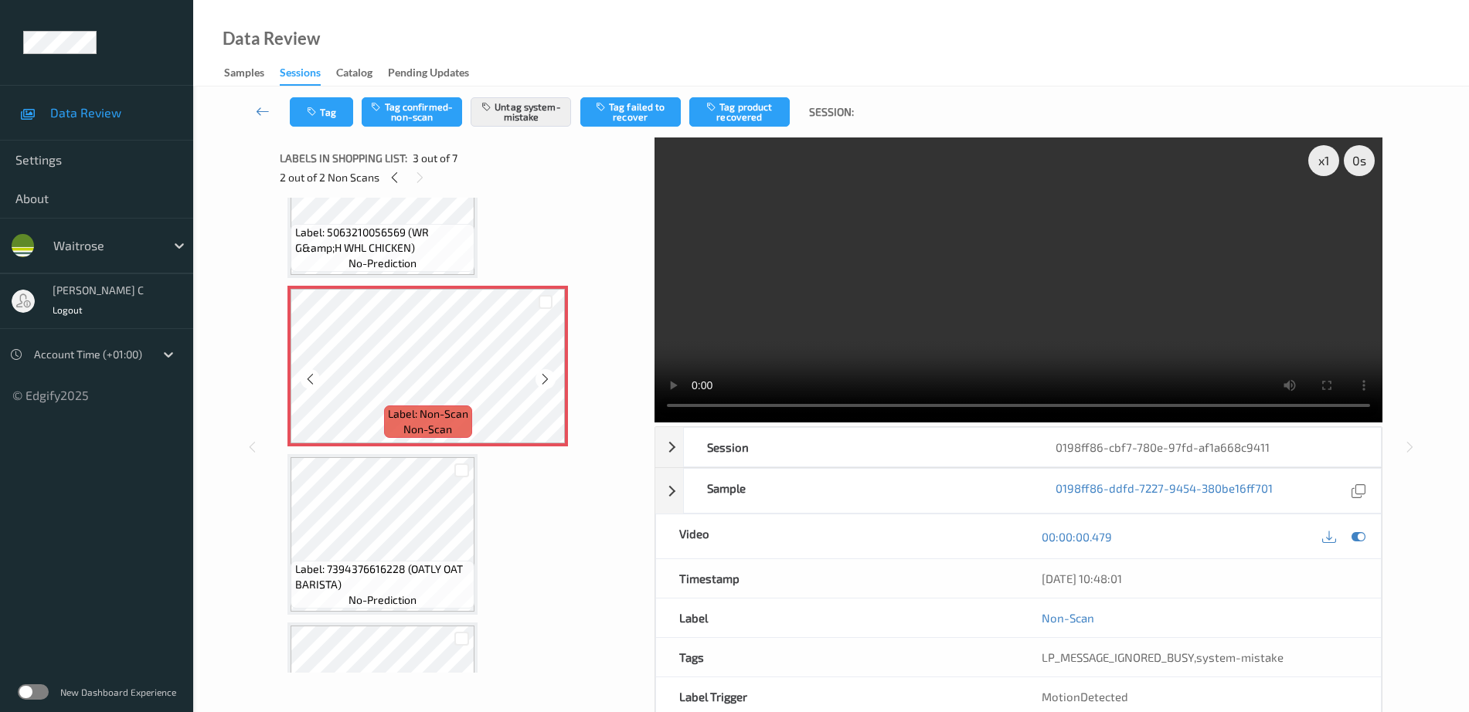
scroll to position [290, 0]
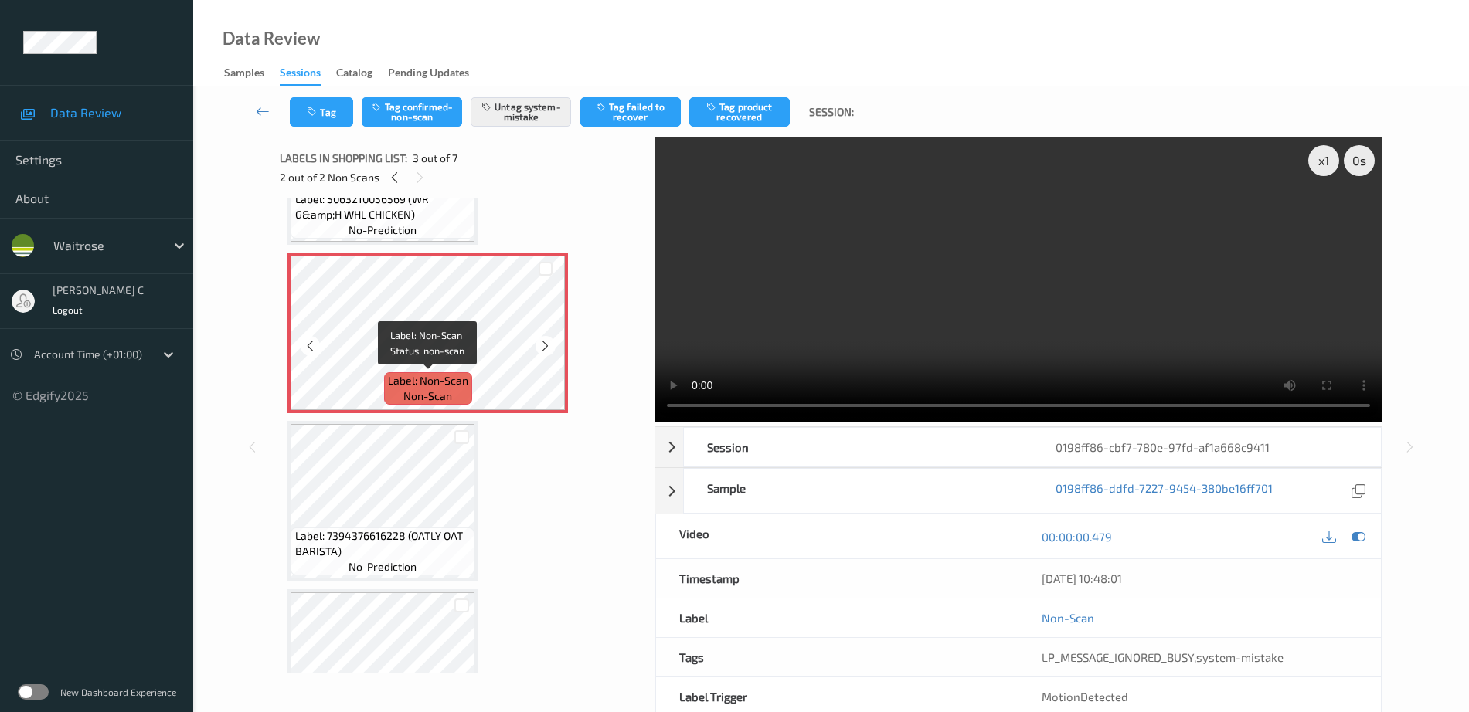
click at [410, 372] on div "Label: Non-Scan non-scan" at bounding box center [428, 388] width 88 height 32
click at [542, 351] on icon at bounding box center [545, 346] width 13 height 14
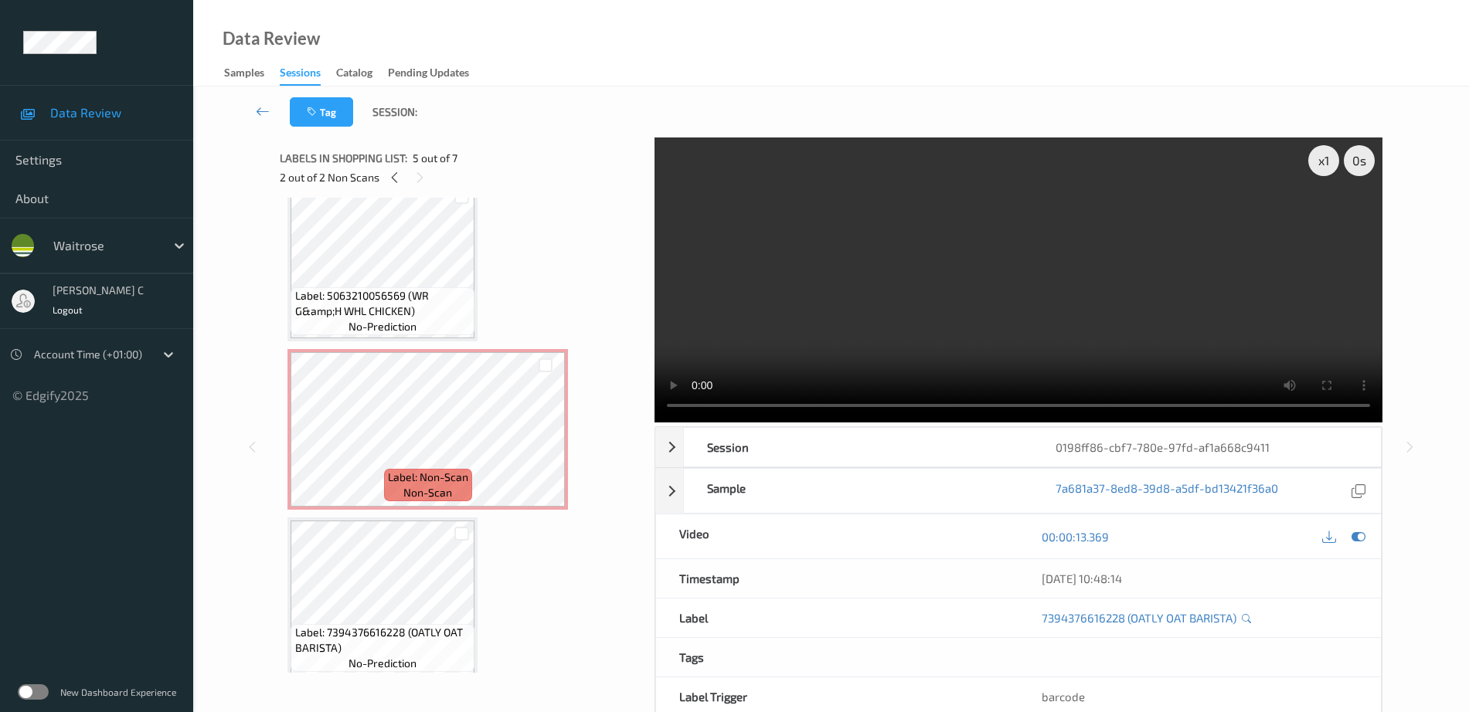
scroll to position [0, 0]
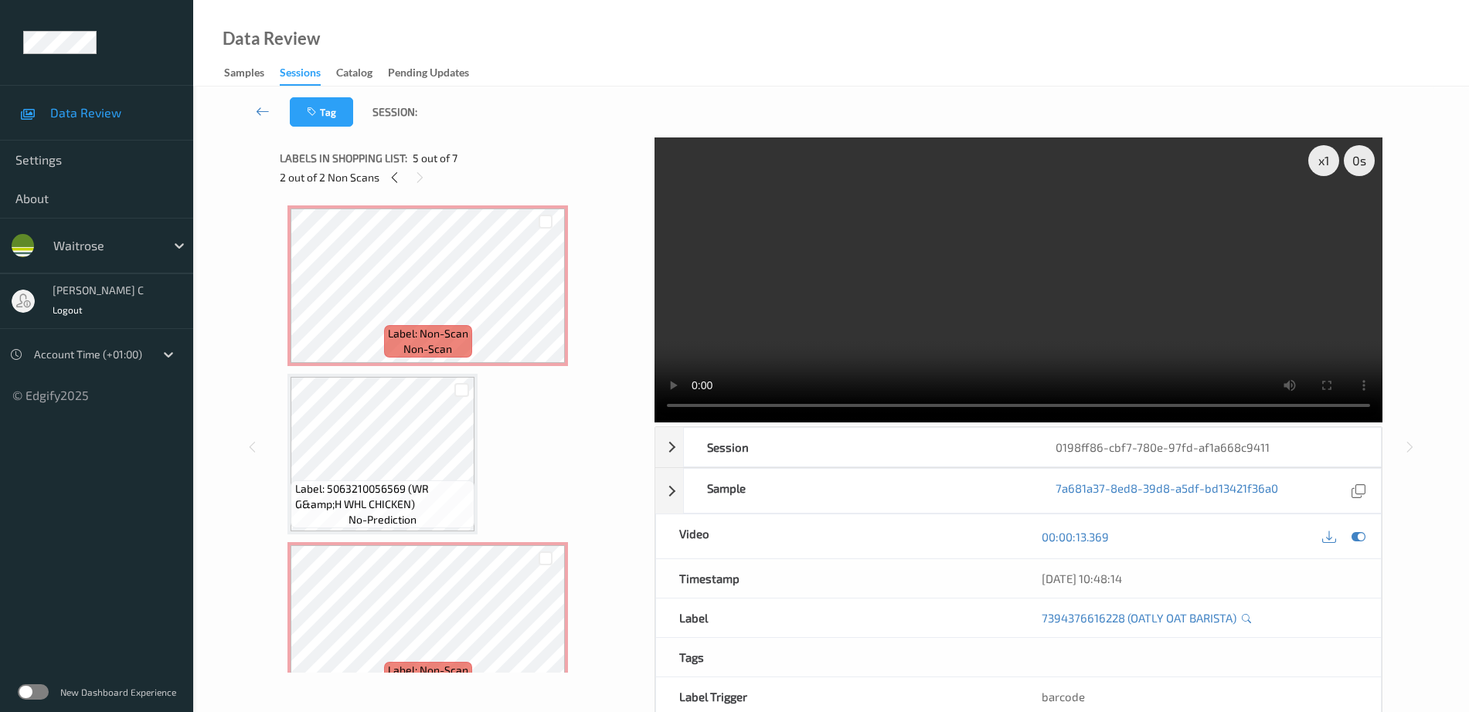
click at [376, 374] on div "Label: 5063210056569 (WR G&amp;H WHL CHICKEN) no-prediction" at bounding box center [382, 454] width 190 height 161
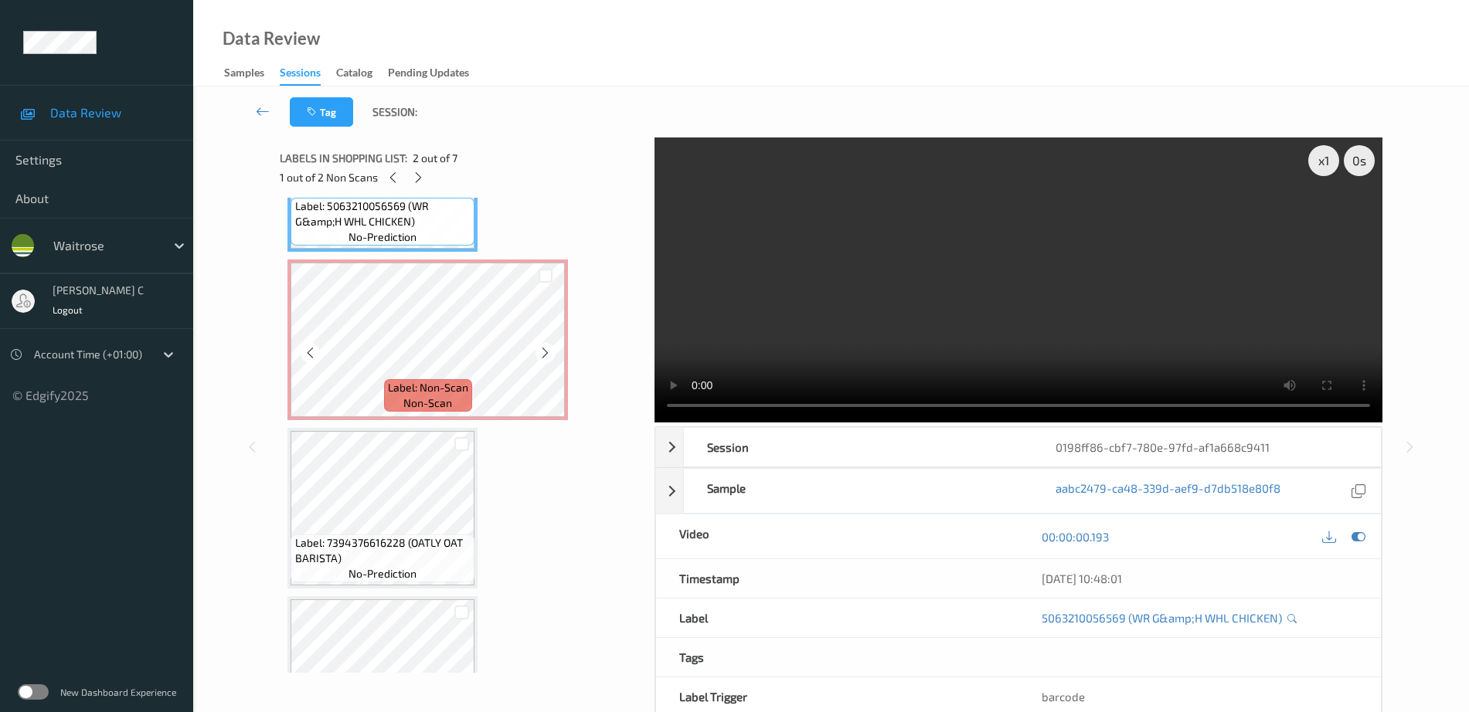
scroll to position [290, 0]
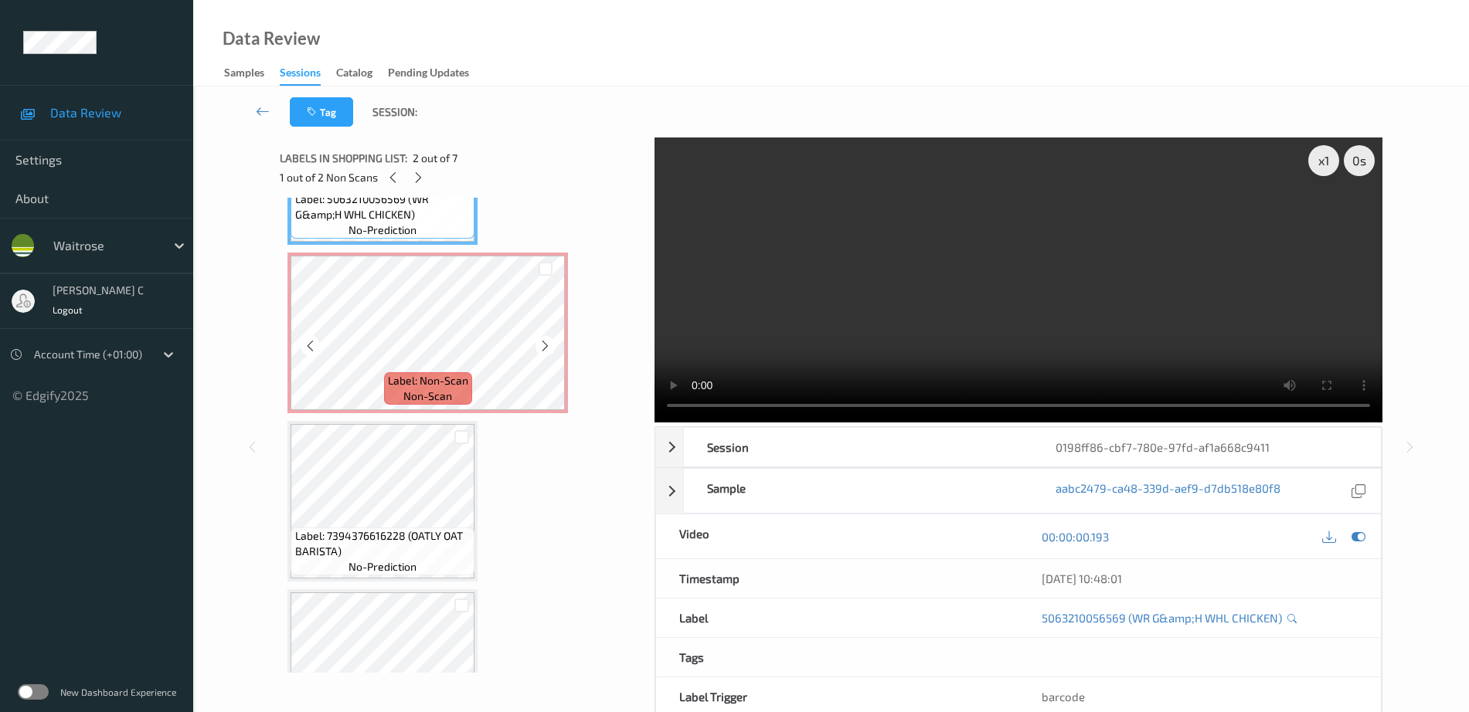
click at [385, 400] on div "Label: Non-Scan non-scan" at bounding box center [428, 388] width 88 height 32
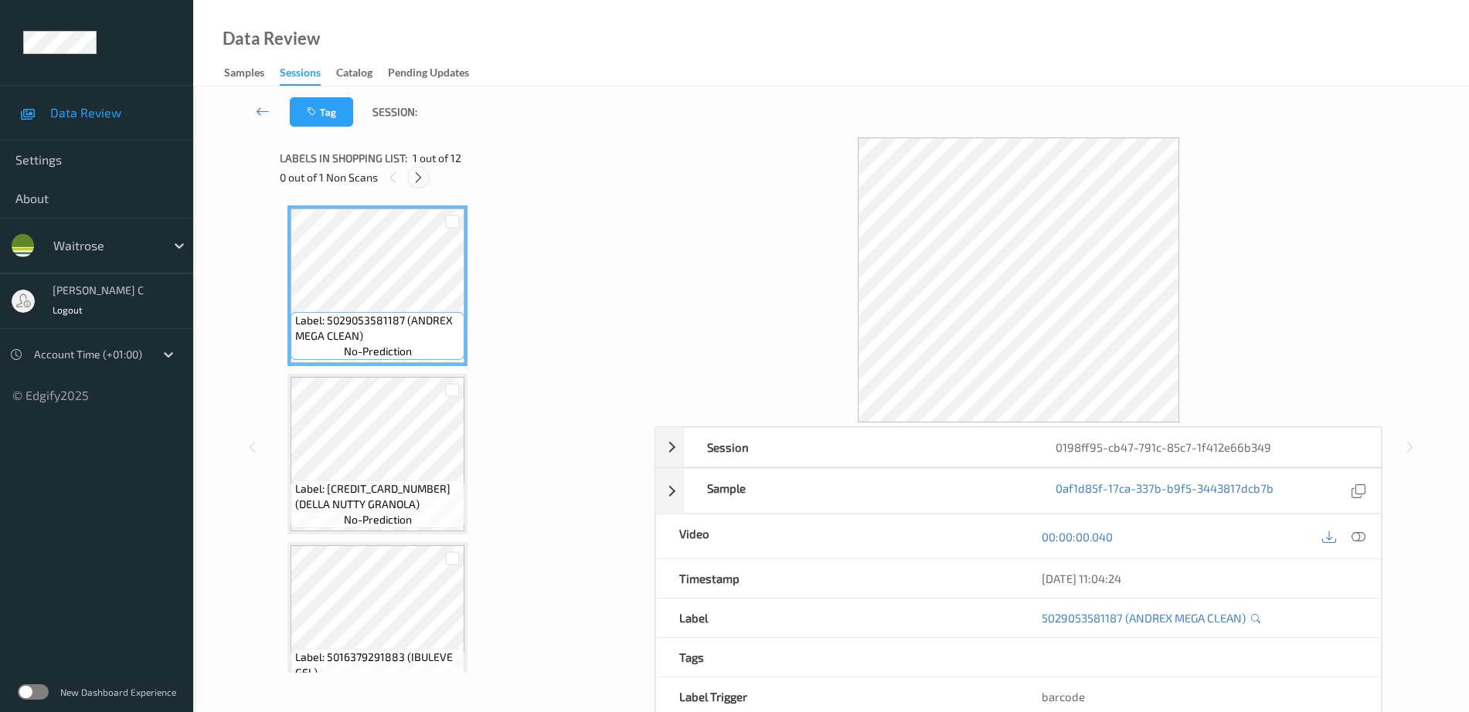
drag, startPoint x: 419, startPoint y: 173, endPoint x: 416, endPoint y: 181, distance: 8.1
click at [418, 173] on icon at bounding box center [418, 178] width 13 height 14
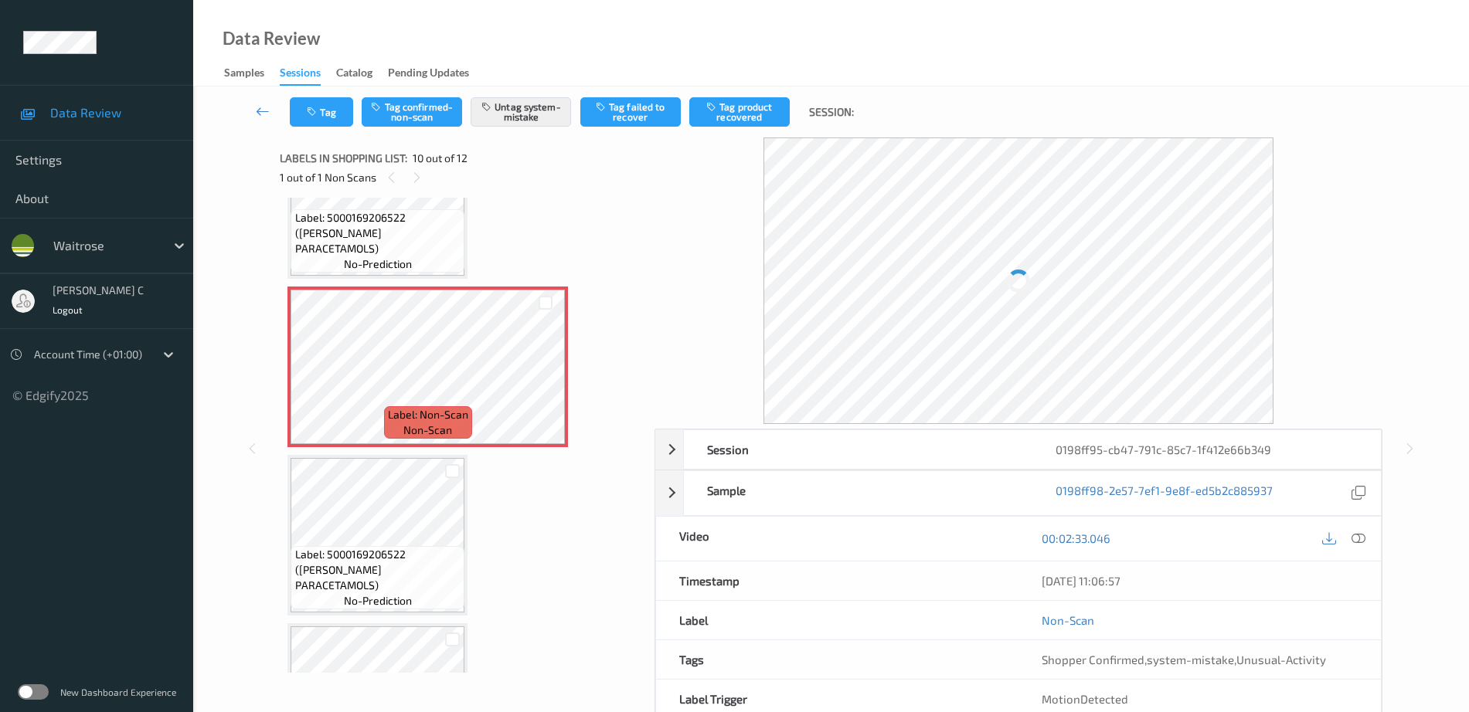
scroll to position [1549, 0]
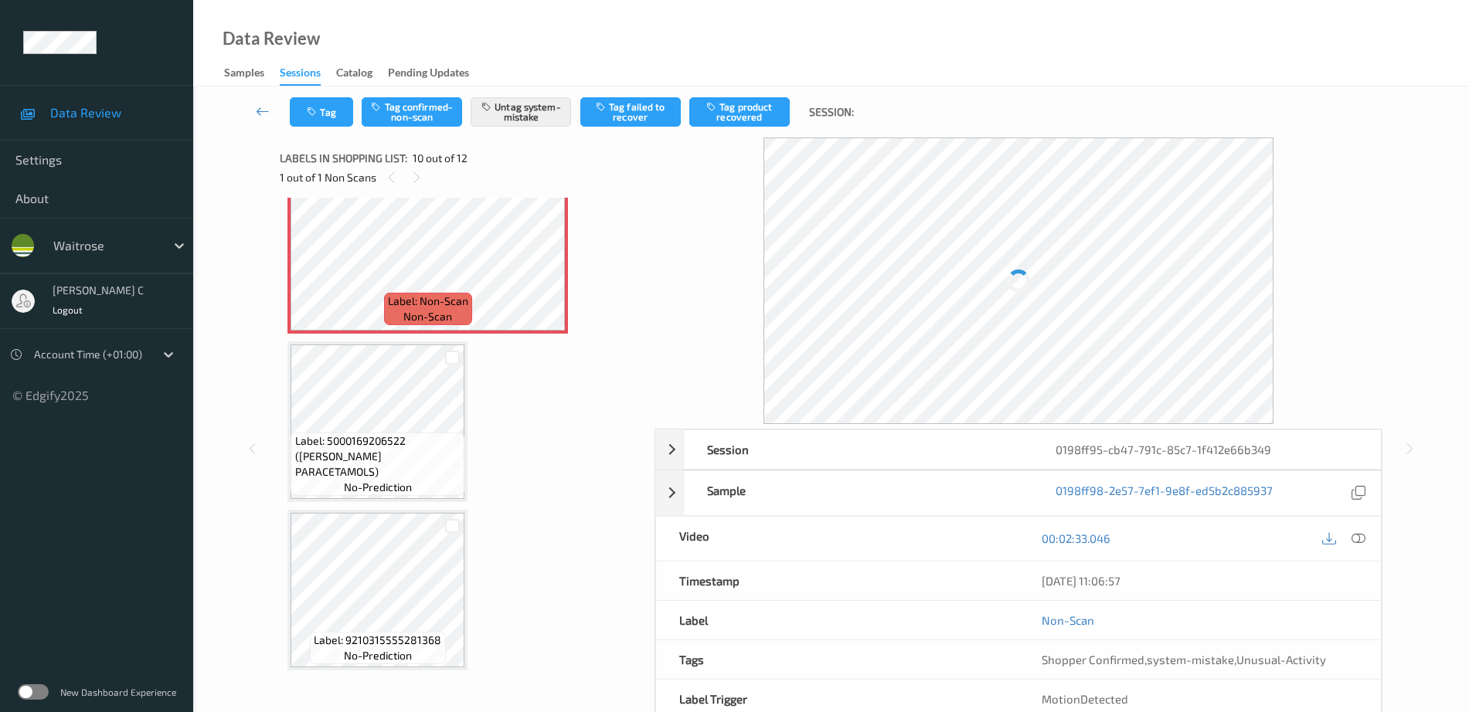
click at [428, 481] on div "Label: 5000169206522 ([PERSON_NAME] PARACETAMOLS) no-prediction" at bounding box center [378, 464] width 174 height 63
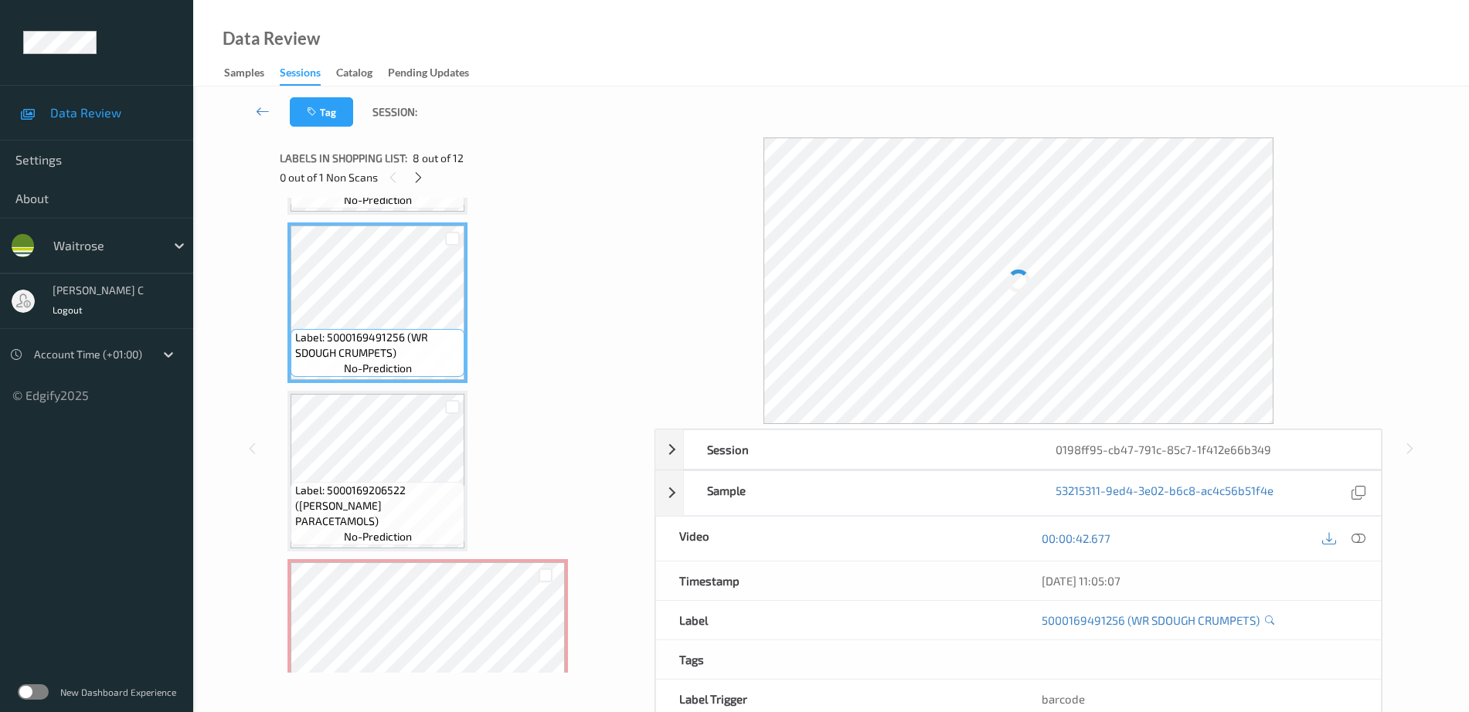
scroll to position [969, 0]
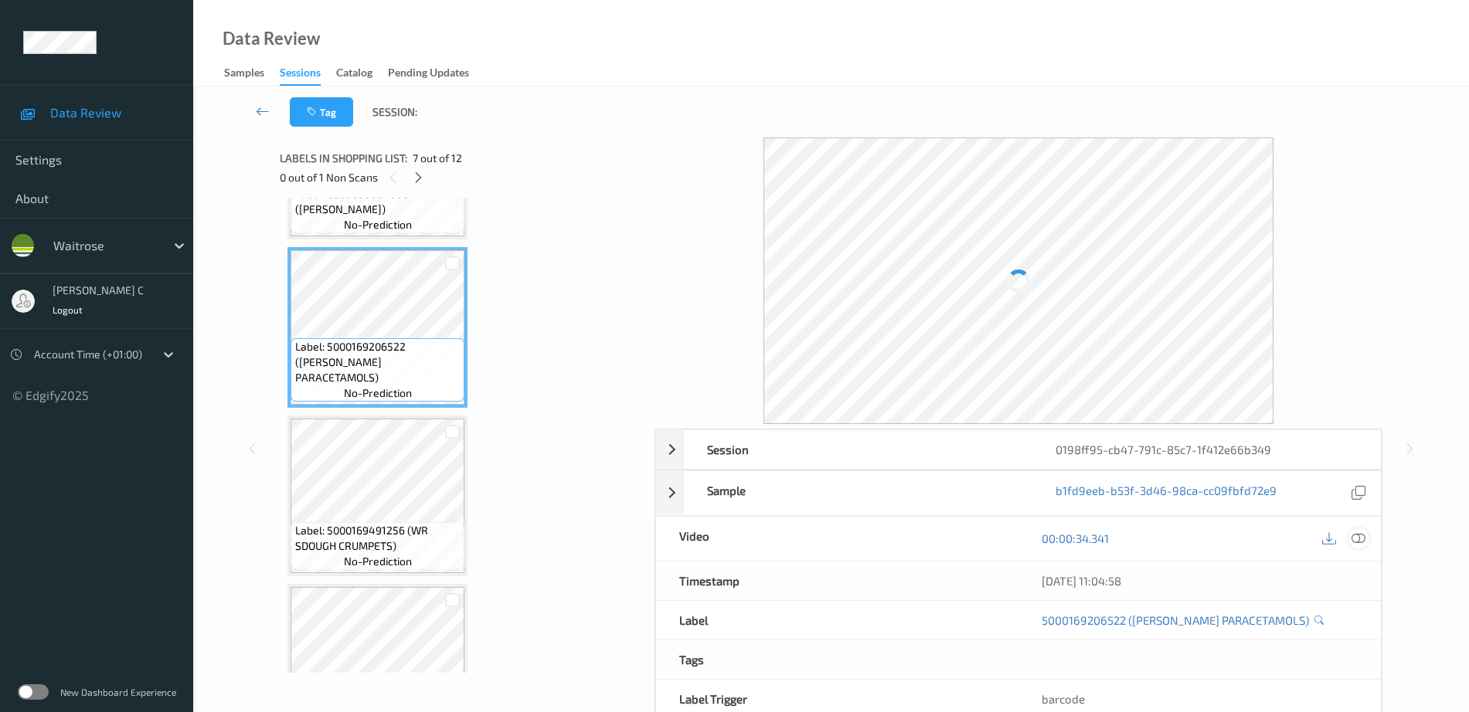
click at [1355, 536] on icon at bounding box center [1358, 539] width 14 height 14
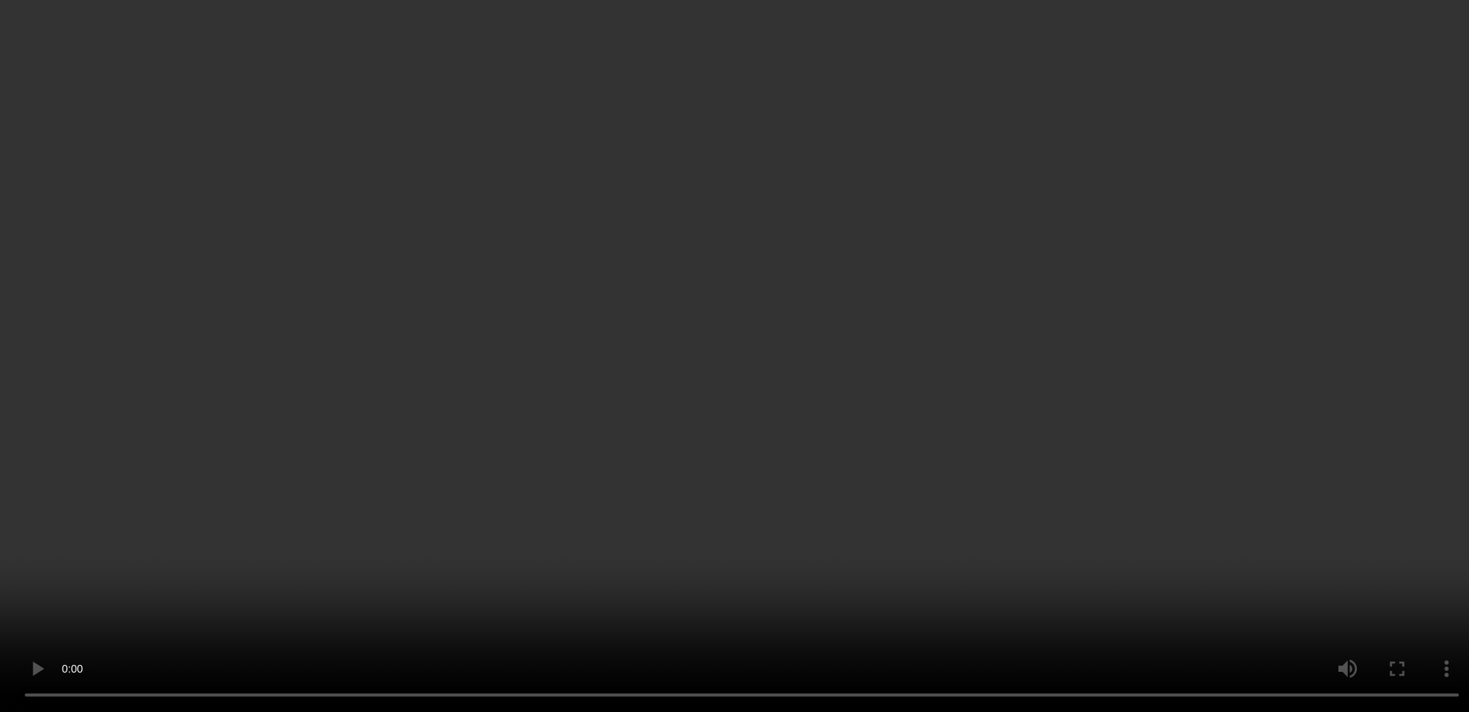
scroll to position [1355, 0]
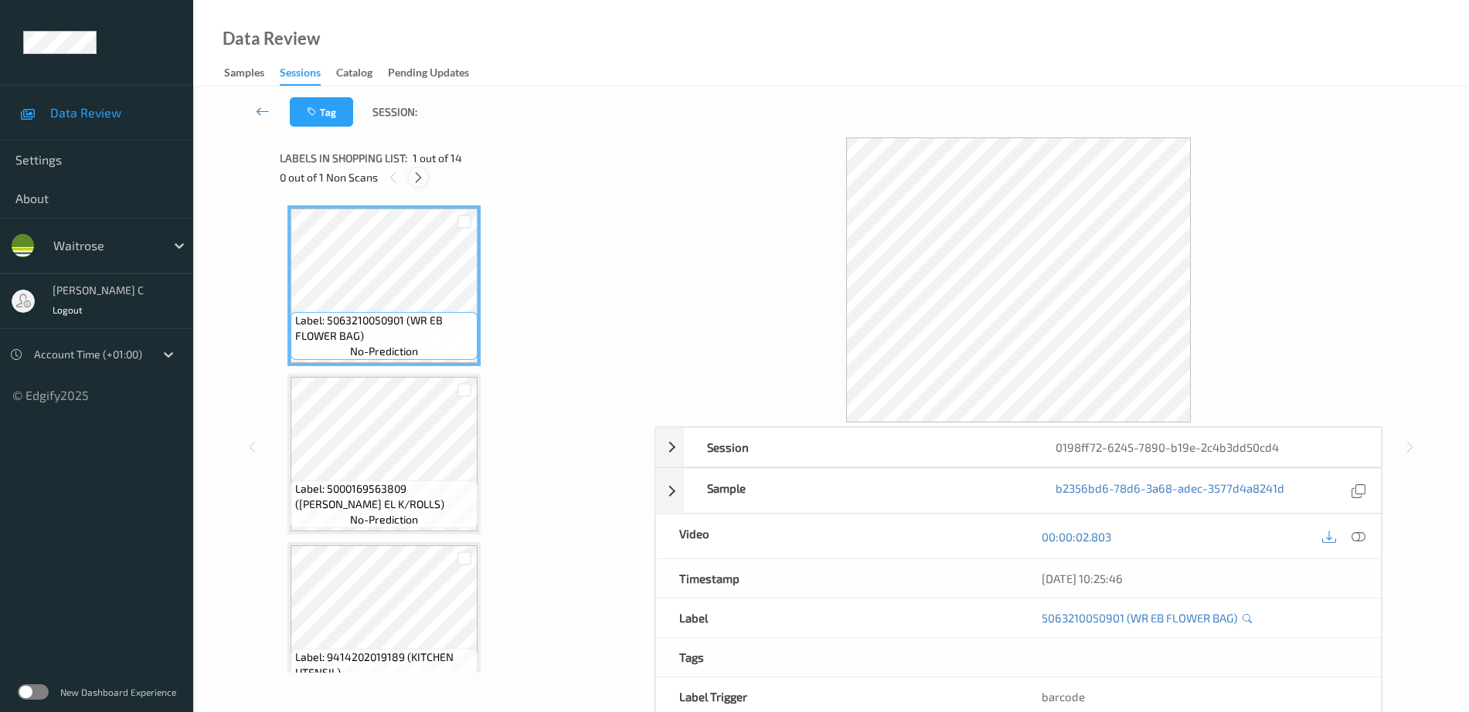
click at [416, 175] on icon at bounding box center [418, 178] width 13 height 14
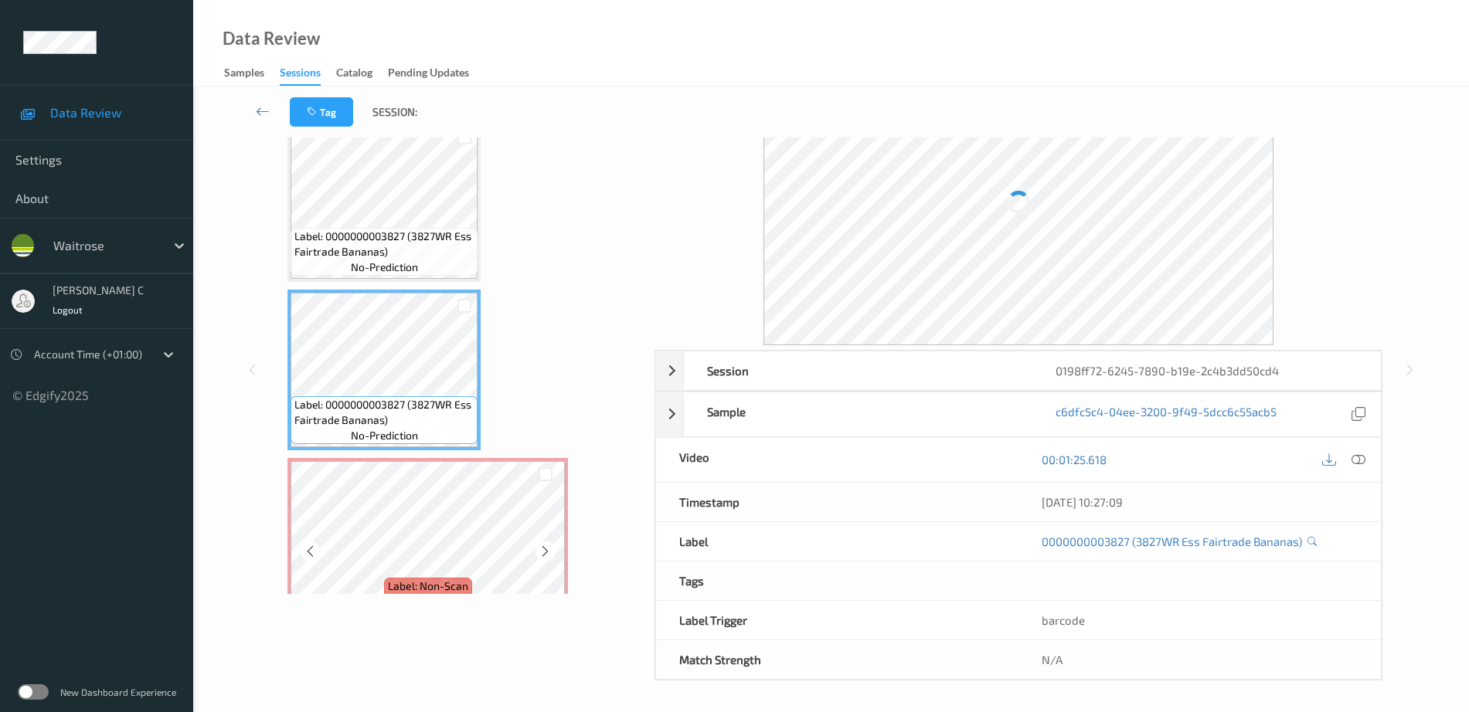
scroll to position [1891, 0]
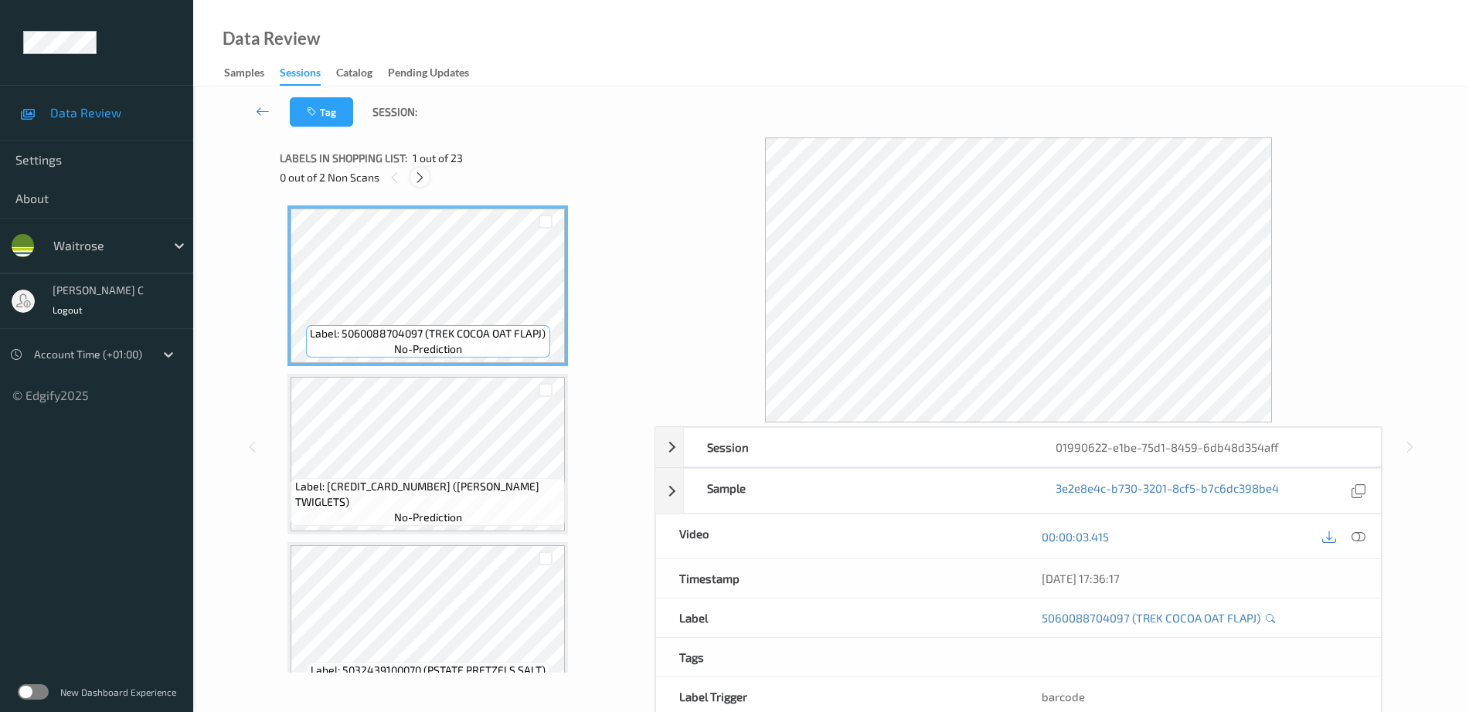
click at [419, 174] on icon at bounding box center [419, 178] width 13 height 14
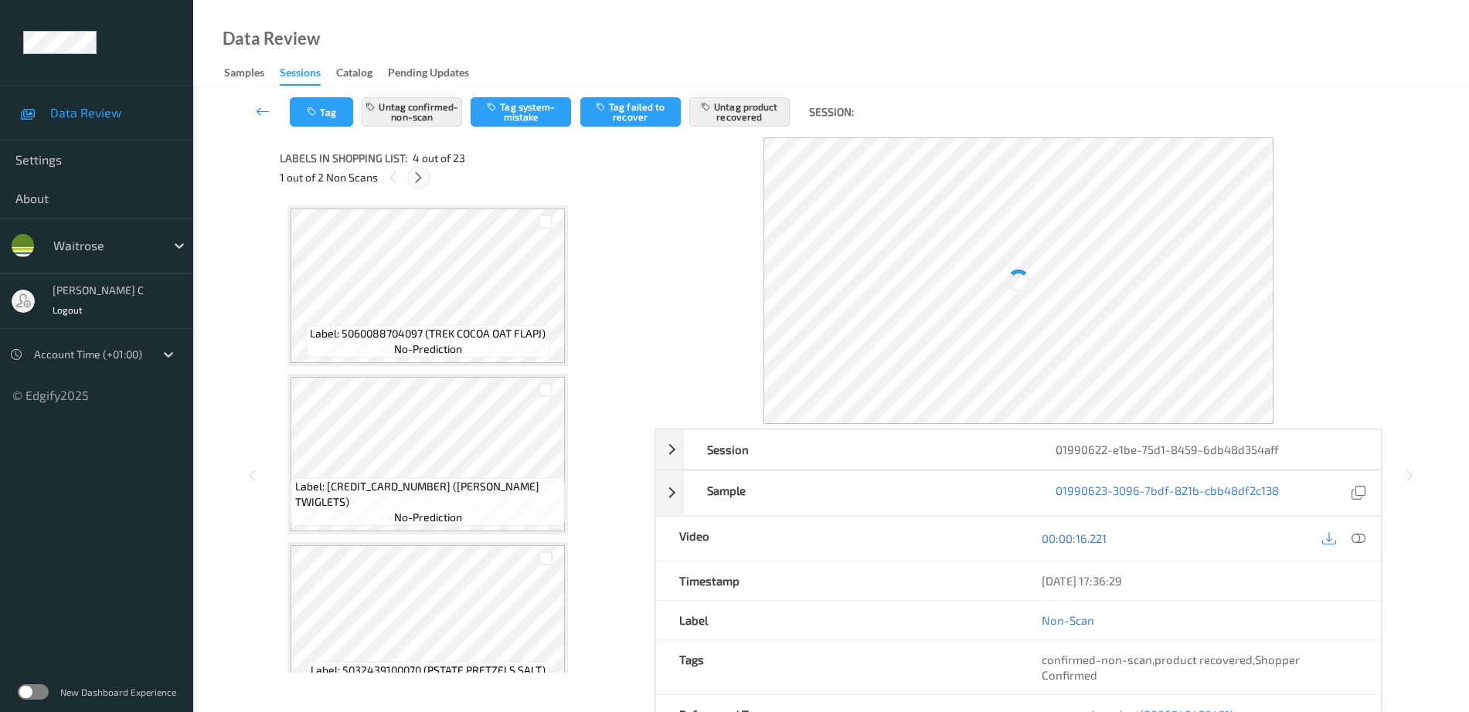
scroll to position [345, 0]
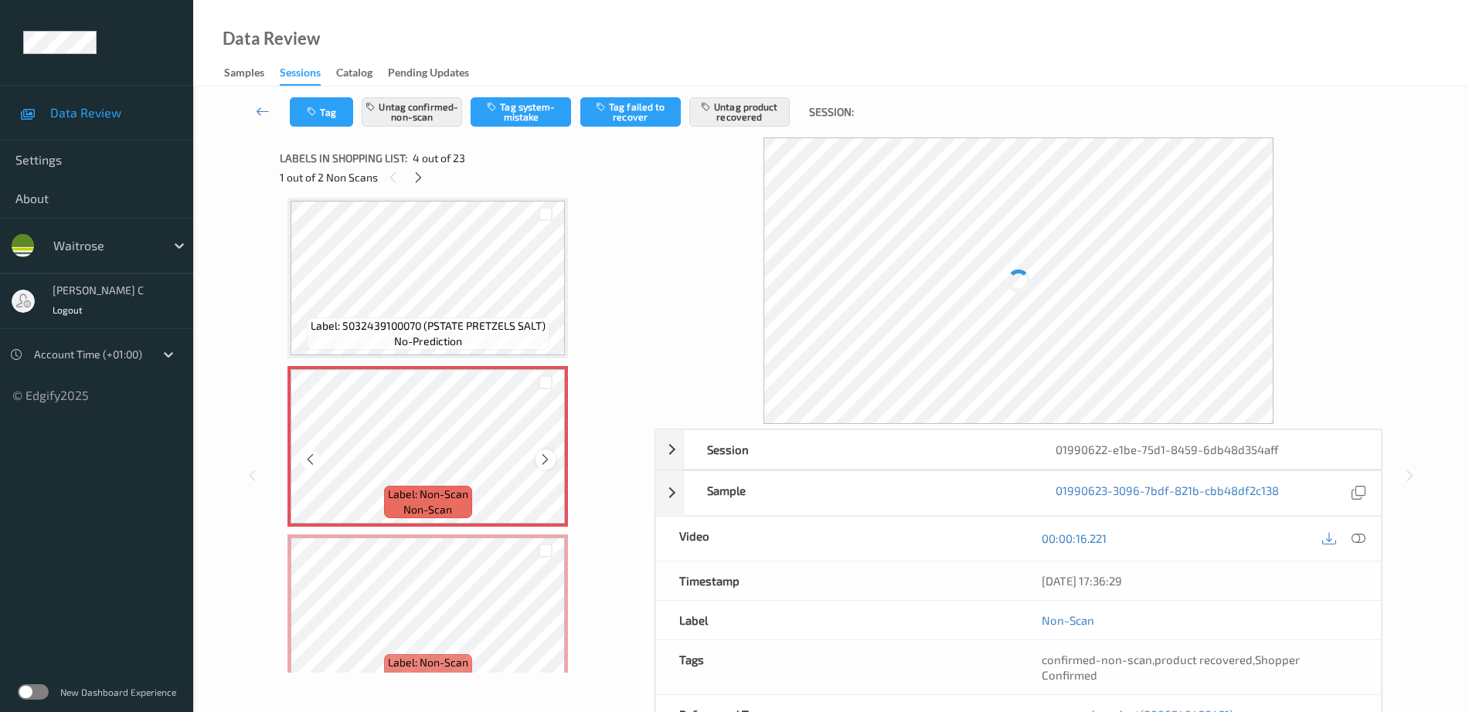
click at [546, 458] on icon at bounding box center [545, 460] width 13 height 14
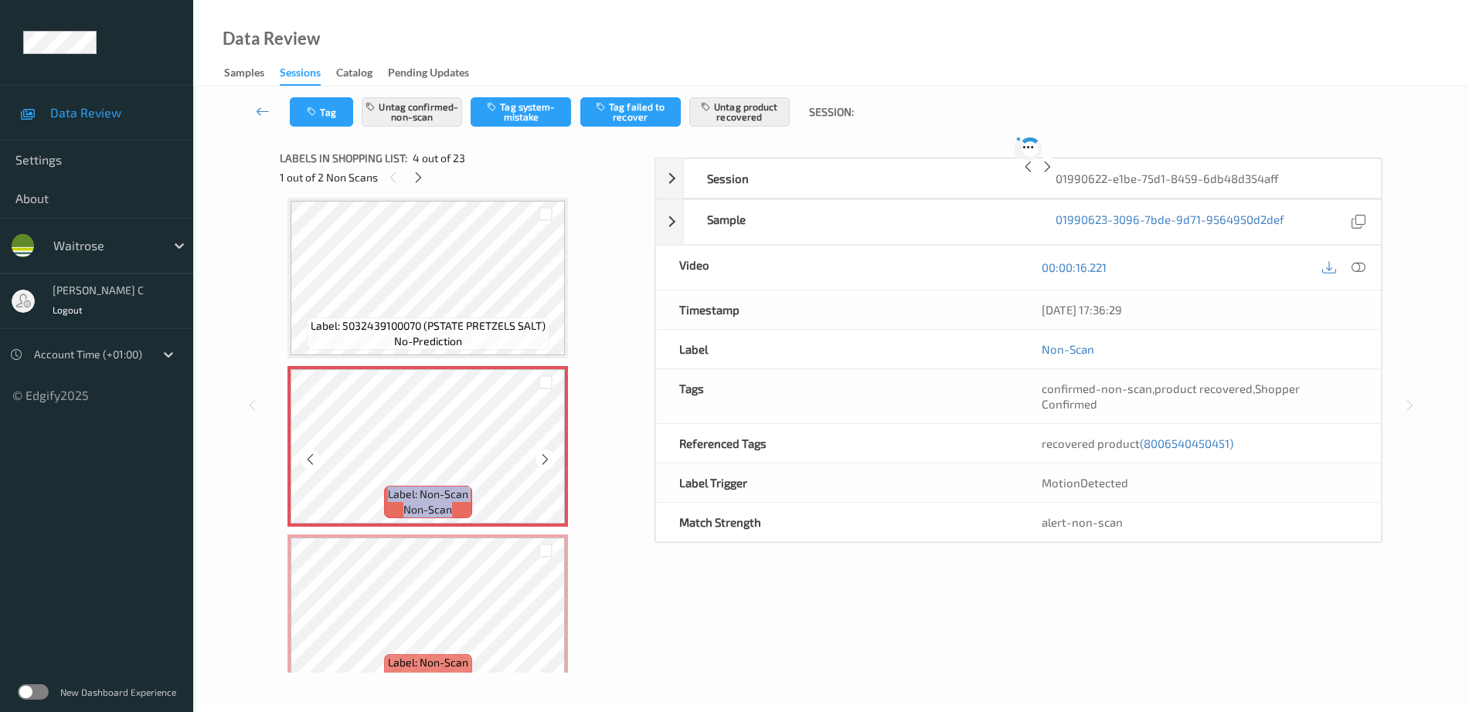
click at [546, 458] on icon at bounding box center [545, 460] width 13 height 14
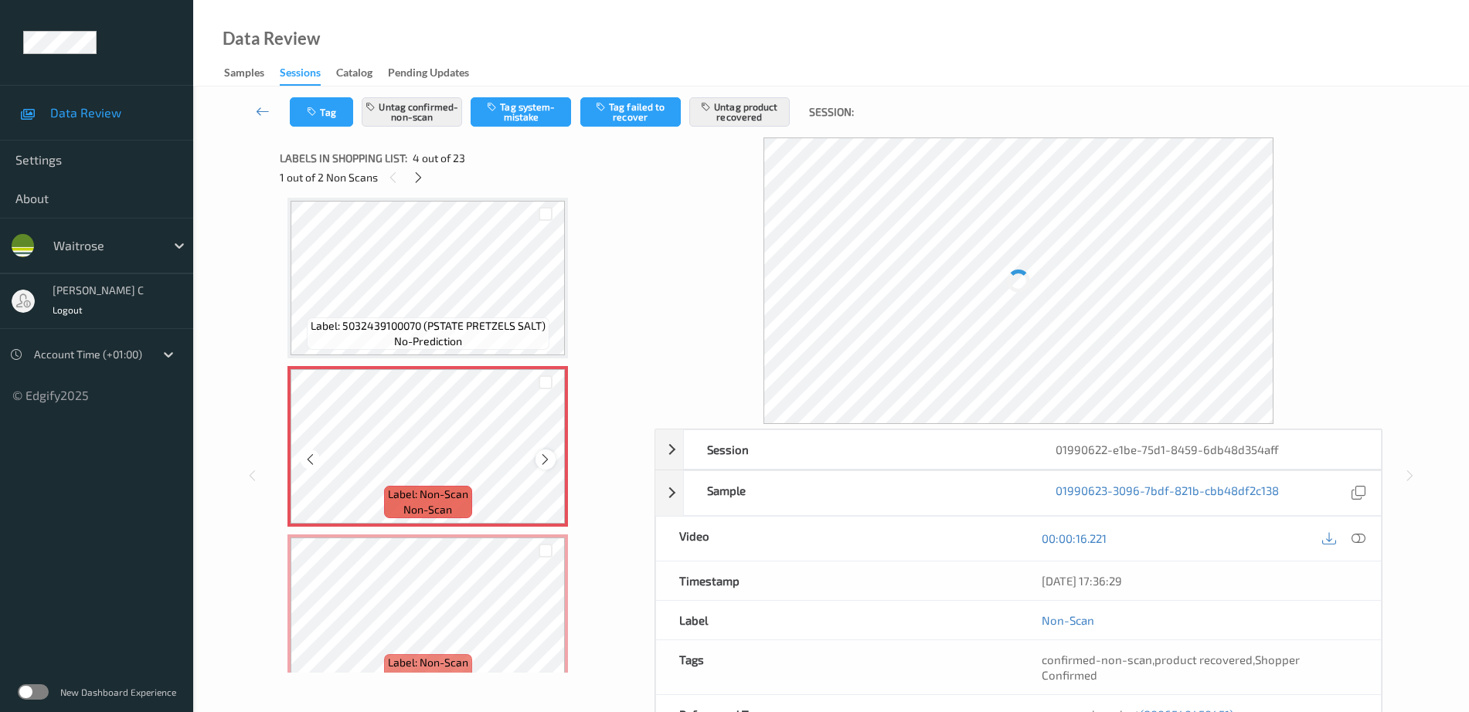
scroll to position [441, 0]
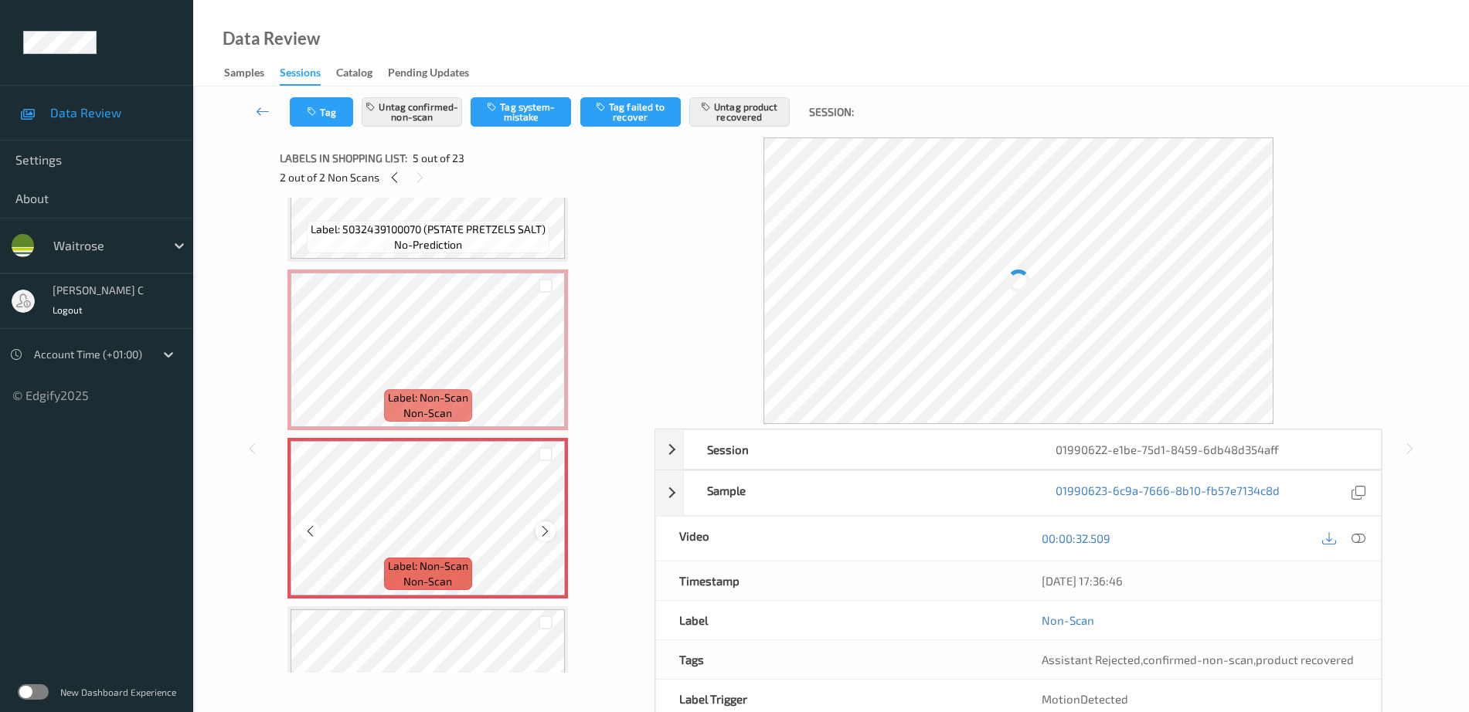
click at [549, 531] on icon at bounding box center [545, 532] width 13 height 14
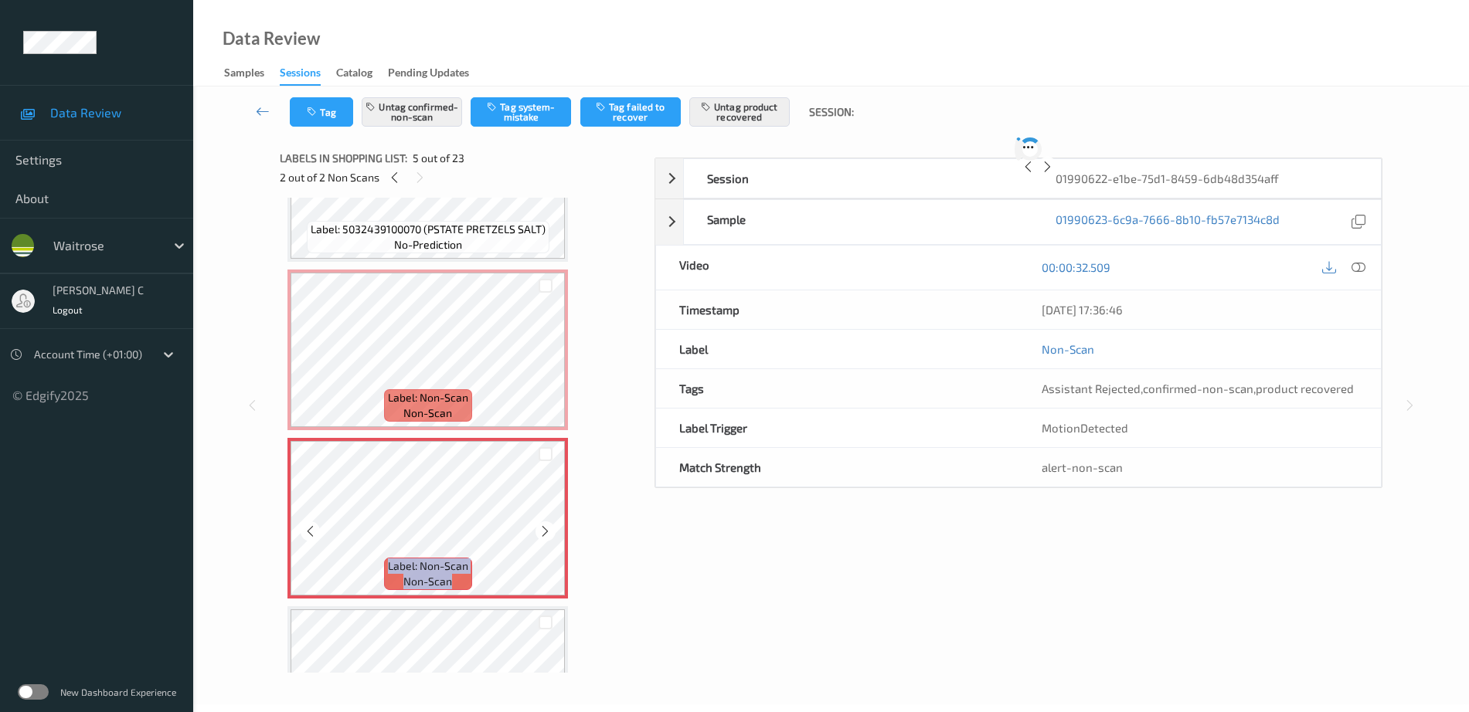
click at [549, 531] on icon at bounding box center [545, 532] width 13 height 14
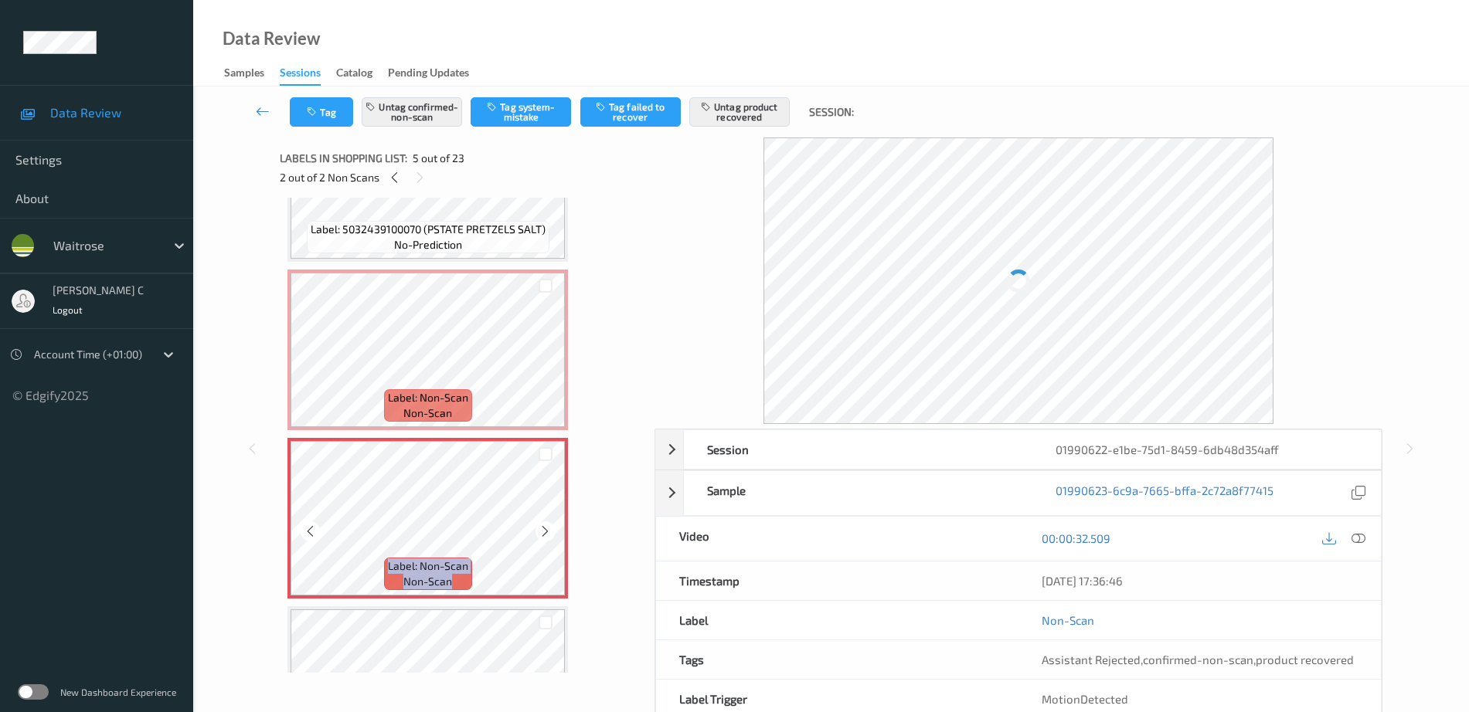
click at [549, 531] on icon at bounding box center [545, 532] width 13 height 14
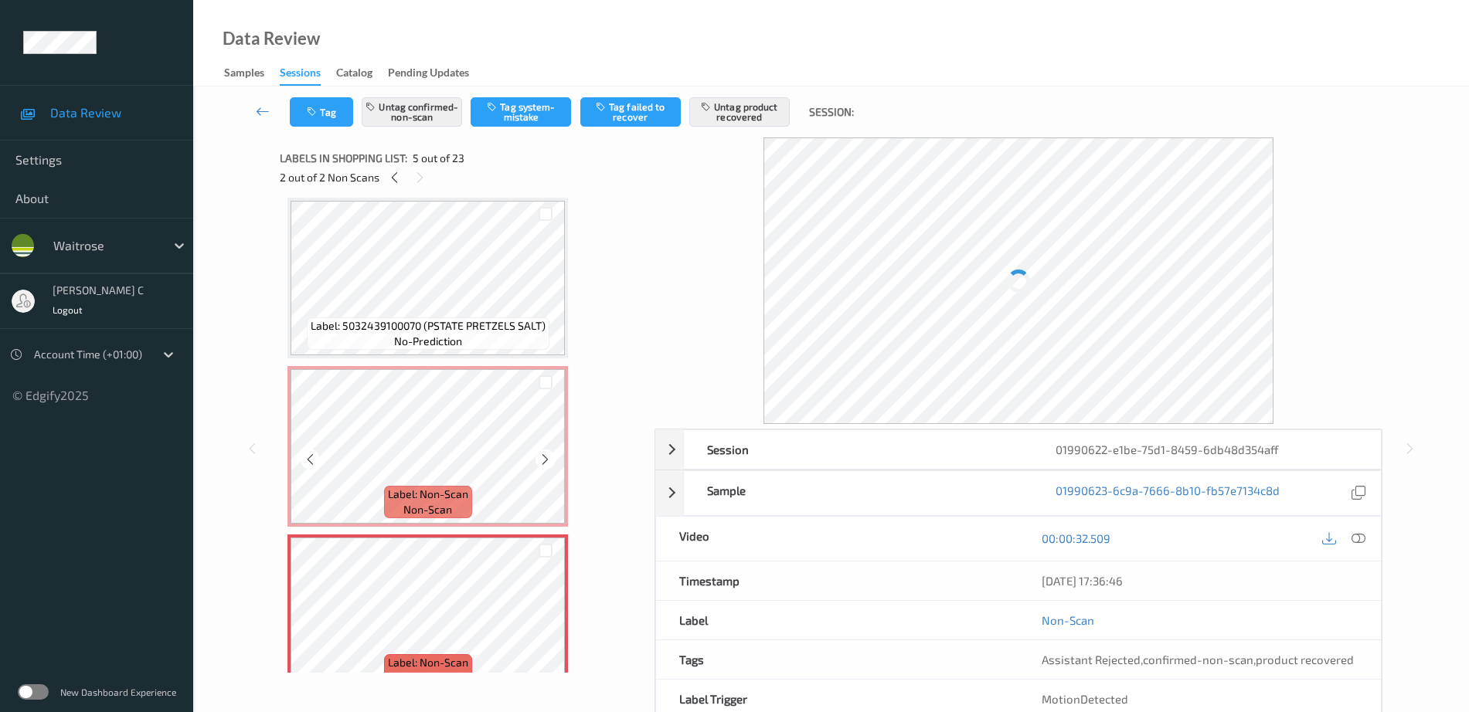
scroll to position [248, 0]
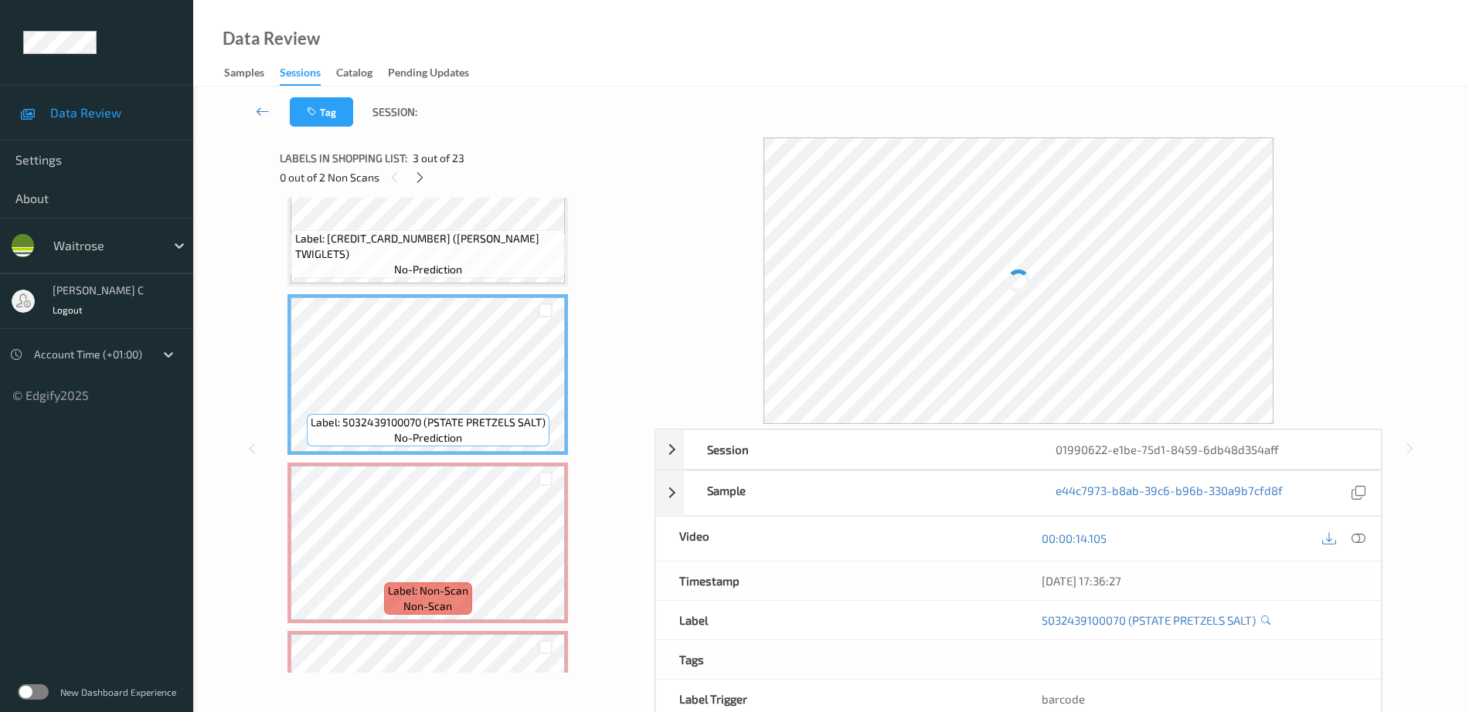
click at [441, 246] on span "Label: 5000137002965 (JACOBS TWIGLETS)" at bounding box center [428, 246] width 267 height 31
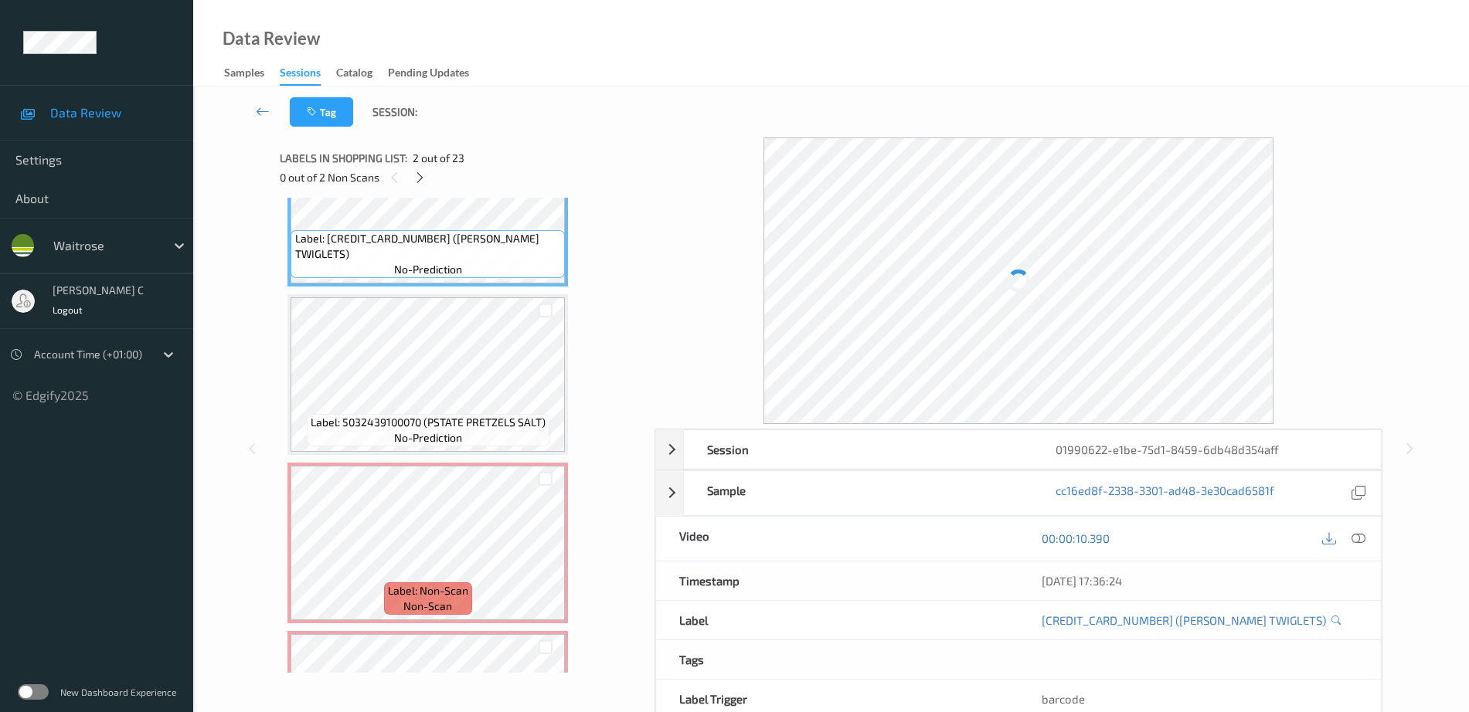
scroll to position [55, 0]
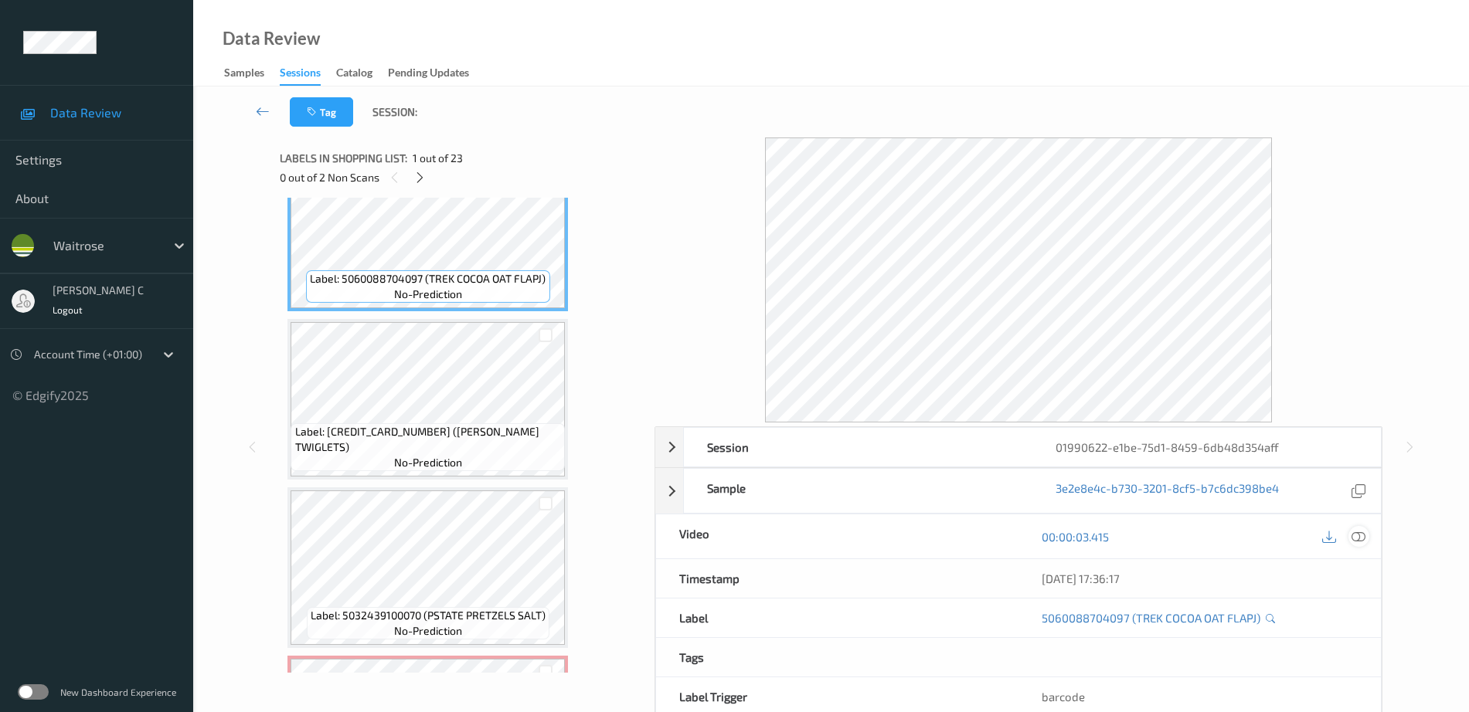
click at [1358, 539] on icon at bounding box center [1358, 537] width 14 height 14
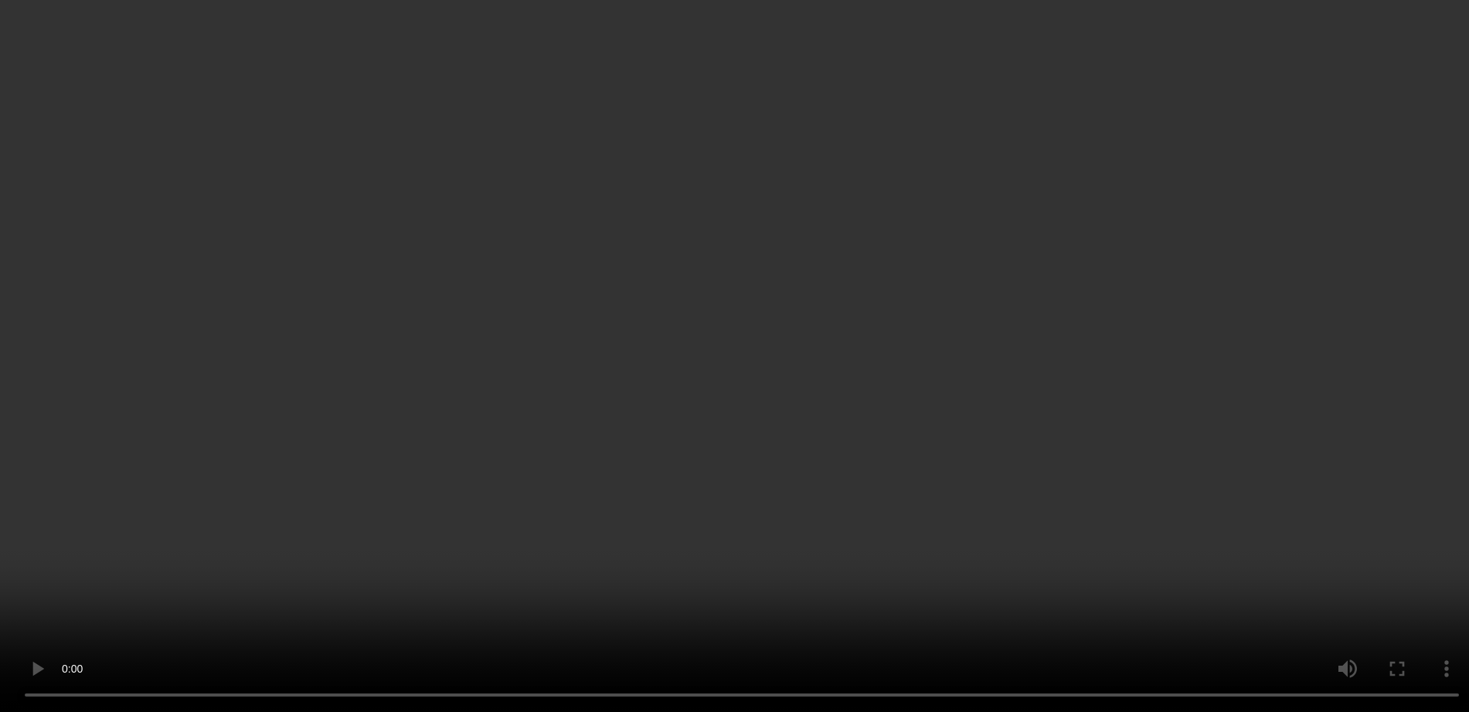
scroll to position [248, 0]
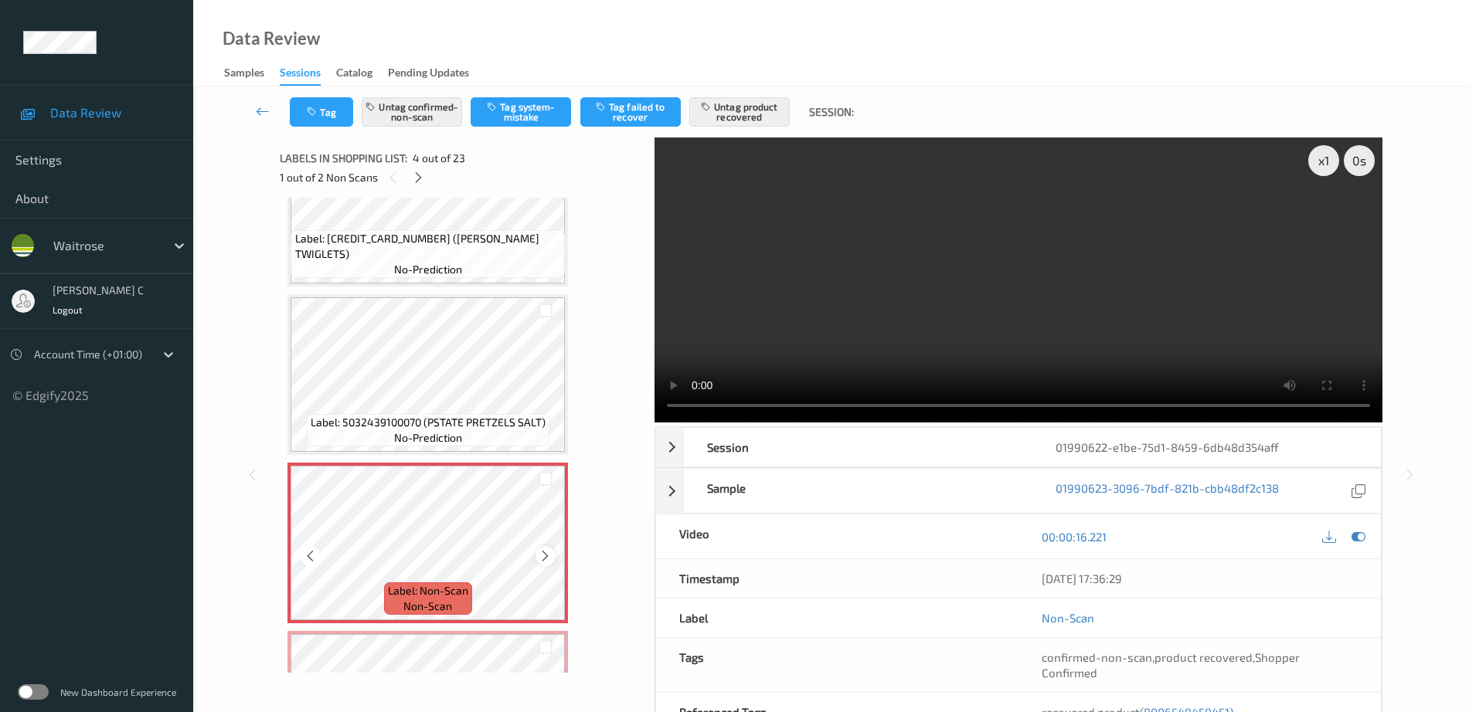
click at [549, 552] on icon at bounding box center [545, 556] width 13 height 14
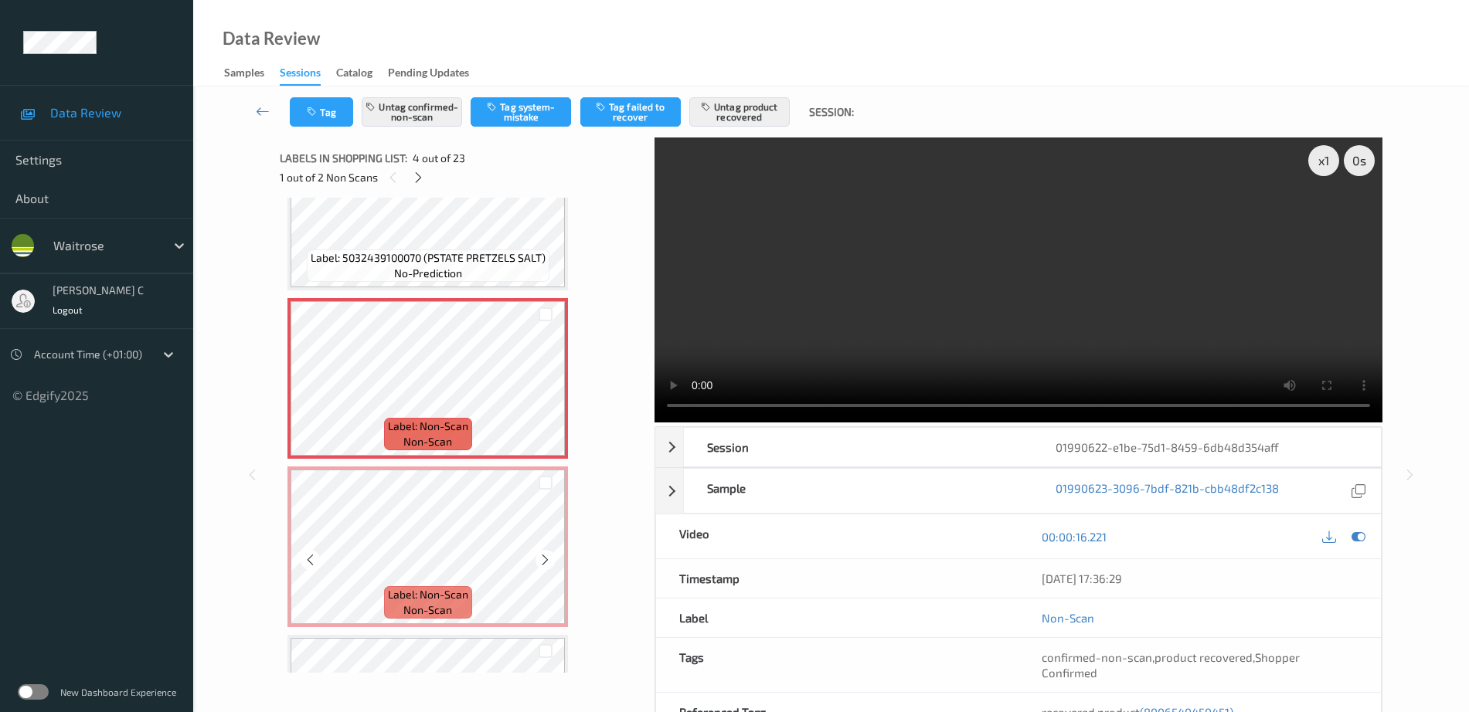
scroll to position [441, 0]
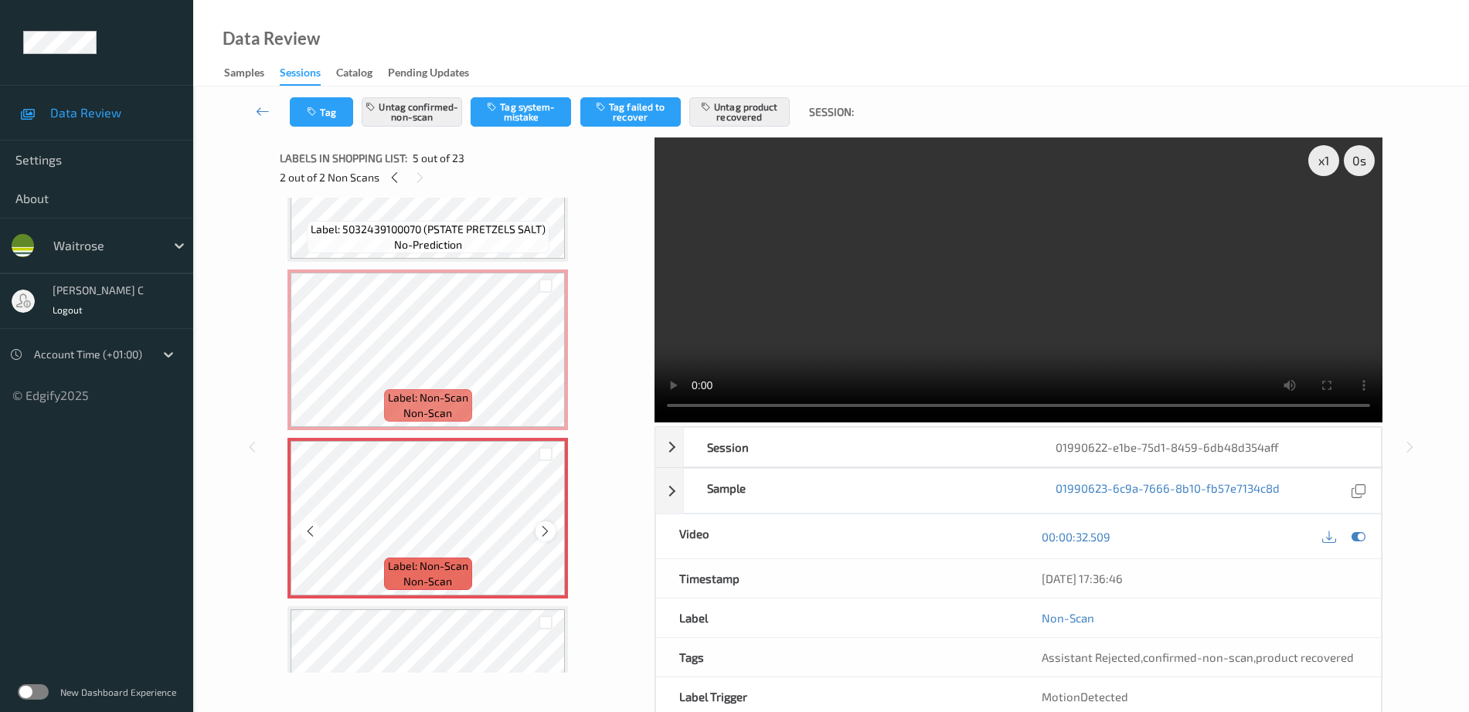
click at [550, 535] on icon at bounding box center [545, 532] width 13 height 14
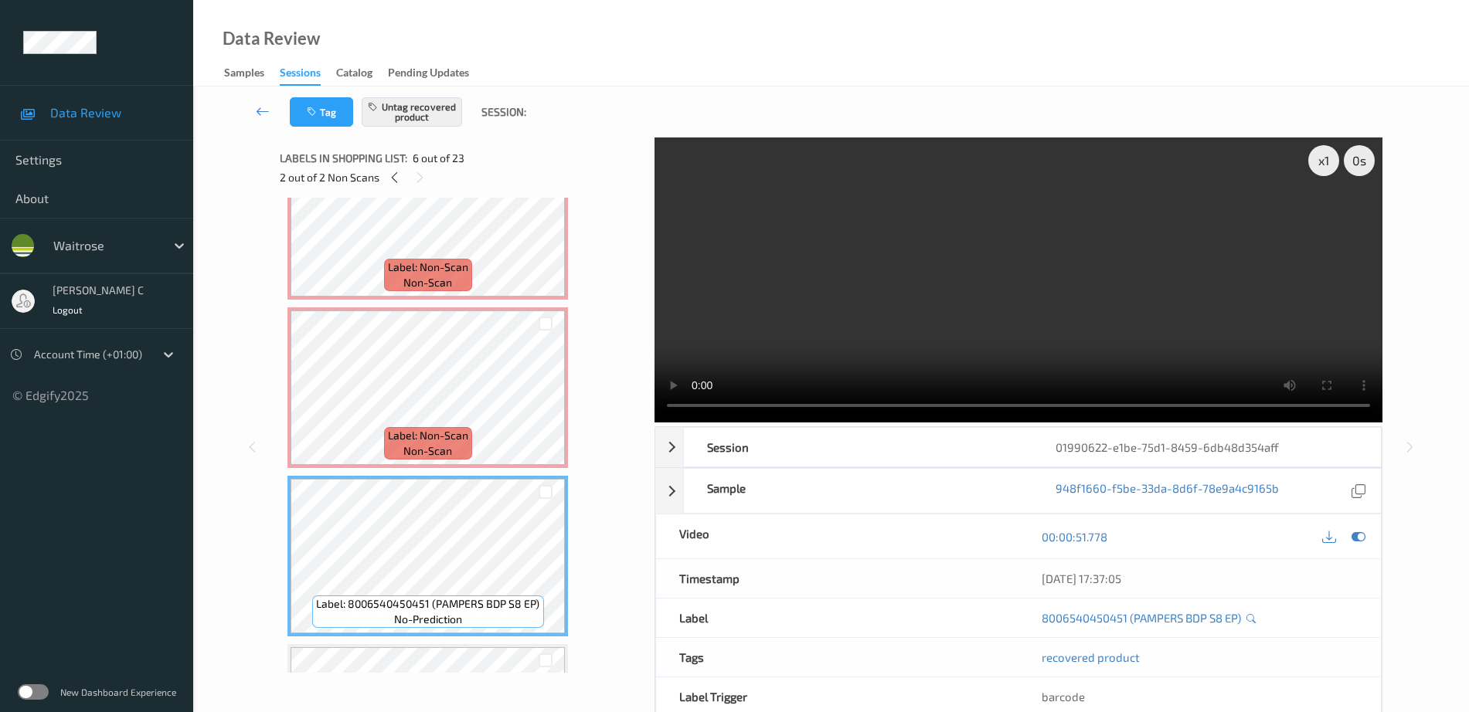
scroll to position [538, 0]
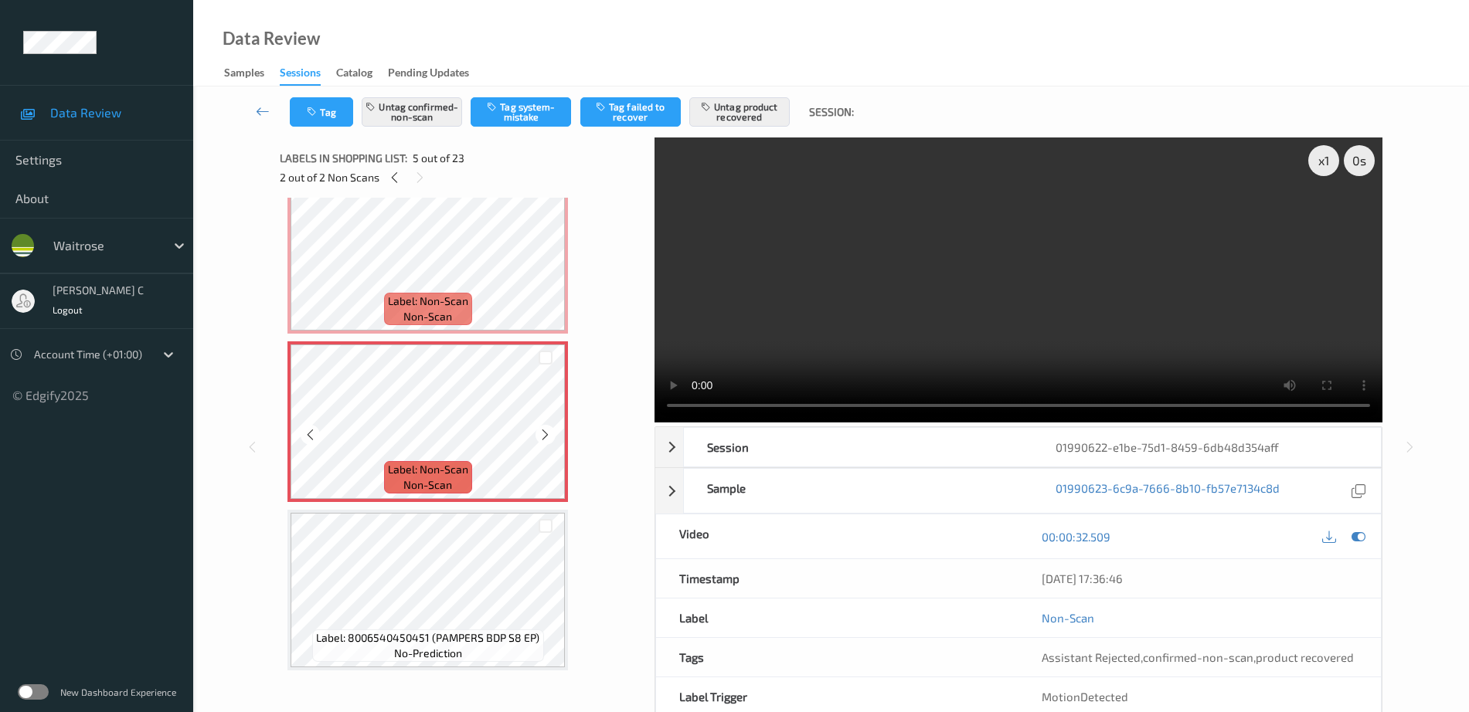
click at [548, 433] on icon at bounding box center [545, 435] width 13 height 14
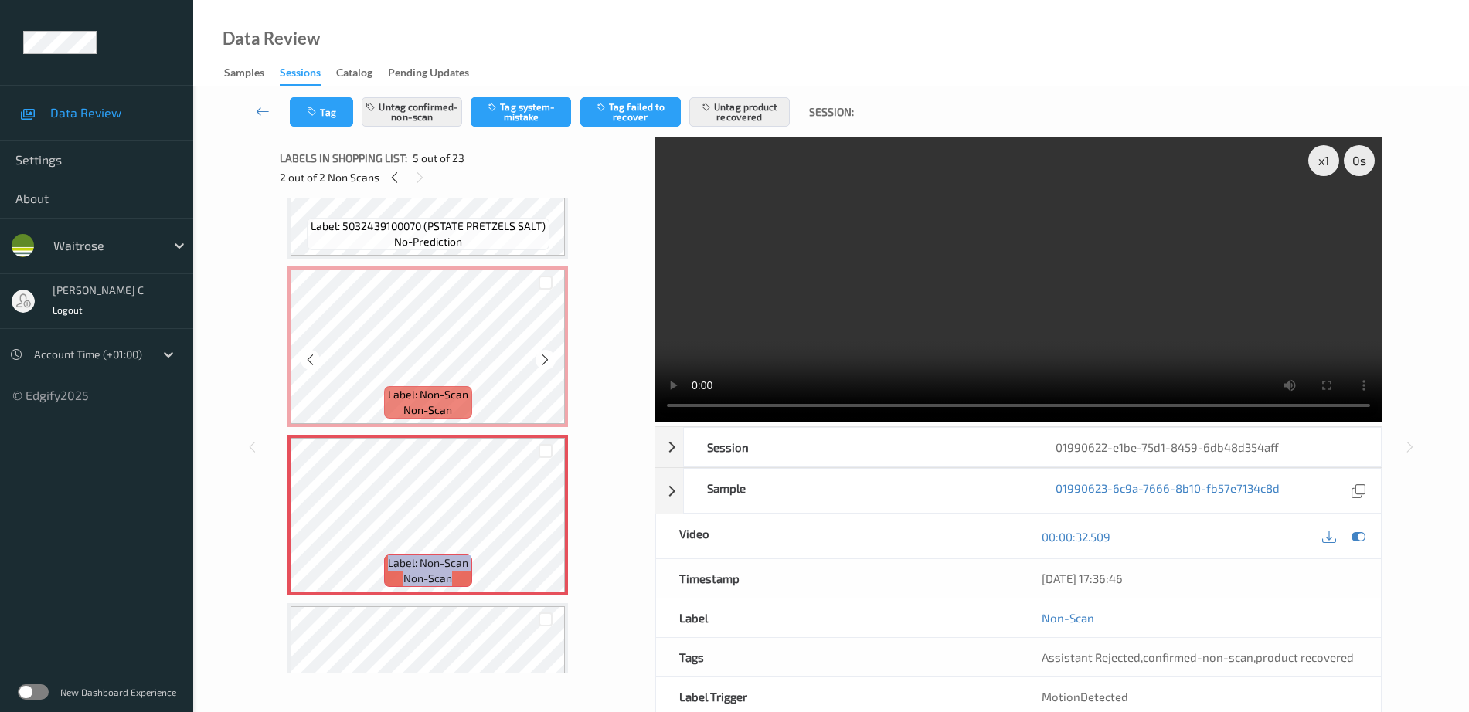
scroll to position [441, 0]
click at [409, 117] on button "Untag confirmed-non-scan" at bounding box center [412, 111] width 100 height 29
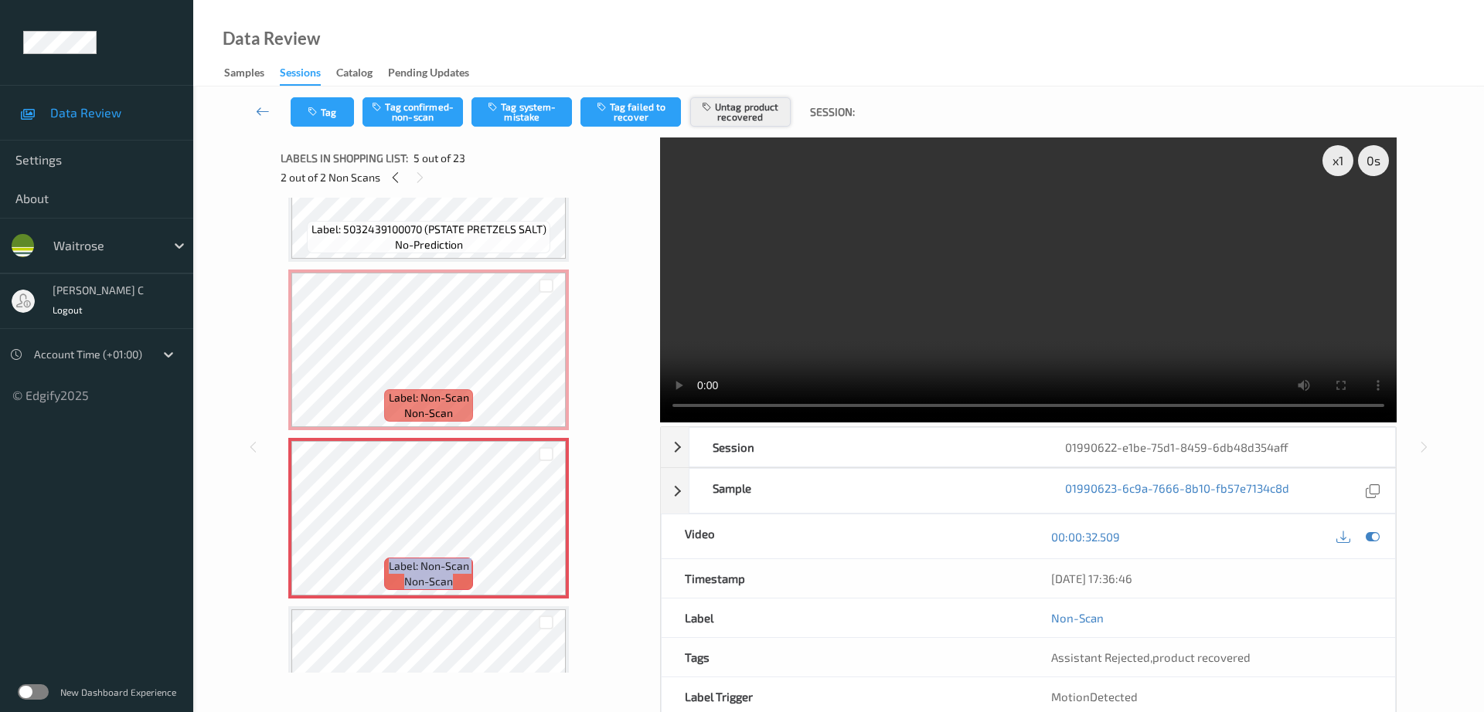
click at [743, 112] on button "Untag product recovered" at bounding box center [740, 111] width 100 height 29
click at [503, 122] on button "Tag system-mistake" at bounding box center [521, 111] width 100 height 29
click at [319, 125] on button "Tag" at bounding box center [322, 111] width 63 height 29
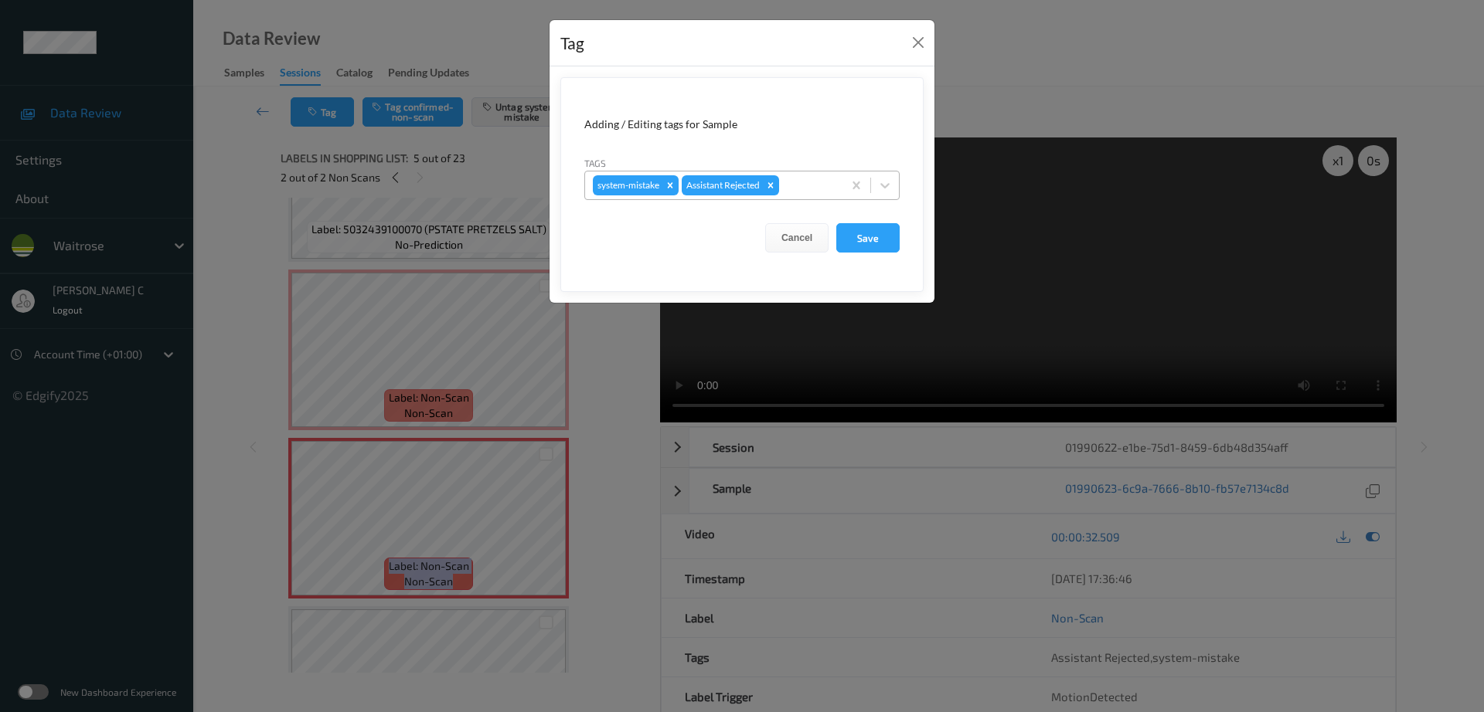
click at [795, 174] on div "system-mistake Assistant Rejected" at bounding box center [713, 185] width 257 height 26
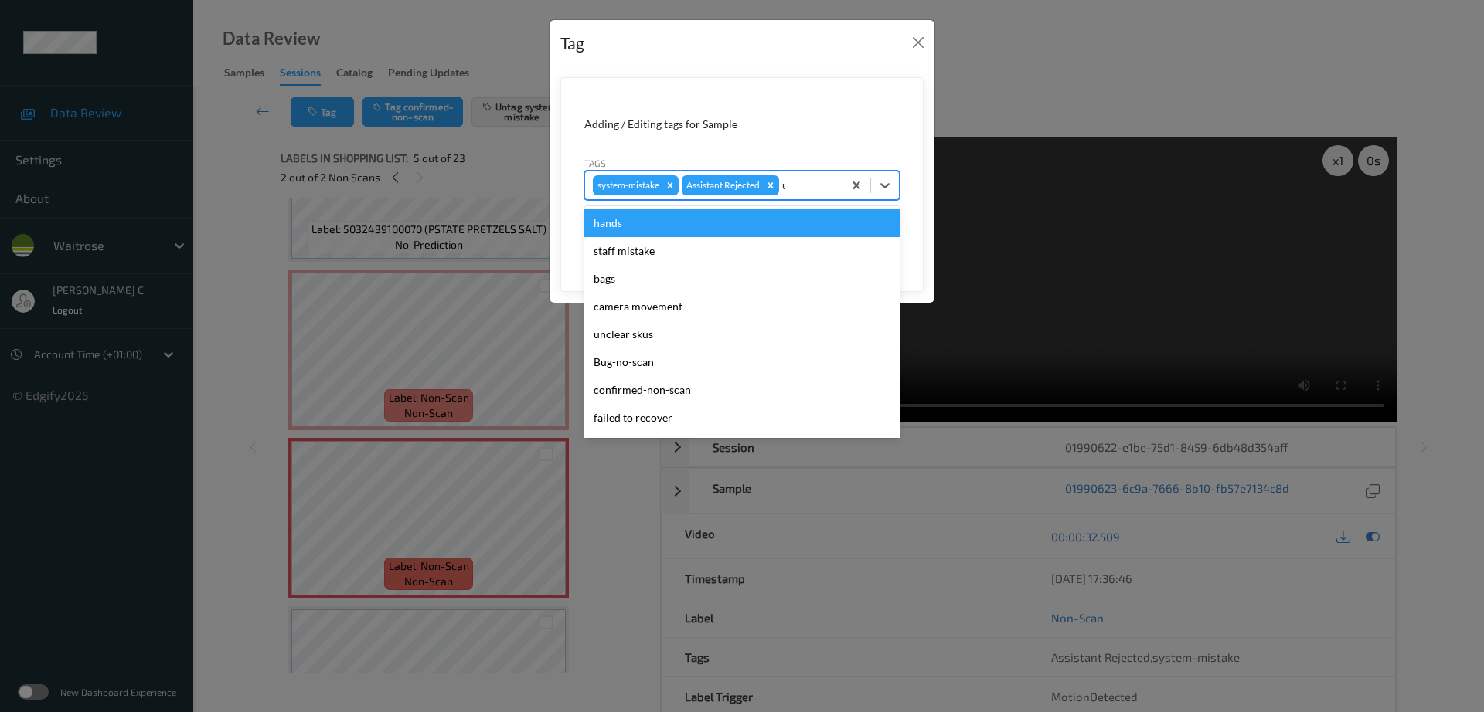
type input "un"
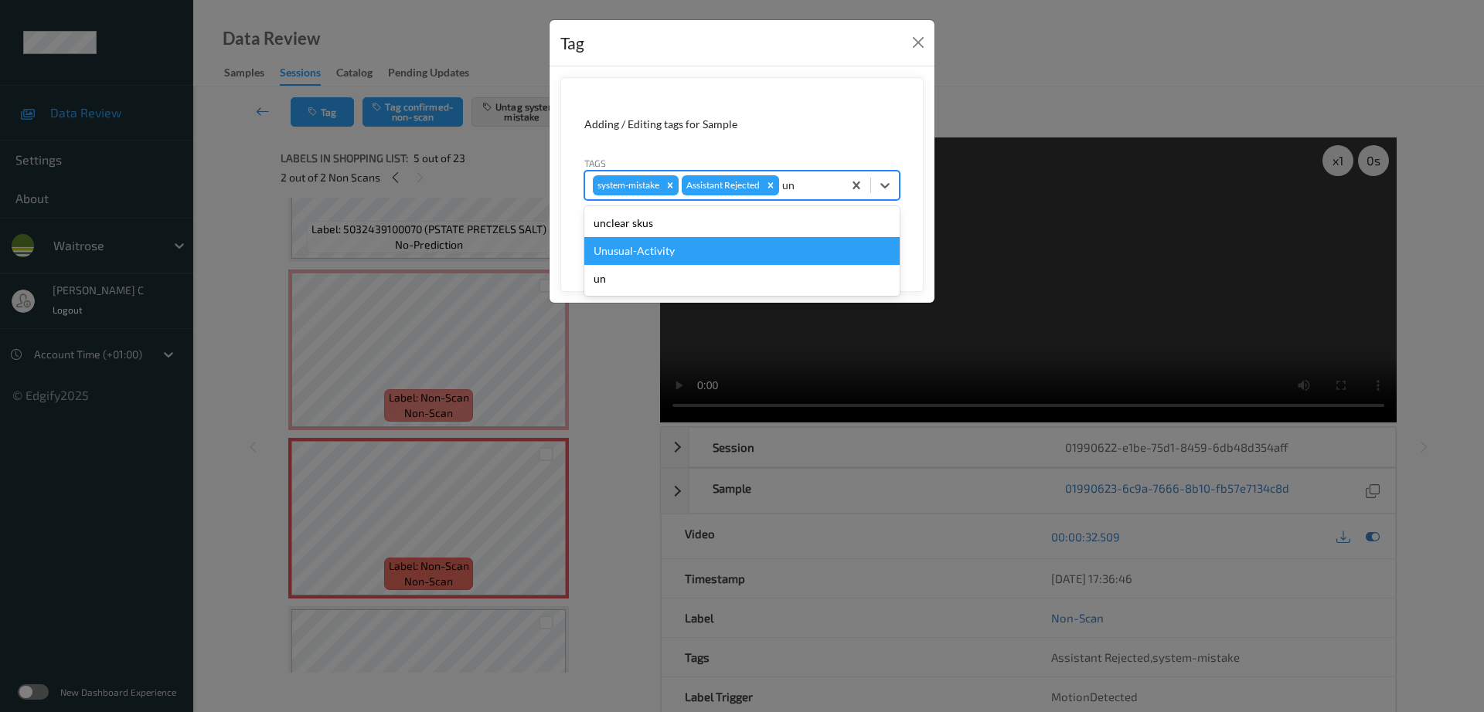
click at [694, 250] on div "Unusual-Activity" at bounding box center [741, 251] width 315 height 28
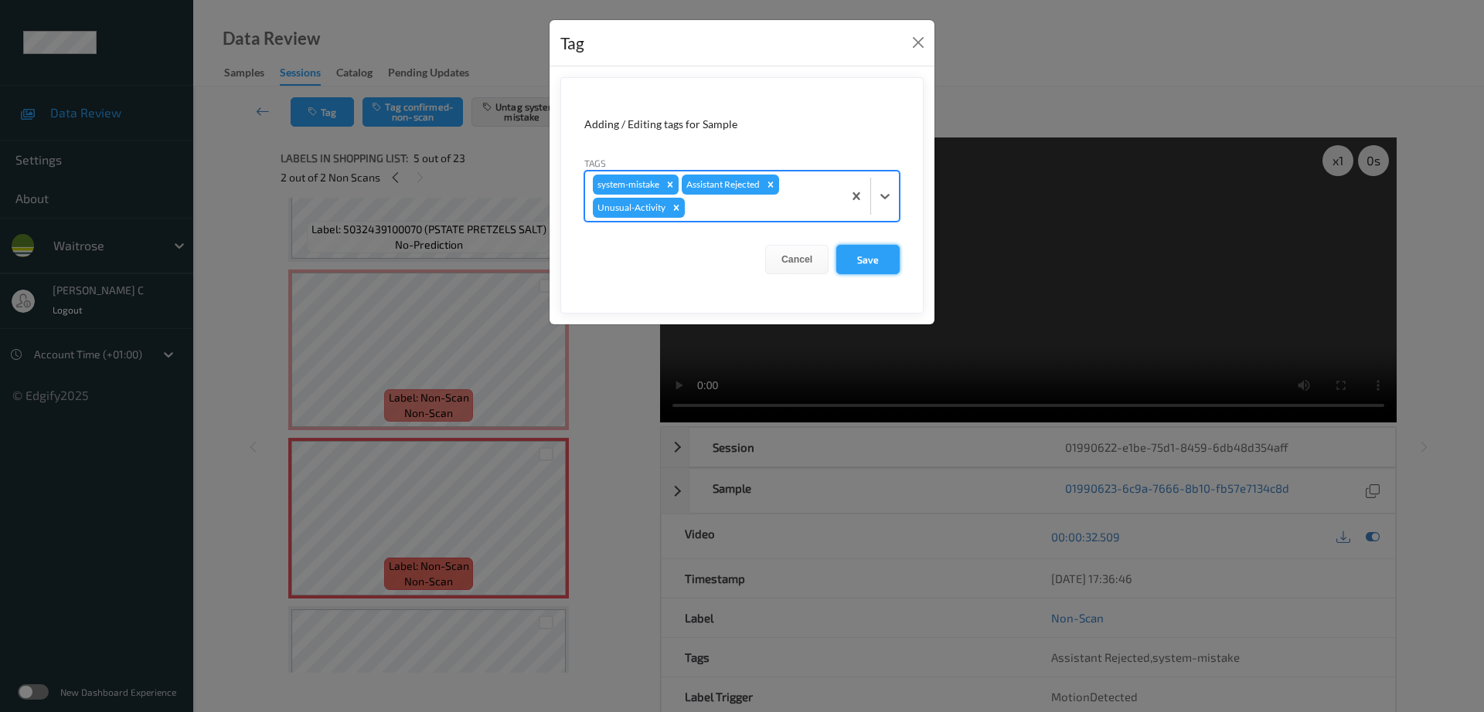
click at [858, 263] on button "Save" at bounding box center [867, 259] width 63 height 29
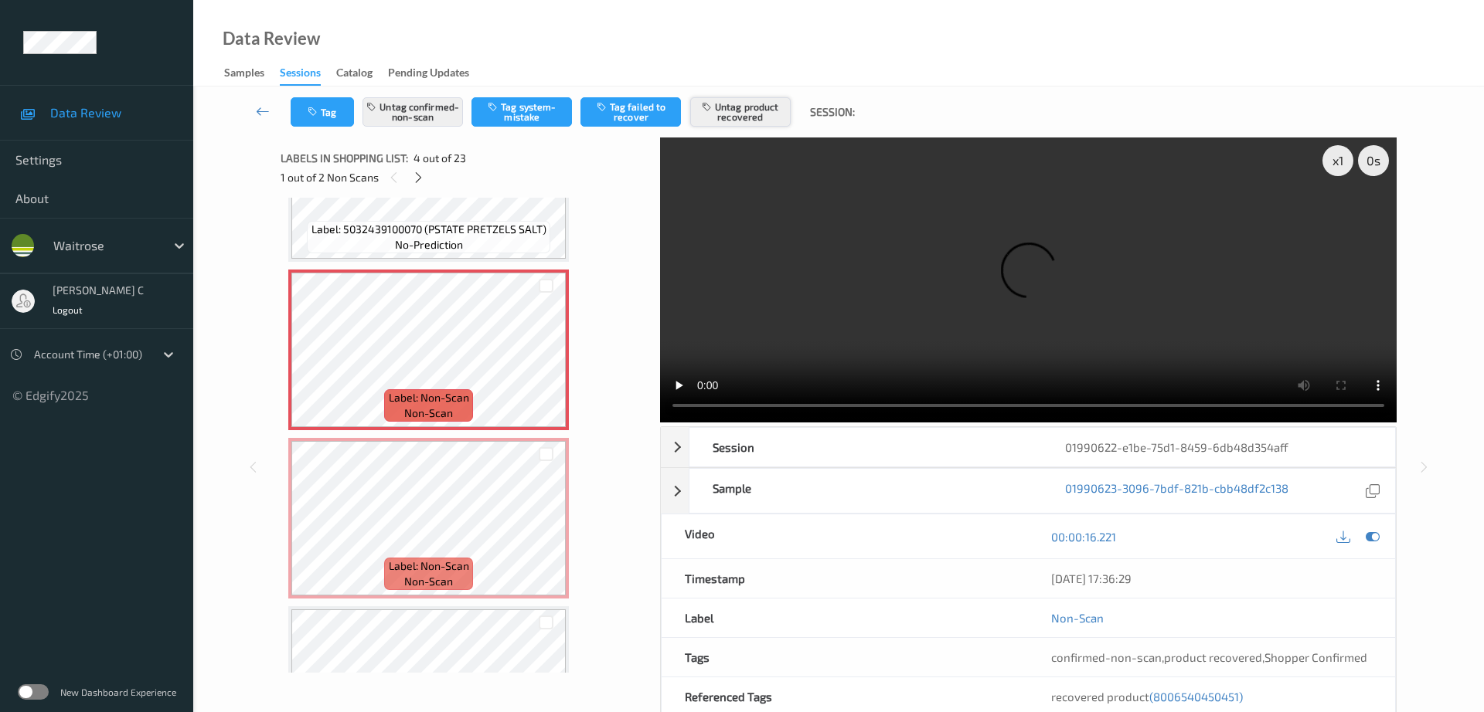
click at [758, 109] on button "Untag product recovered" at bounding box center [740, 111] width 100 height 29
click at [758, 109] on button "Tag product recovered" at bounding box center [740, 111] width 100 height 29
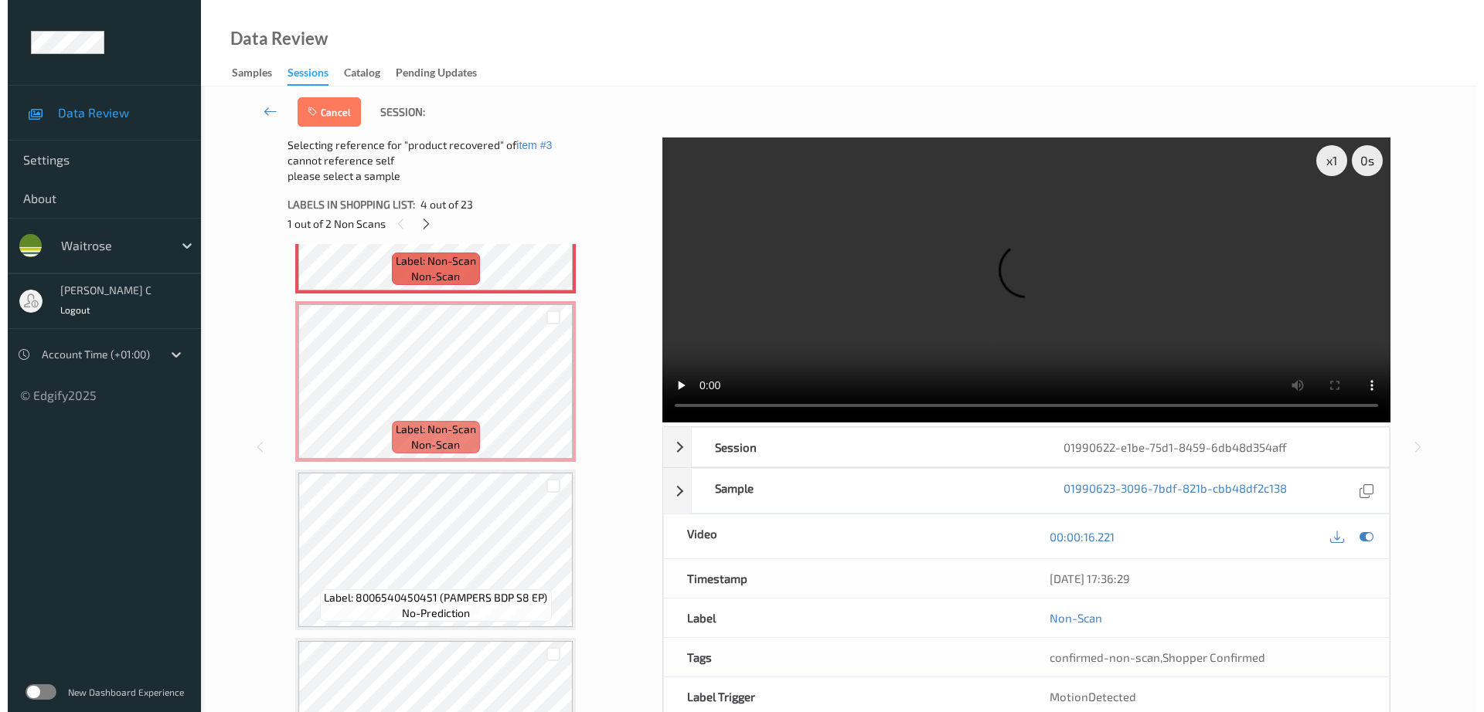
scroll to position [634, 0]
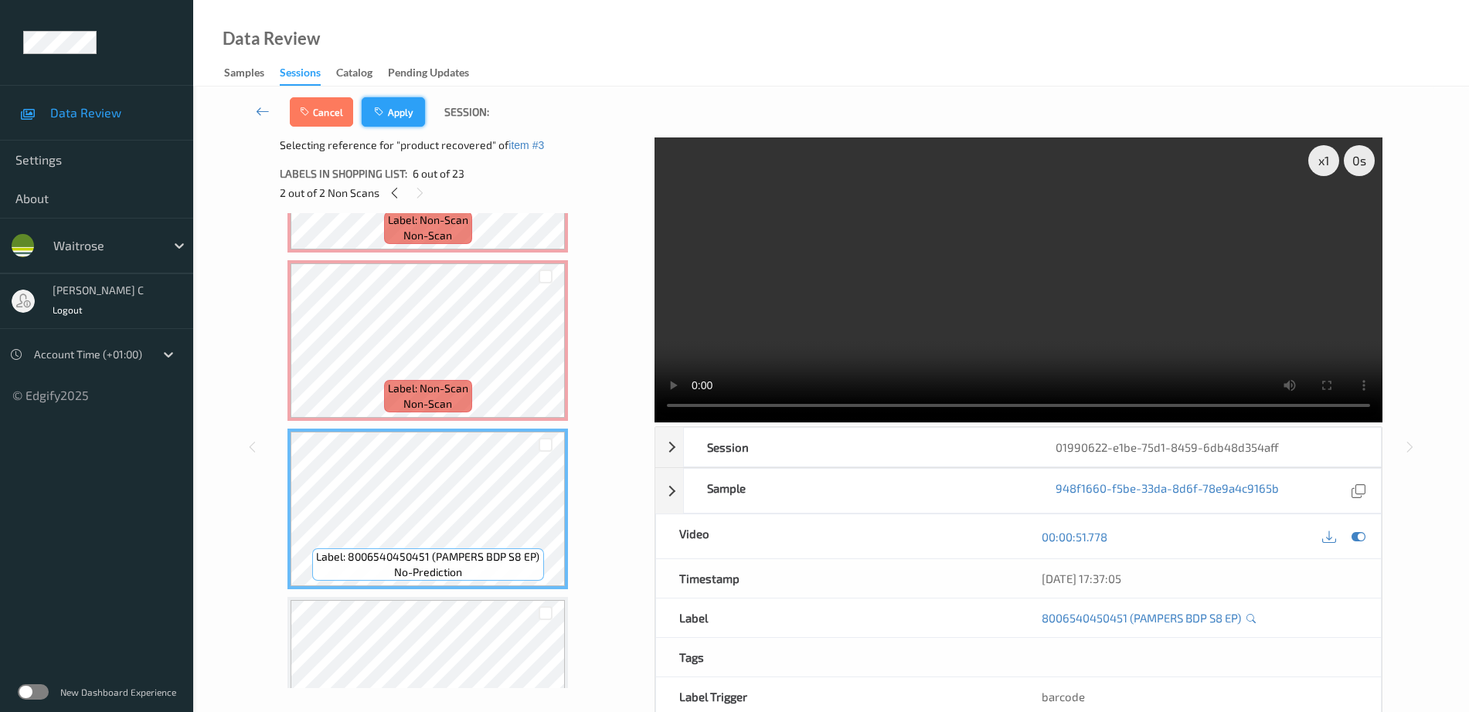
click at [415, 116] on button "Apply" at bounding box center [393, 111] width 63 height 29
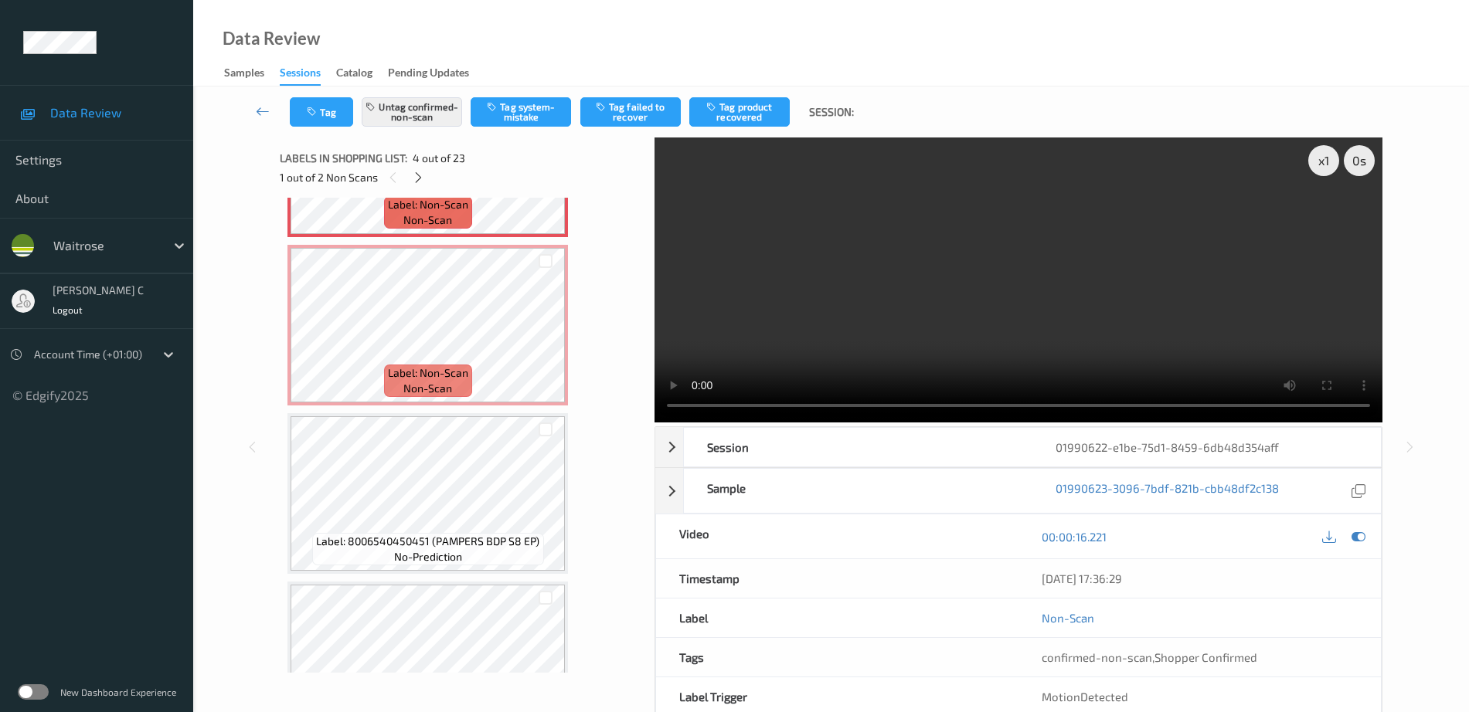
scroll to position [345, 0]
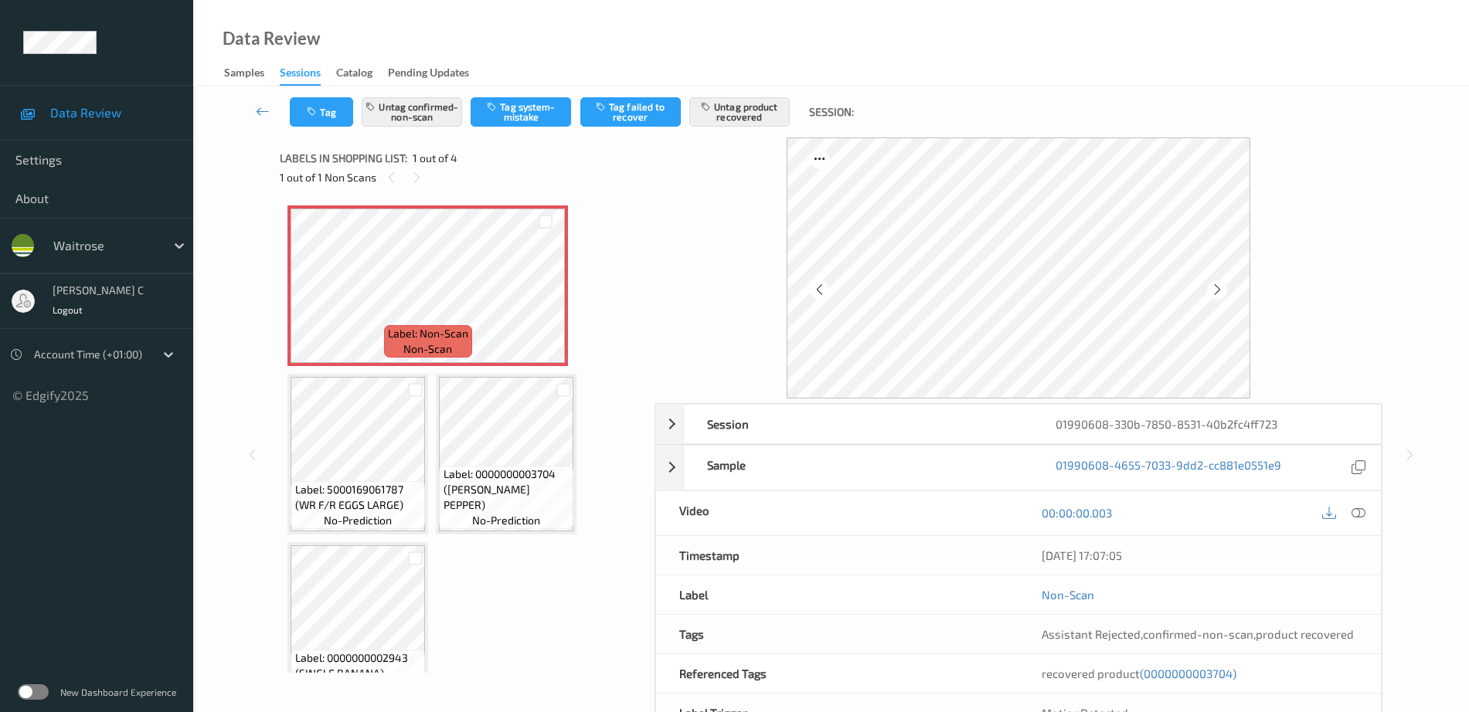
click at [1368, 507] on div at bounding box center [1343, 513] width 50 height 21
click at [1362, 512] on icon at bounding box center [1358, 513] width 14 height 14
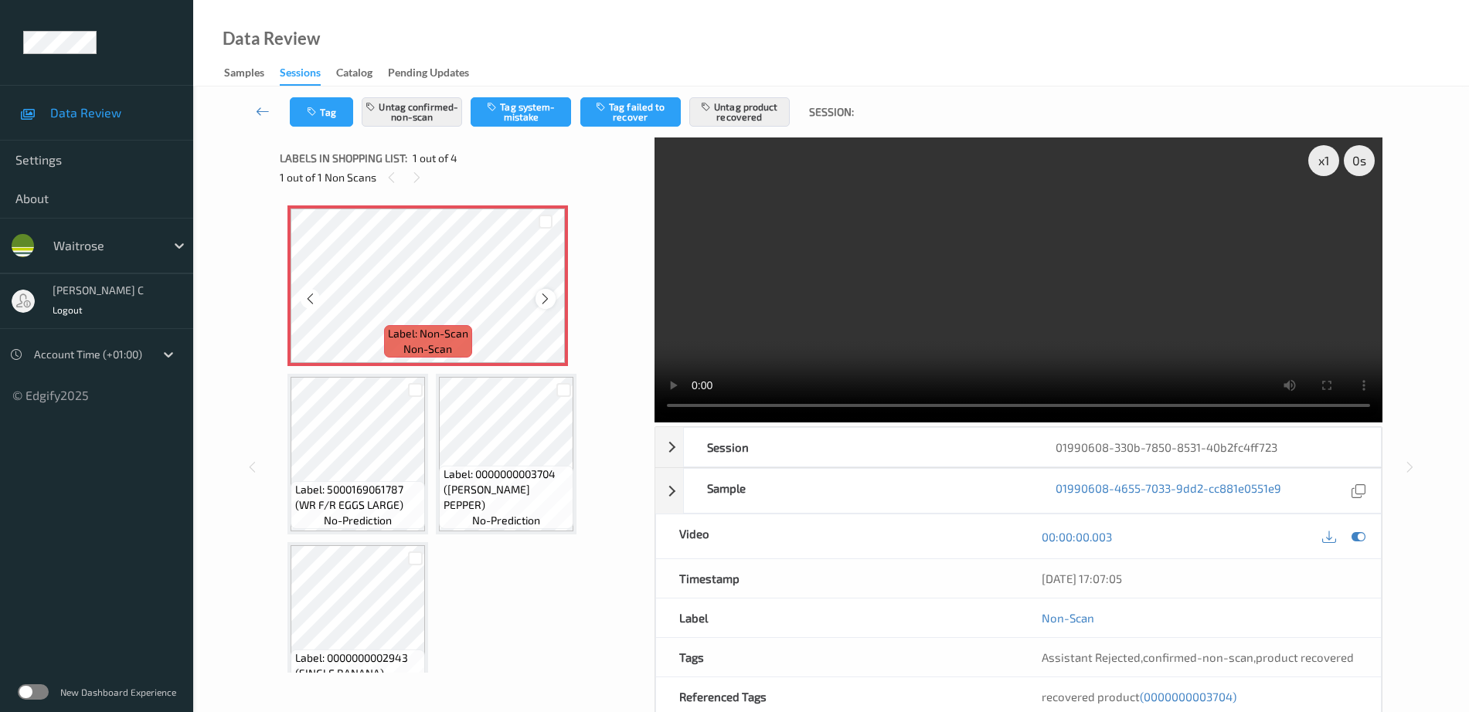
click at [540, 301] on icon at bounding box center [545, 299] width 13 height 14
click at [542, 298] on icon at bounding box center [545, 299] width 13 height 14
click at [540, 298] on icon at bounding box center [545, 299] width 13 height 14
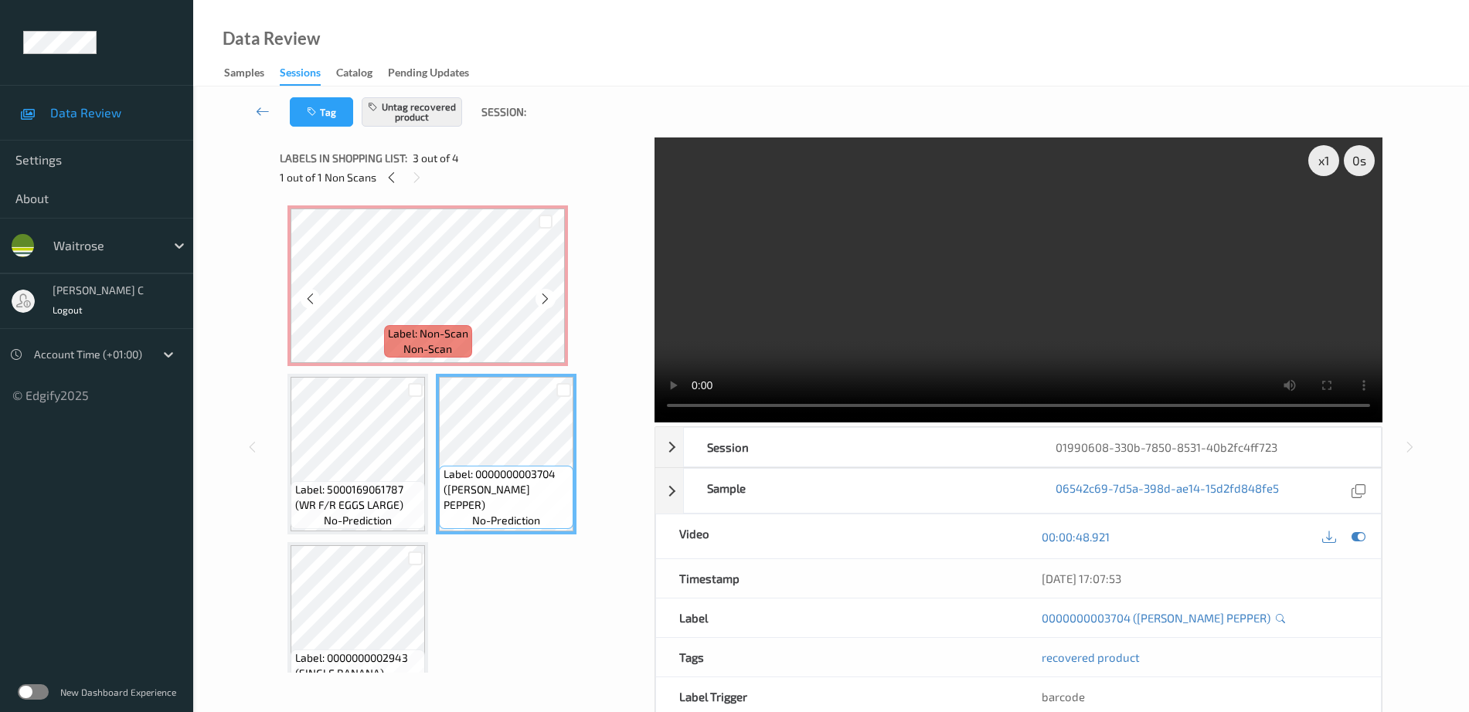
click at [468, 329] on div "Label: Non-Scan non-scan" at bounding box center [428, 341] width 88 height 32
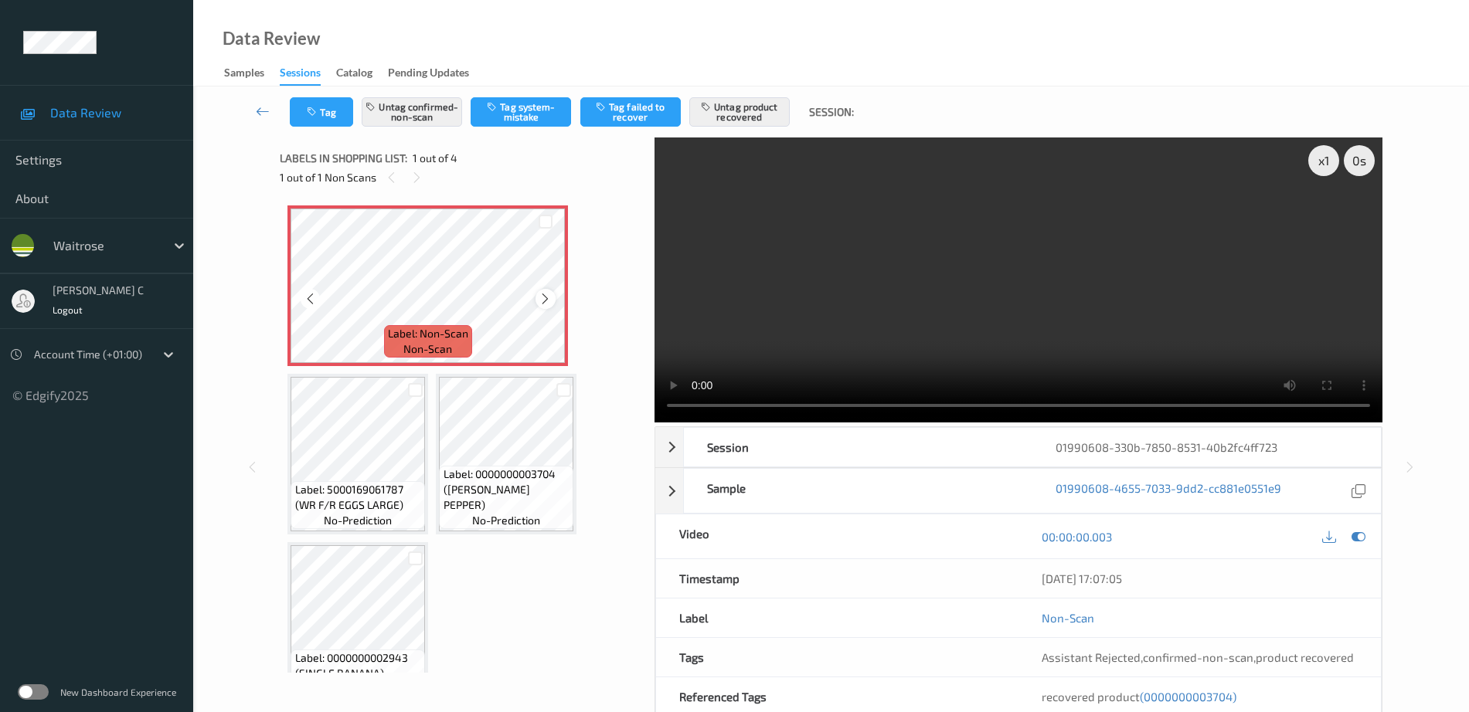
click at [552, 300] on div at bounding box center [544, 298] width 19 height 19
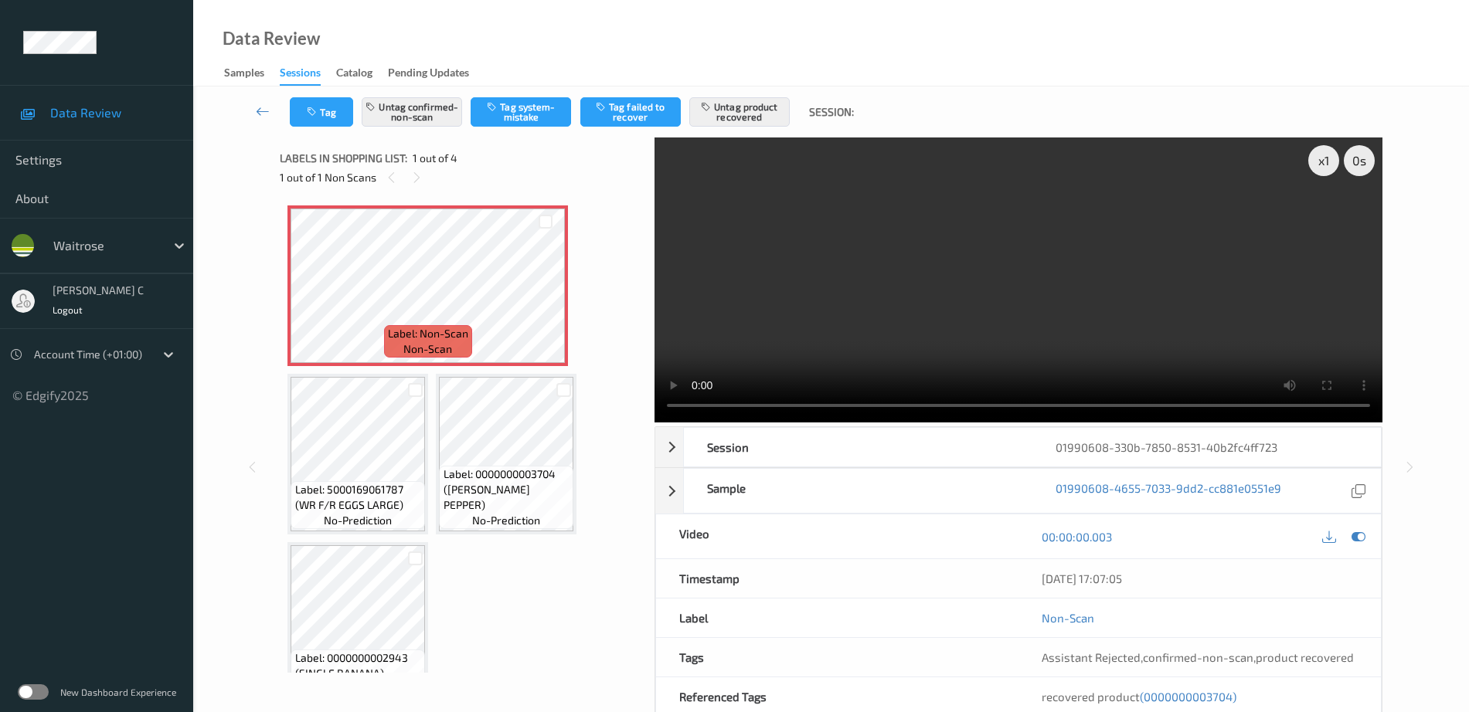
click at [408, 129] on div "Tag Untag confirmed-non-scan Tag system-mistake Tag failed to recover Untag pro…" at bounding box center [831, 112] width 1212 height 51
click at [410, 117] on button "Untag confirmed-non-scan" at bounding box center [412, 111] width 100 height 29
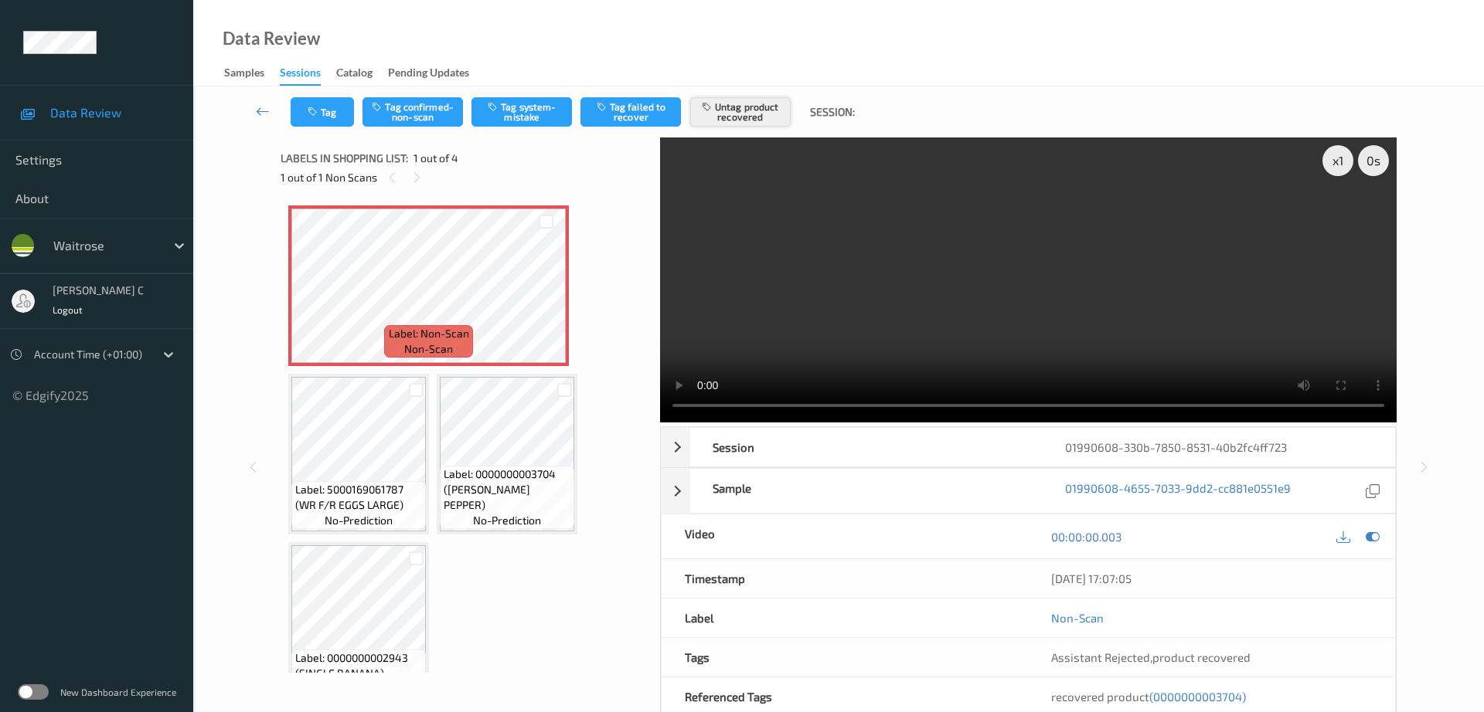
click at [742, 110] on button "Untag product recovered" at bounding box center [740, 111] width 100 height 29
click at [508, 99] on button "Tag system-mistake" at bounding box center [521, 111] width 100 height 29
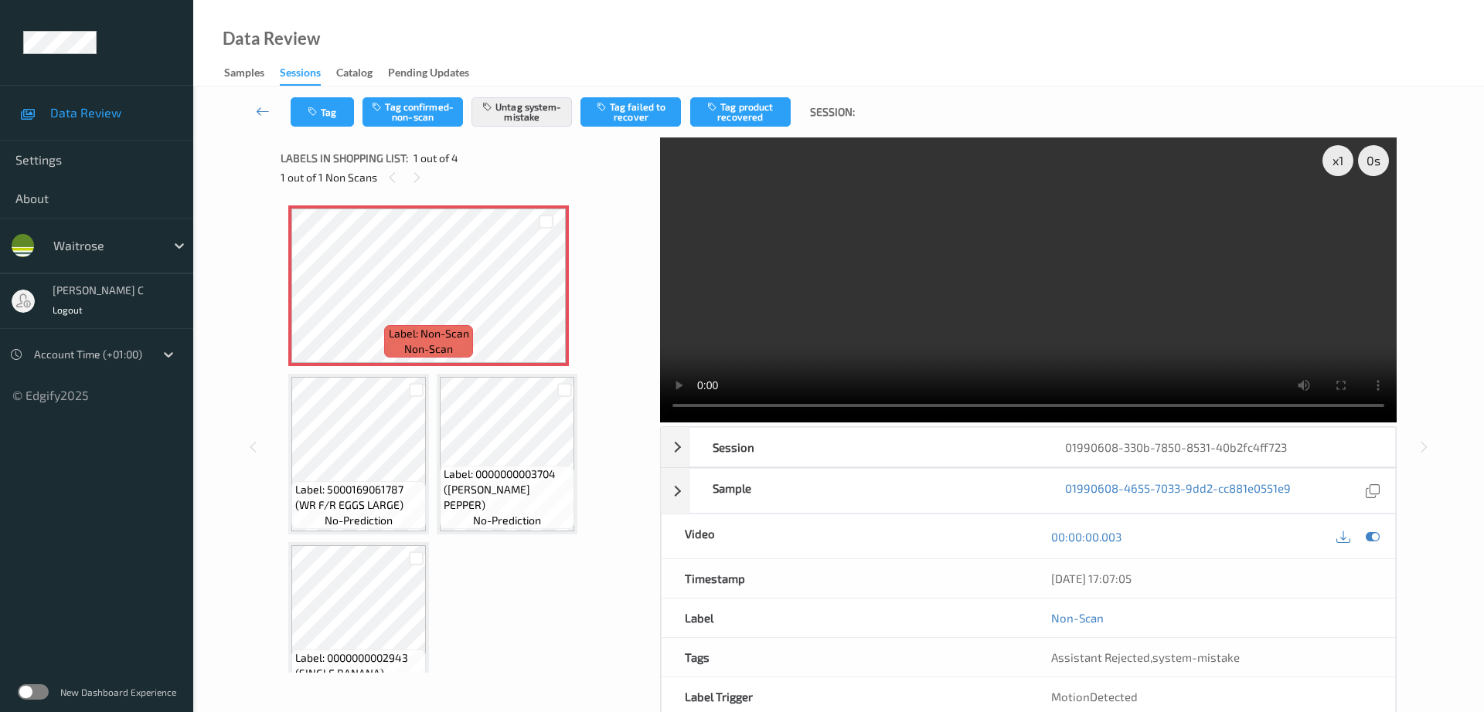
click at [331, 94] on div "Tag Tag confirmed-non-scan Untag system-mistake Tag failed to recover Tag produ…" at bounding box center [838, 112] width 1227 height 51
click at [328, 114] on button "Tag" at bounding box center [322, 111] width 63 height 29
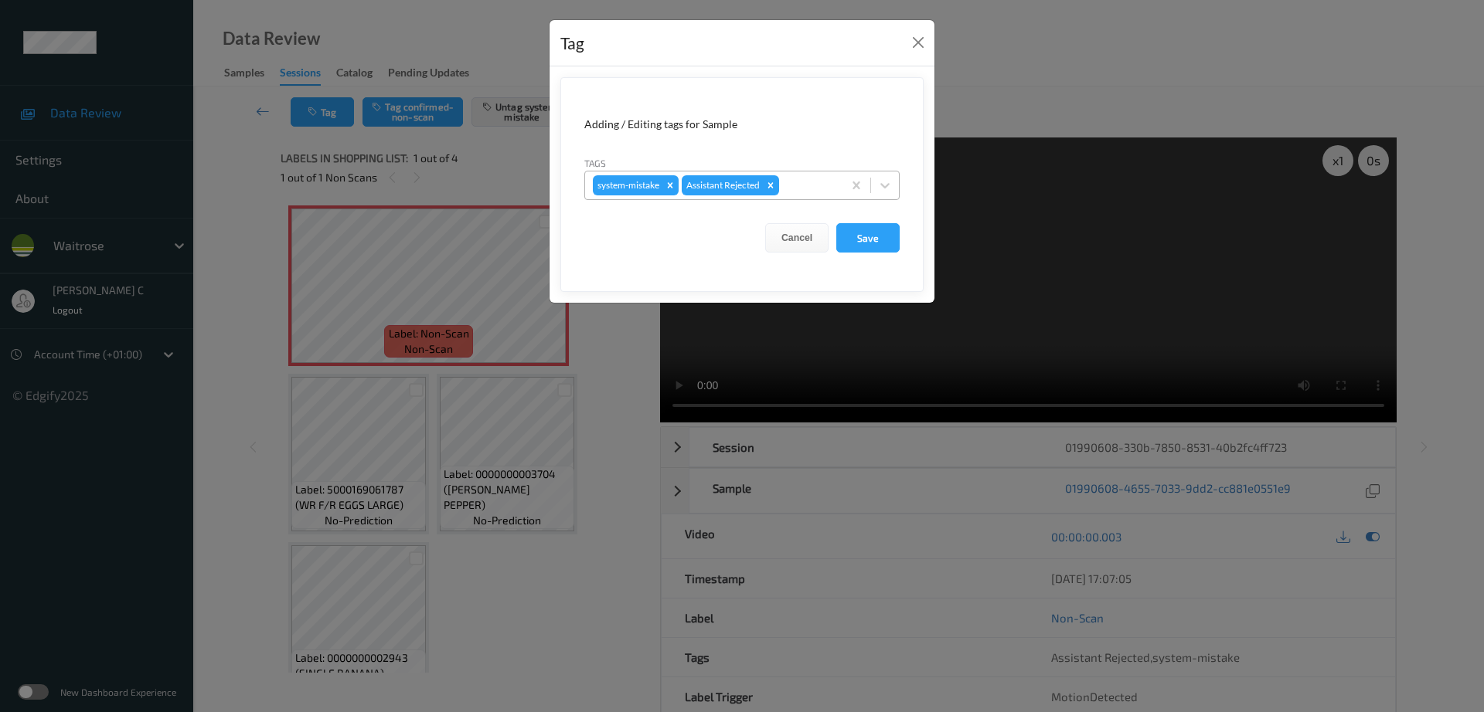
click at [816, 185] on div at bounding box center [808, 185] width 53 height 19
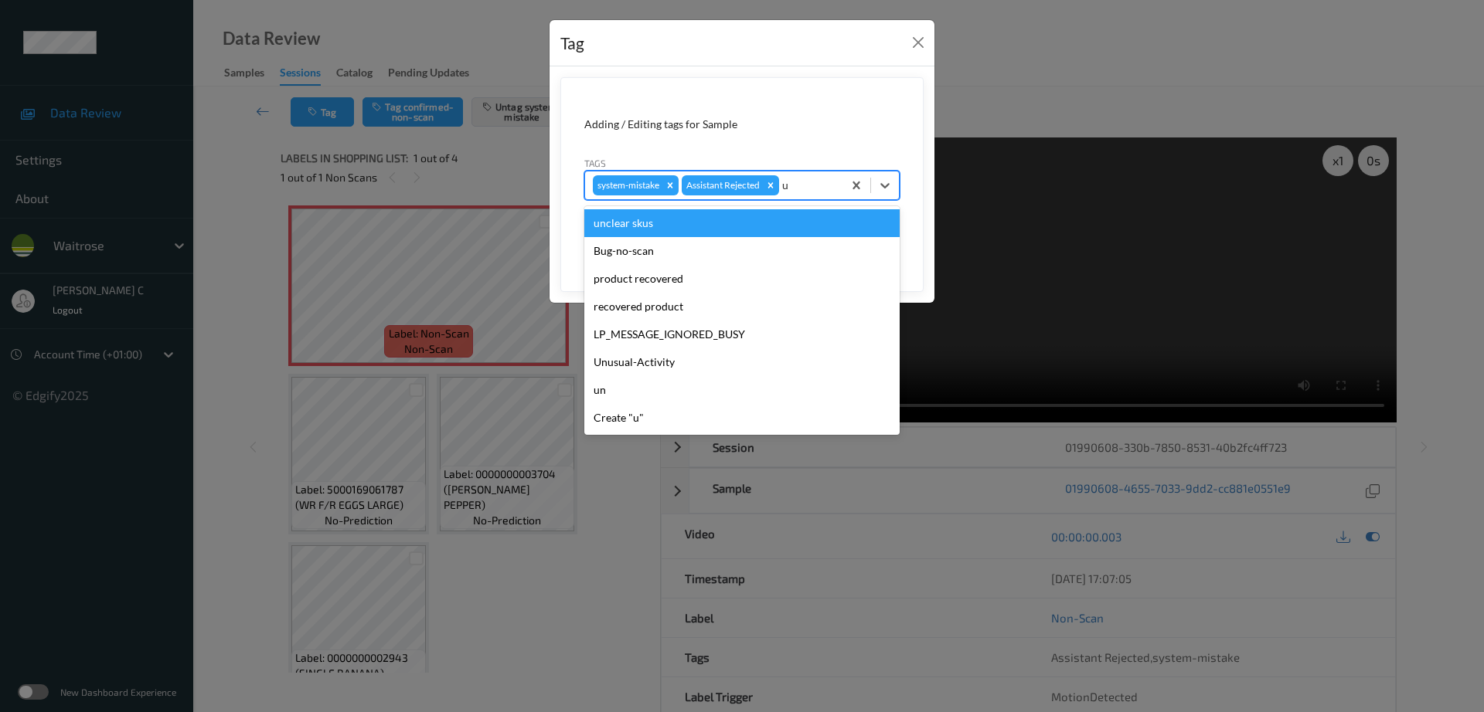
type input "un"
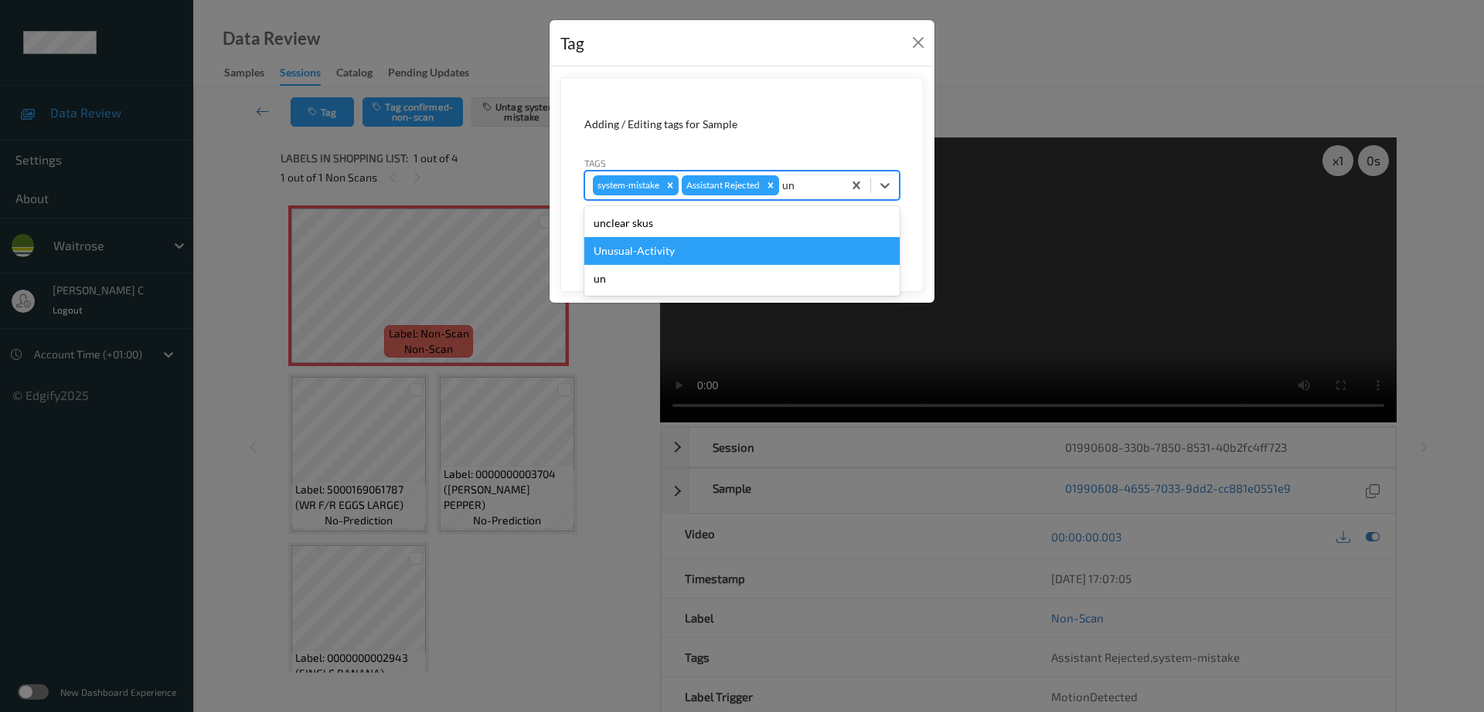
click at [682, 245] on div "Unusual-Activity" at bounding box center [741, 251] width 315 height 28
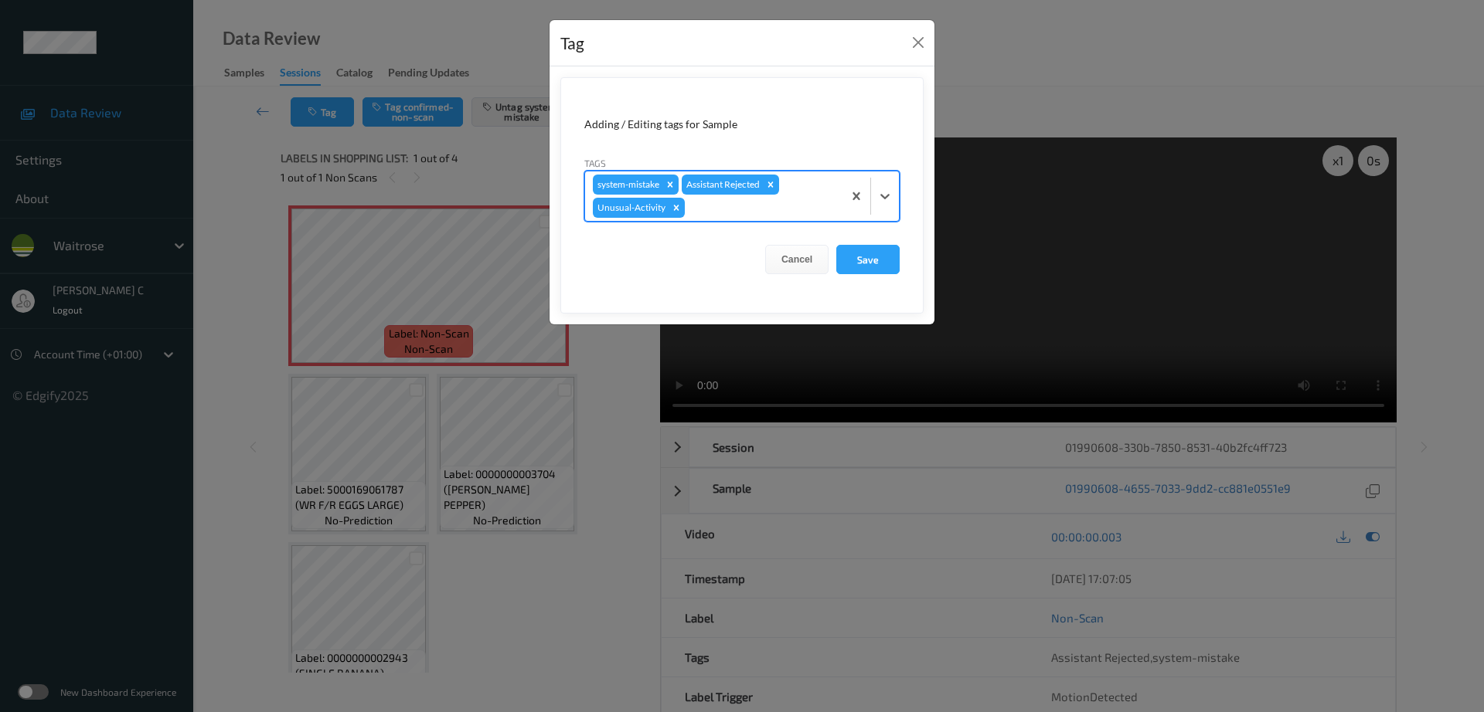
click at [872, 243] on form "Adding / Editing tags for Sample Tags option Unusual-Activity, selected. Select…" at bounding box center [741, 195] width 363 height 236
click at [872, 257] on button "Save" at bounding box center [867, 259] width 63 height 29
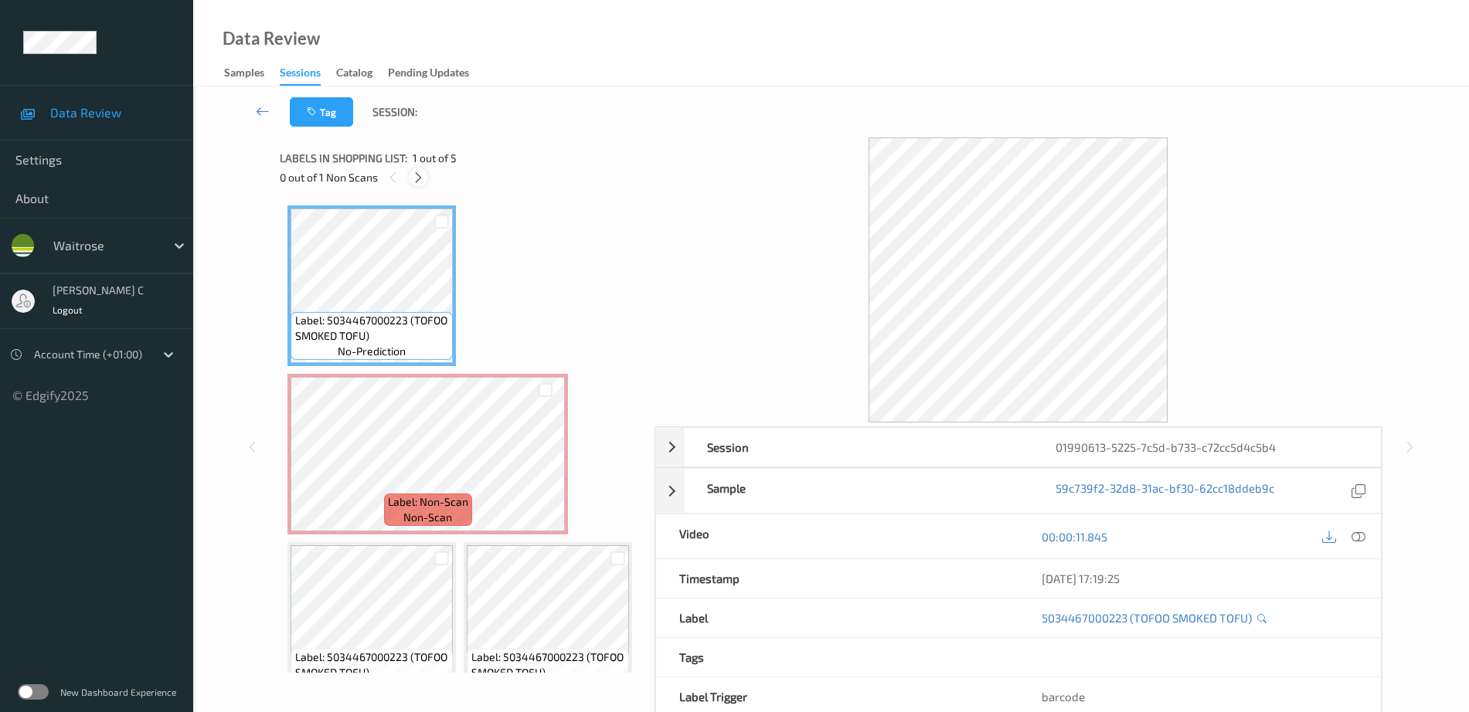
click at [413, 178] on icon at bounding box center [418, 178] width 13 height 14
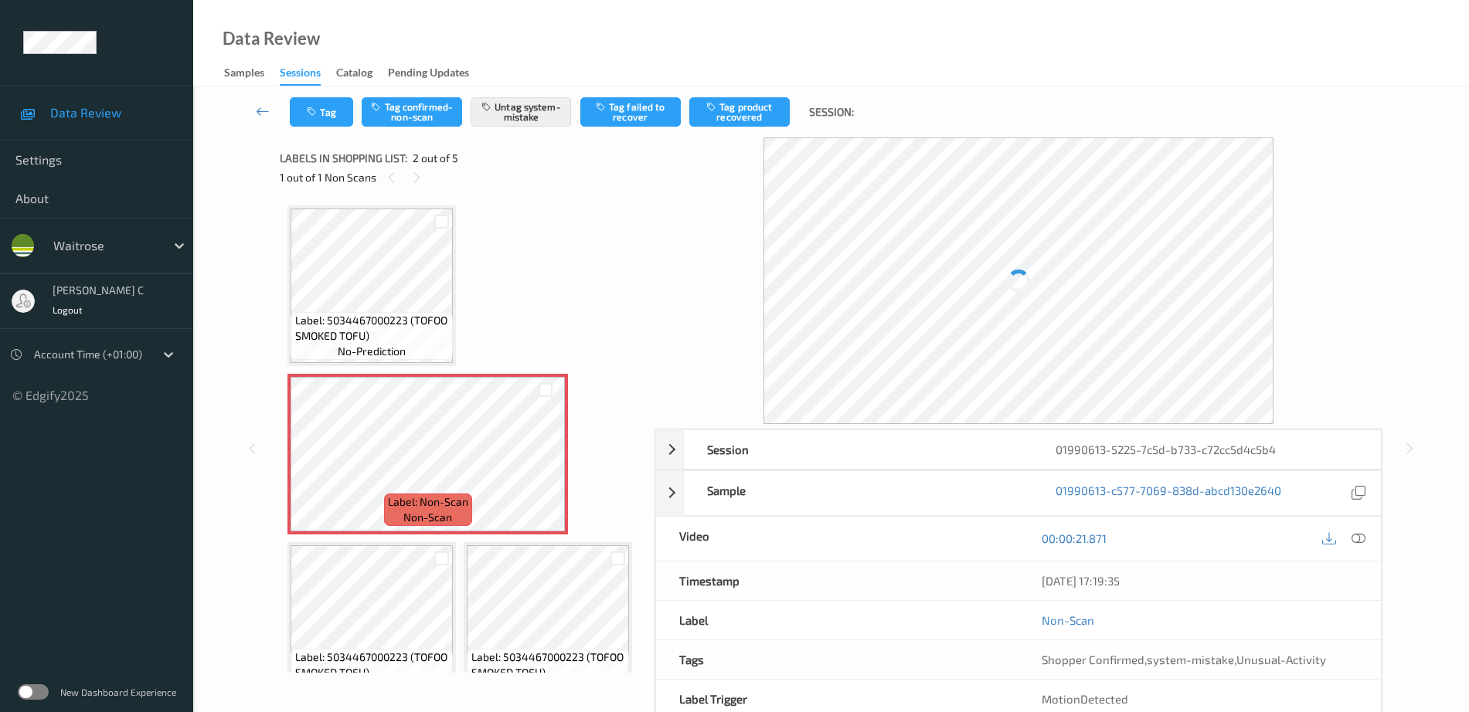
scroll to position [8, 0]
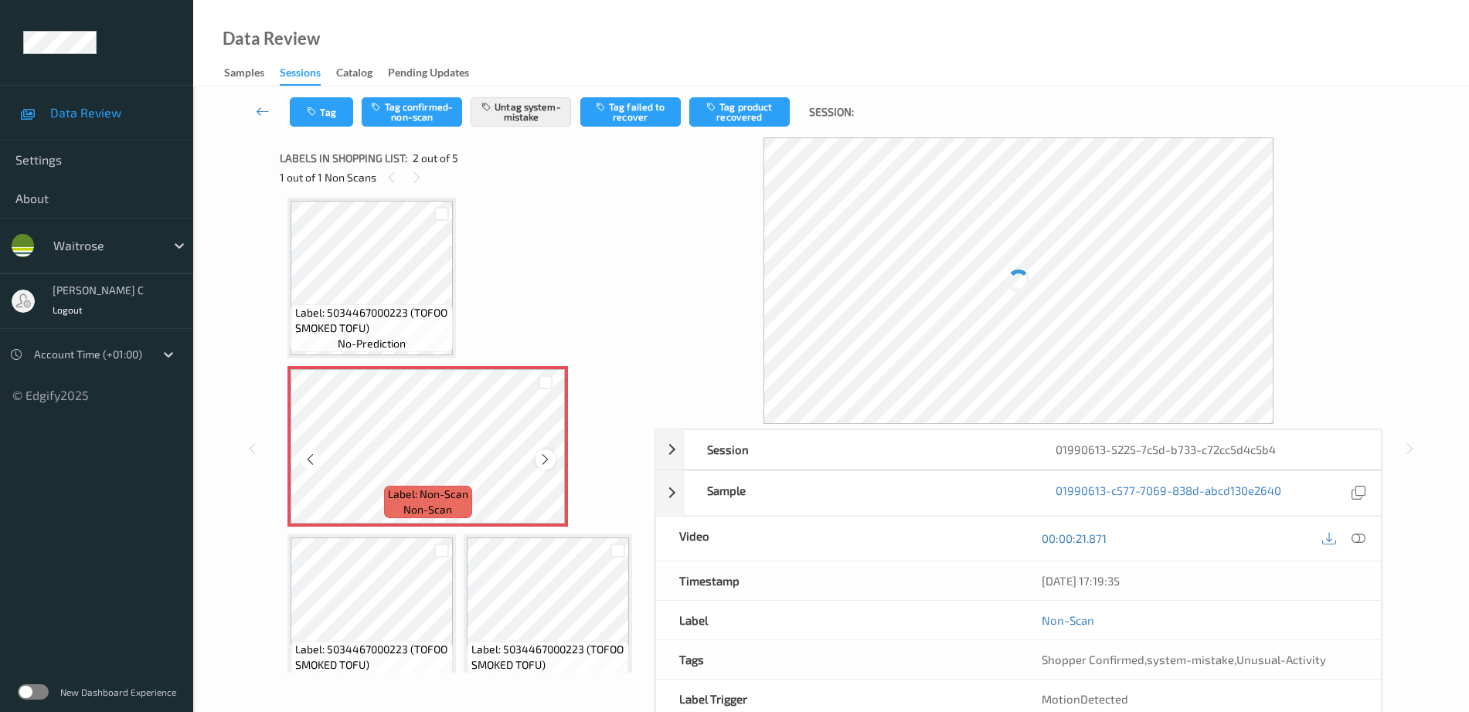
click at [543, 458] on icon at bounding box center [545, 460] width 13 height 14
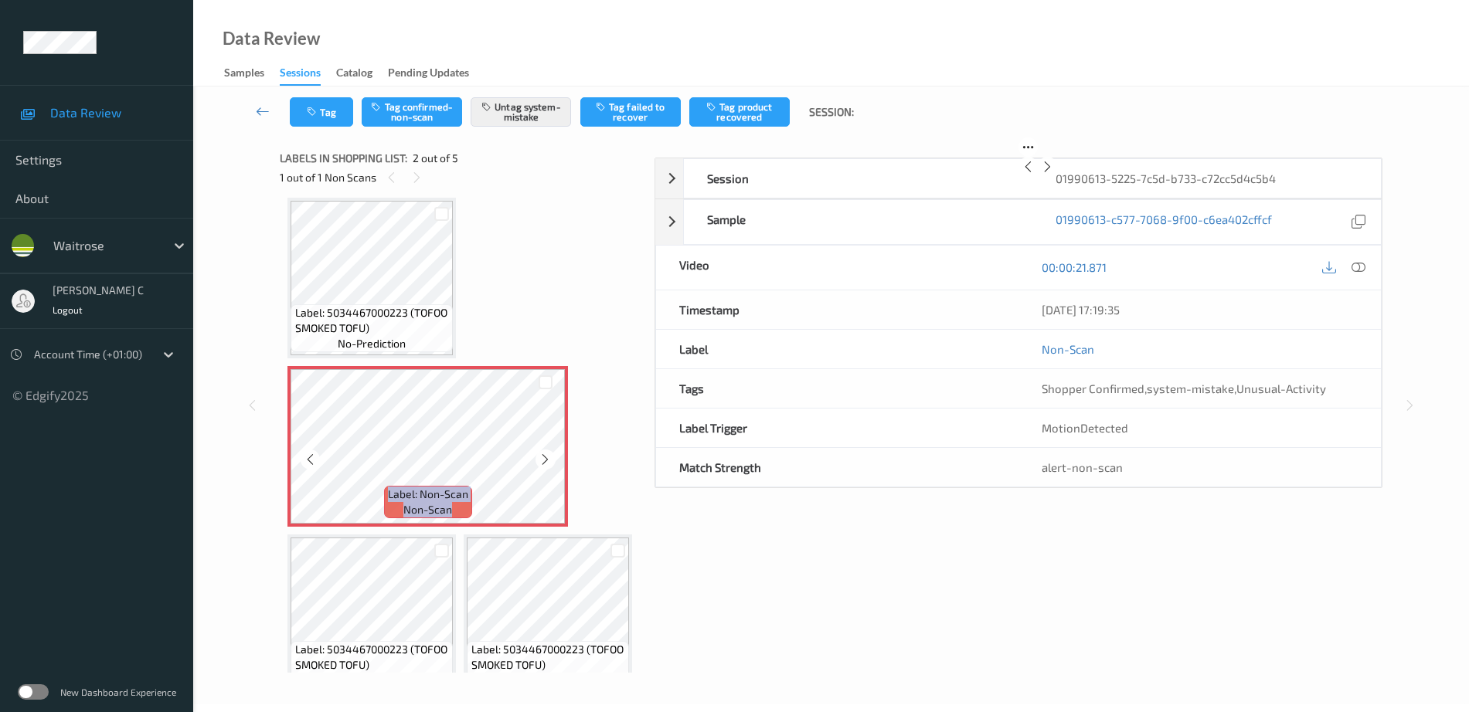
click at [543, 458] on icon at bounding box center [545, 460] width 13 height 14
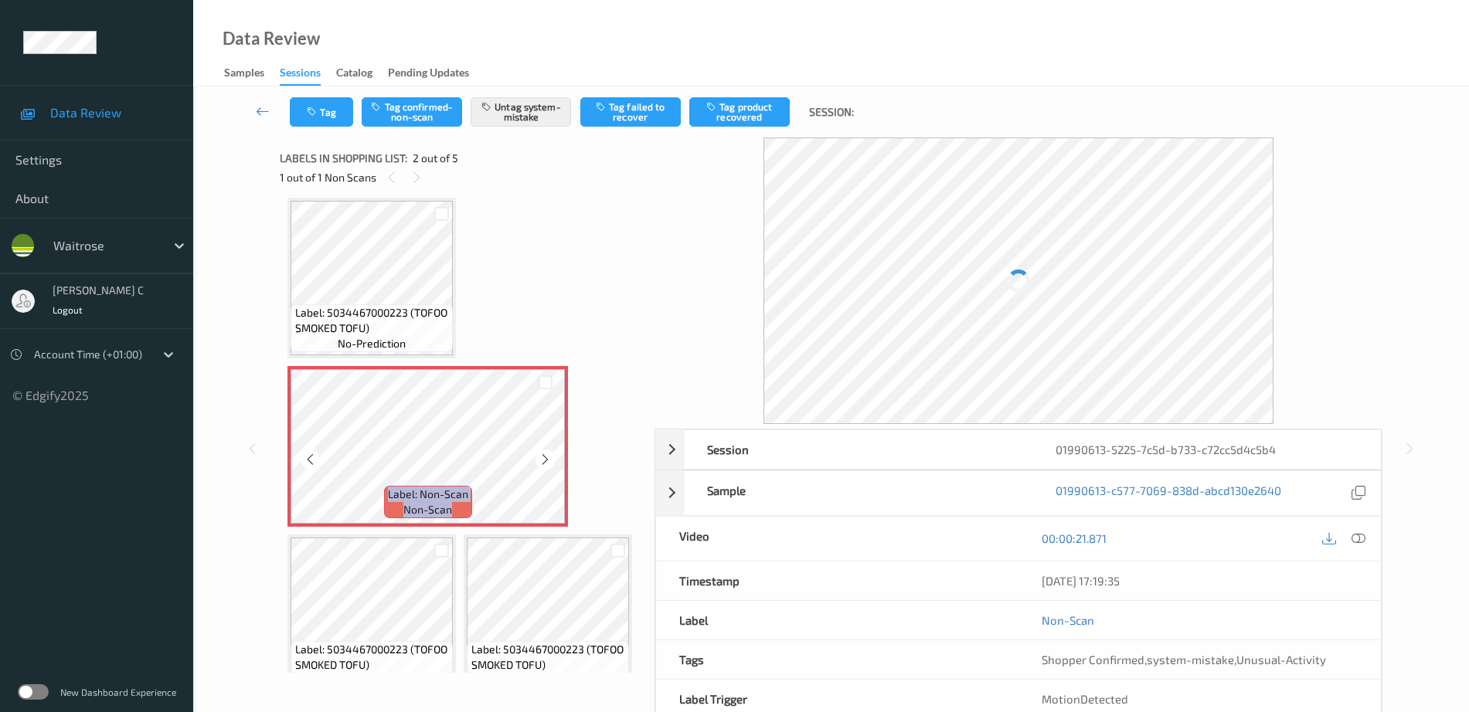
click at [543, 458] on icon at bounding box center [545, 460] width 13 height 14
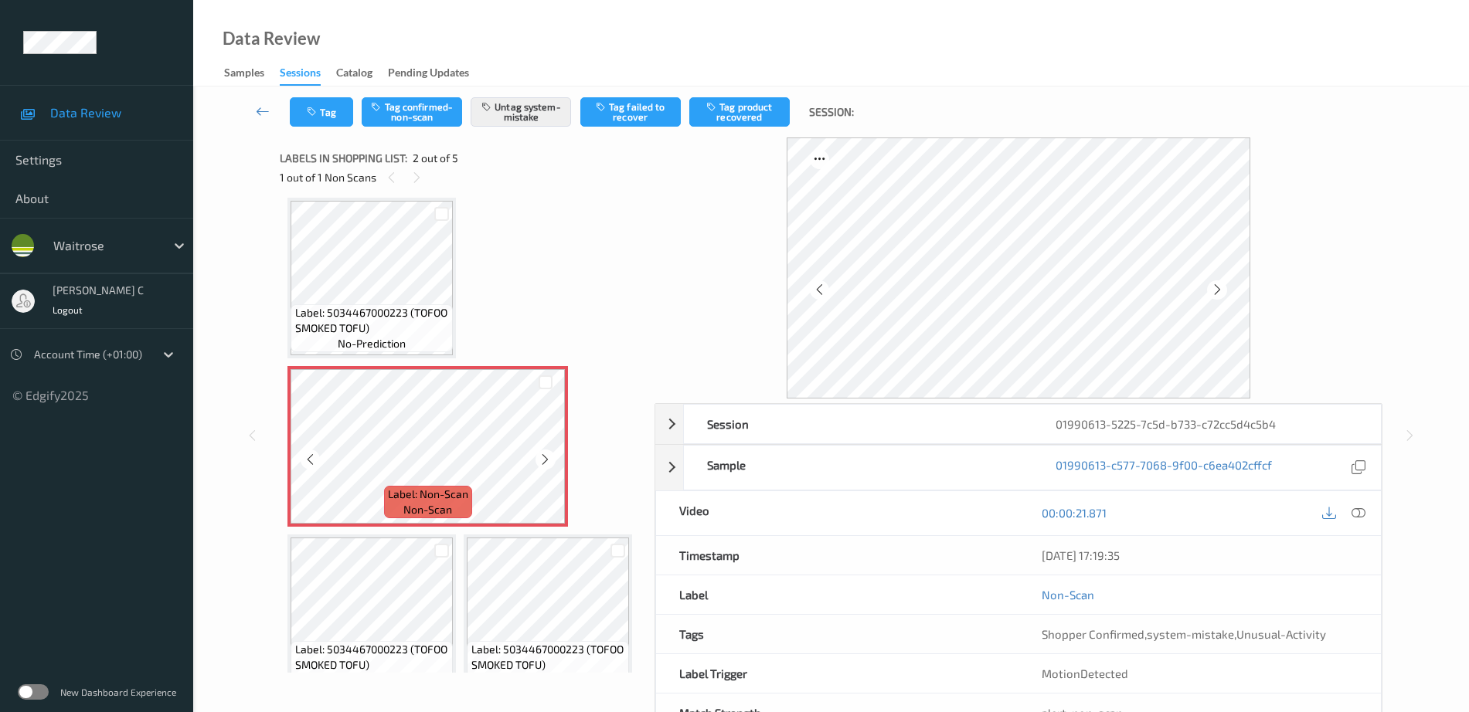
click at [368, 307] on span "Label: 5034467000223 (TOFOO SMOKED TOFU)" at bounding box center [372, 320] width 155 height 31
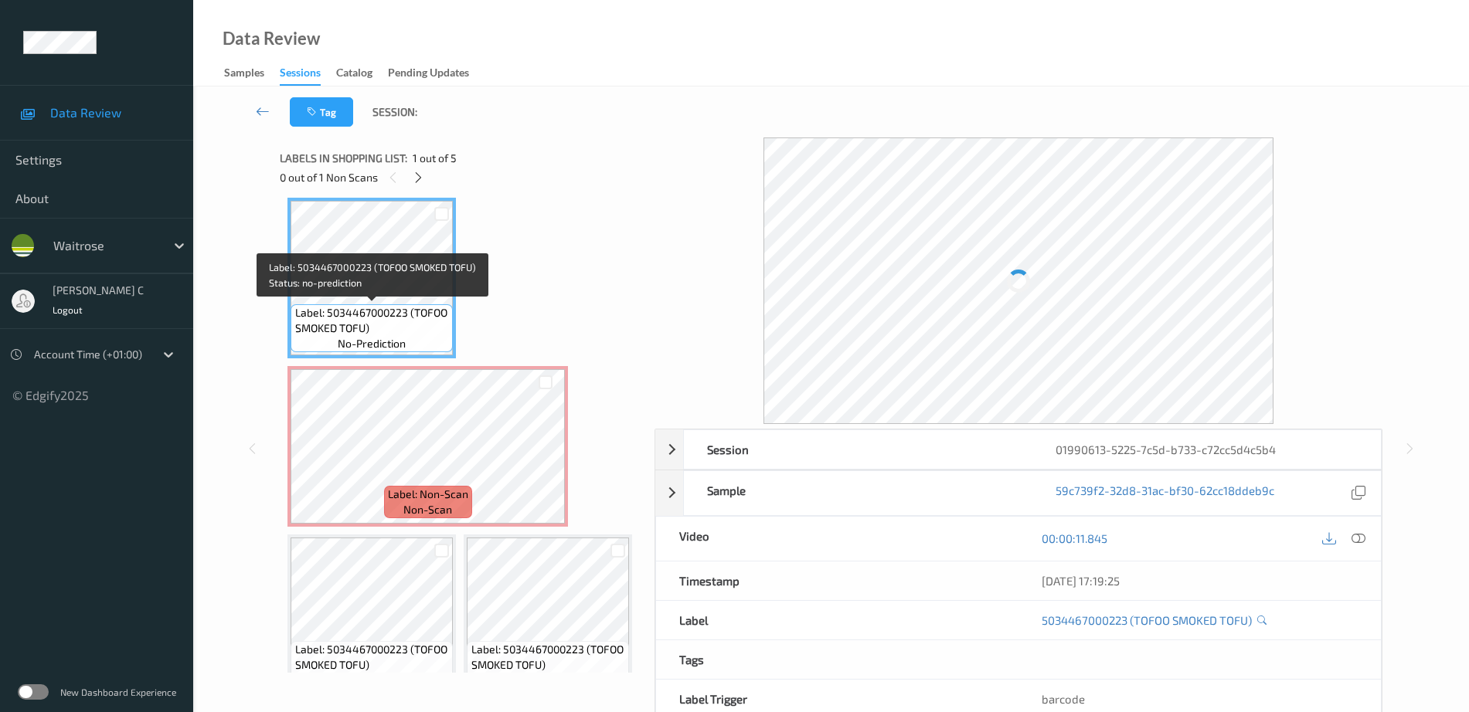
scroll to position [0, 0]
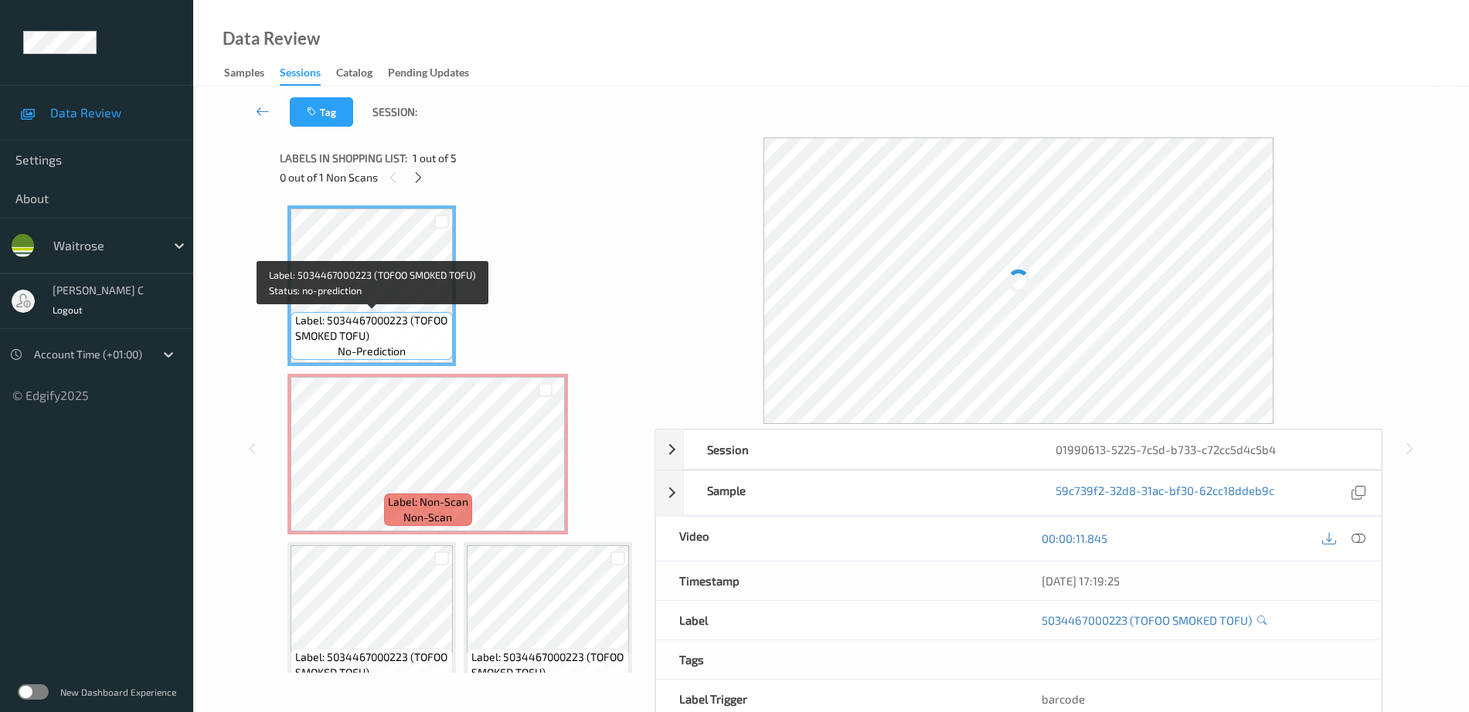
click at [366, 323] on span "Label: 5034467000223 (TOFOO SMOKED TOFU)" at bounding box center [372, 328] width 155 height 31
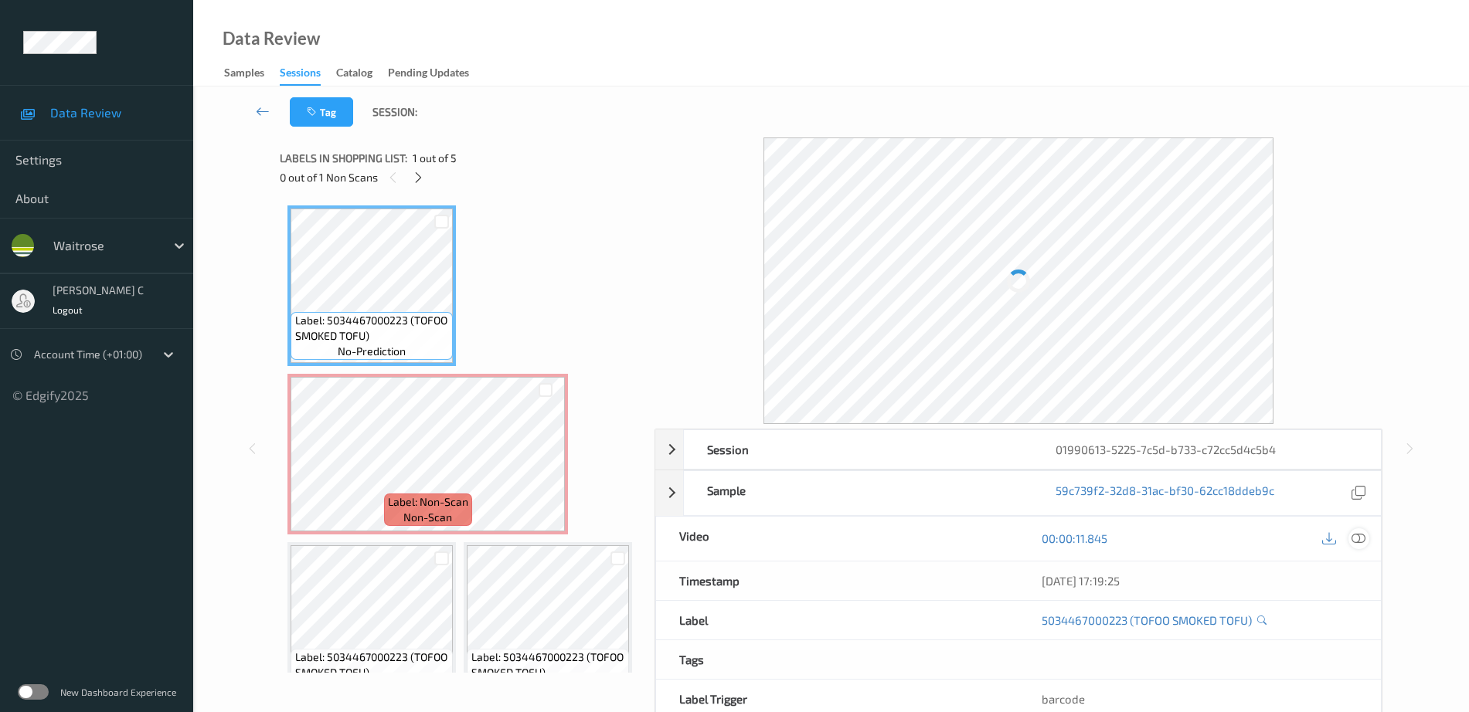
click at [1360, 535] on icon at bounding box center [1358, 539] width 14 height 14
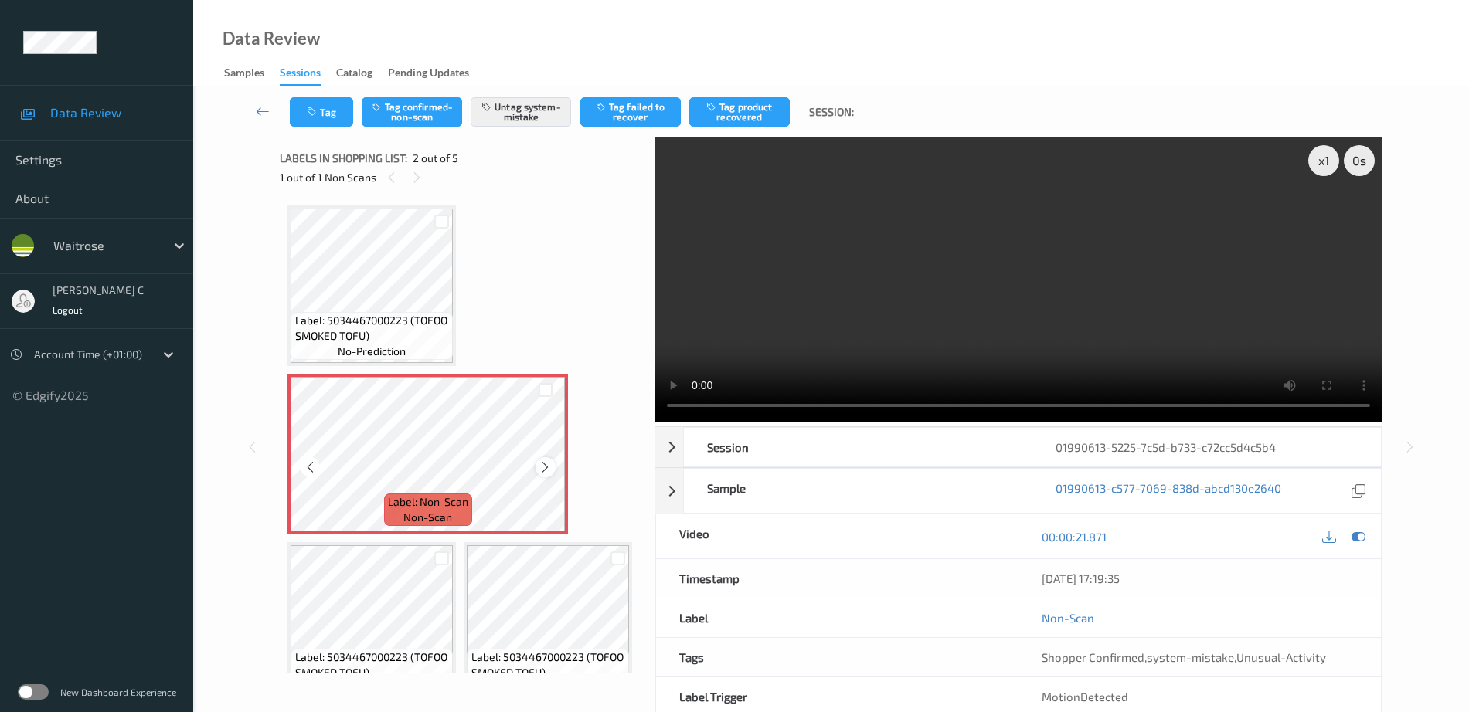
click at [549, 467] on icon at bounding box center [545, 468] width 13 height 14
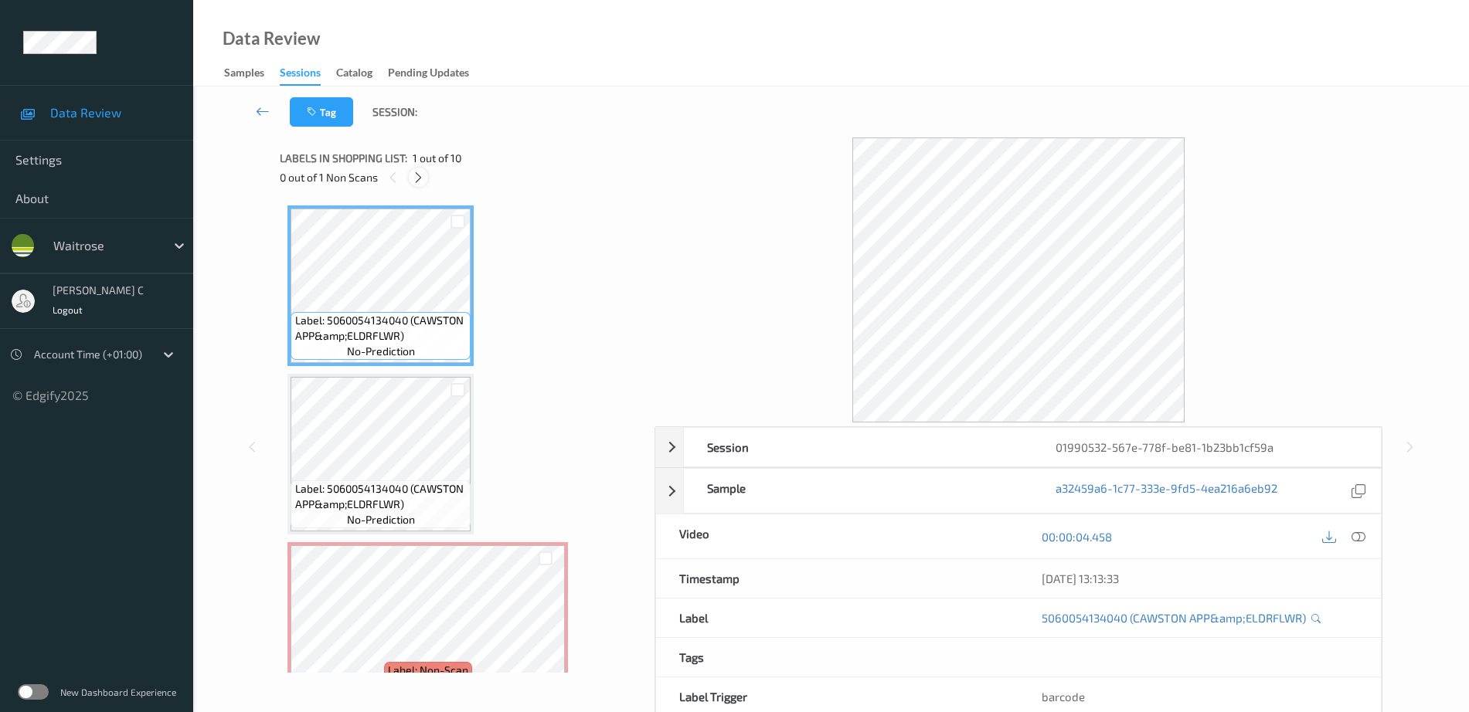
click at [420, 178] on icon at bounding box center [418, 178] width 13 height 14
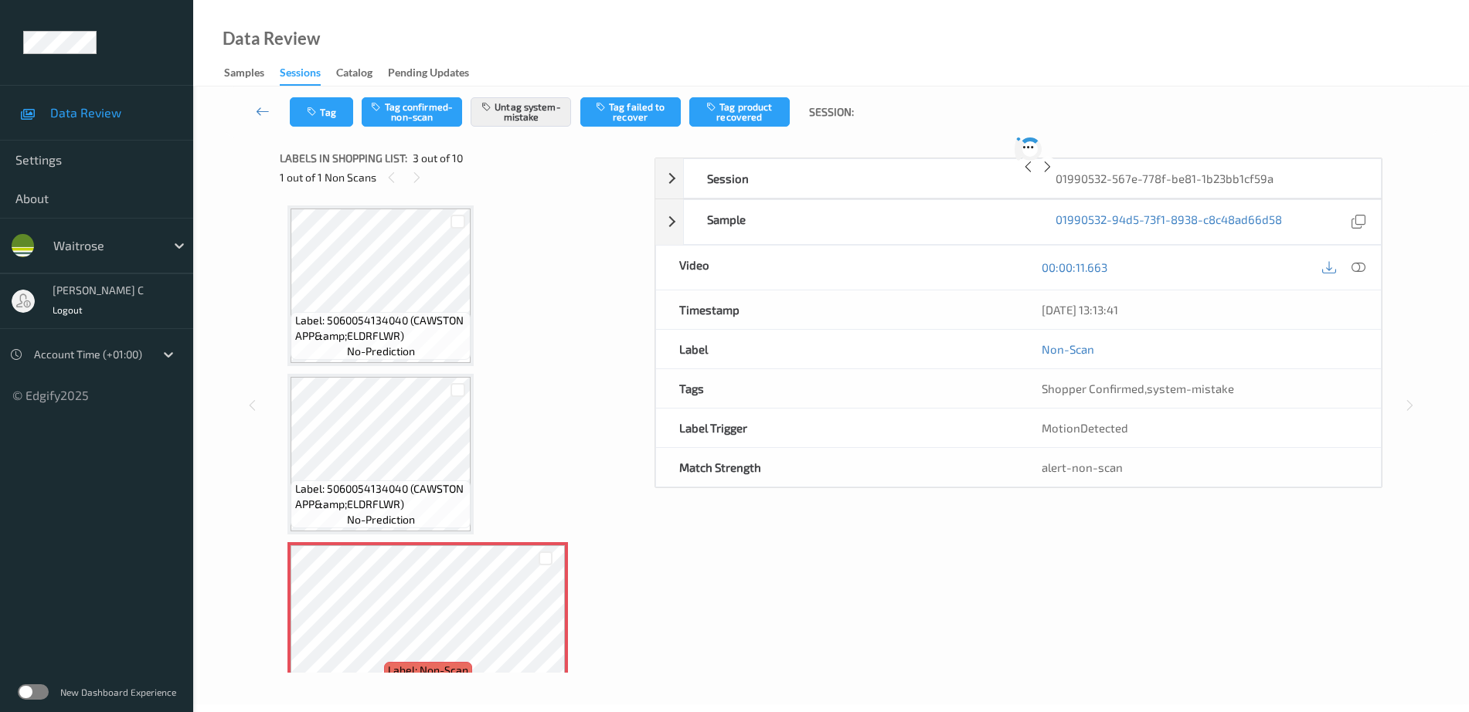
scroll to position [176, 0]
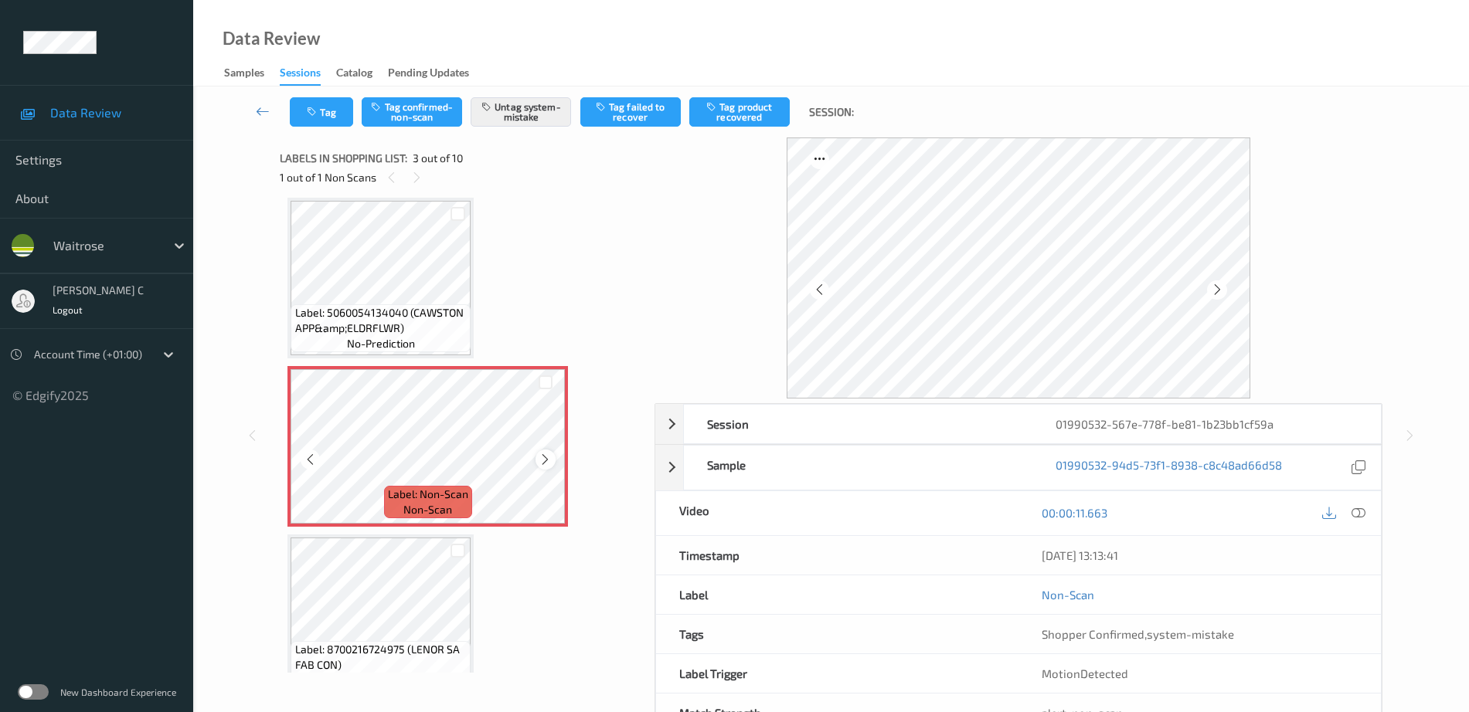
click at [538, 458] on div at bounding box center [544, 459] width 19 height 19
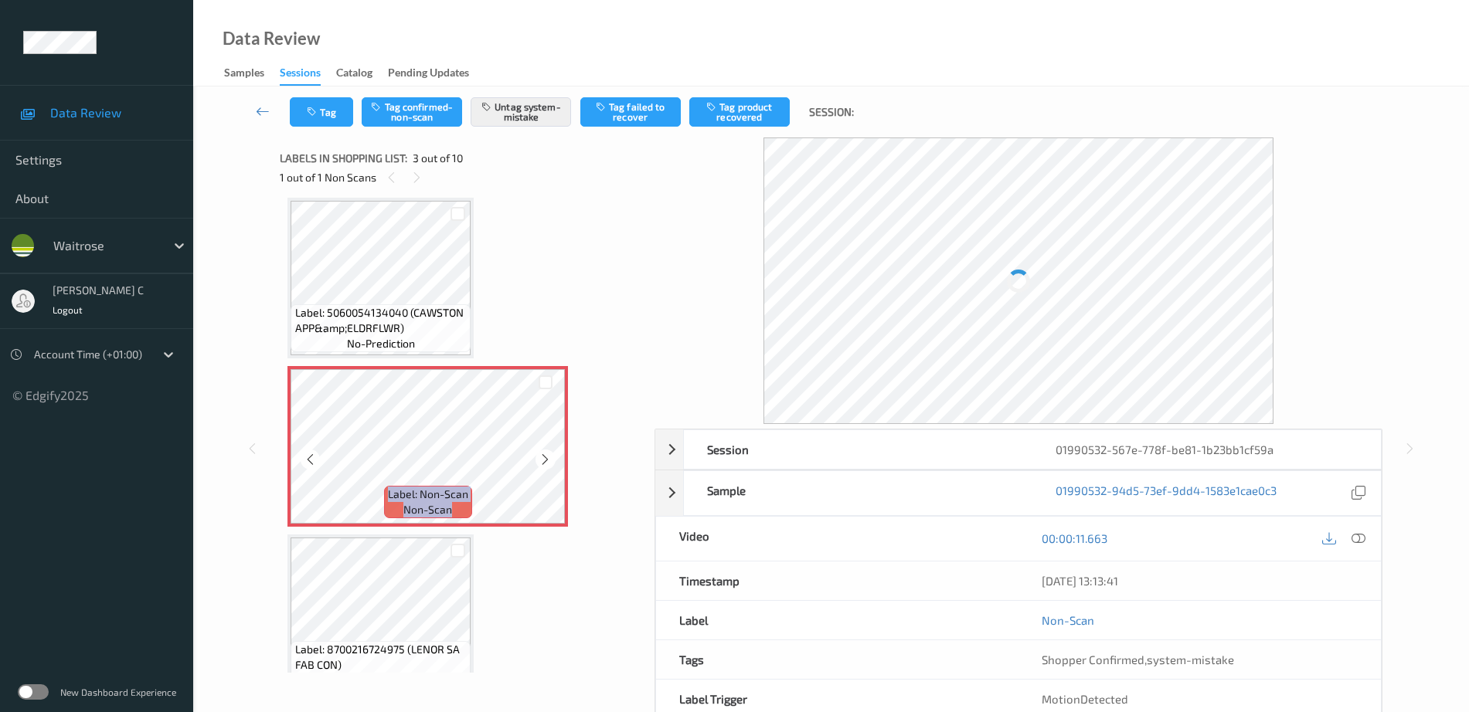
click at [538, 458] on div at bounding box center [544, 459] width 19 height 19
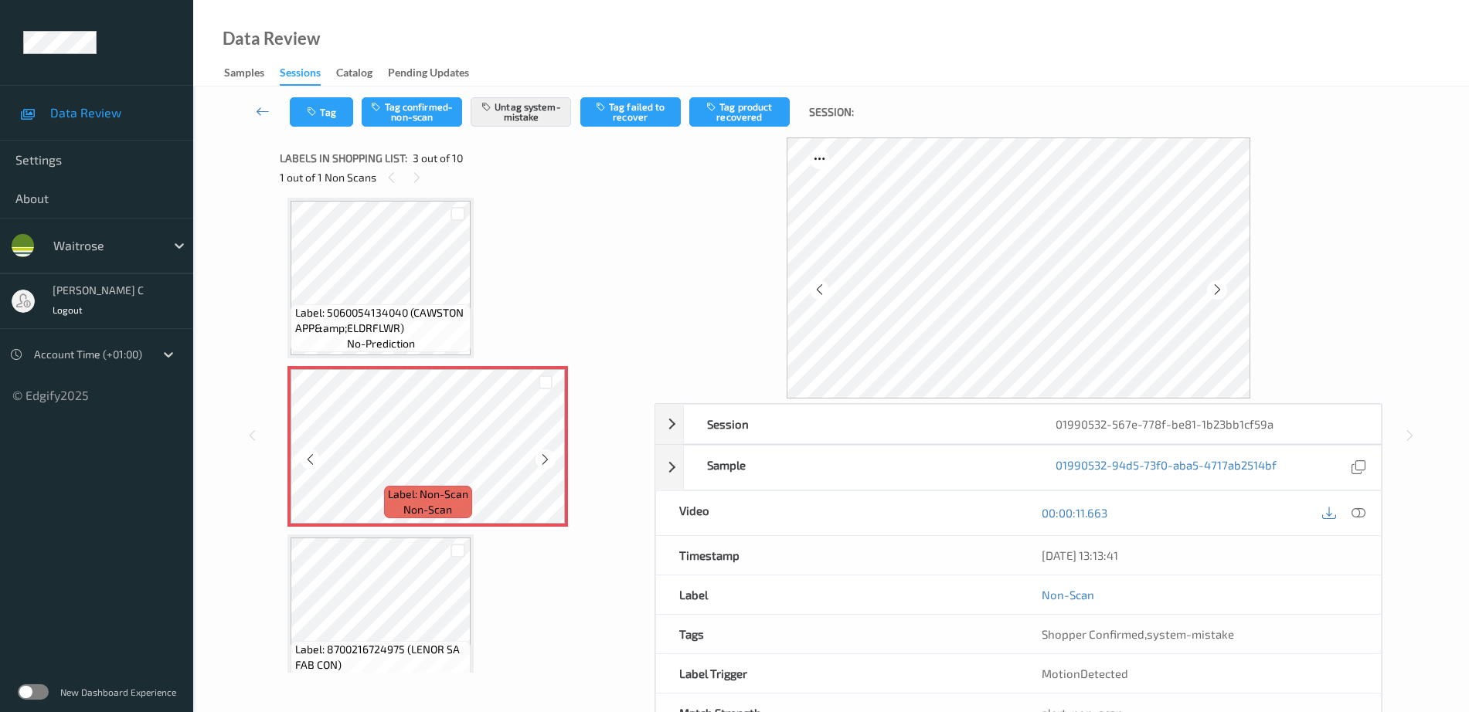
click at [538, 458] on div at bounding box center [544, 459] width 19 height 19
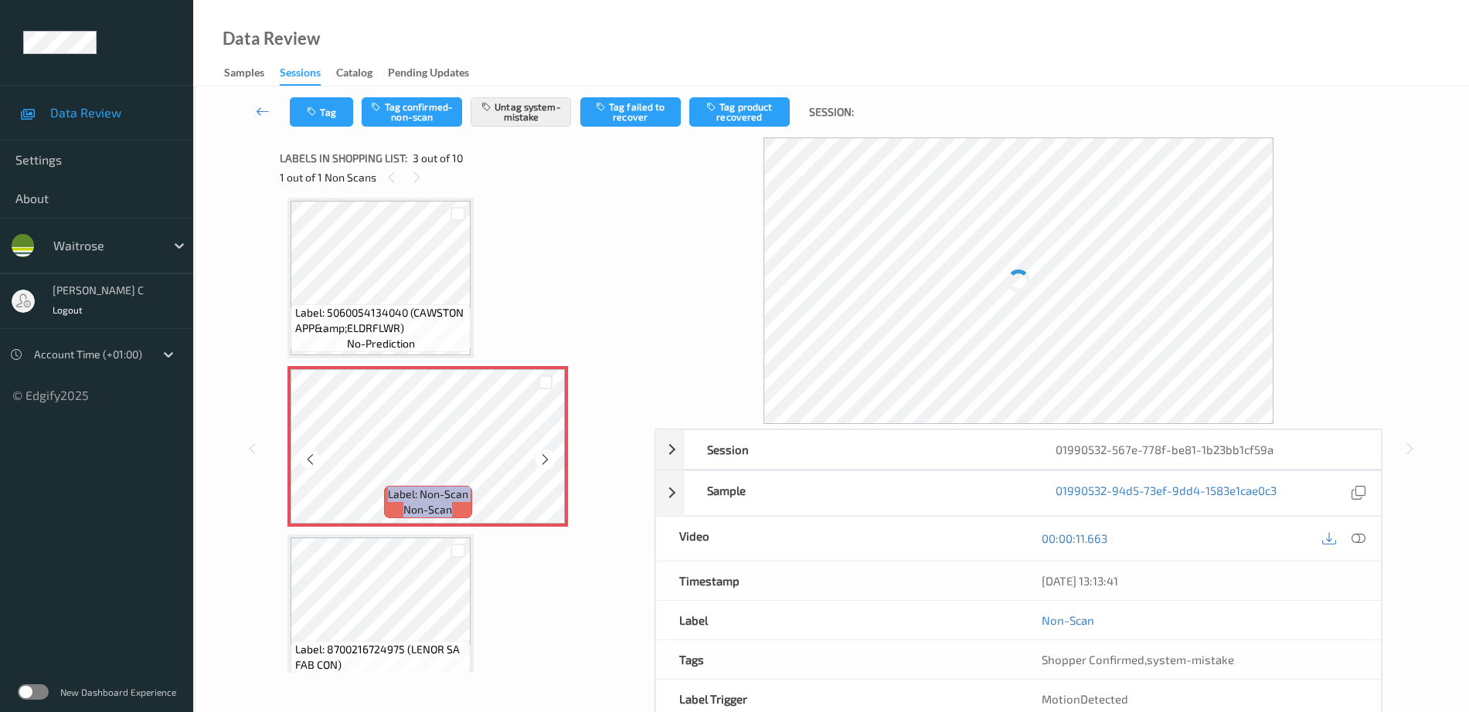
click at [538, 458] on div at bounding box center [544, 459] width 19 height 19
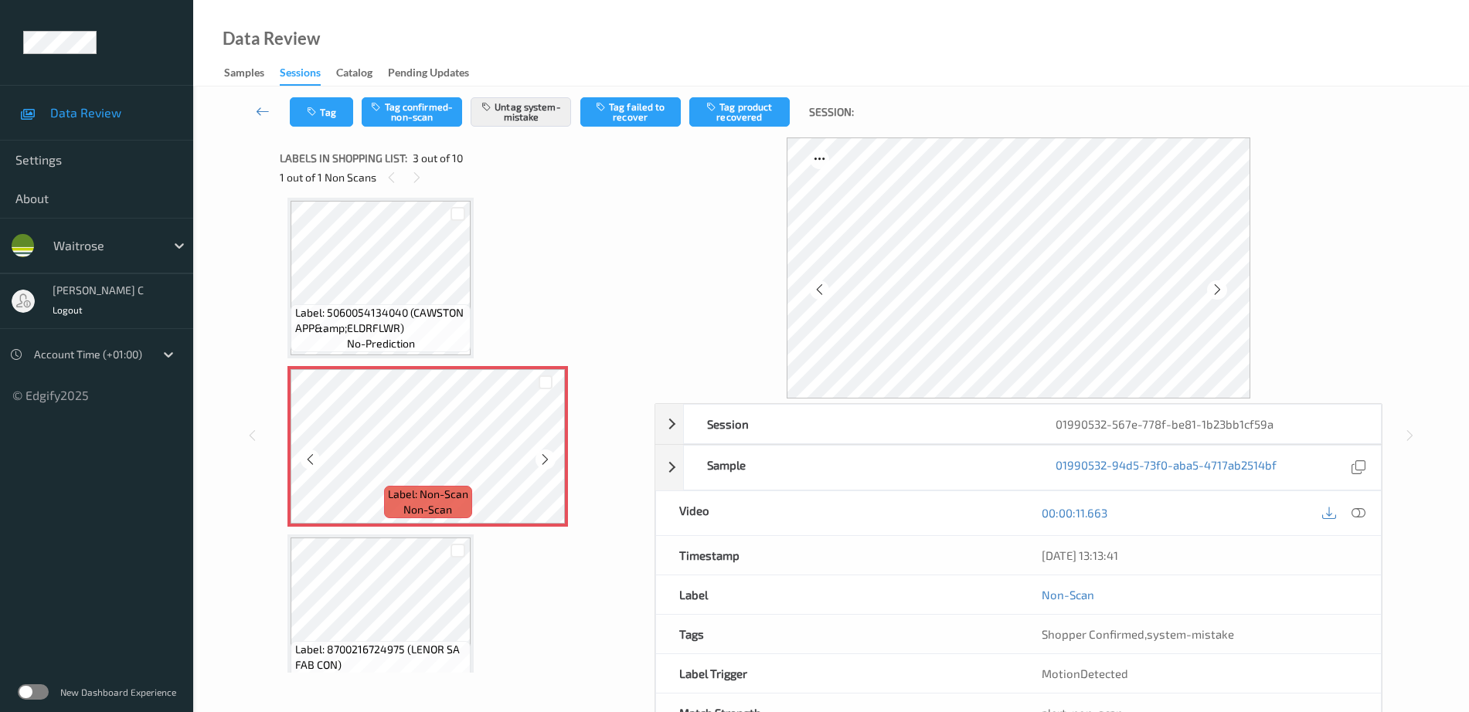
click at [538, 458] on div at bounding box center [544, 459] width 19 height 19
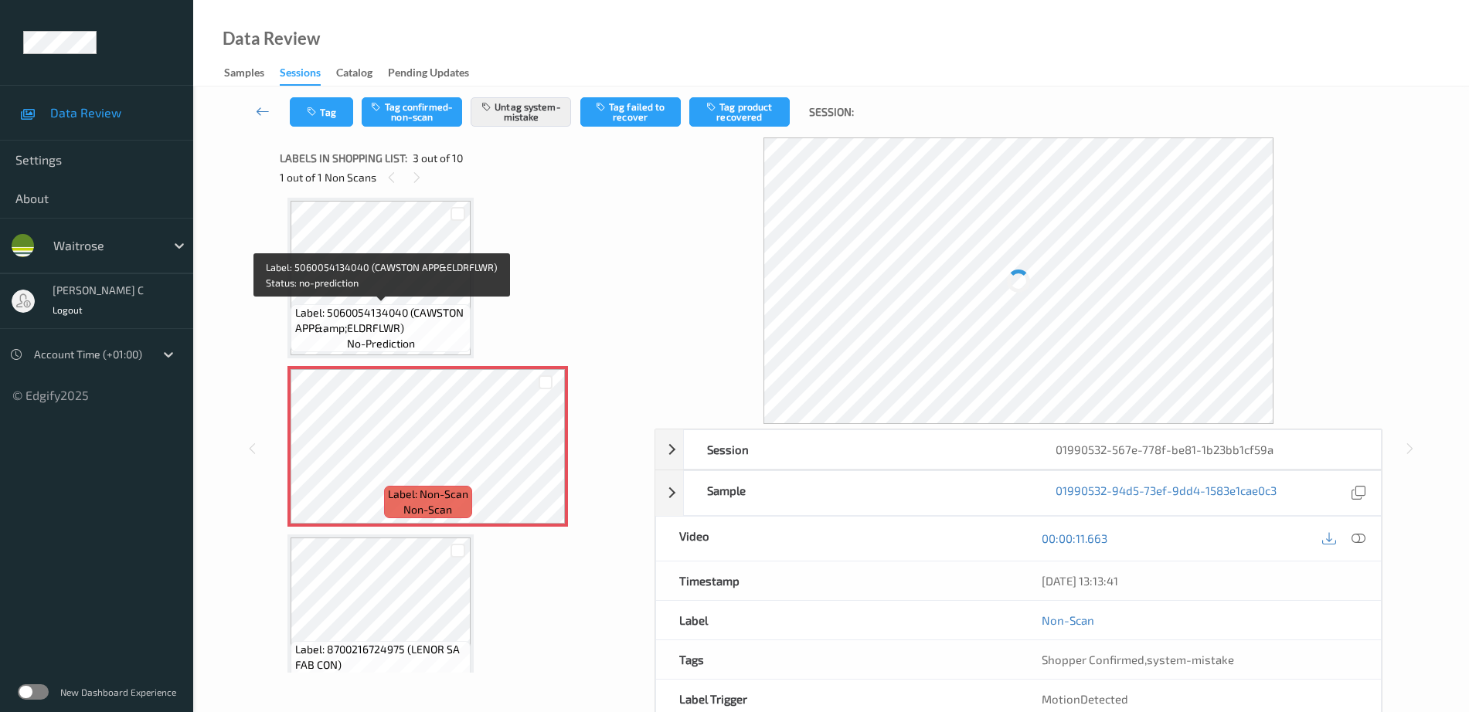
click at [403, 319] on span "Label: 5060054134040 (CAWSTON APP&amp;ELDRFLWR)" at bounding box center [381, 320] width 172 height 31
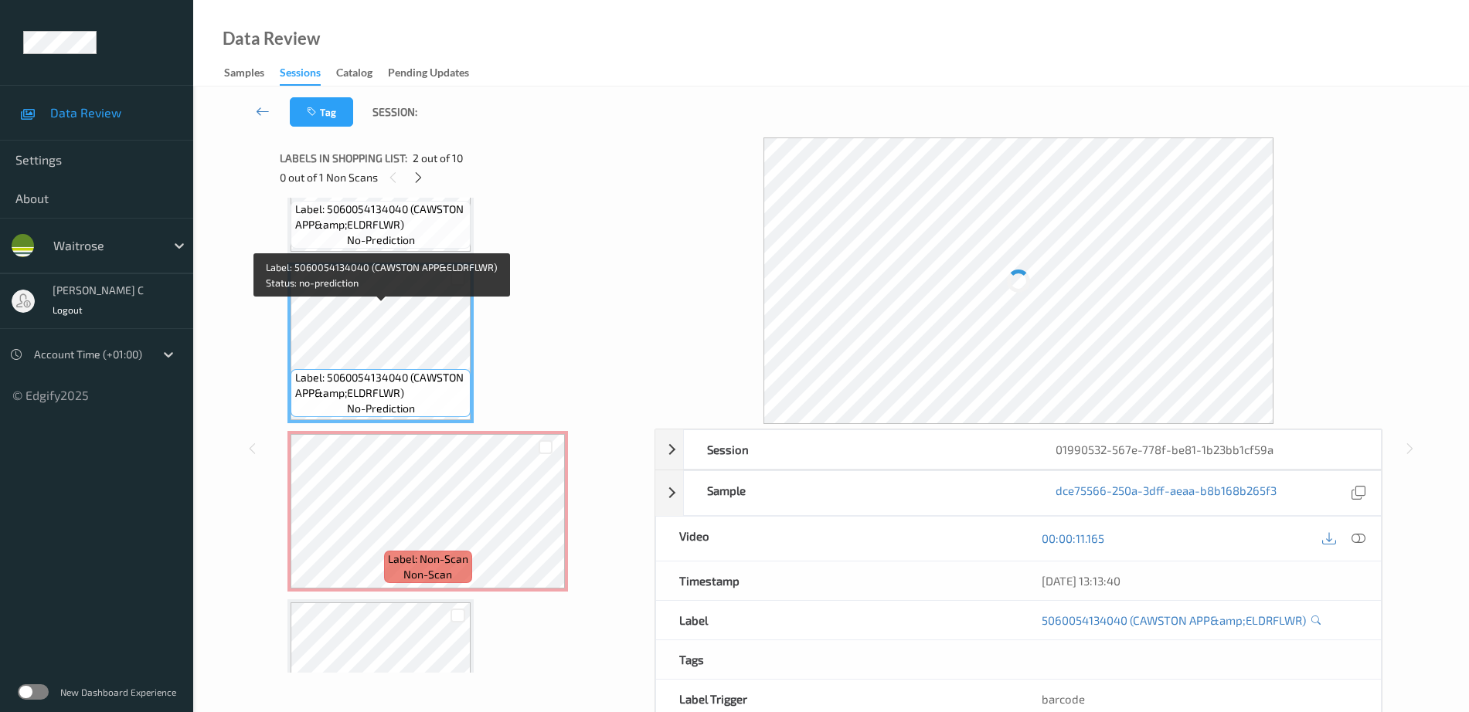
scroll to position [0, 0]
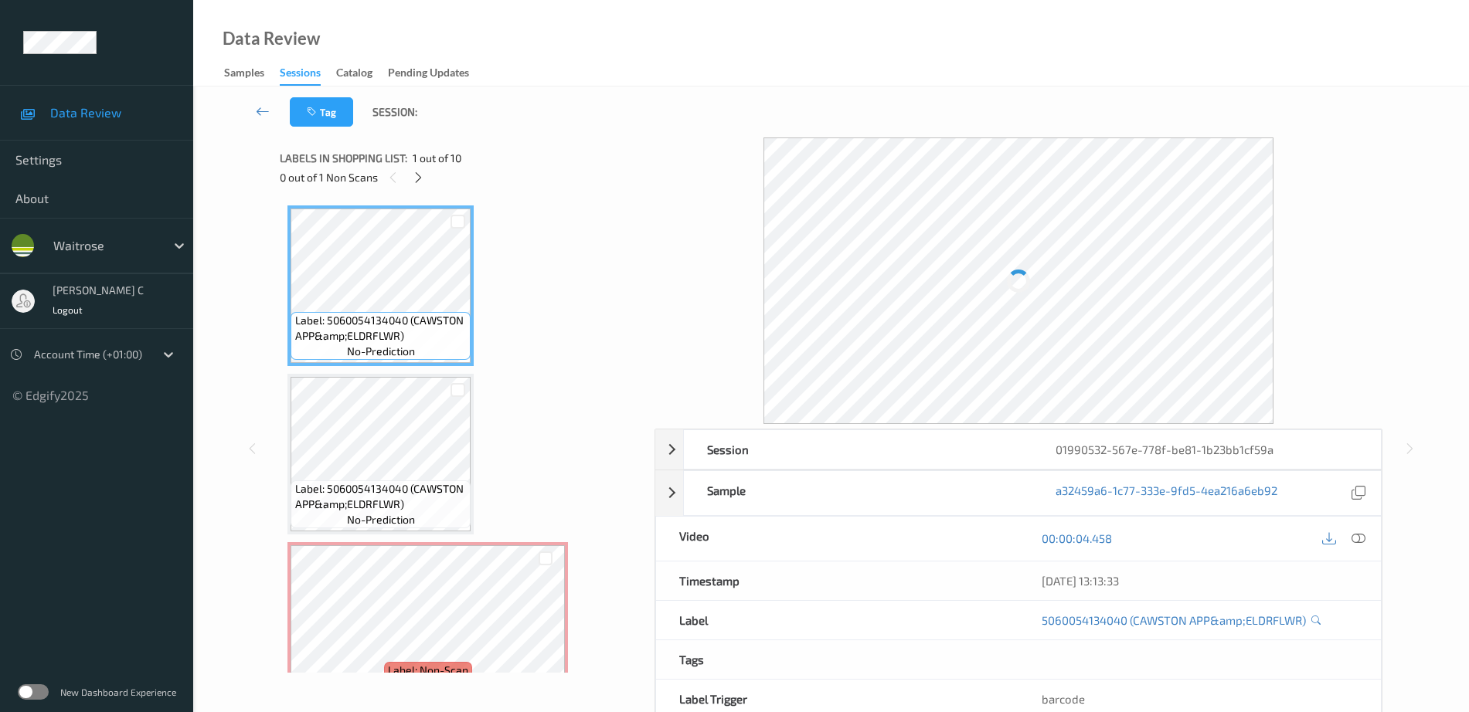
click at [1361, 538] on icon at bounding box center [1358, 539] width 14 height 14
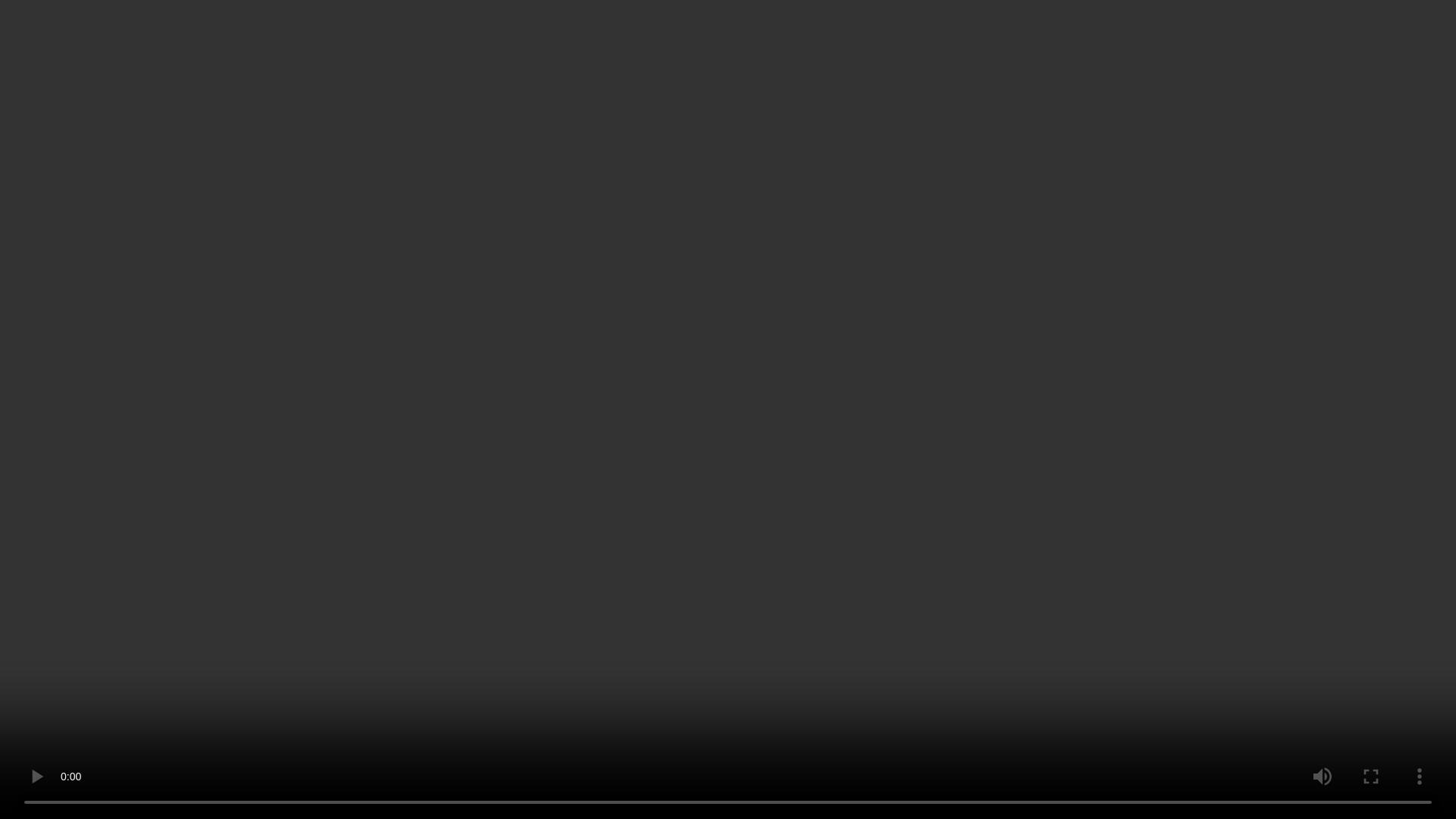
click at [734, 62] on video at bounding box center [728, 409] width 1456 height 819
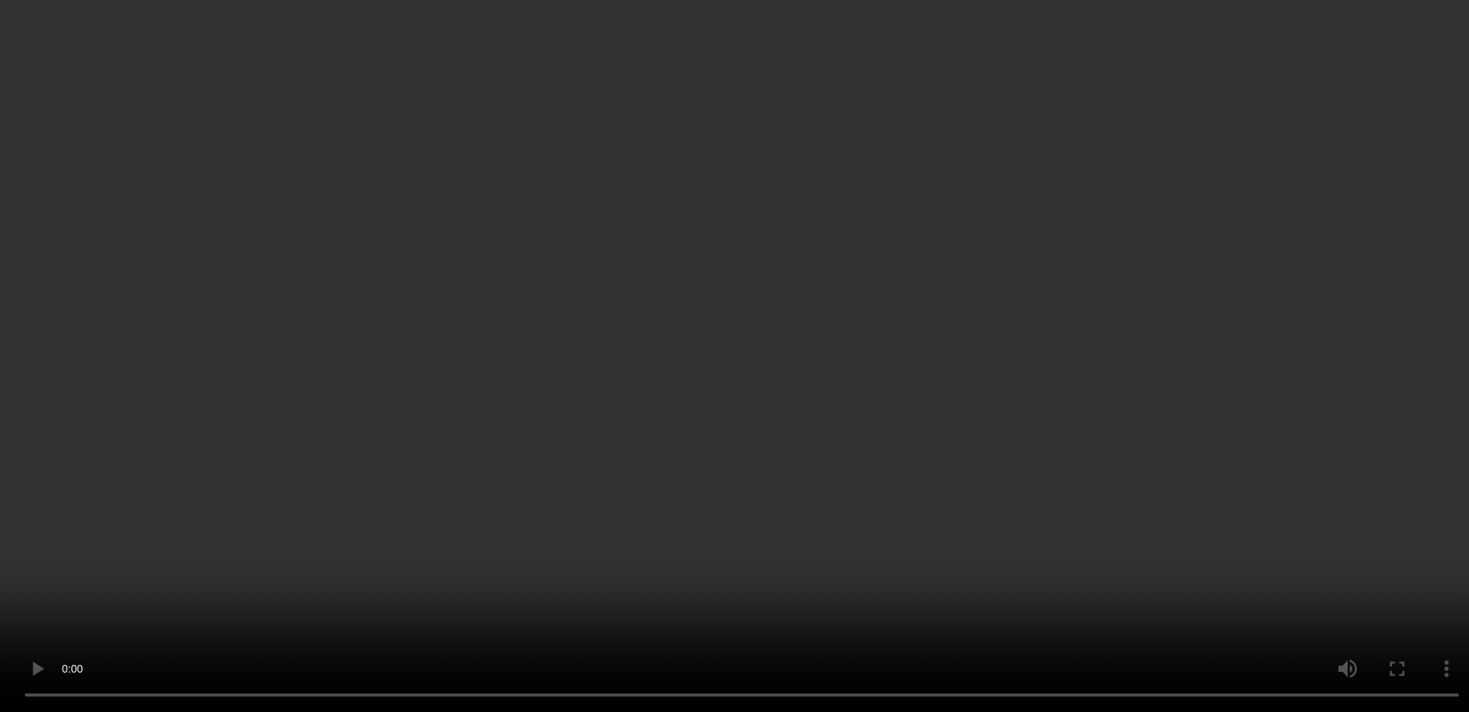
scroll to position [97, 0]
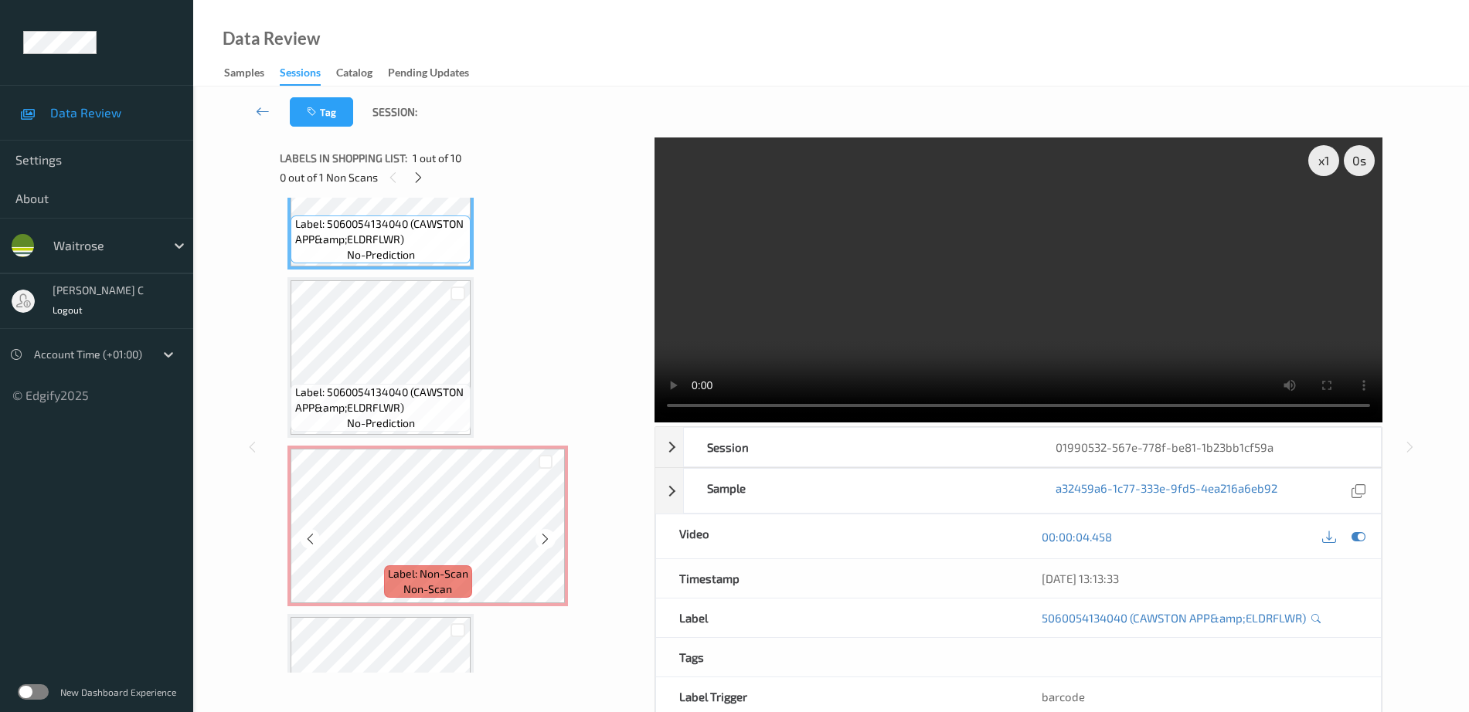
click at [385, 577] on div "Label: Non-Scan non-scan" at bounding box center [428, 582] width 88 height 32
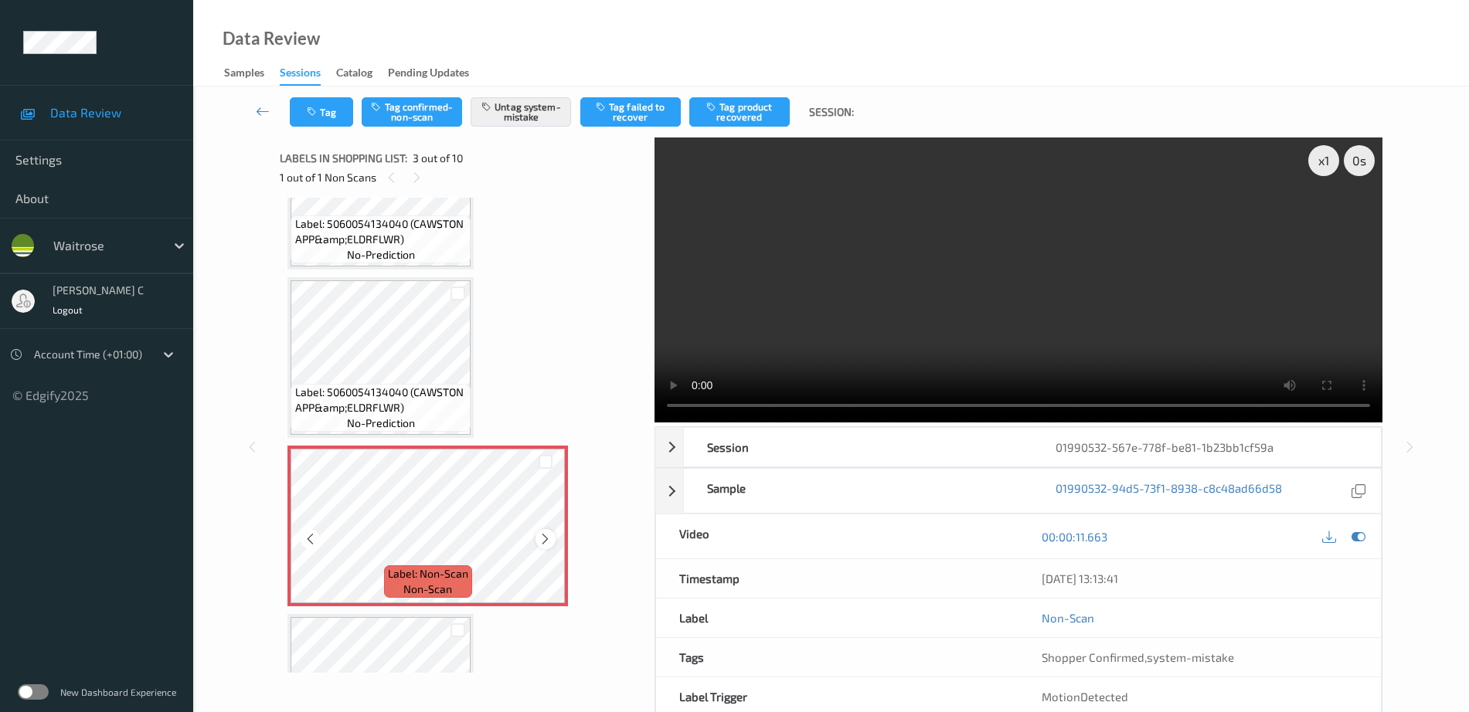
click at [551, 539] on icon at bounding box center [545, 539] width 13 height 14
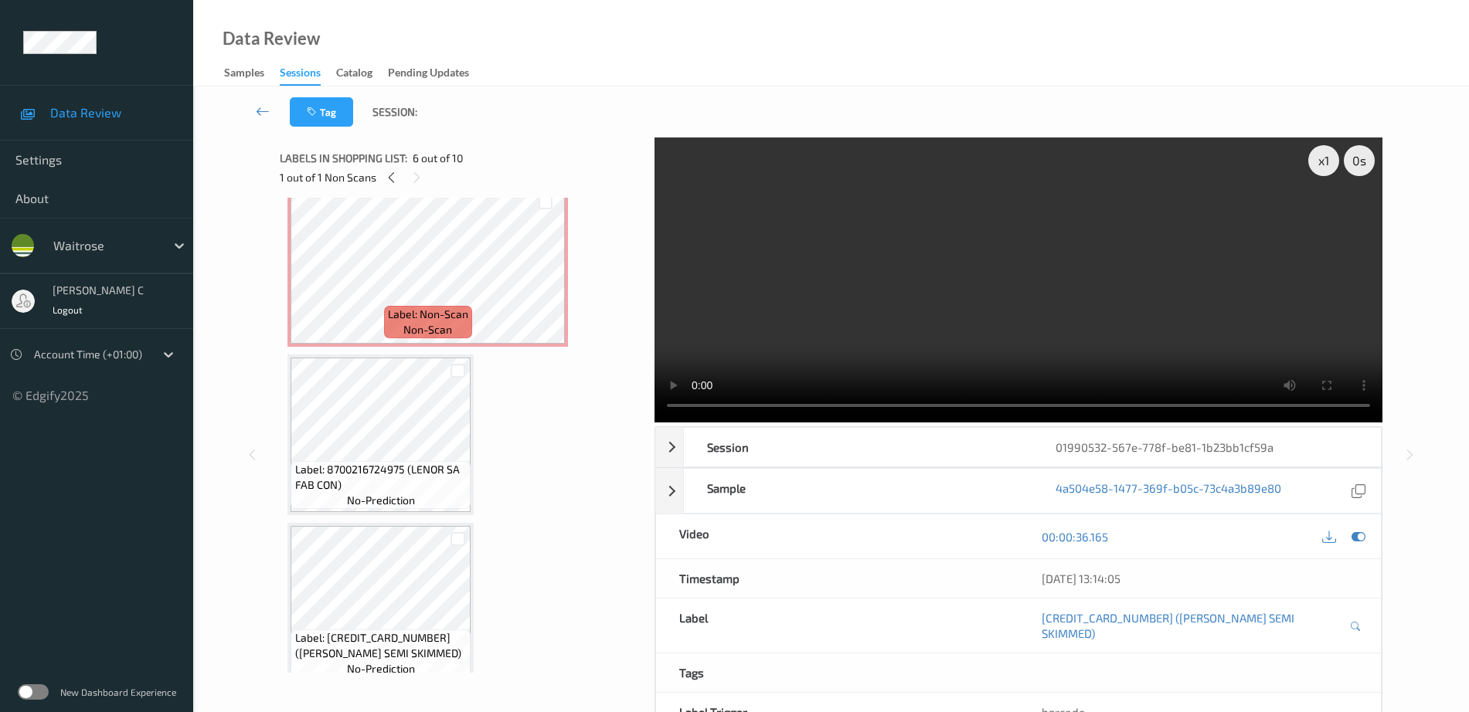
scroll to position [290, 0]
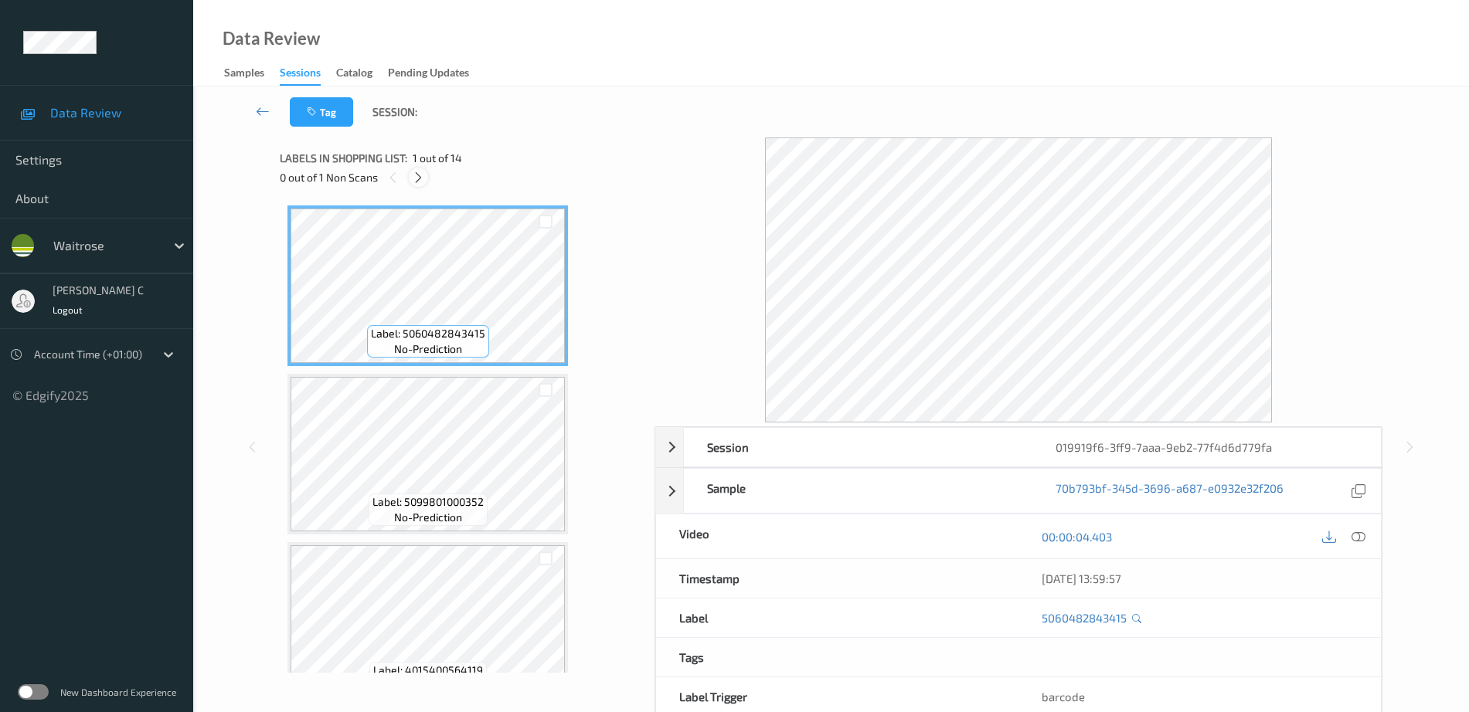
click at [419, 175] on icon at bounding box center [418, 178] width 13 height 14
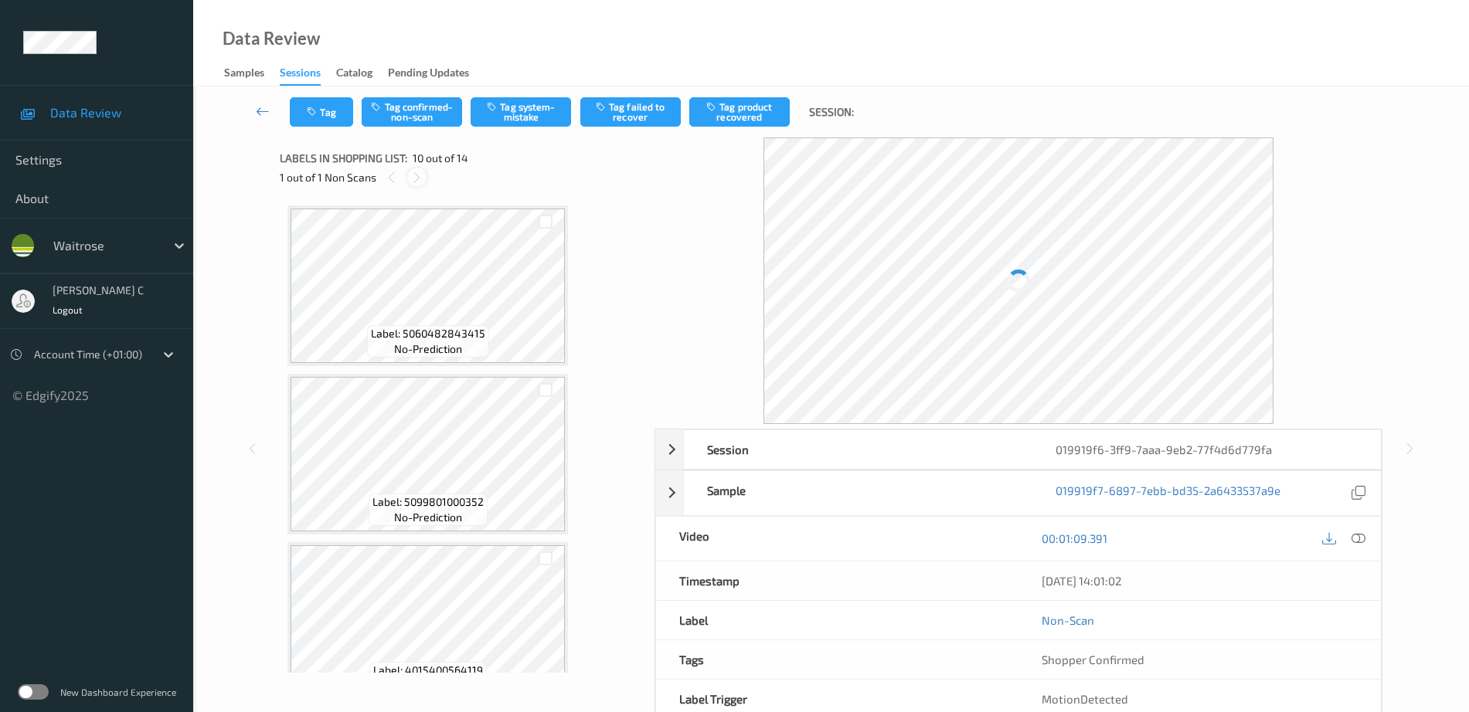
scroll to position [1355, 0]
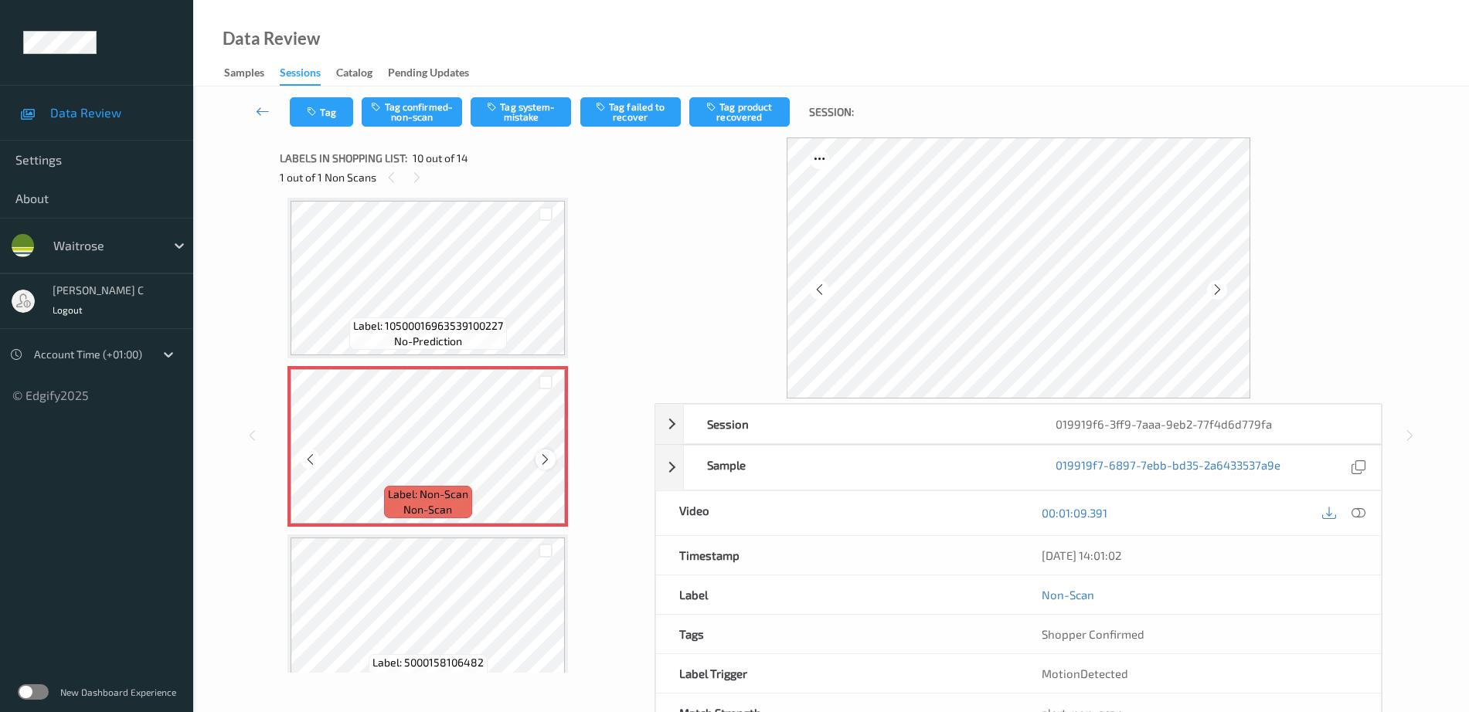
click at [546, 458] on icon at bounding box center [545, 460] width 13 height 14
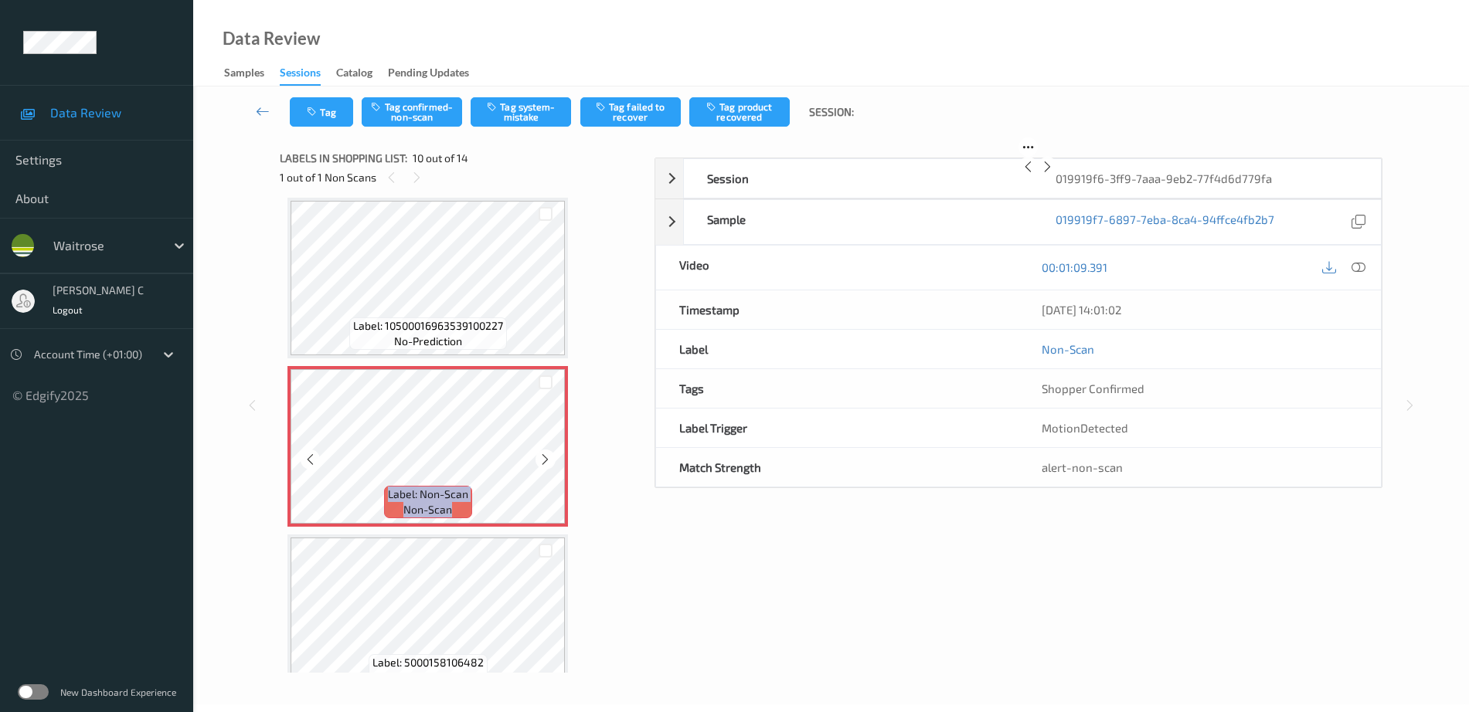
click at [546, 458] on icon at bounding box center [545, 460] width 13 height 14
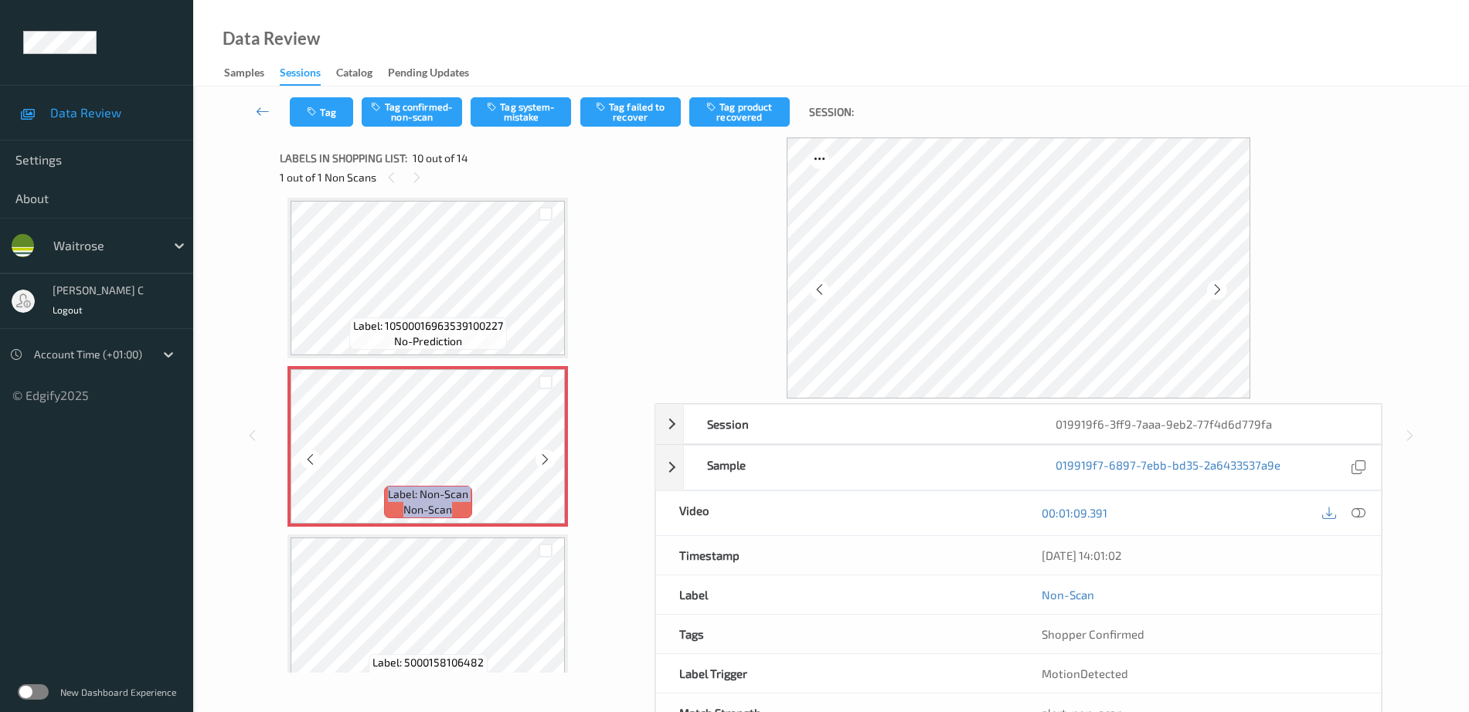
click at [546, 458] on icon at bounding box center [545, 460] width 13 height 14
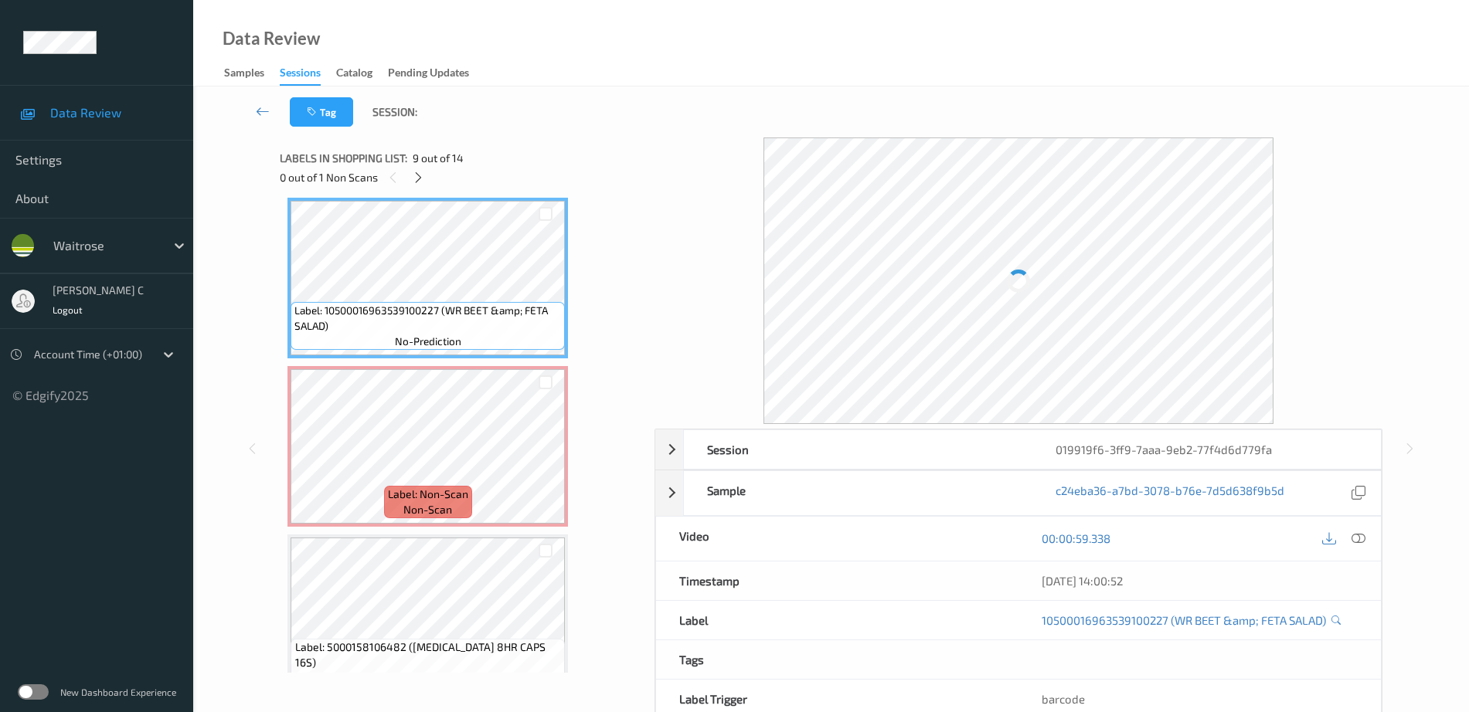
click at [1366, 544] on div at bounding box center [1343, 539] width 50 height 21
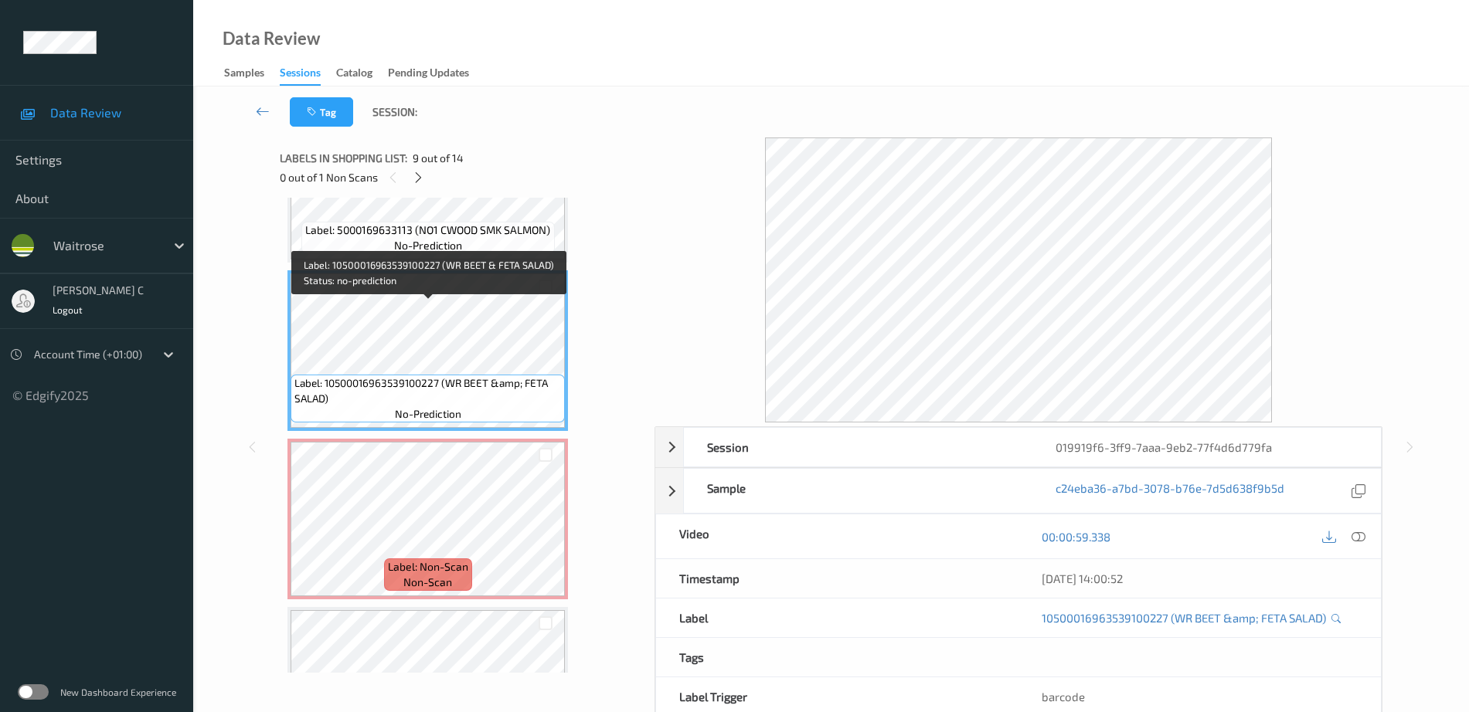
scroll to position [1162, 0]
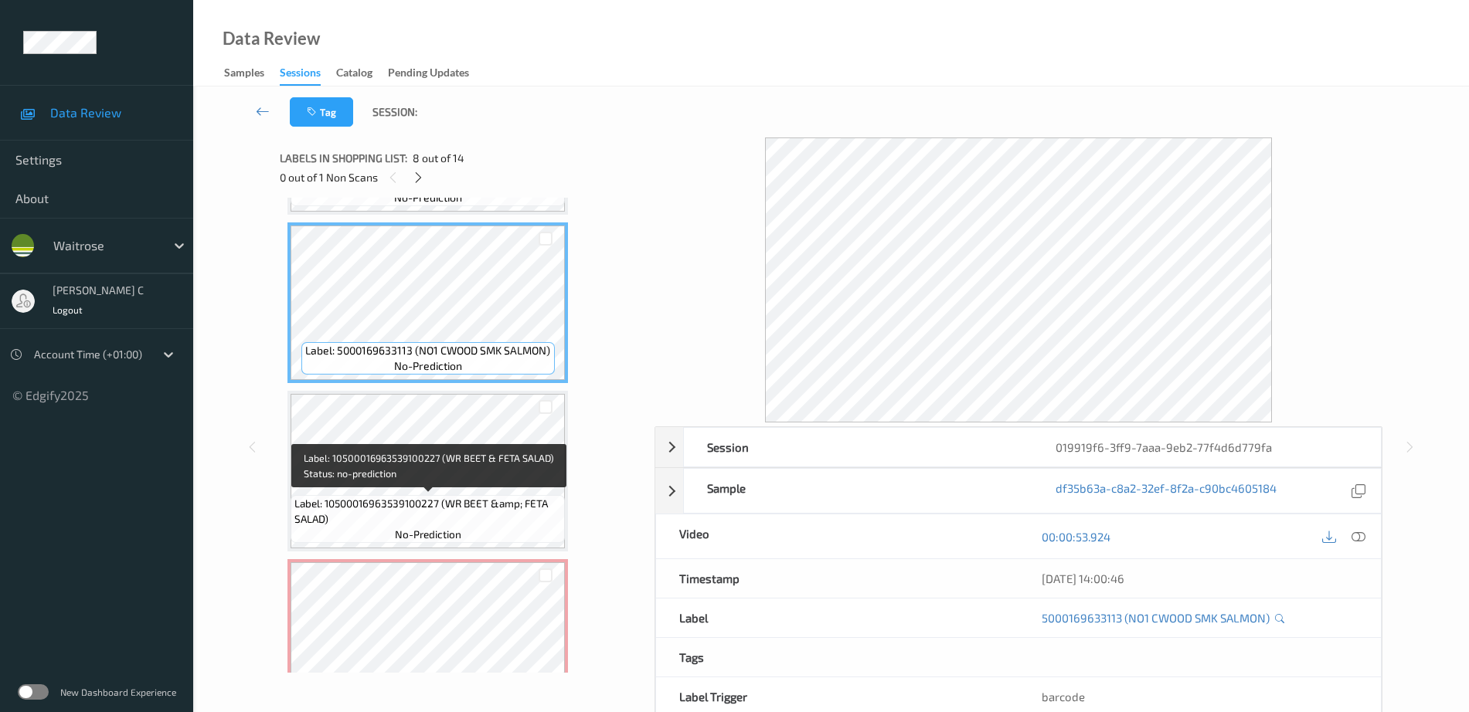
click at [500, 506] on span "Label: 10500016963539100227 (WR BEET &amp; FETA SALAD)" at bounding box center [427, 511] width 267 height 31
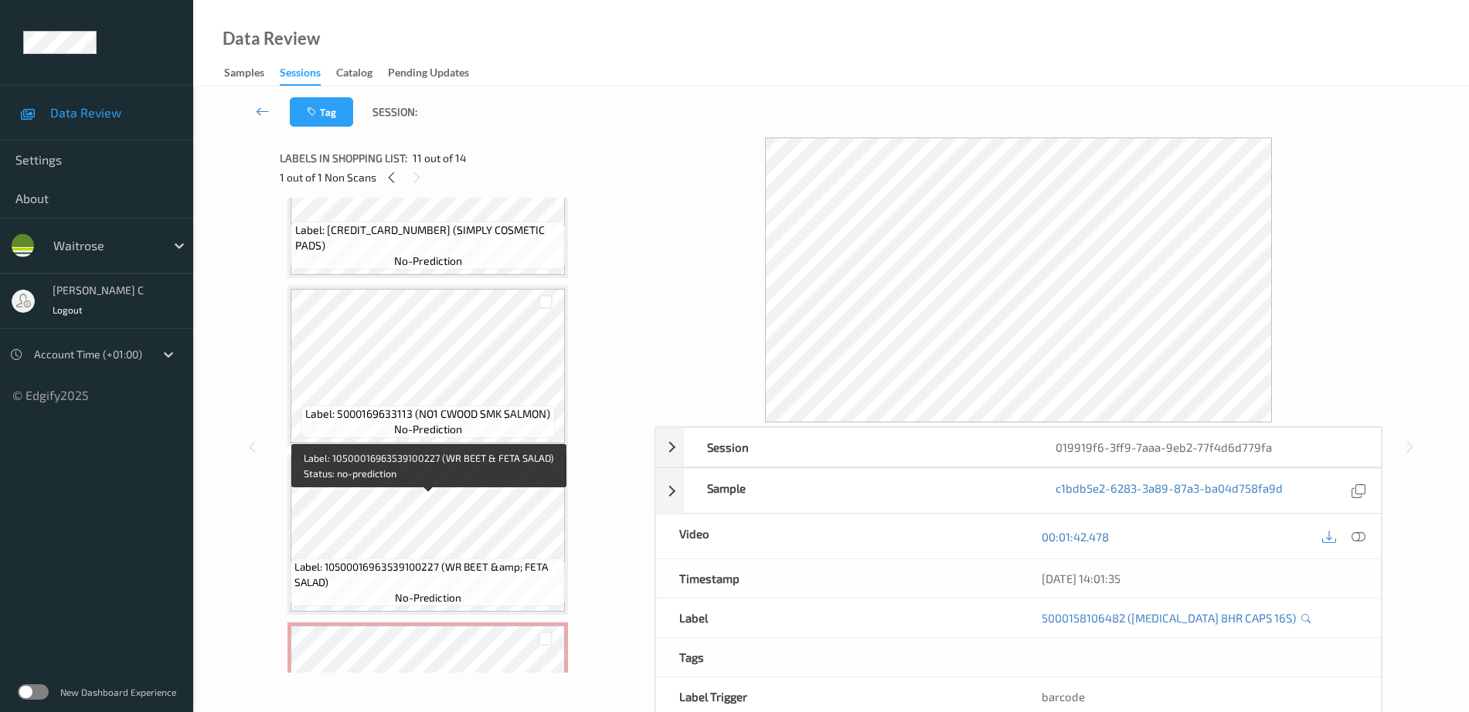
scroll to position [1066, 0]
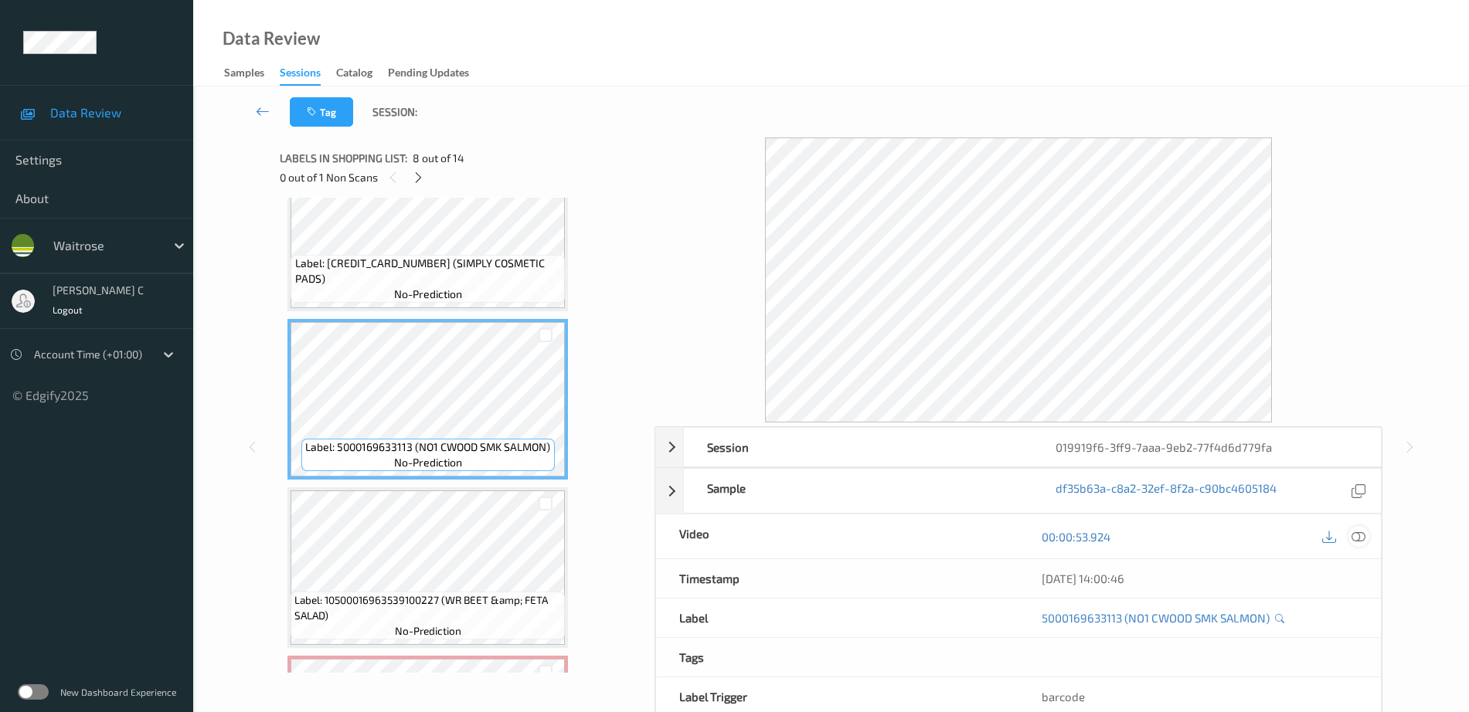
click at [1361, 535] on icon at bounding box center [1358, 537] width 14 height 14
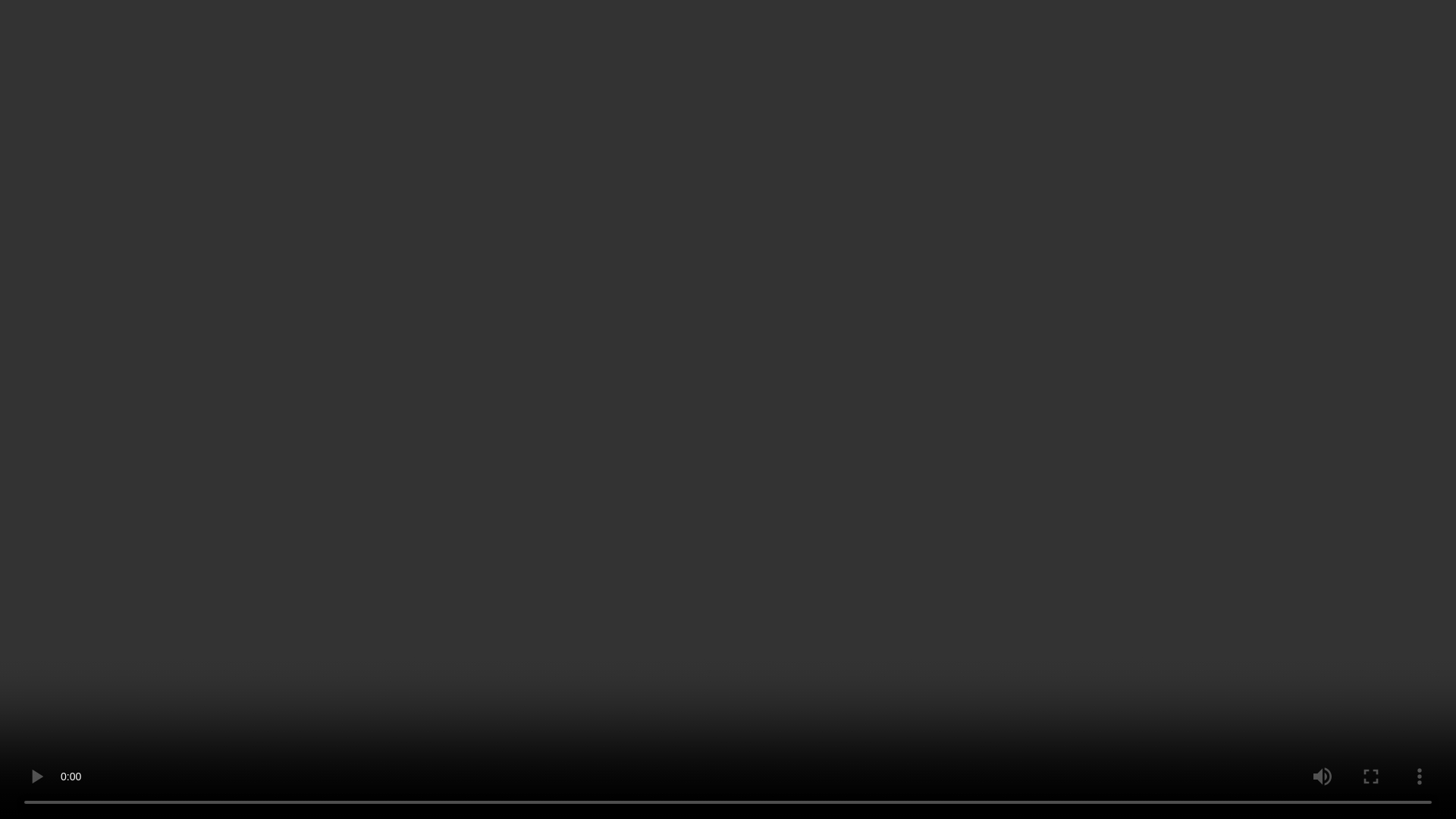
click at [31, 698] on video at bounding box center [728, 409] width 1456 height 819
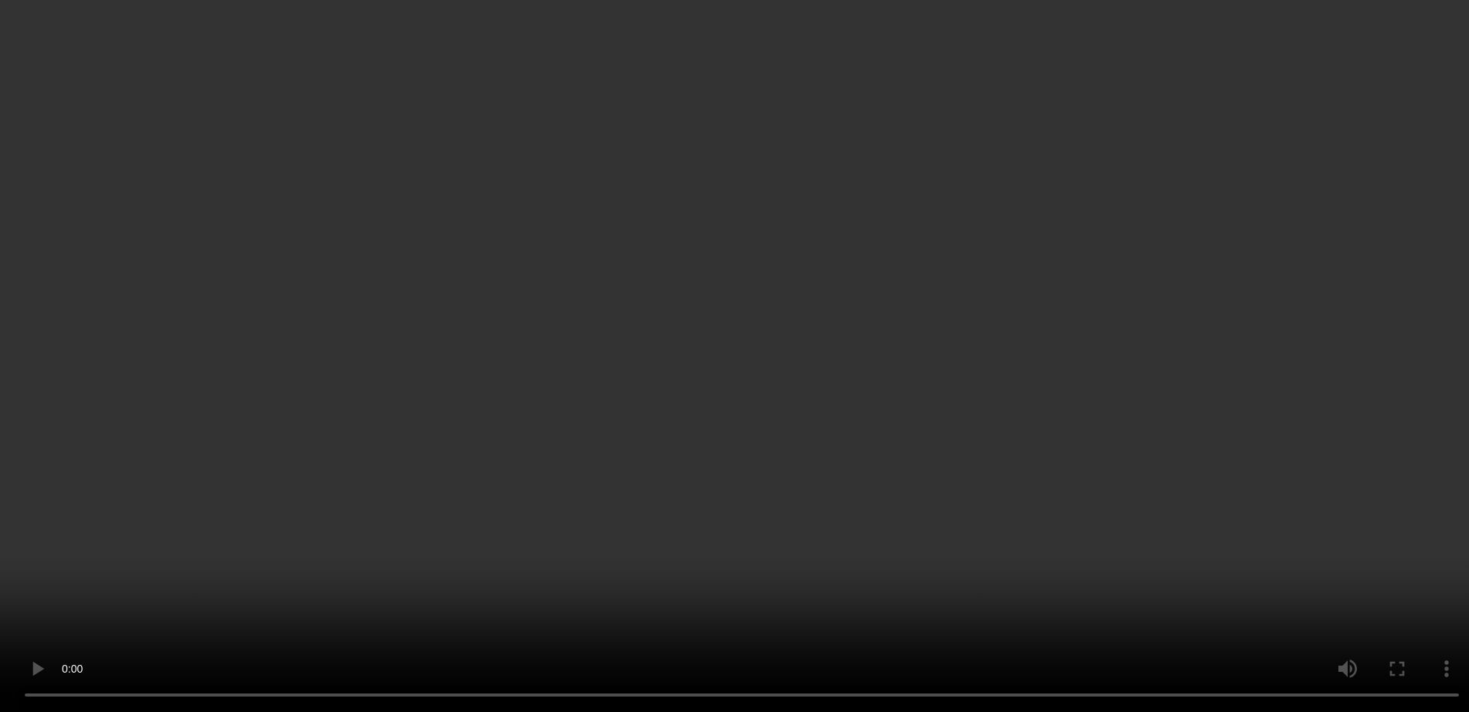
scroll to position [1355, 0]
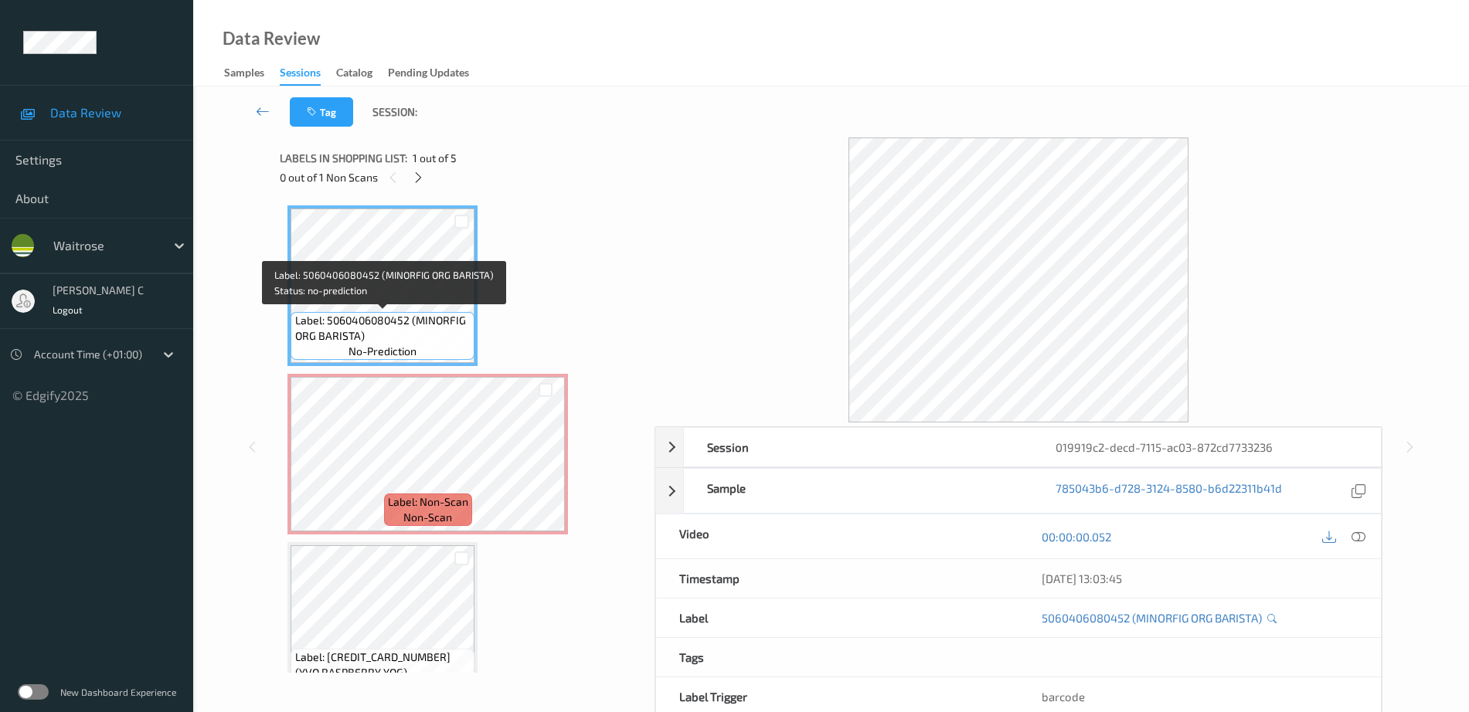
click at [429, 316] on span "Label: 5060406080452 (MINORFIG ORG BARISTA)" at bounding box center [383, 328] width 176 height 31
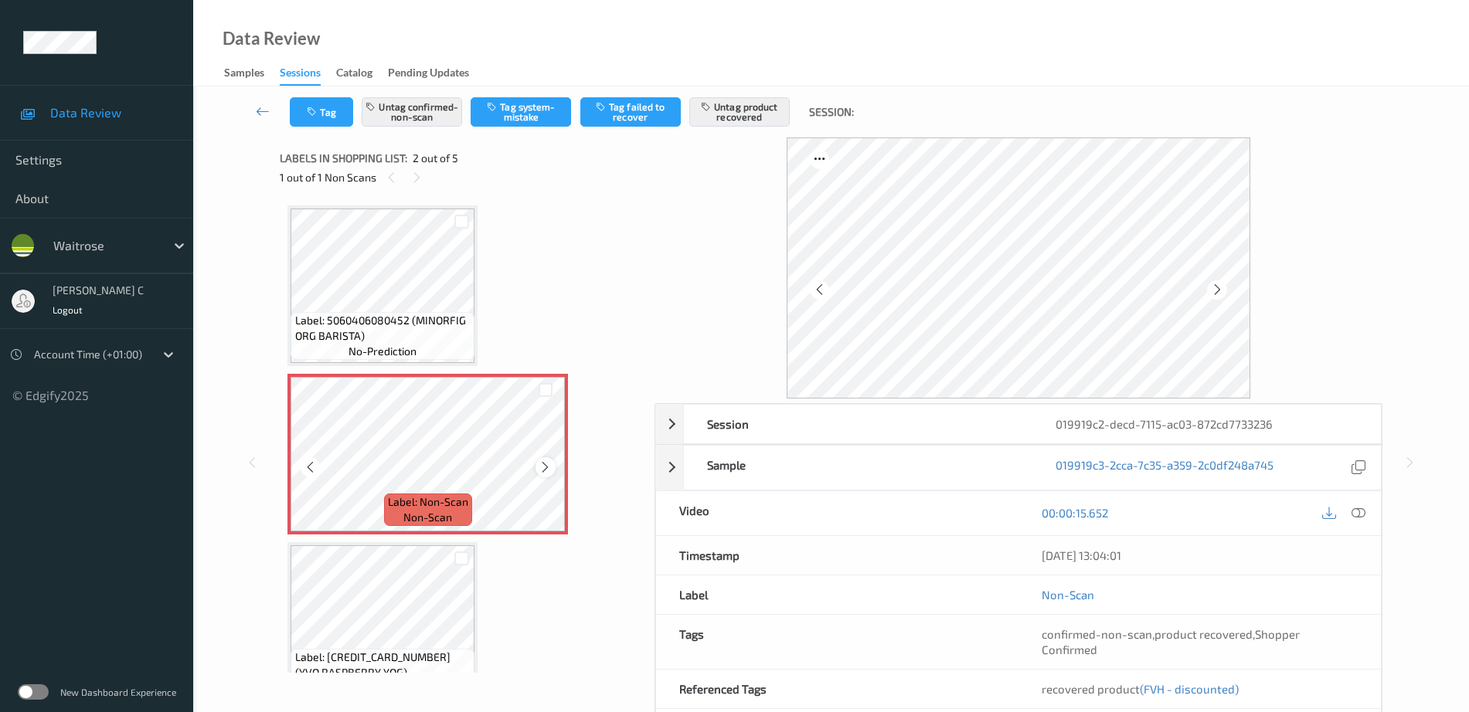
click at [549, 470] on icon at bounding box center [545, 468] width 13 height 14
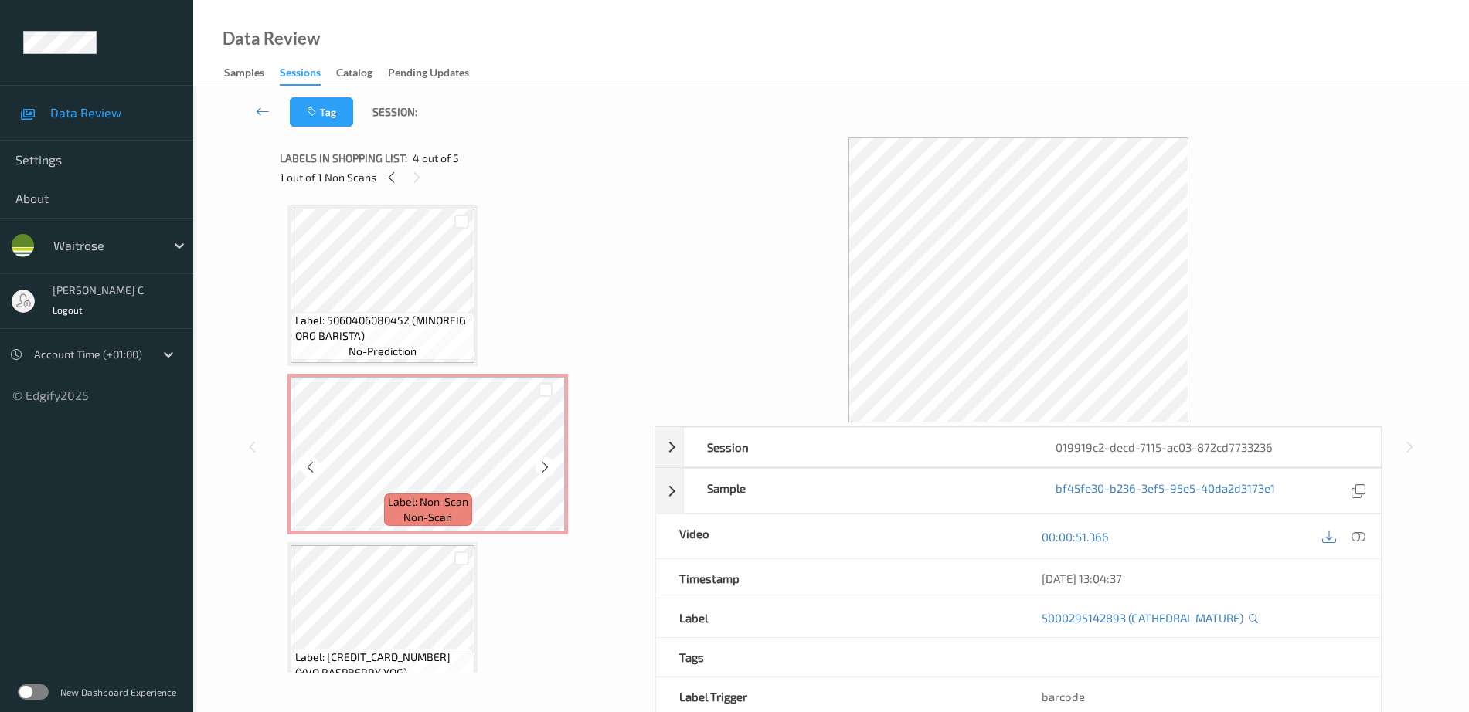
click at [348, 339] on span "Label: 5060406080452 (MINORFIG ORG BARISTA)" at bounding box center [383, 328] width 176 height 31
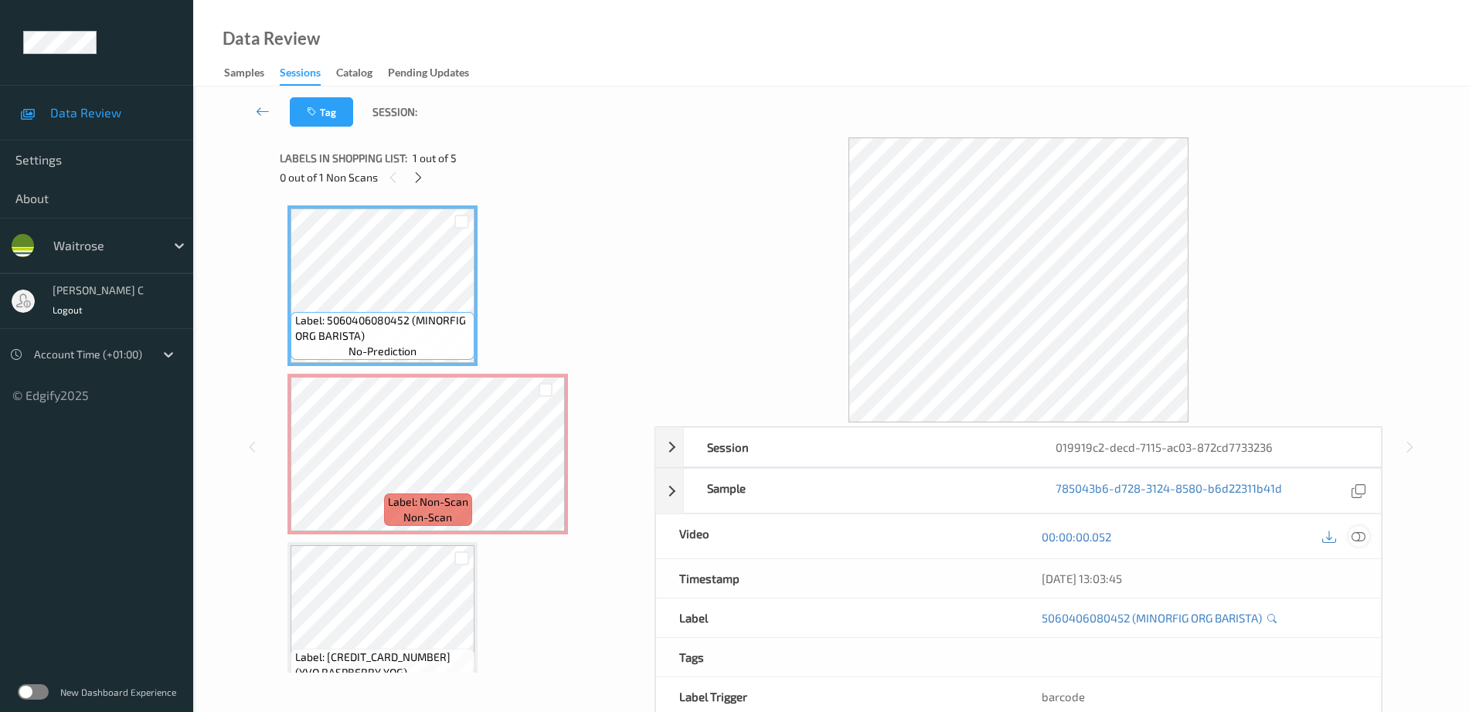
click at [1351, 535] on icon at bounding box center [1358, 537] width 14 height 14
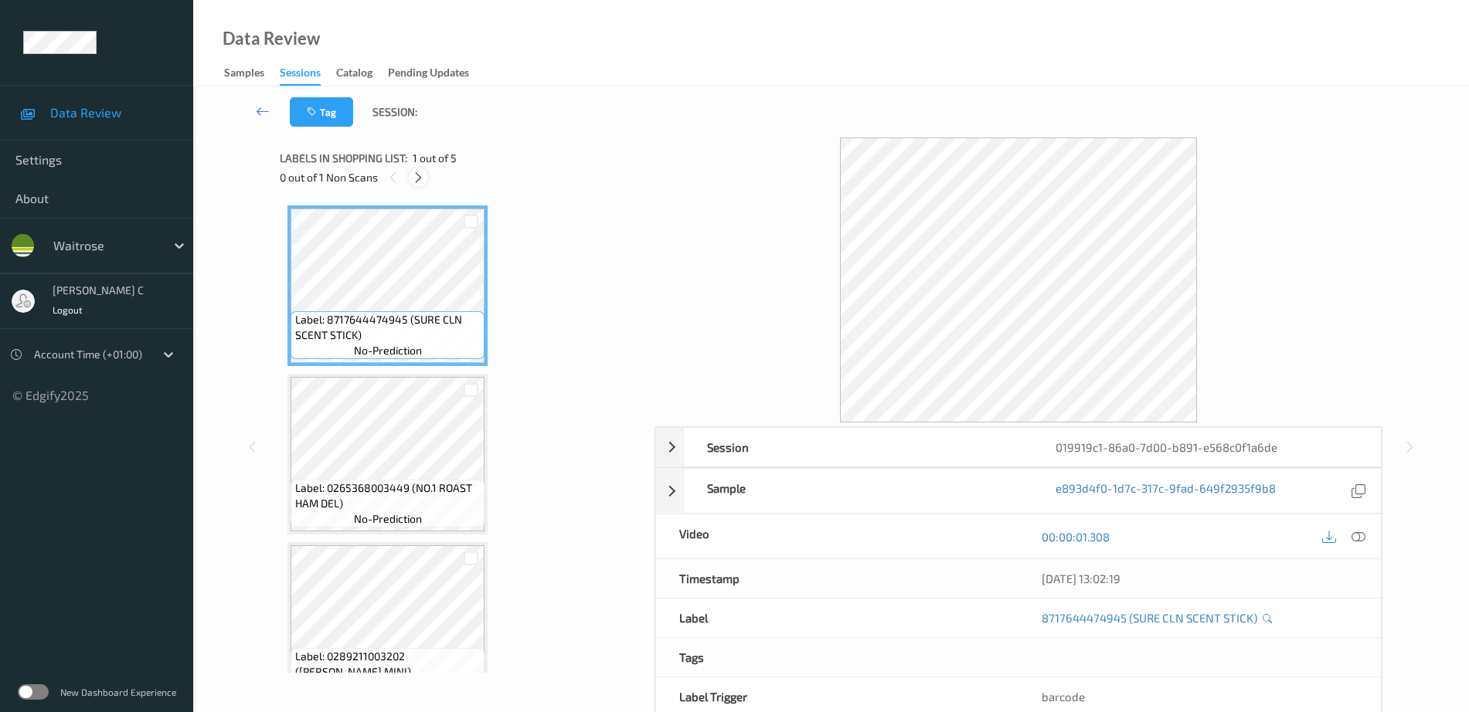
click at [413, 178] on icon at bounding box center [418, 178] width 13 height 14
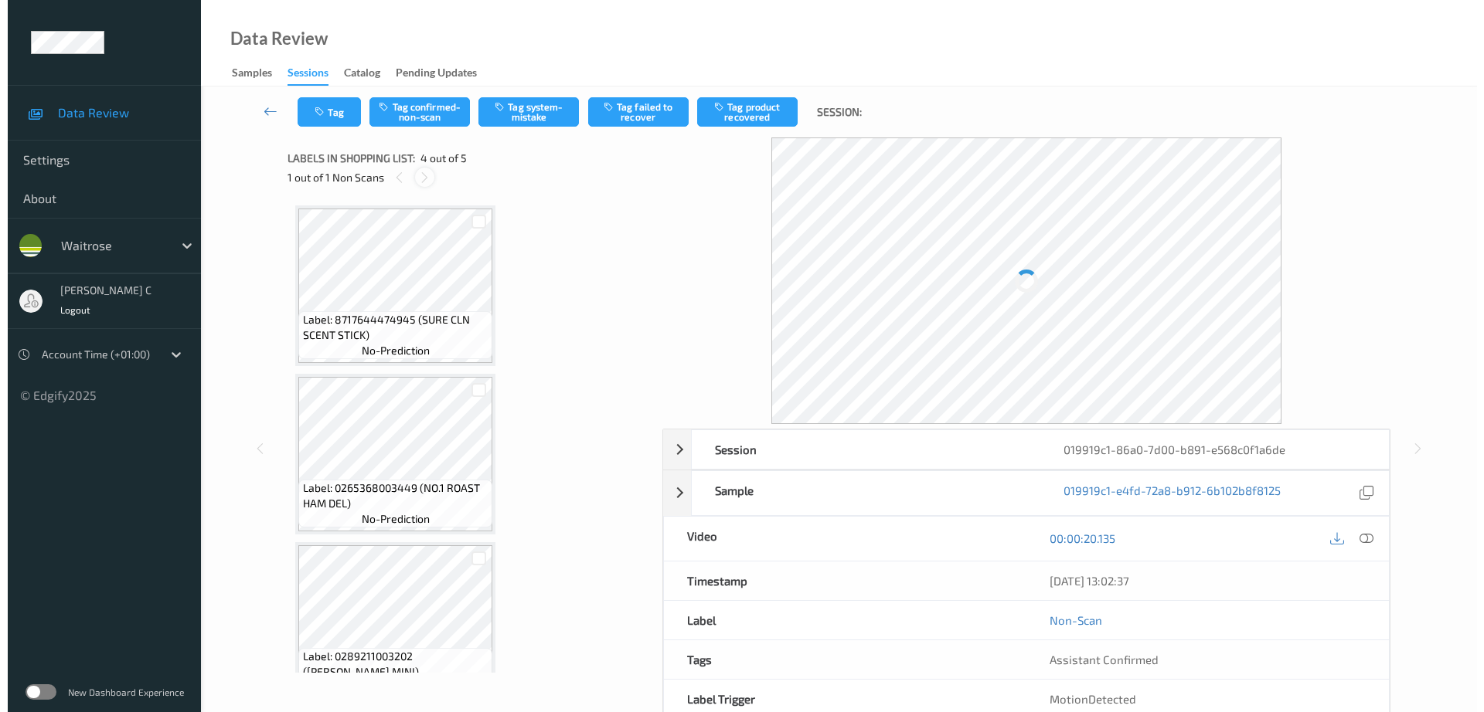
scroll to position [345, 0]
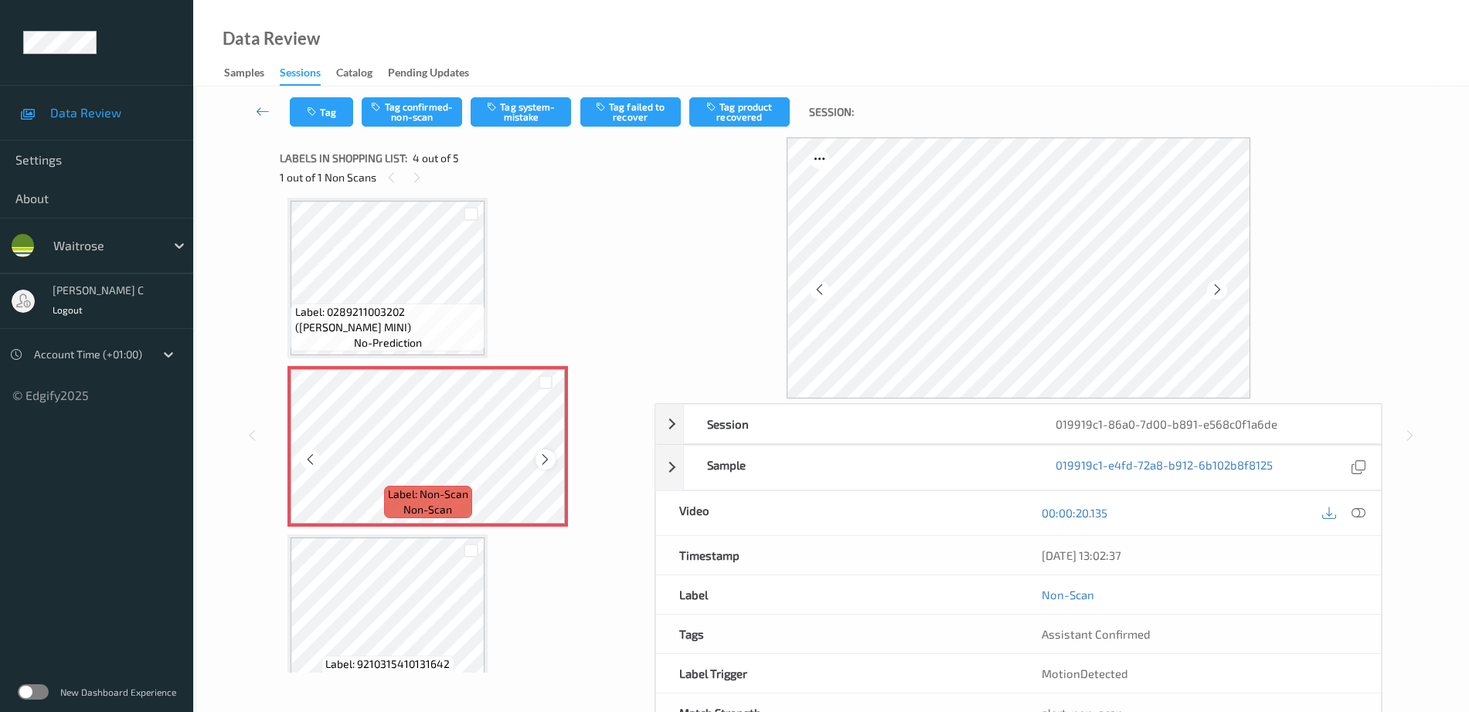
click at [546, 460] on icon at bounding box center [545, 460] width 13 height 14
click at [546, 458] on icon at bounding box center [545, 460] width 13 height 14
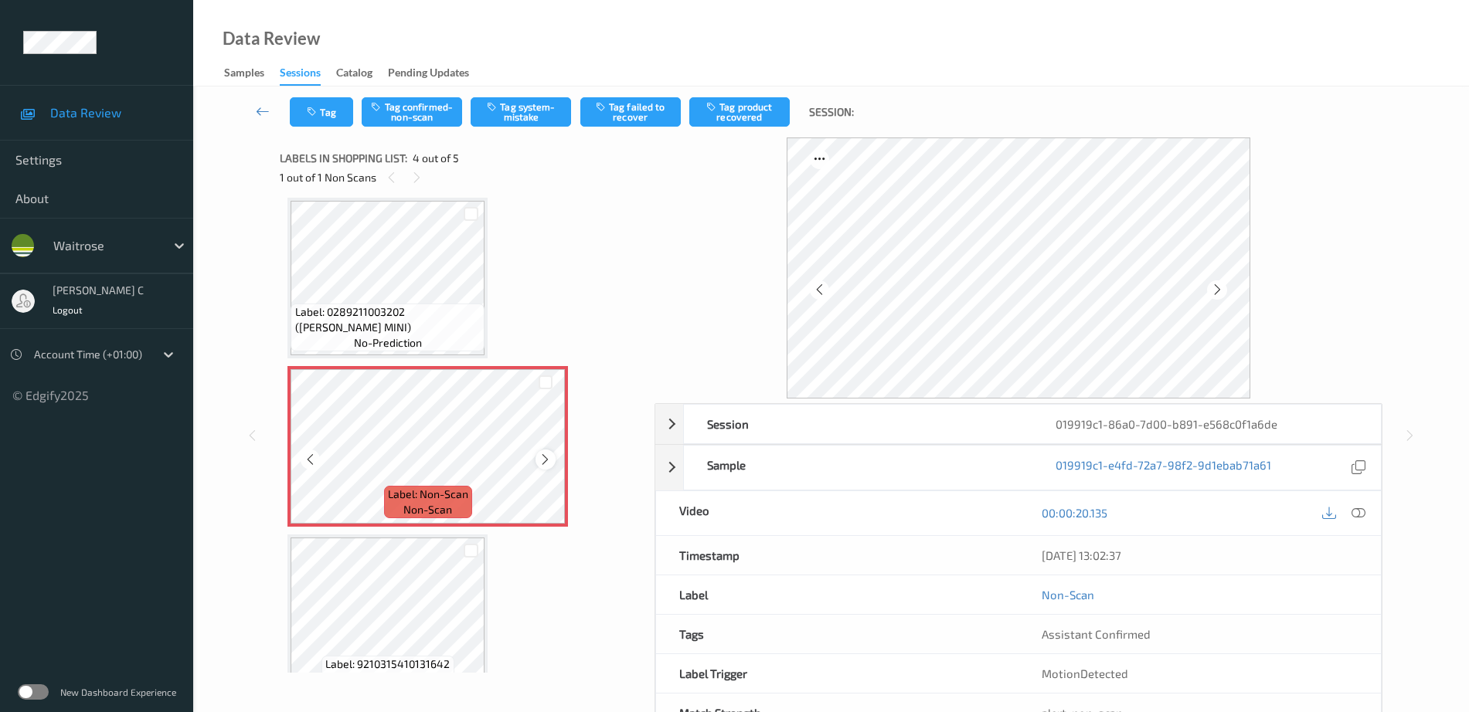
click at [547, 458] on icon at bounding box center [545, 460] width 13 height 14
click at [393, 317] on span "Label: 0289211003202 ([PERSON_NAME] MINI)" at bounding box center [388, 319] width 186 height 31
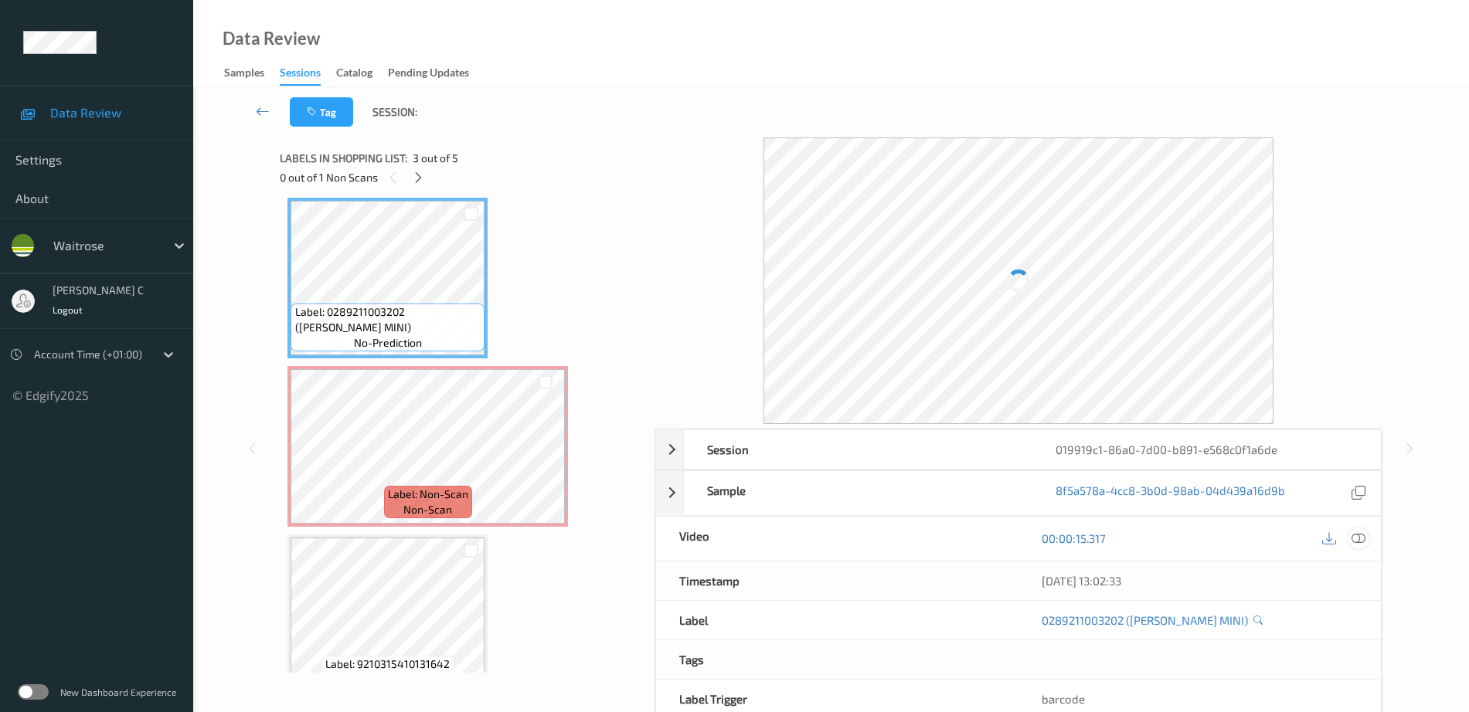
click at [1358, 540] on icon at bounding box center [1358, 539] width 14 height 14
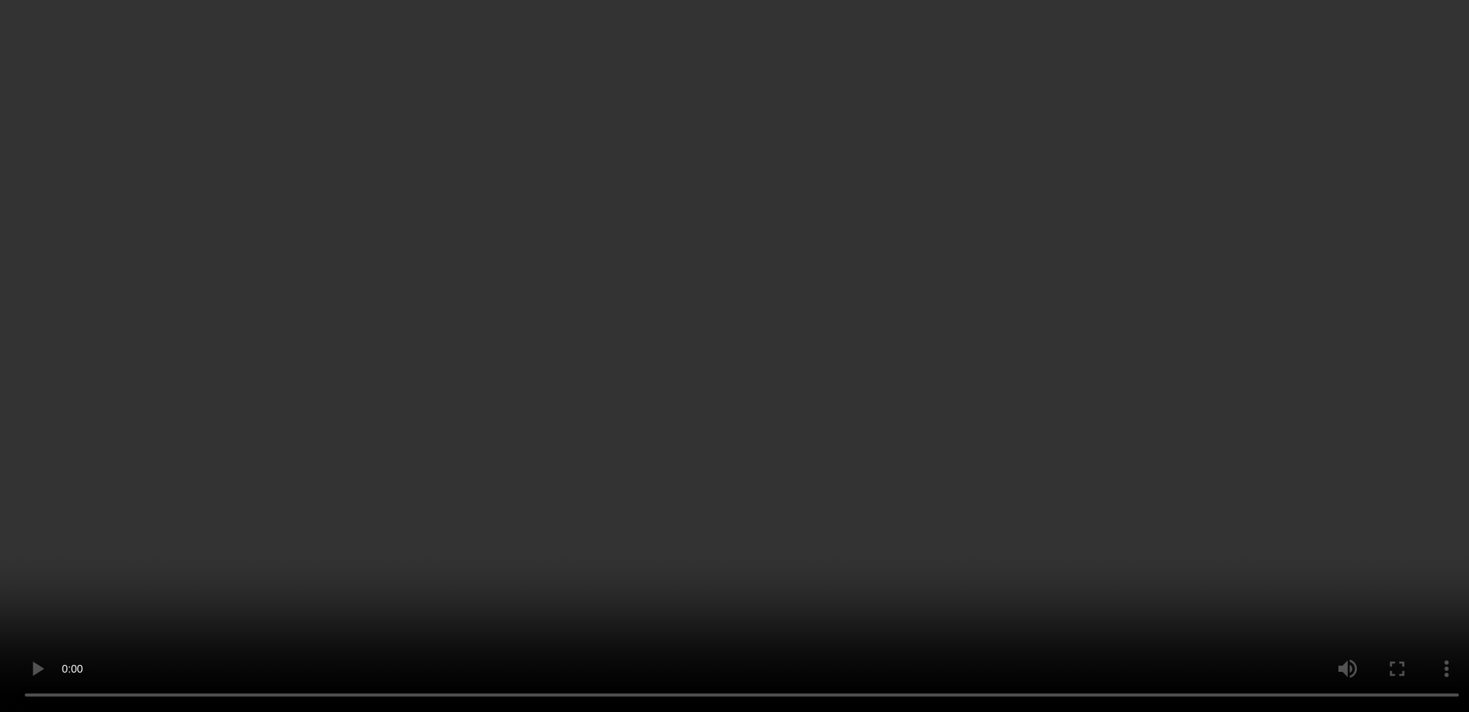
scroll to position [375, 0]
